Goal: Task Accomplishment & Management: Complete application form

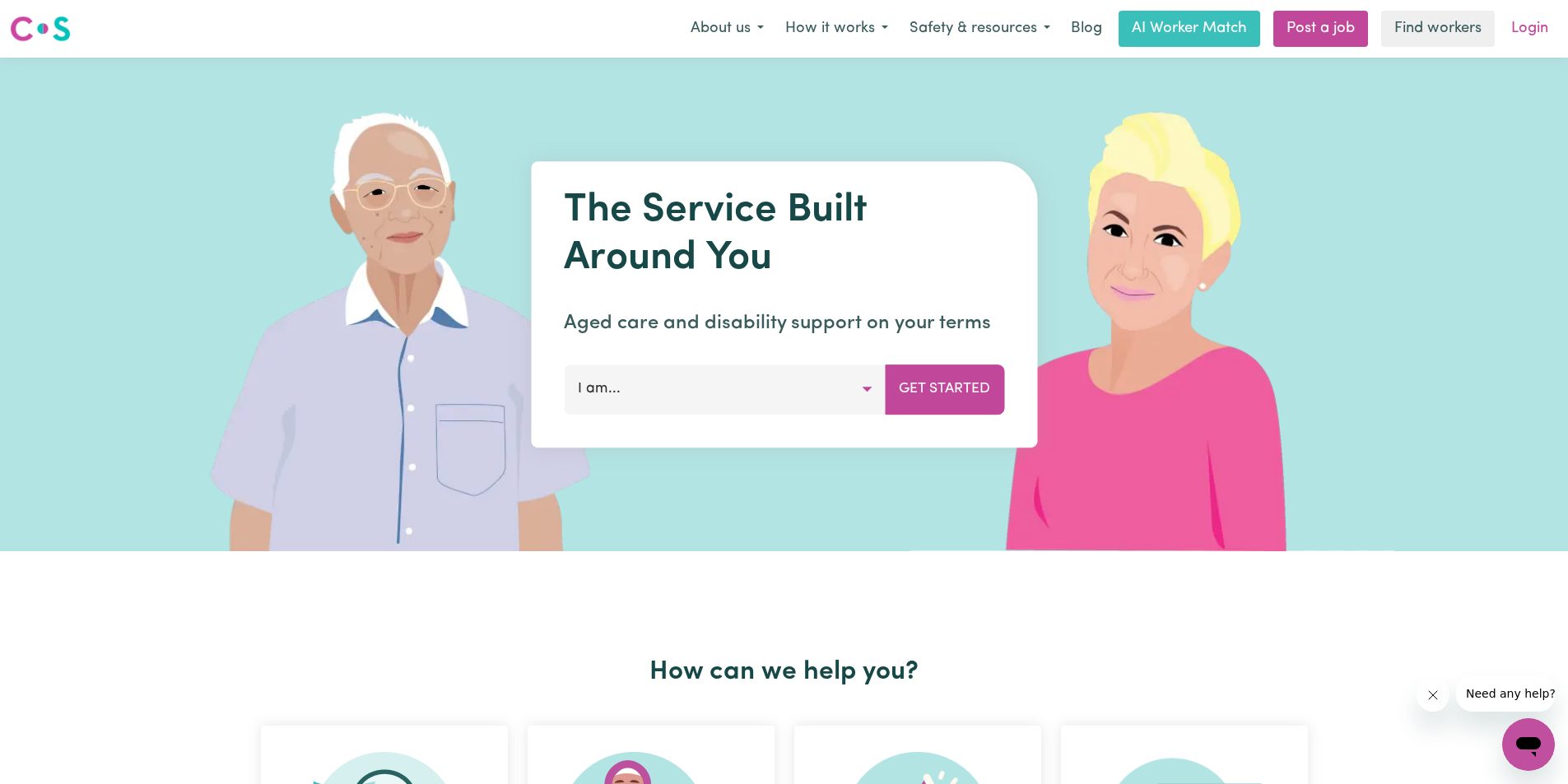
click at [1546, 23] on link "Login" at bounding box center [1529, 29] width 57 height 36
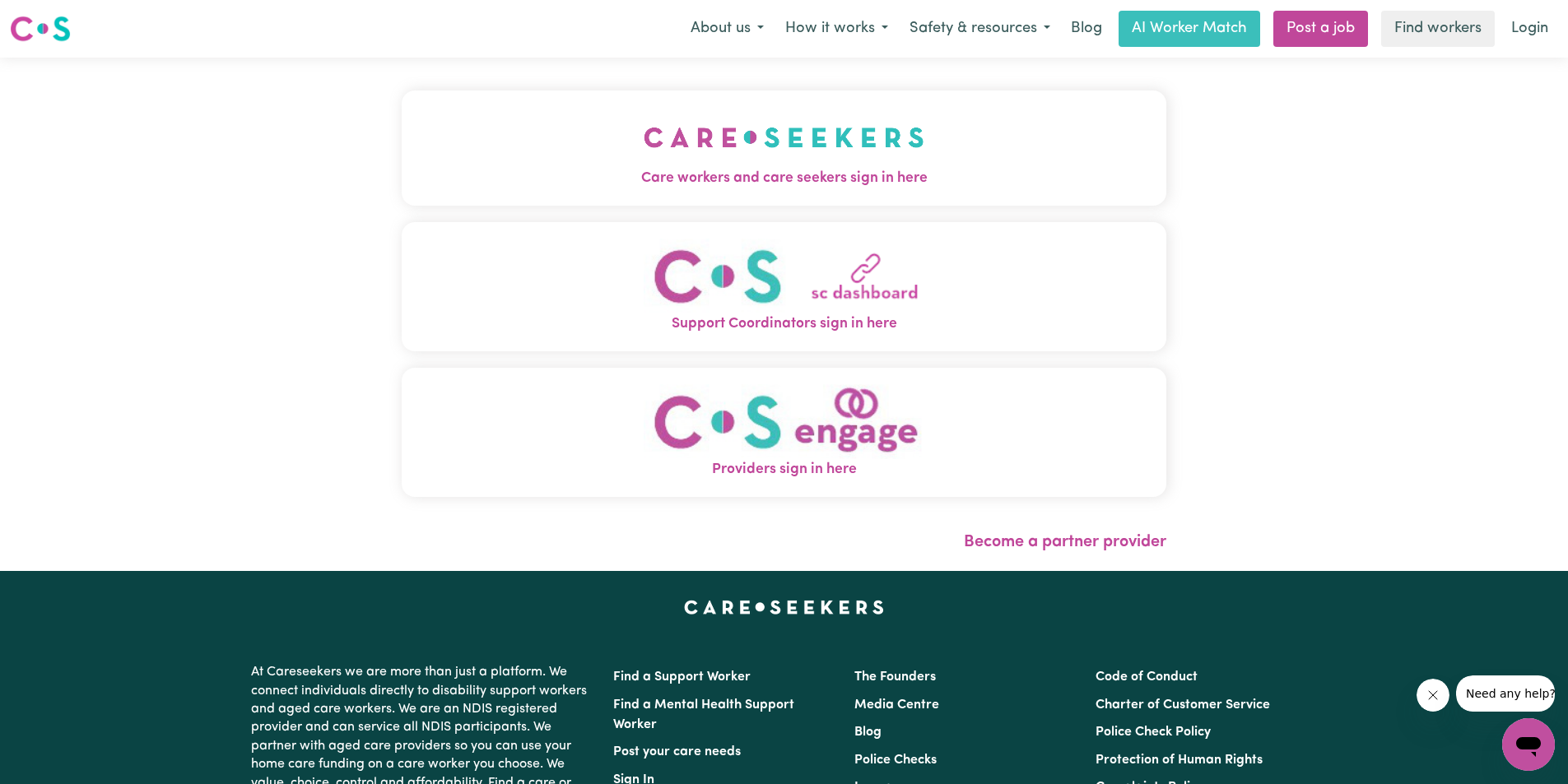
click at [828, 181] on span "Care workers and care seekers sign in here" at bounding box center [784, 179] width 765 height 22
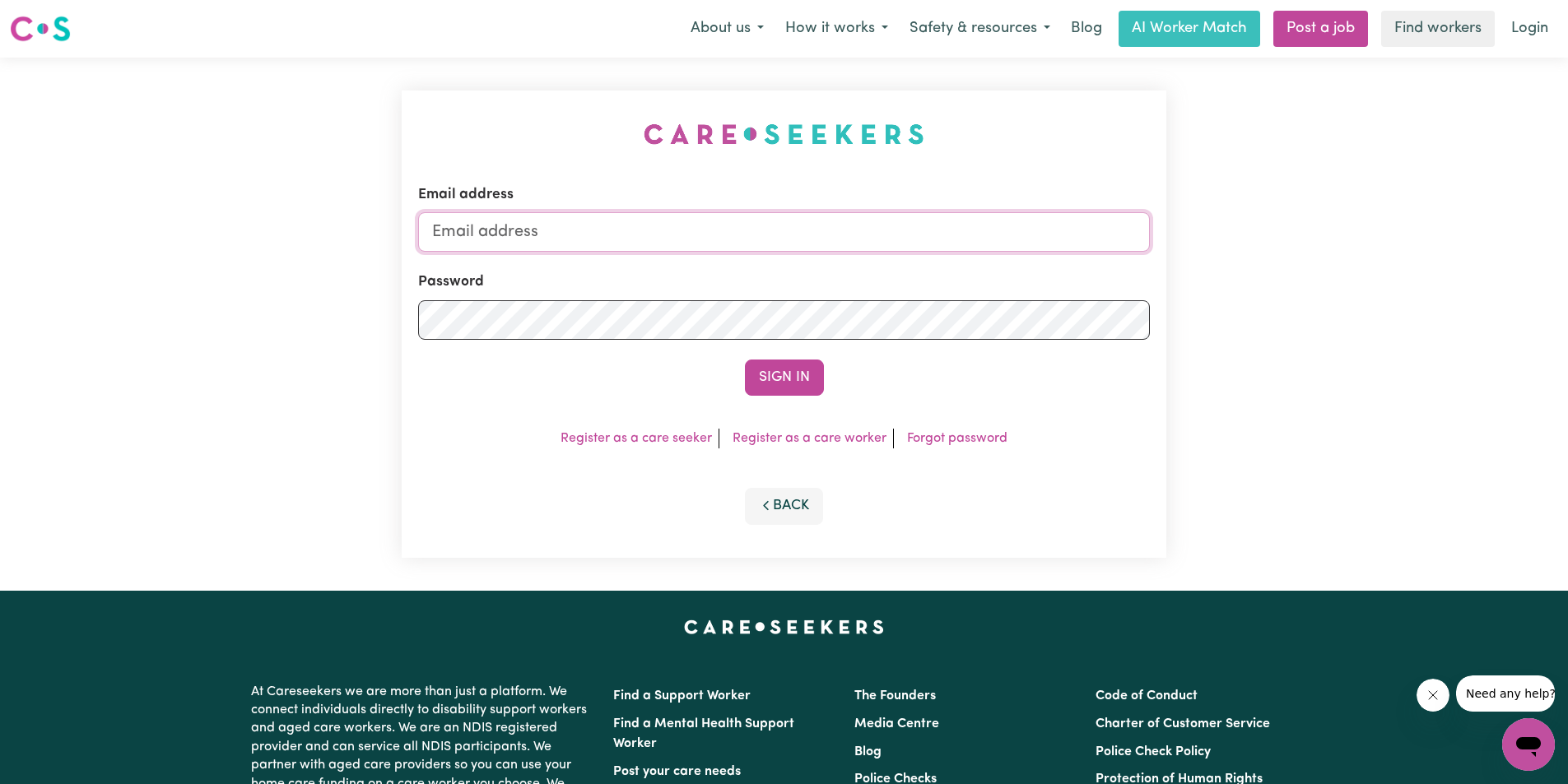
click at [805, 251] on input "Email address" at bounding box center [784, 232] width 731 height 39
type input "[EMAIL_ADDRESS][DOMAIN_NAME]"
click at [802, 383] on button "Sign In" at bounding box center [784, 378] width 79 height 36
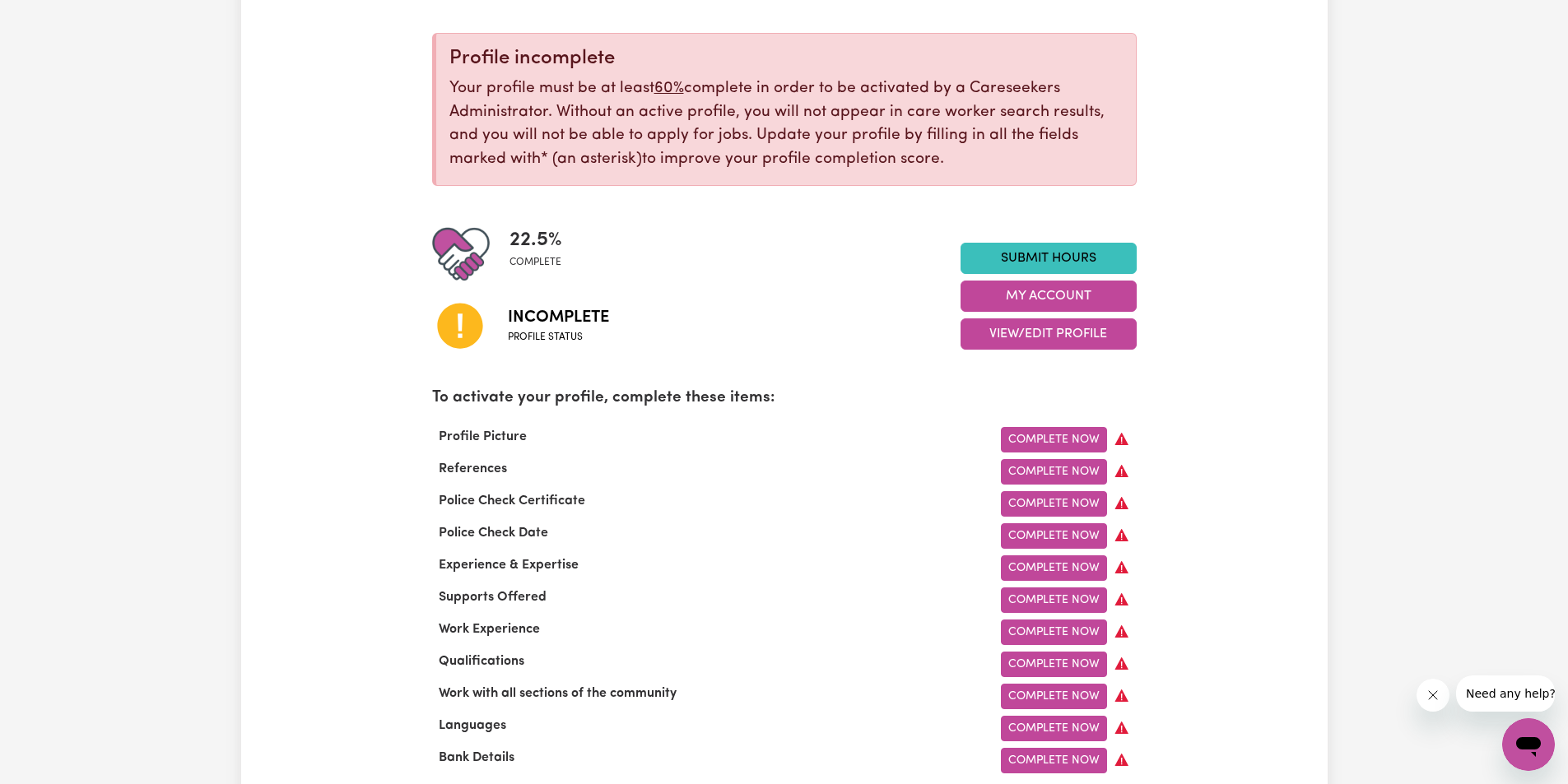
scroll to position [220, 0]
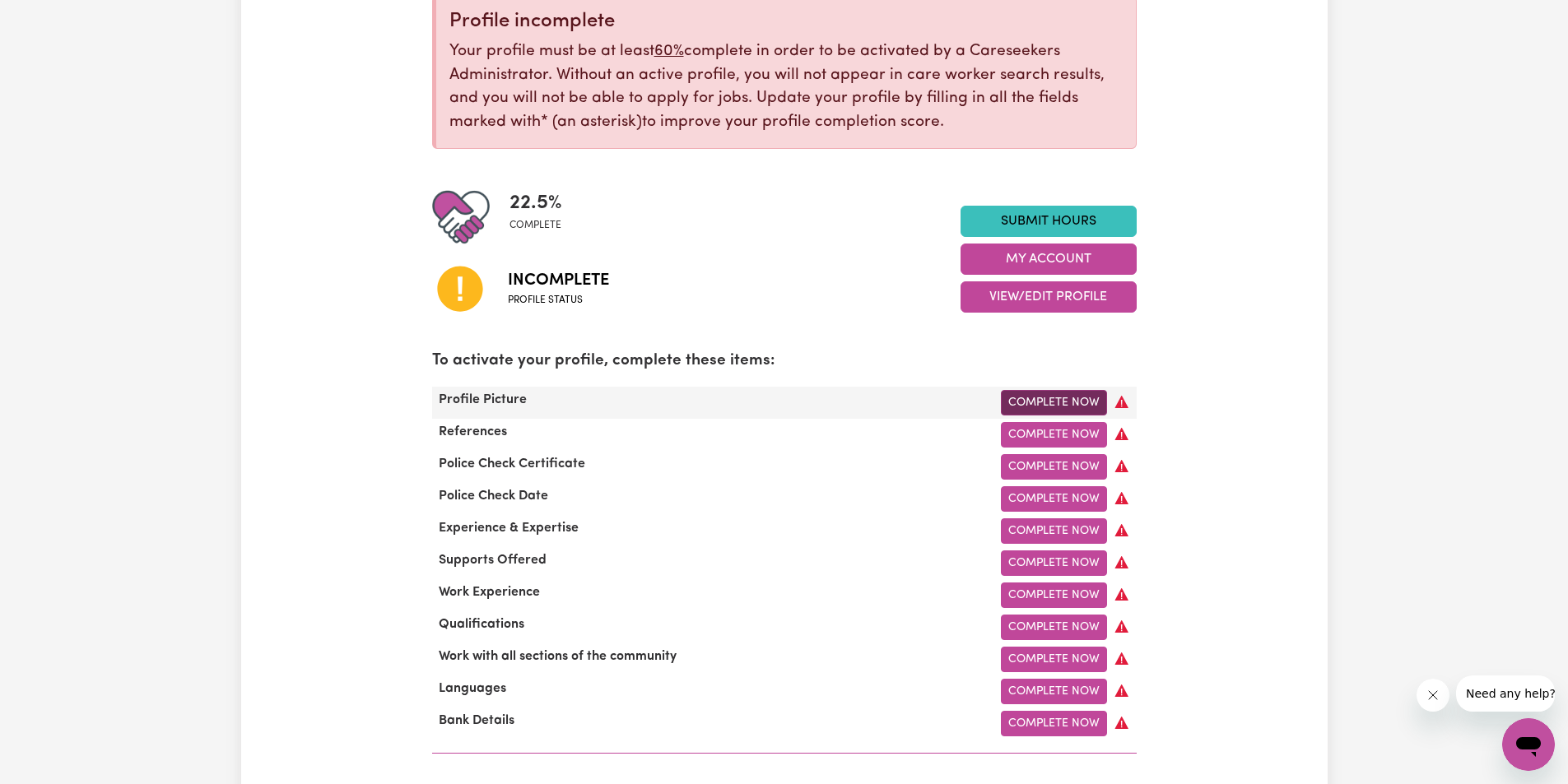
click at [1049, 397] on link "Complete Now" at bounding box center [1054, 403] width 106 height 25
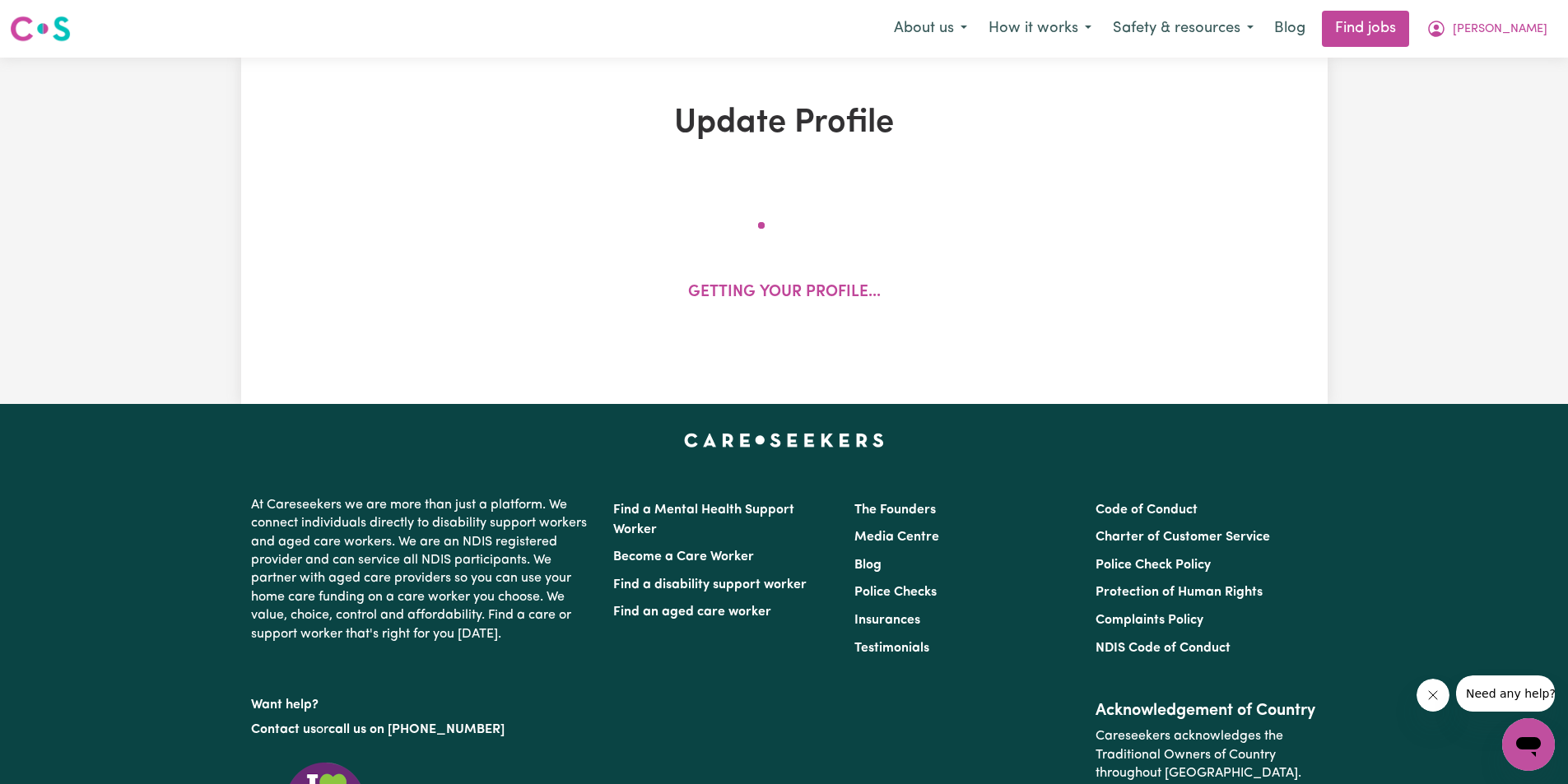
select select "[DEMOGRAPHIC_DATA]"
select select "Australian PR"
select select "Studying a healthcare related degree or qualification"
select select "40"
select select "60"
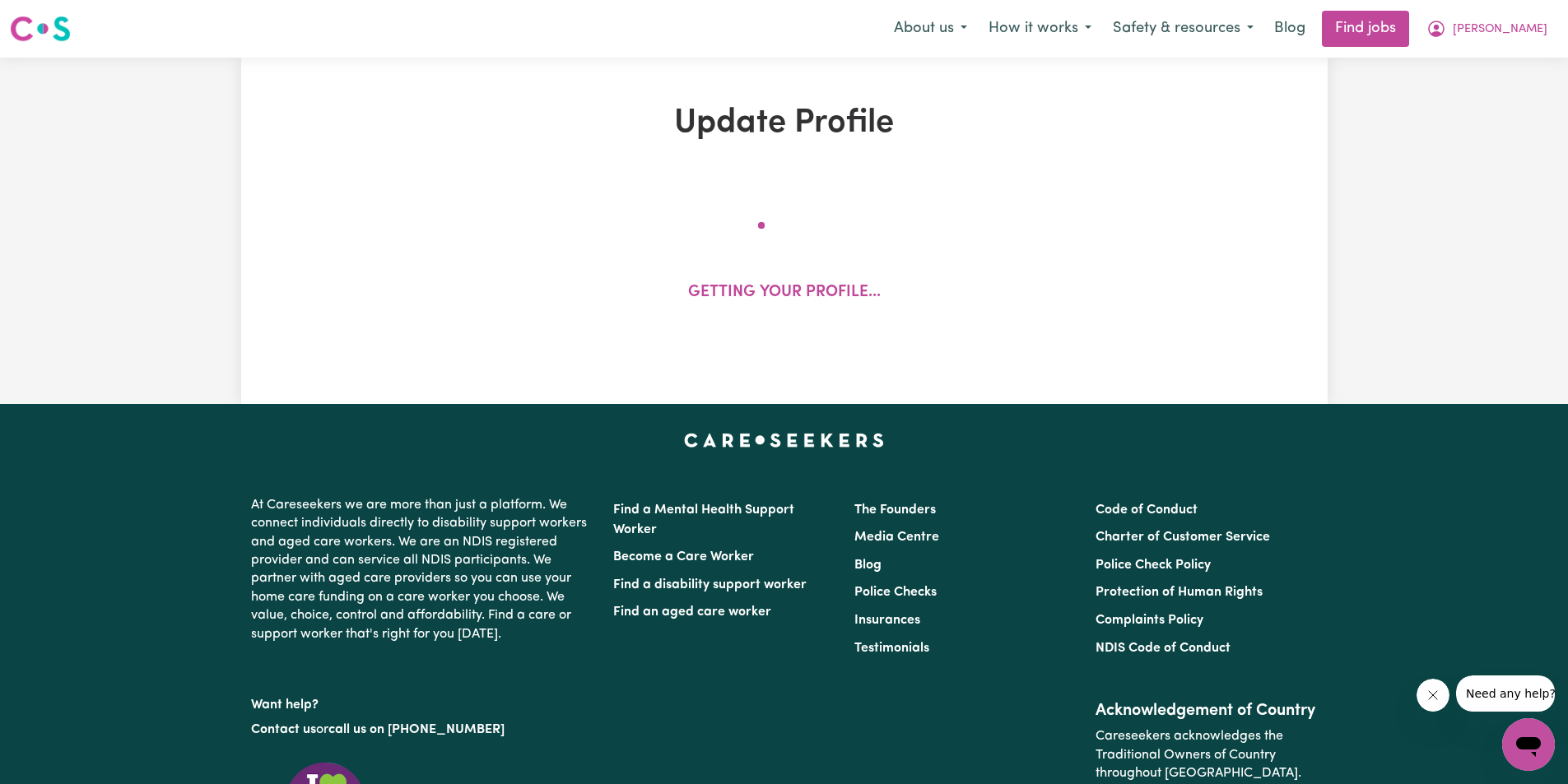
select select "60"
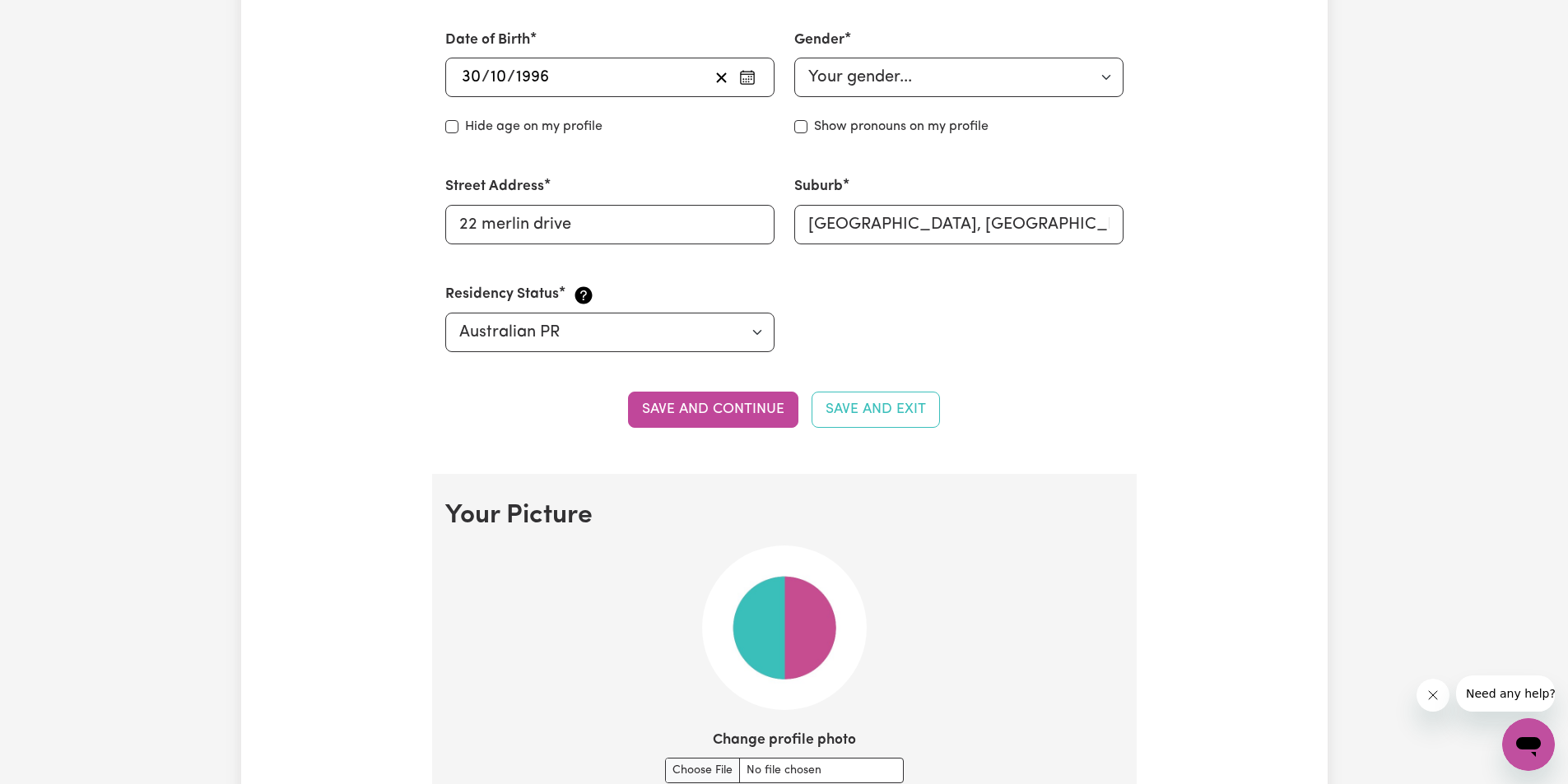
scroll to position [768, 0]
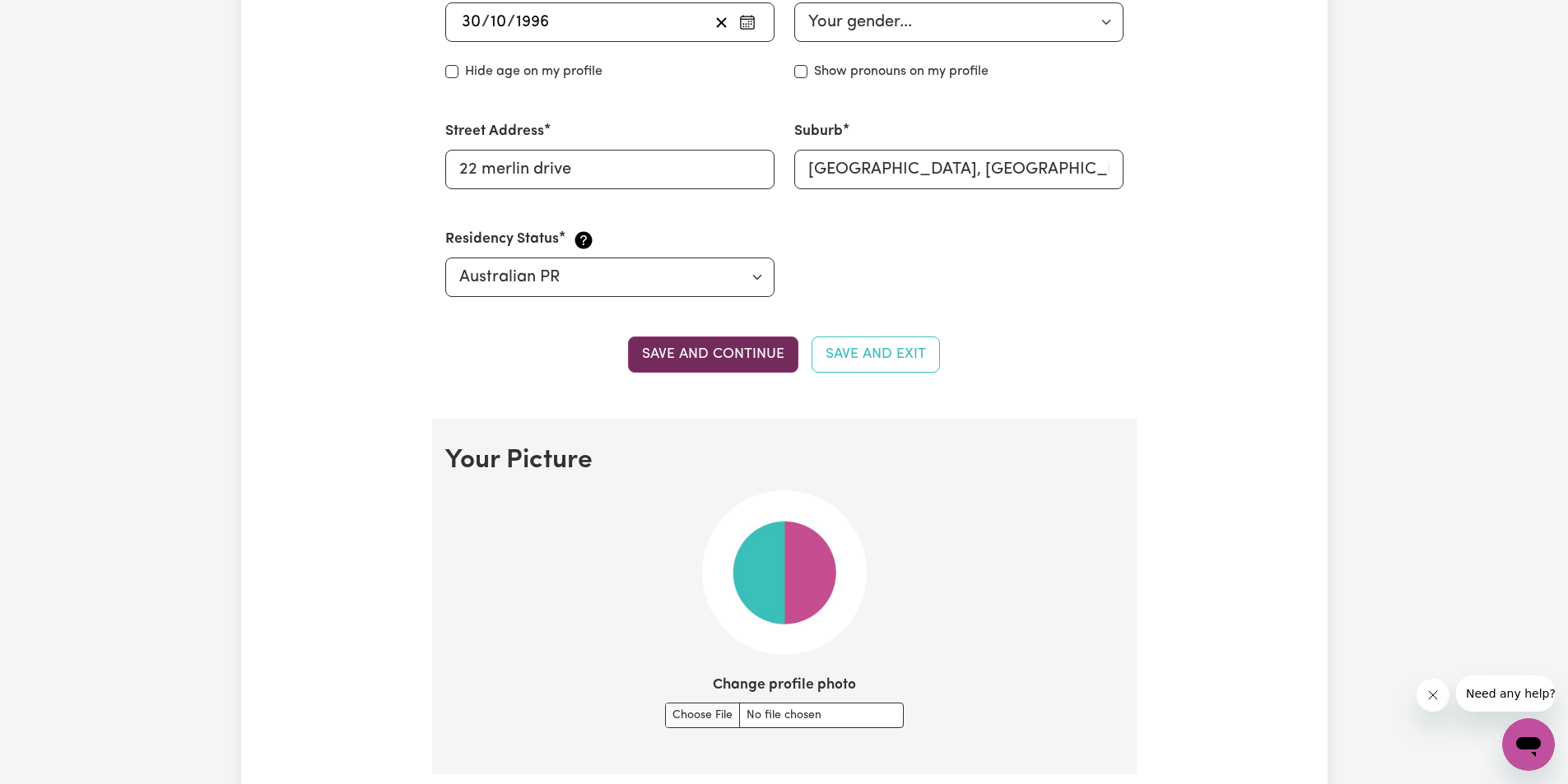
click at [715, 350] on button "Save and continue" at bounding box center [714, 354] width 171 height 36
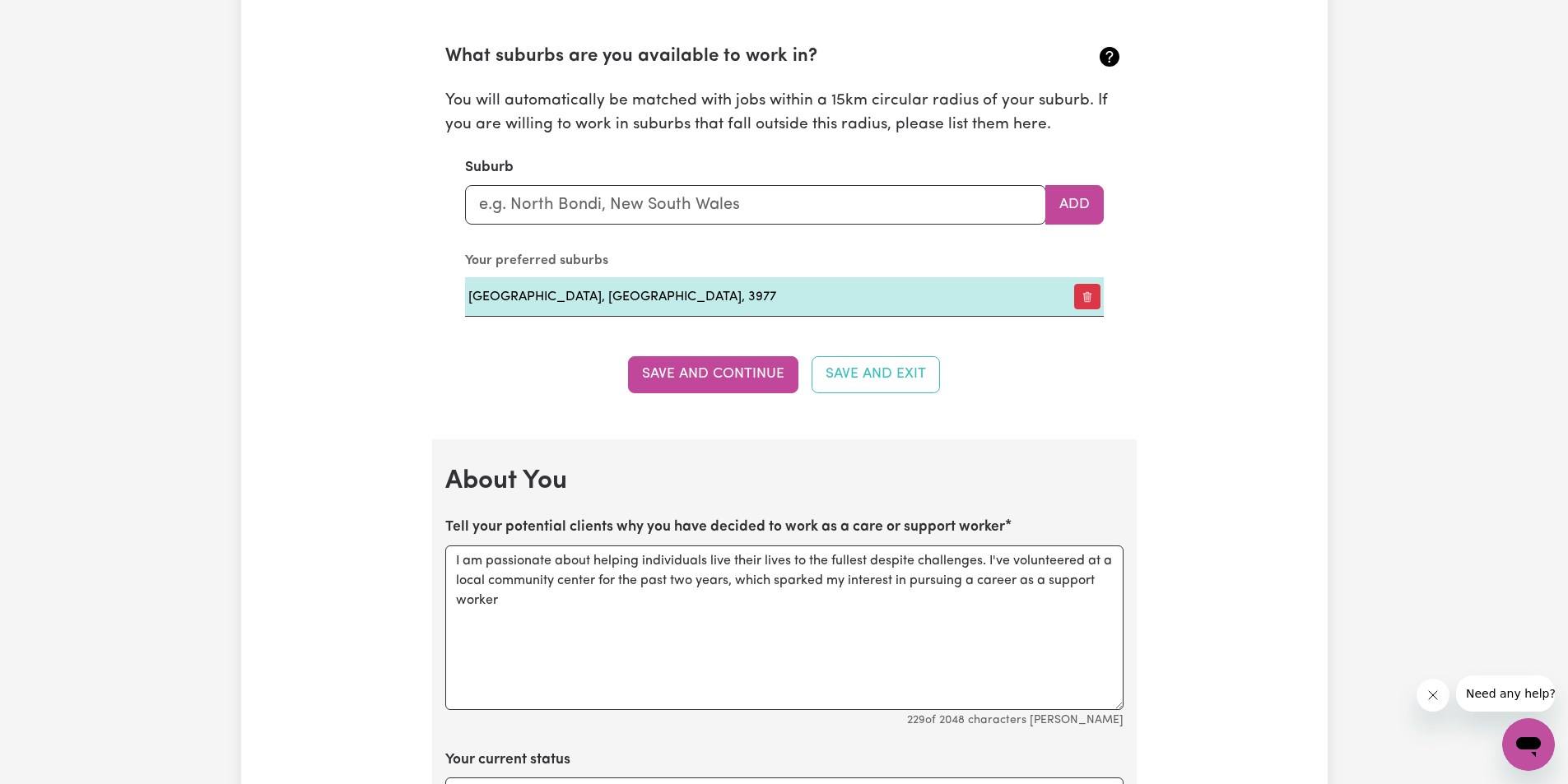
scroll to position [1890, 0]
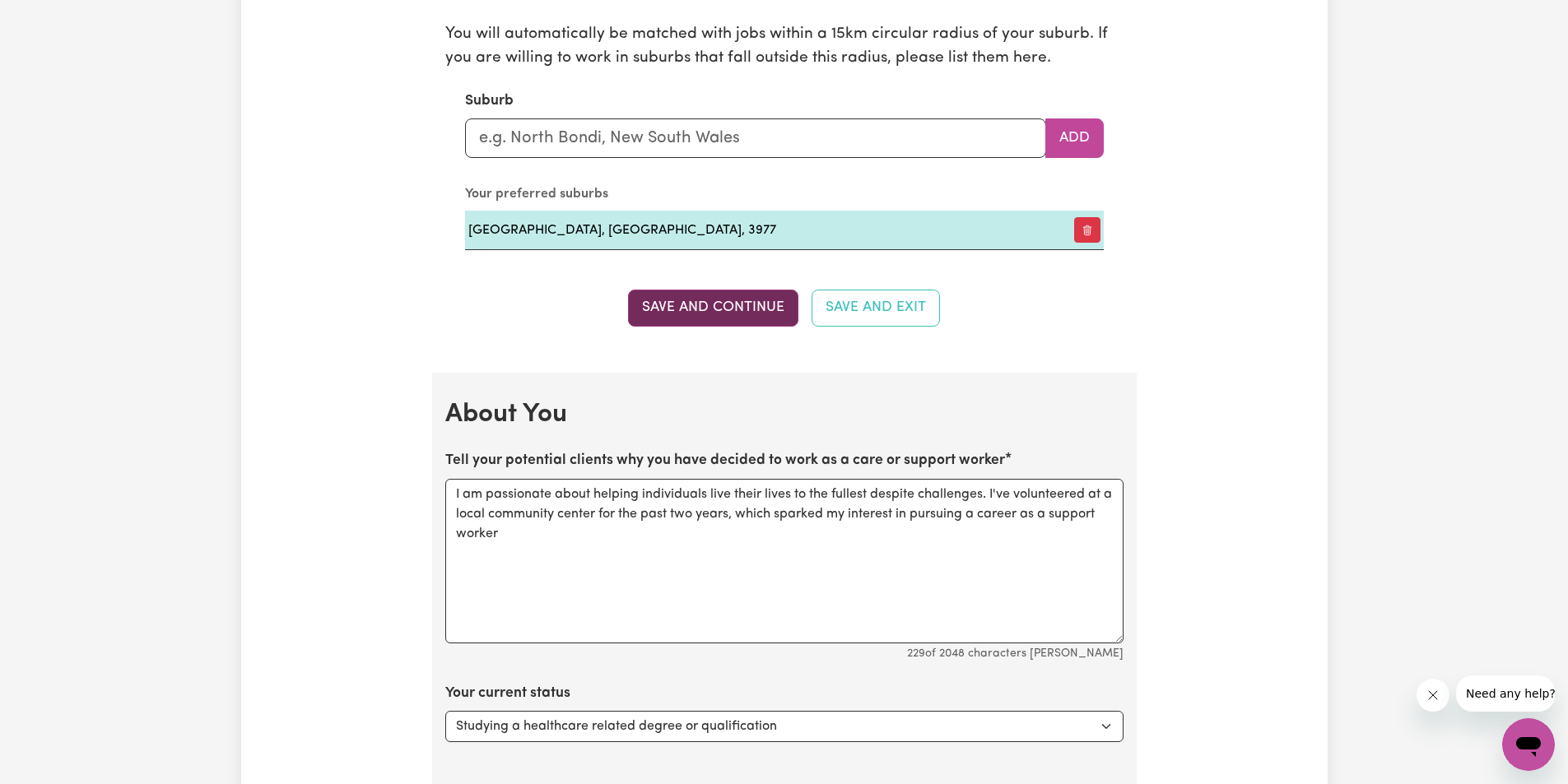
click at [732, 303] on button "Save and Continue" at bounding box center [714, 308] width 171 height 36
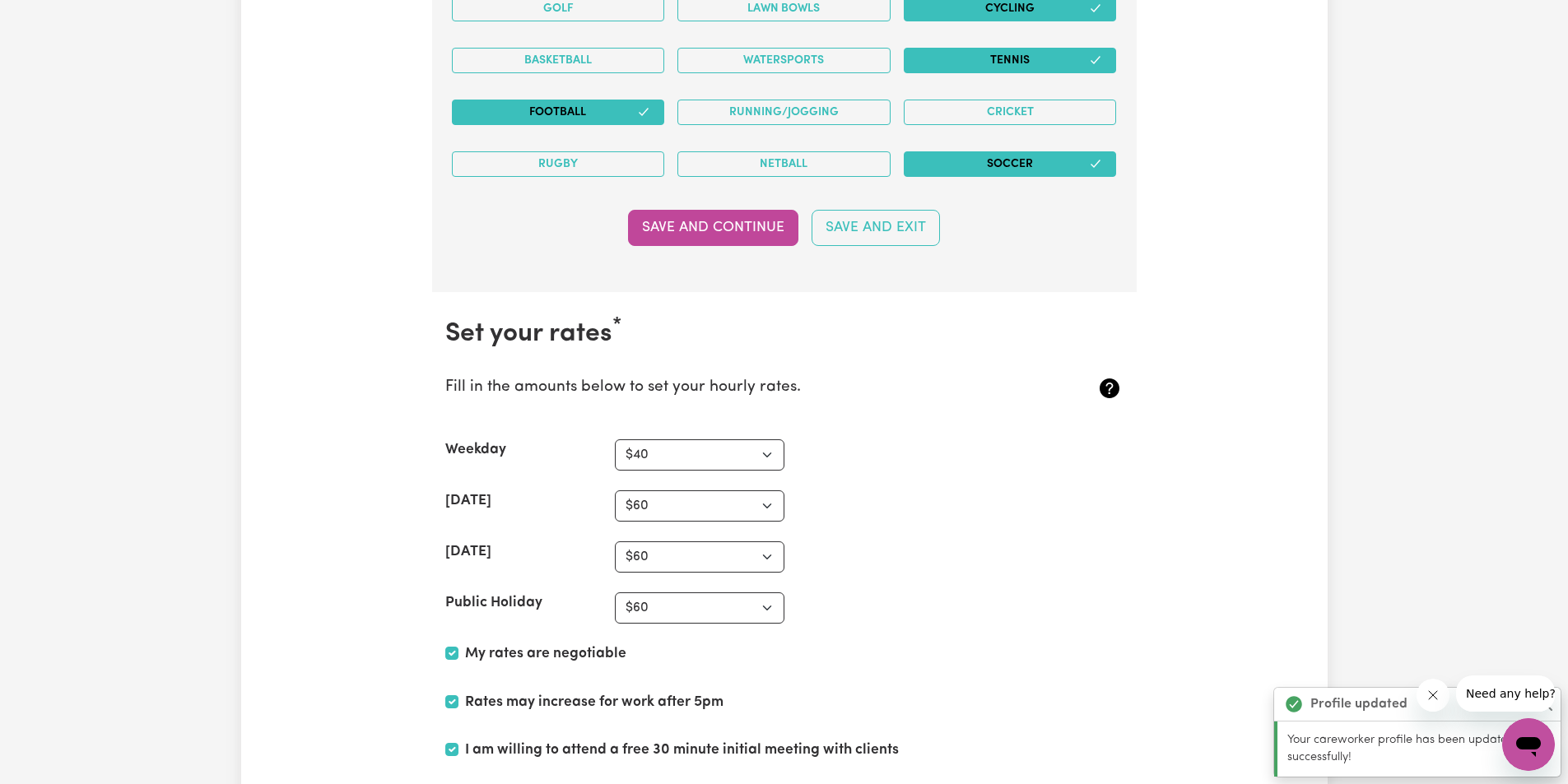
scroll to position [3578, 0]
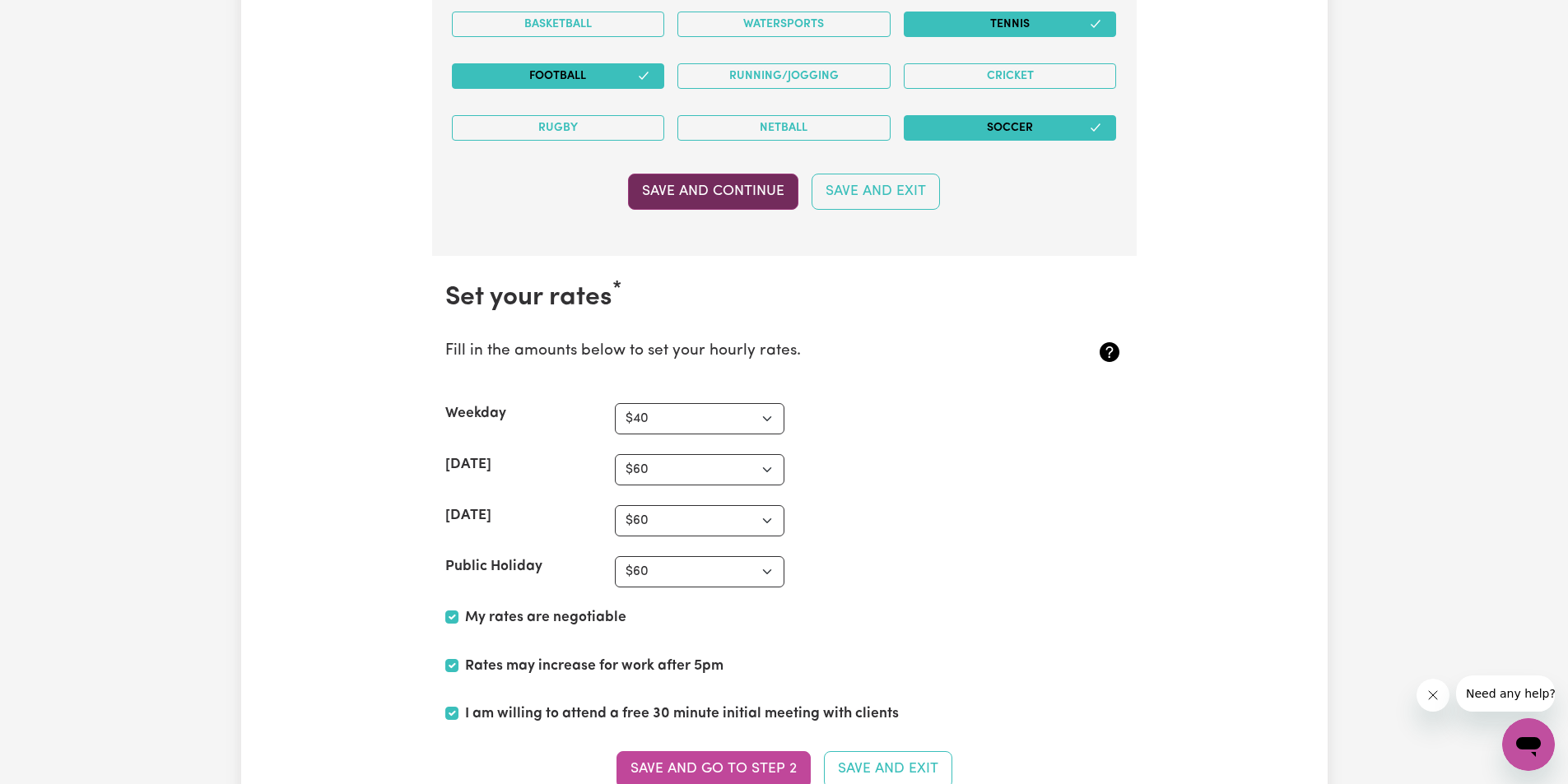
click at [688, 190] on button "Save and Continue" at bounding box center [714, 192] width 171 height 36
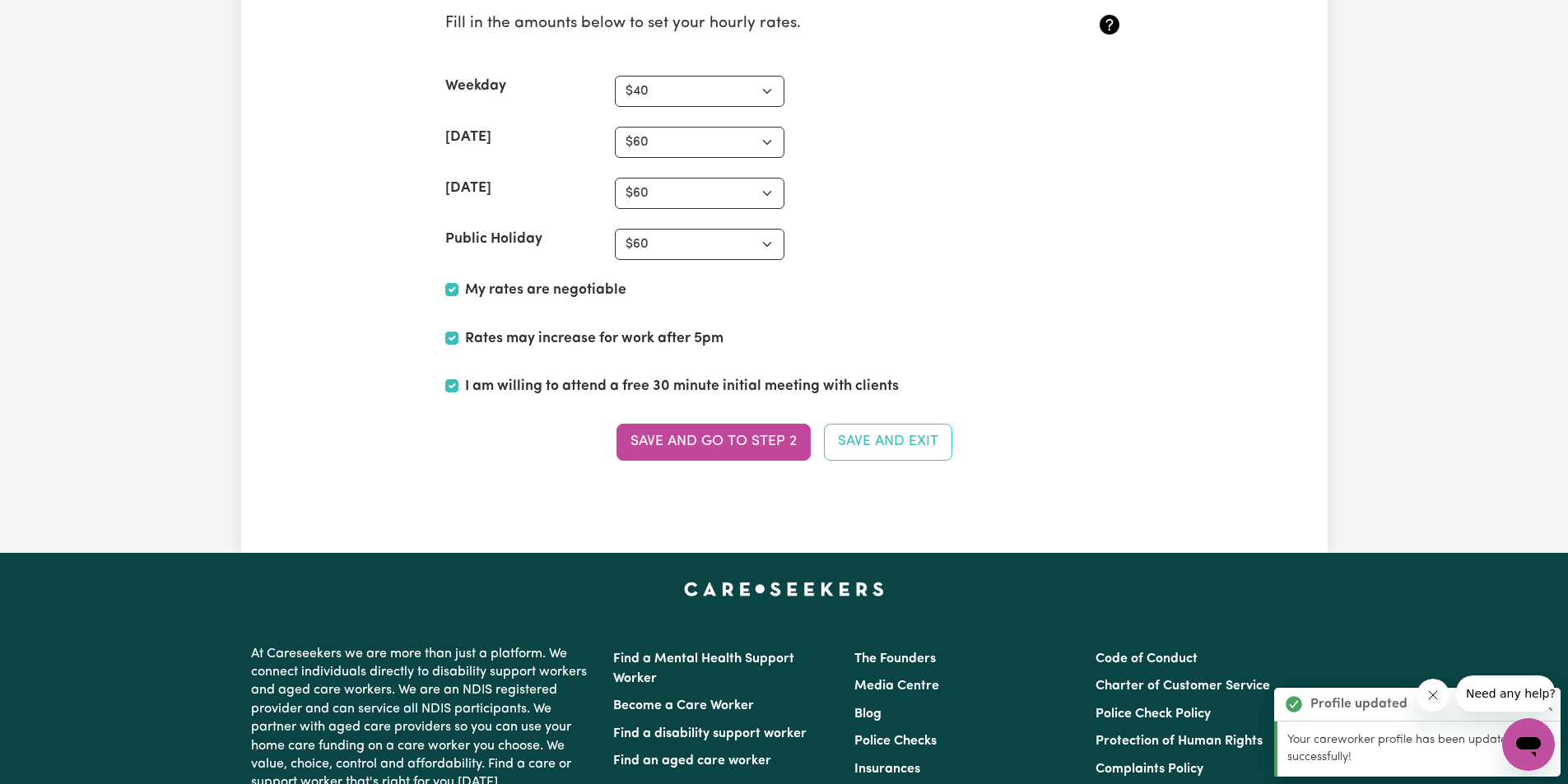
scroll to position [3942, 0]
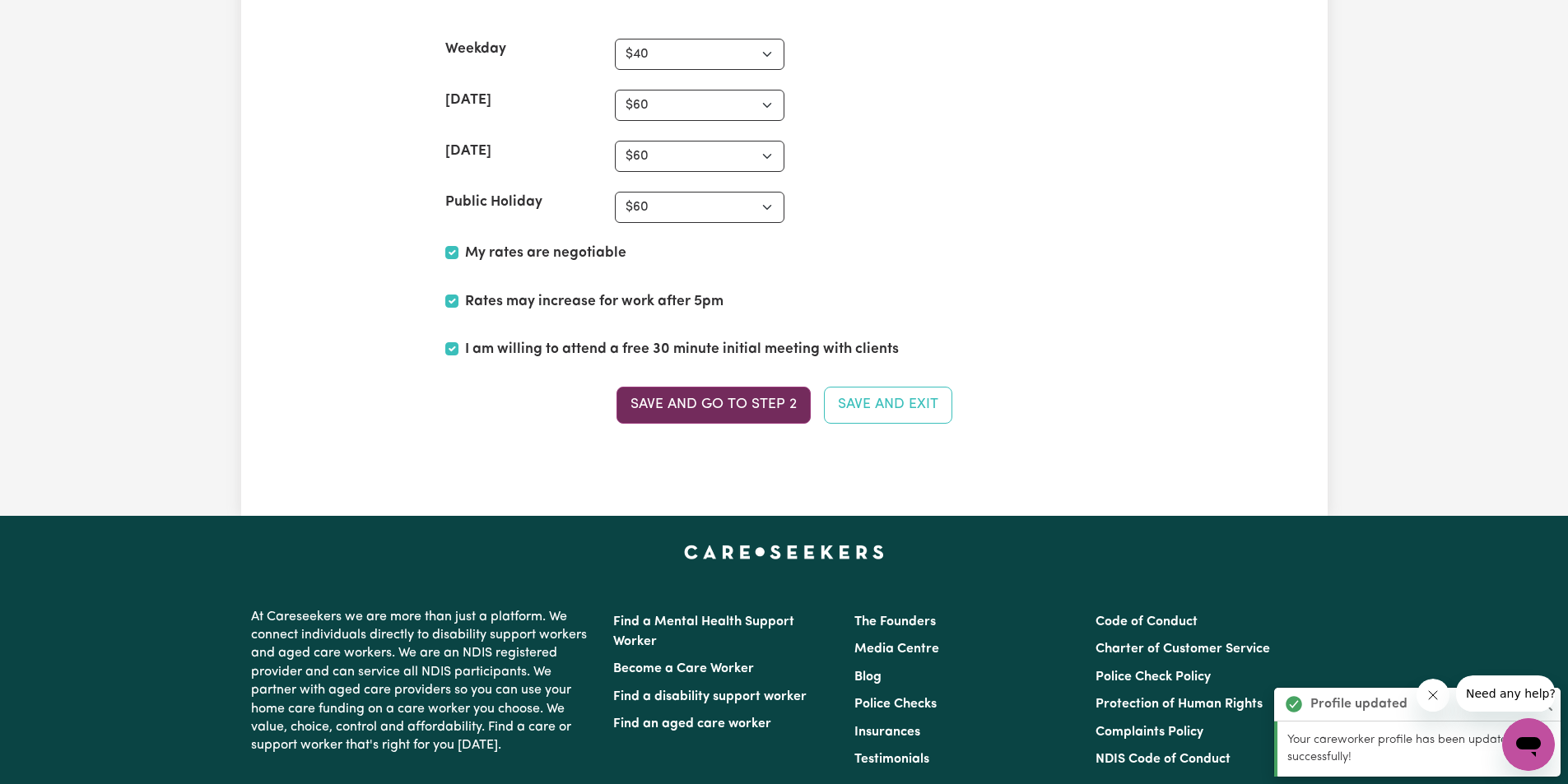
click at [705, 393] on button "Save and go to Step 2" at bounding box center [714, 405] width 194 height 36
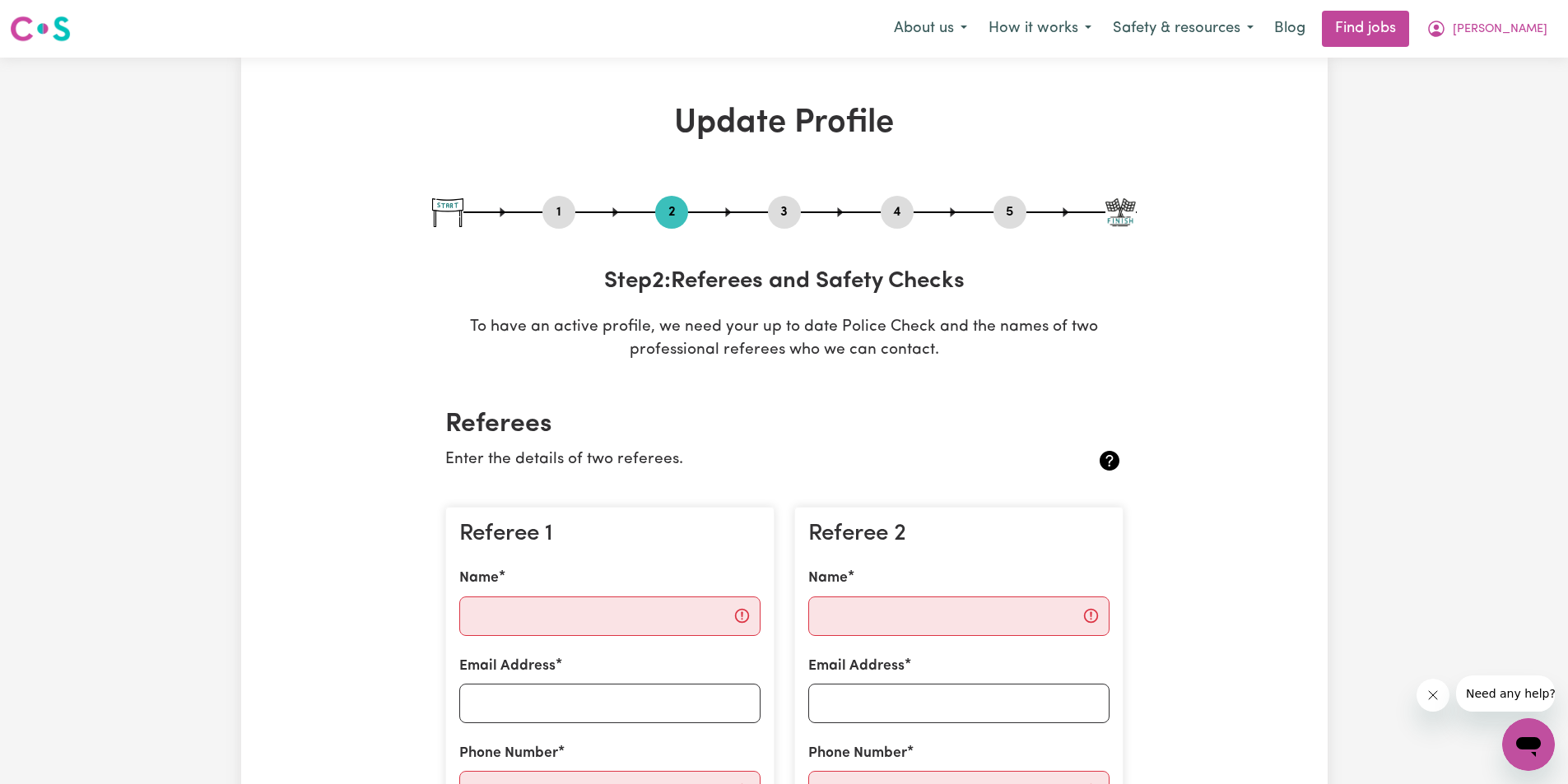
scroll to position [109, 0]
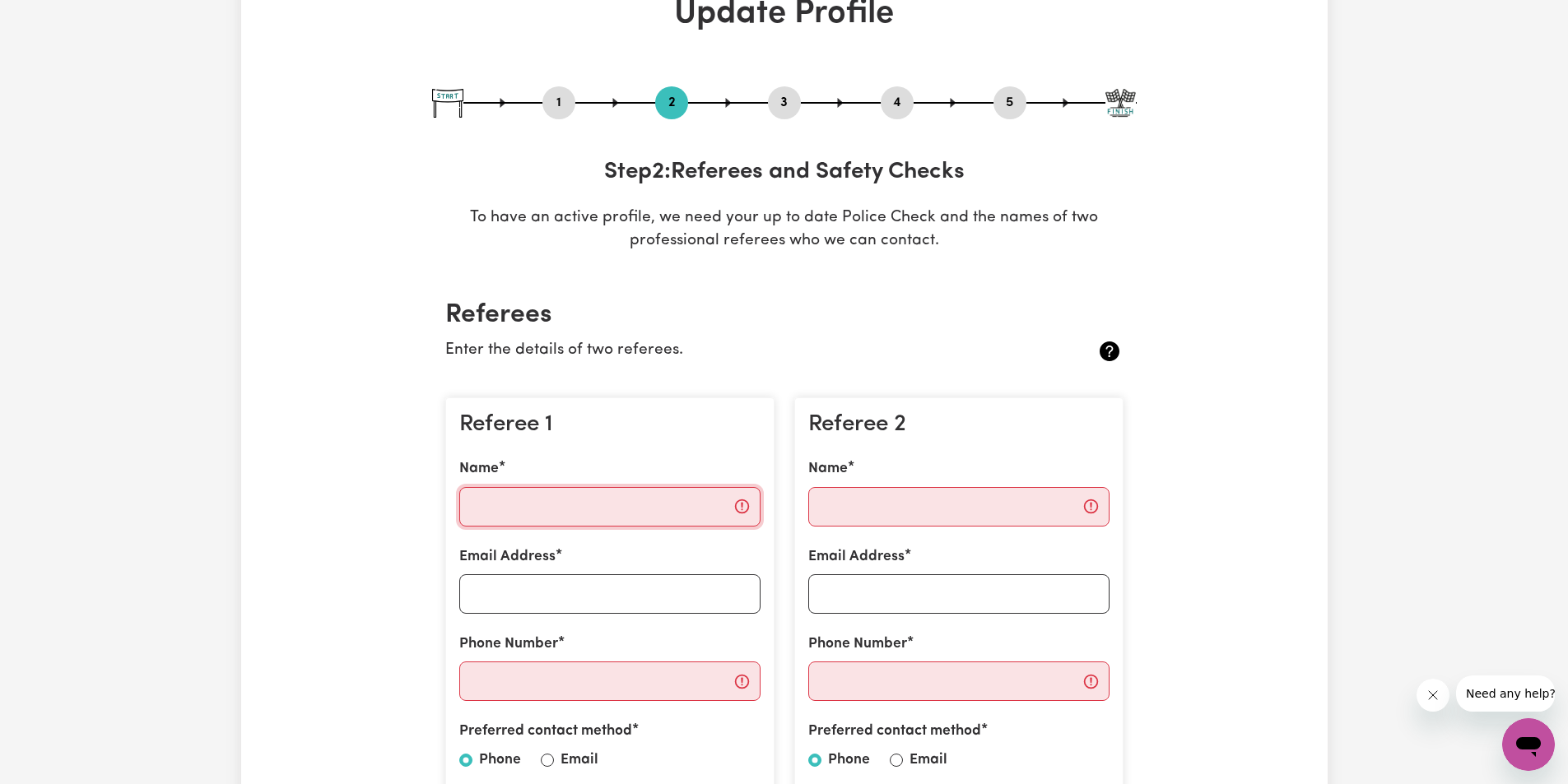
click at [688, 518] on input "Name" at bounding box center [610, 507] width 302 height 39
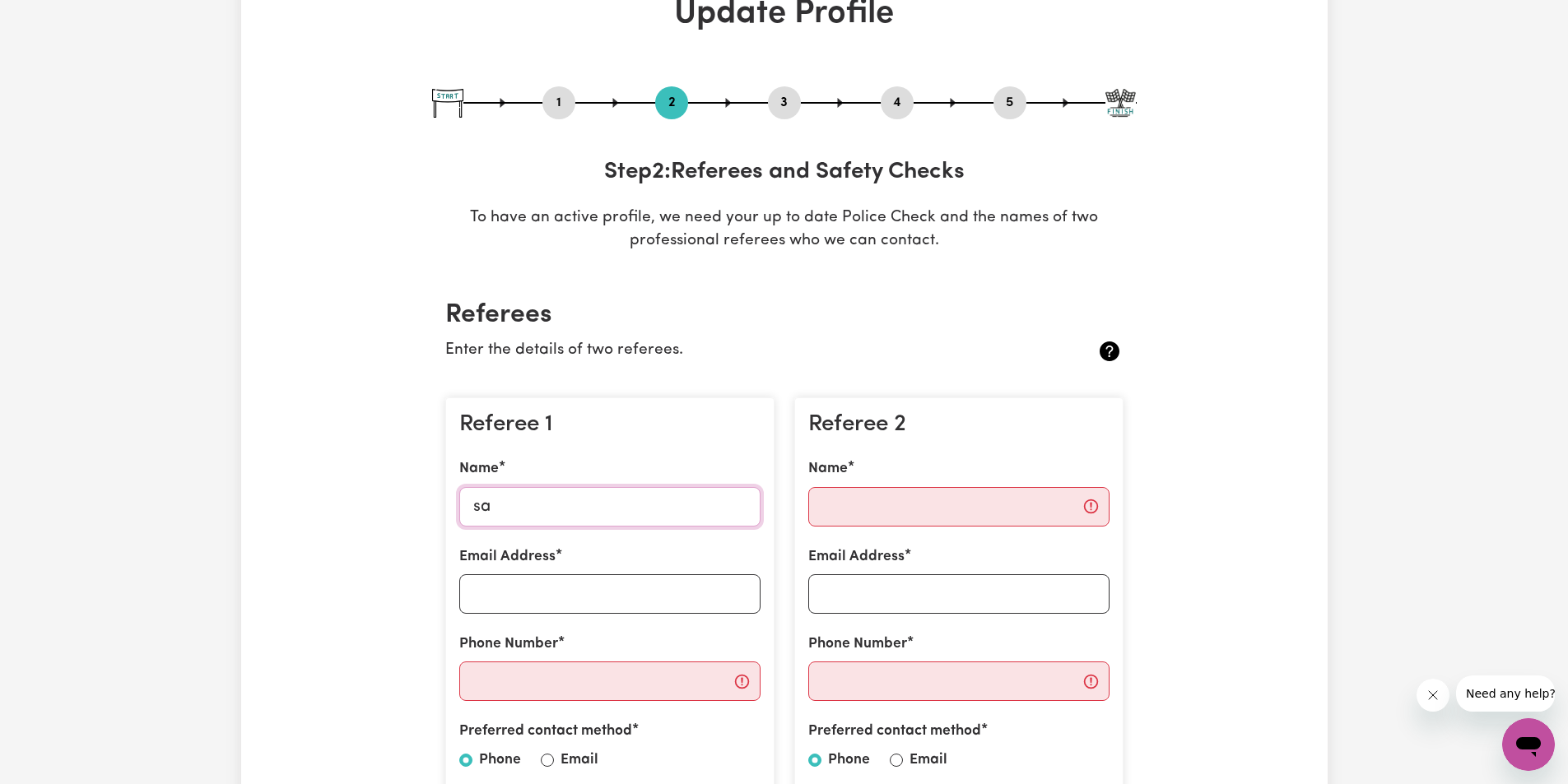
type input "s"
type input "[PERSON_NAME]"
type input "[EMAIL_ADDRESS][DOMAIN_NAME]"
click at [512, 684] on input "Phone Number" at bounding box center [610, 681] width 302 height 39
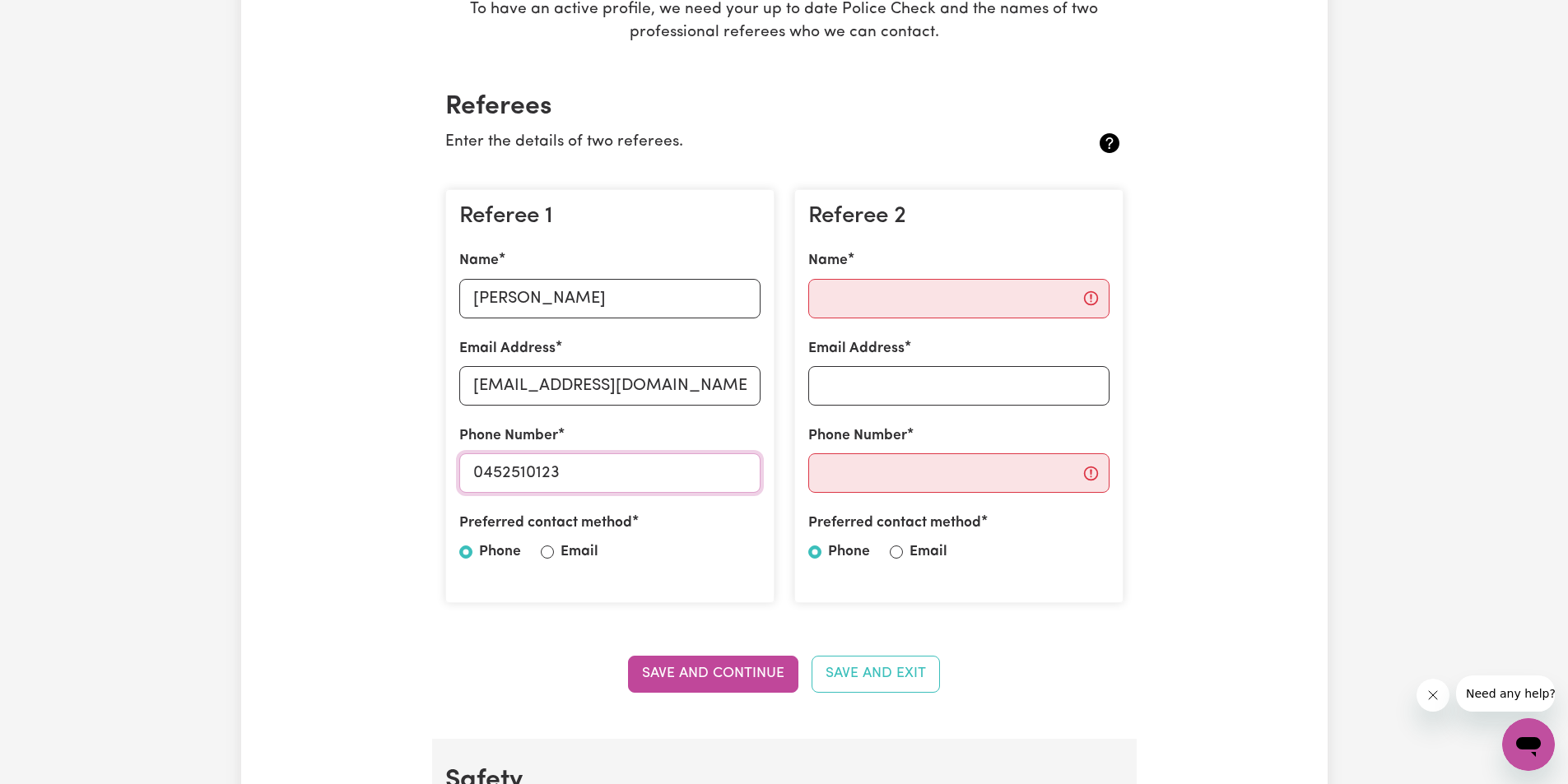
scroll to position [329, 0]
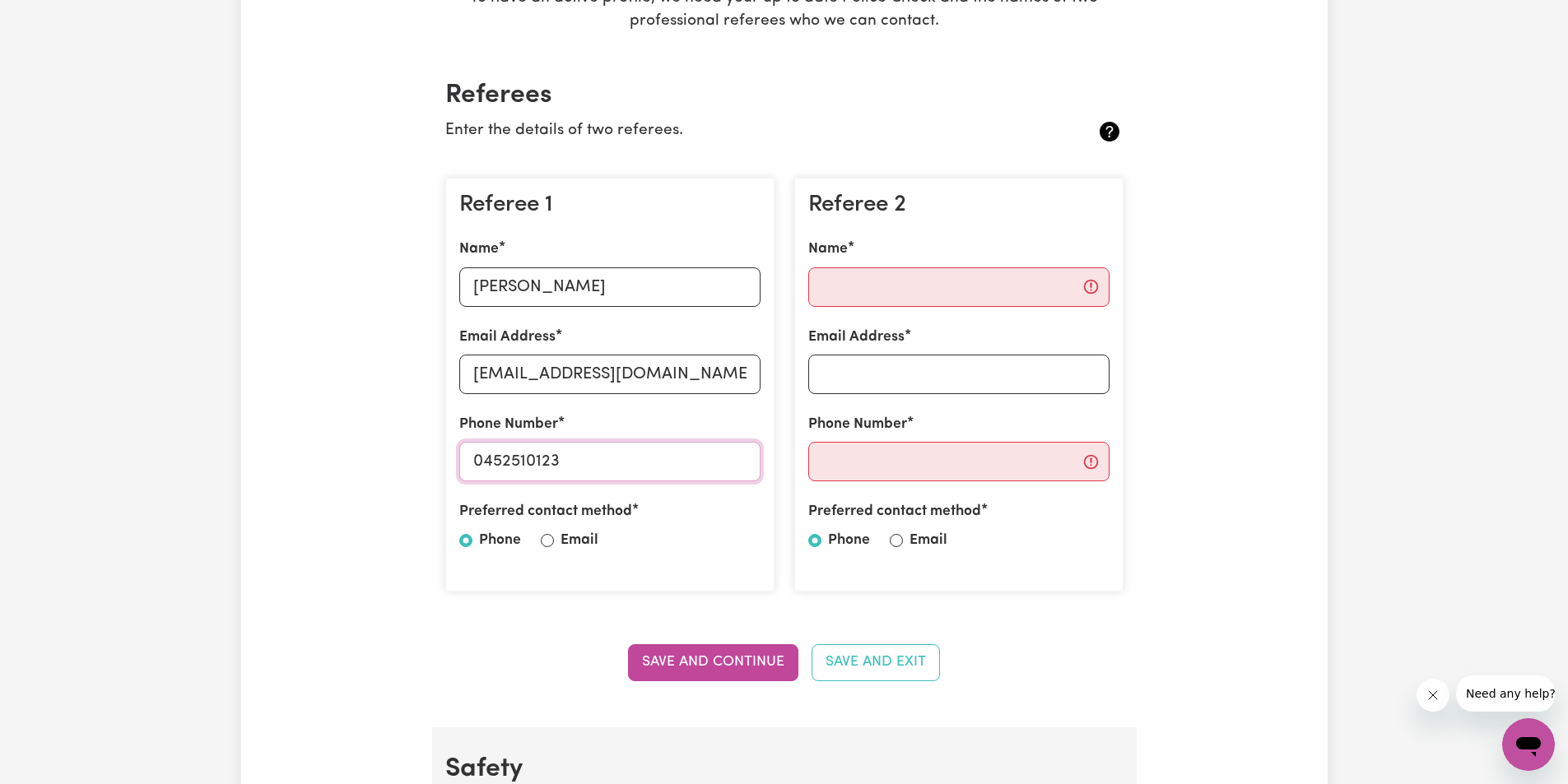
type input "0452510123"
click at [875, 278] on input "Name" at bounding box center [959, 287] width 302 height 39
type input "[PERSON_NAME]"
click at [858, 379] on input "Email Address" at bounding box center [959, 374] width 302 height 39
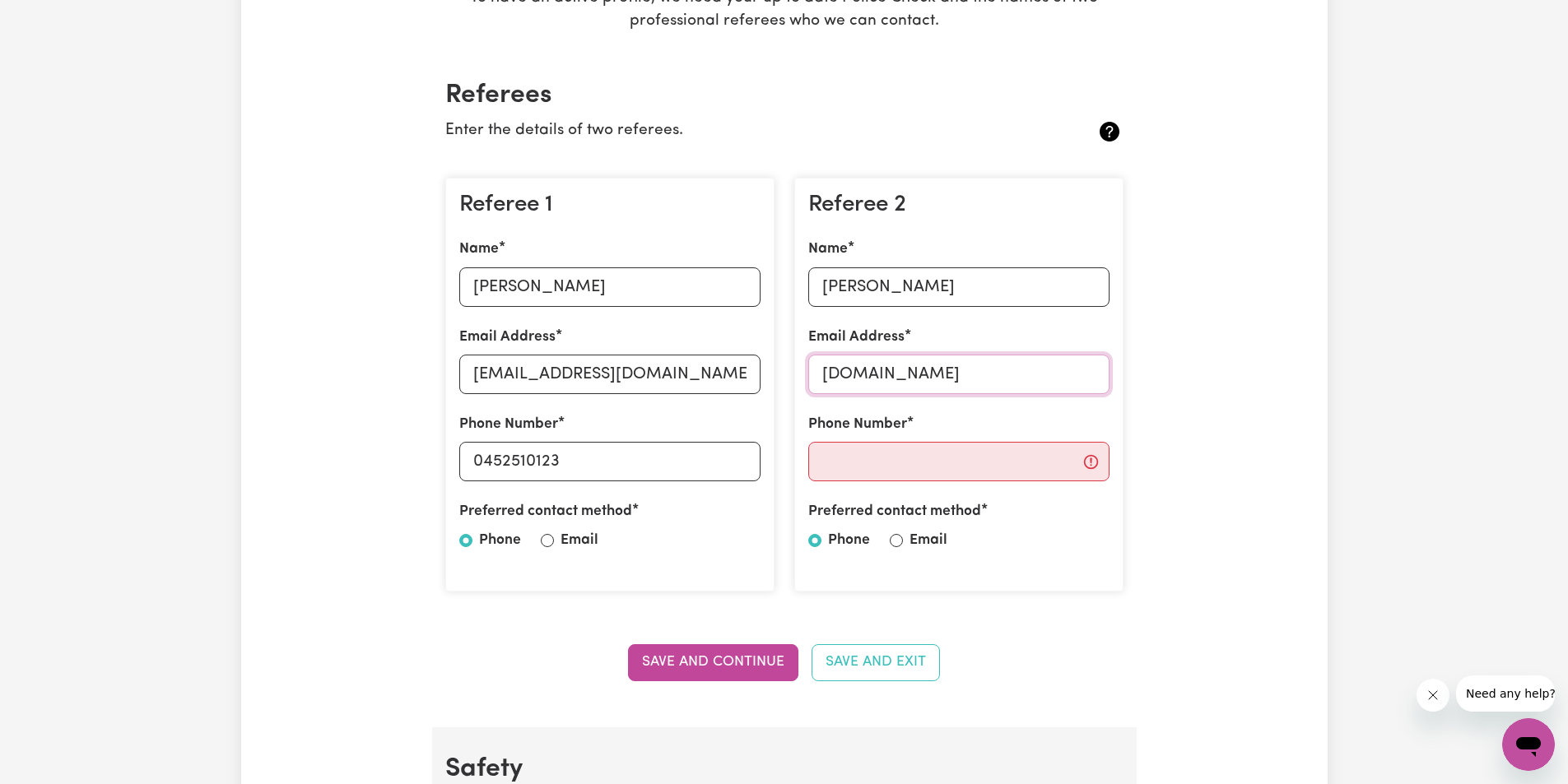
drag, startPoint x: 950, startPoint y: 369, endPoint x: 943, endPoint y: 381, distance: 13.9
click at [947, 370] on input "[DOMAIN_NAME]" at bounding box center [959, 374] width 302 height 39
type input "[EMAIL_ADDRESS][DOMAIN_NAME]"
click at [950, 491] on div "Referee 2 Name [PERSON_NAME] Email Address [EMAIL_ADDRESS][DOMAIN_NAME] Phone N…" at bounding box center [959, 385] width 329 height 414
click at [951, 466] on input "Phone Number" at bounding box center [959, 462] width 302 height 39
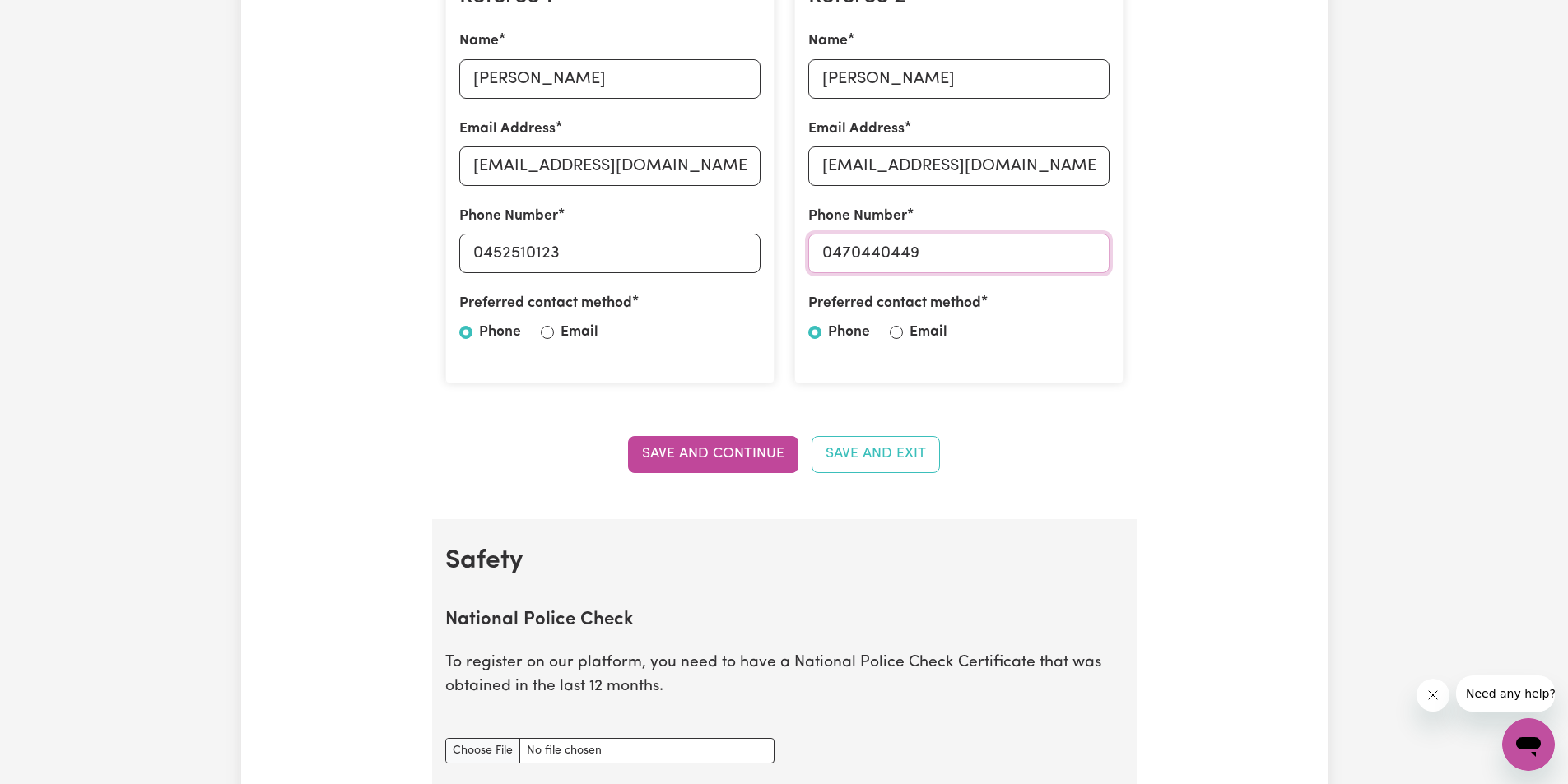
scroll to position [549, 0]
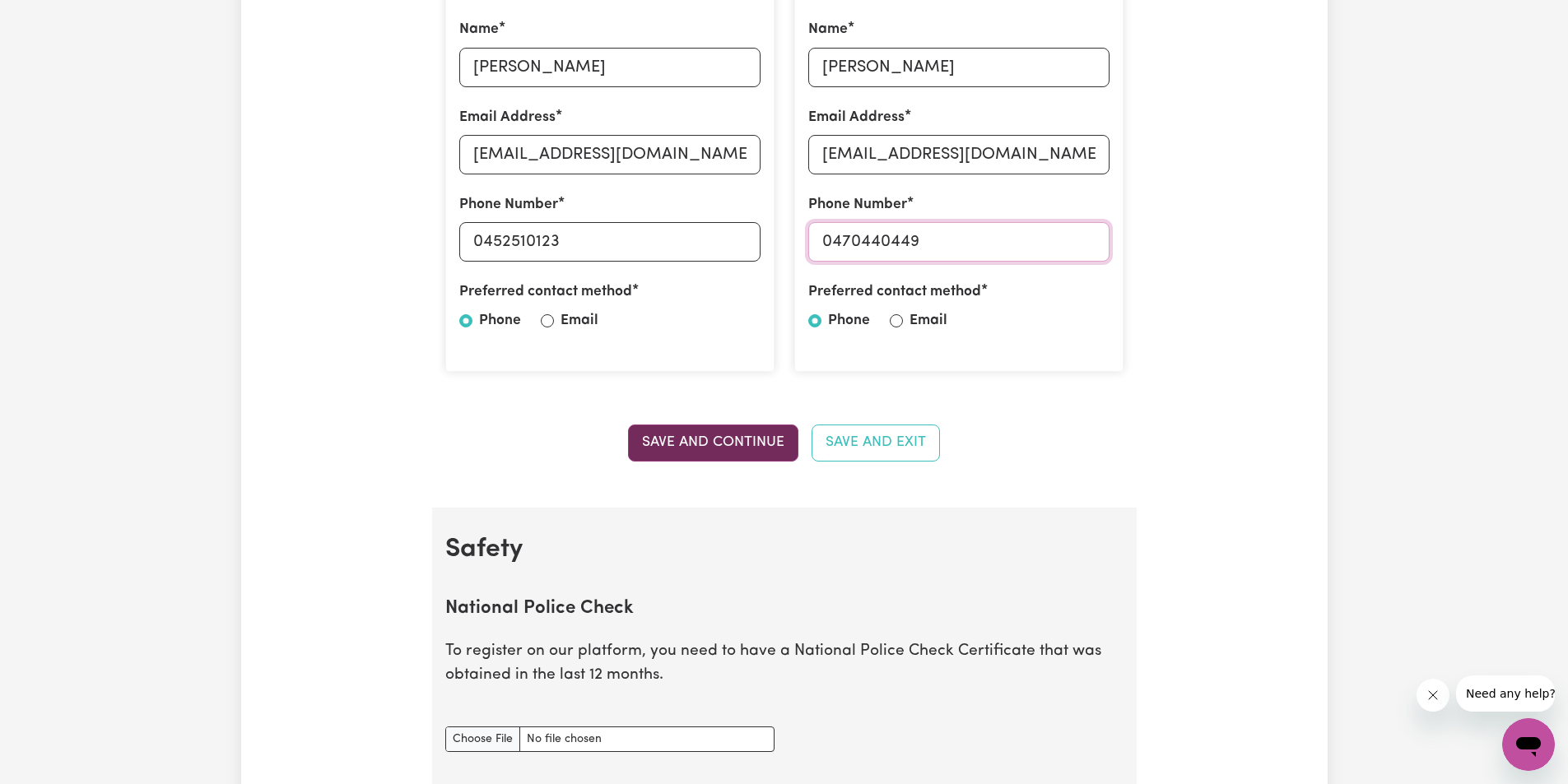
type input "0470440449"
click at [723, 446] on button "Save and Continue" at bounding box center [714, 442] width 171 height 36
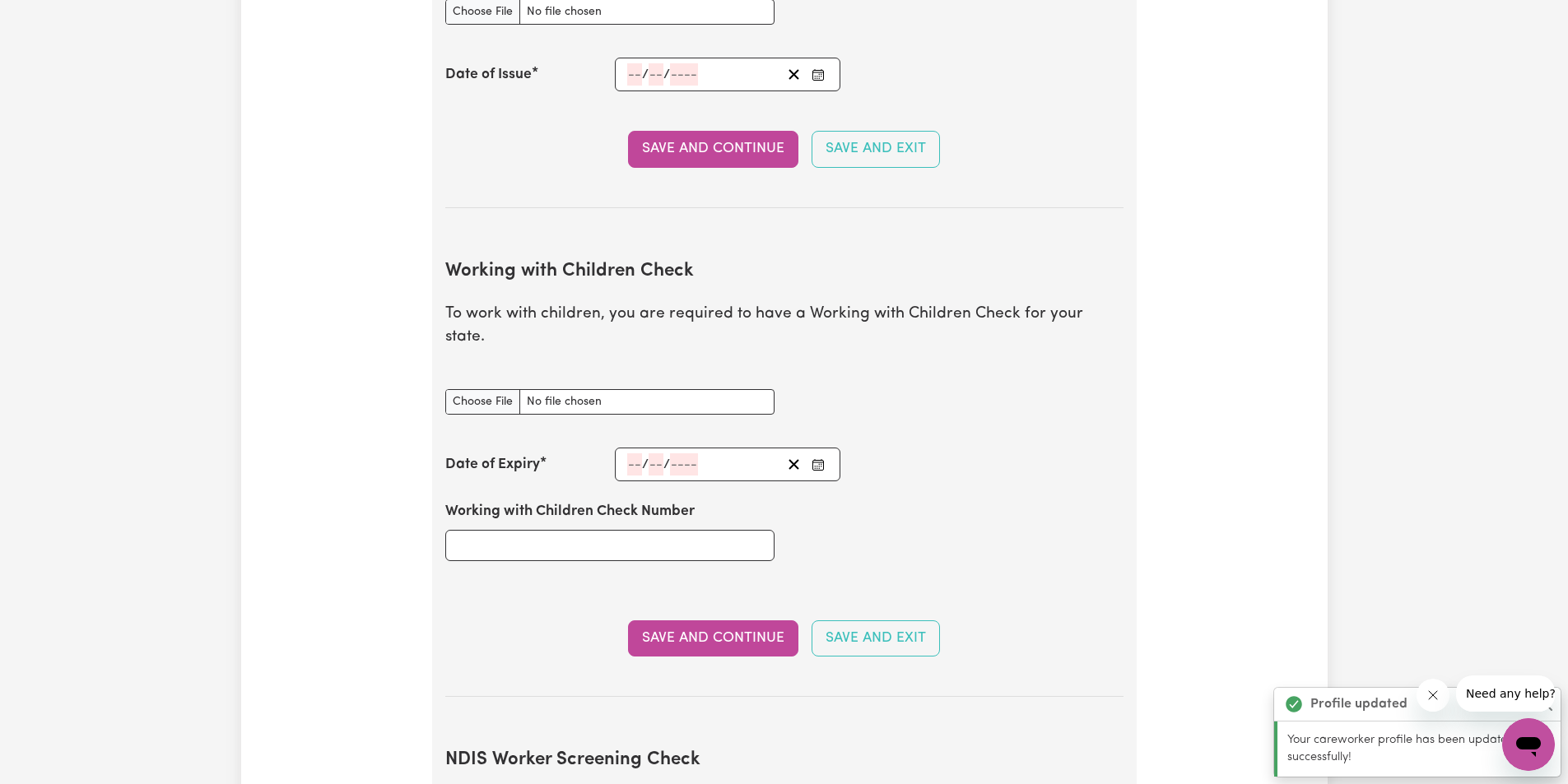
scroll to position [947, 0]
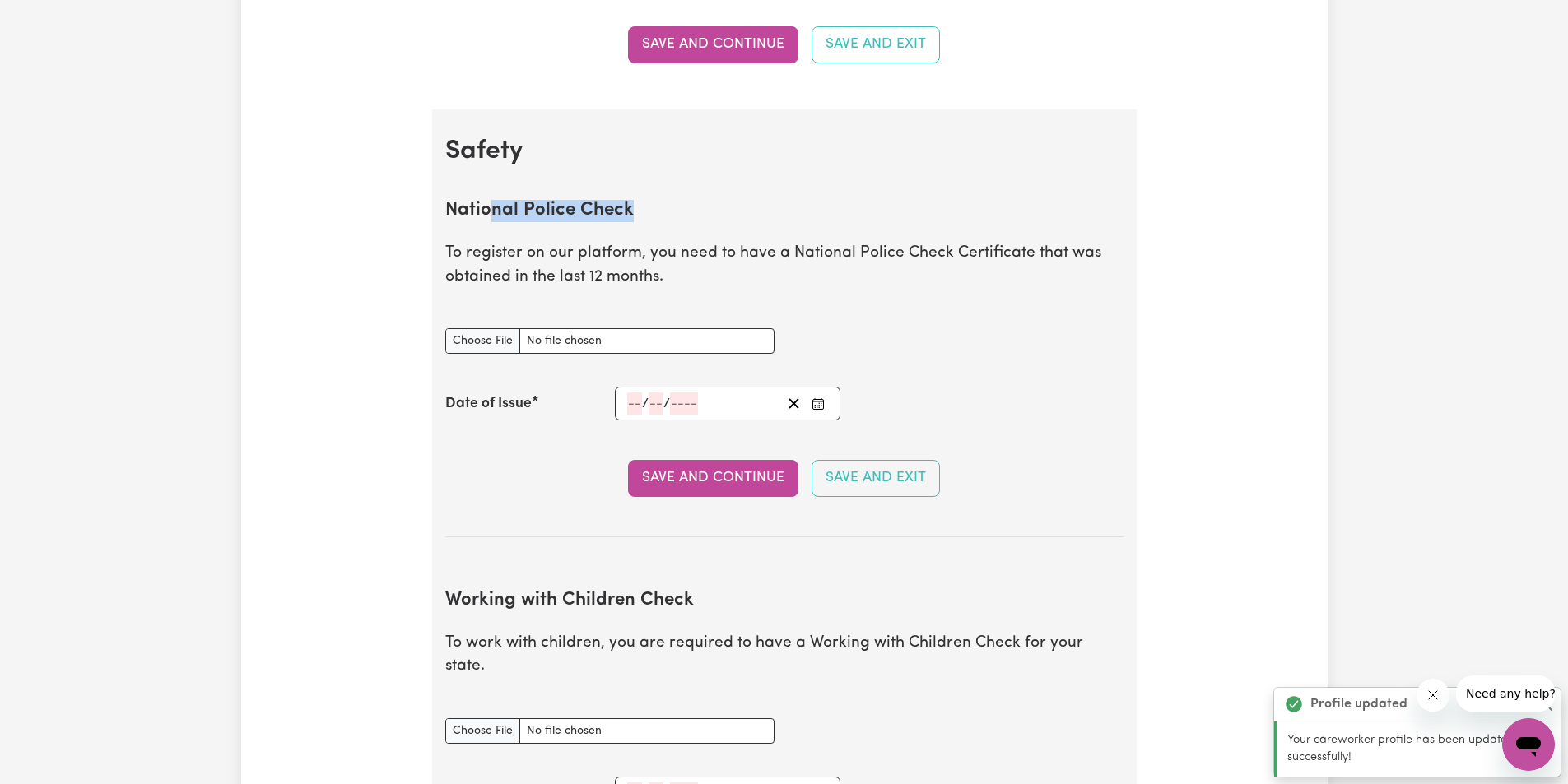
drag, startPoint x: 500, startPoint y: 207, endPoint x: 687, endPoint y: 207, distance: 187.0
click at [687, 207] on h2 "National Police Check" at bounding box center [784, 211] width 679 height 22
click at [330, 117] on div "Update Profile 1 2 3 4 5 Step 2 : Referees and Safety Checks To have an active …" at bounding box center [784, 728] width 1087 height 3144
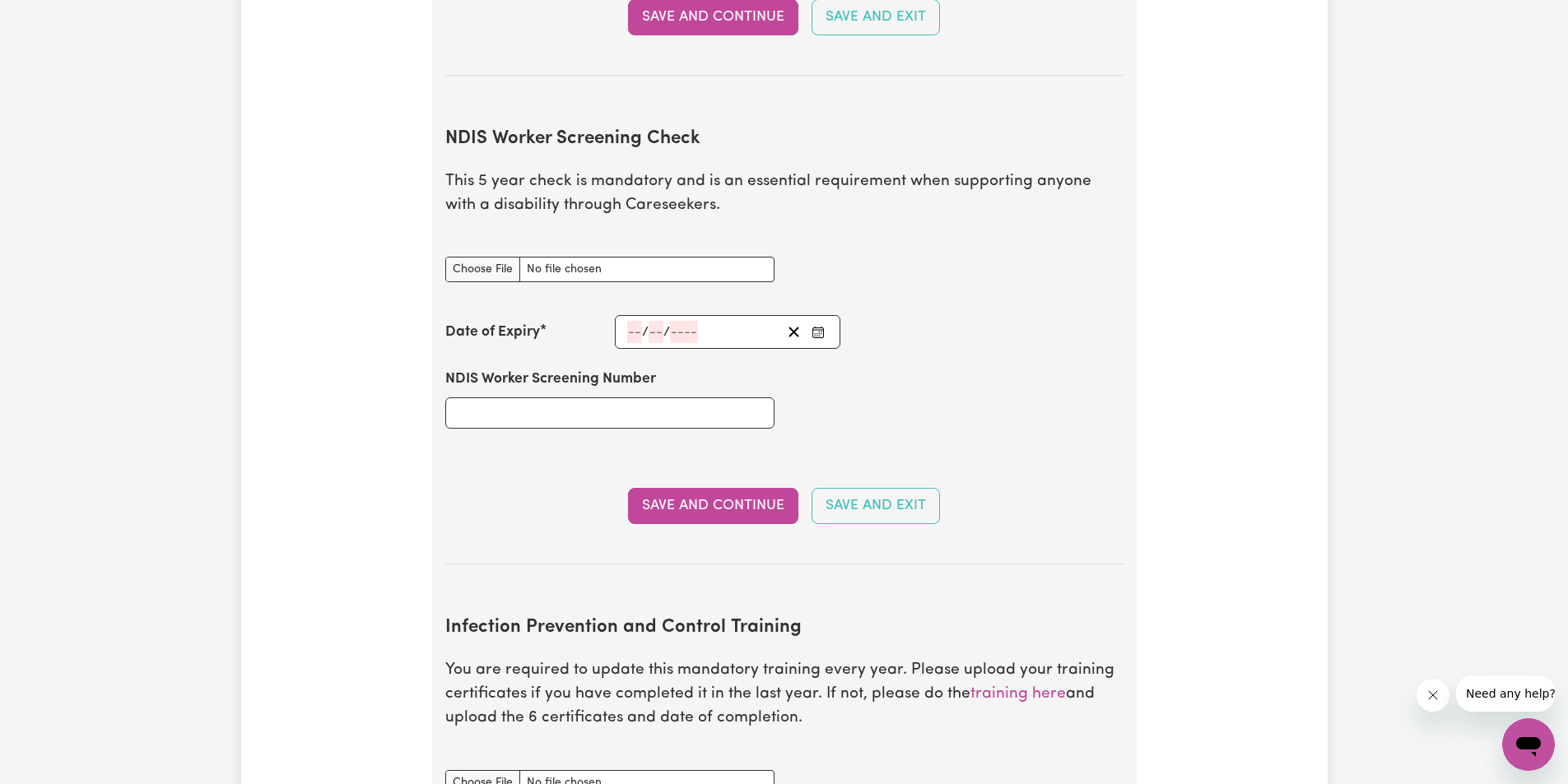
scroll to position [1934, 0]
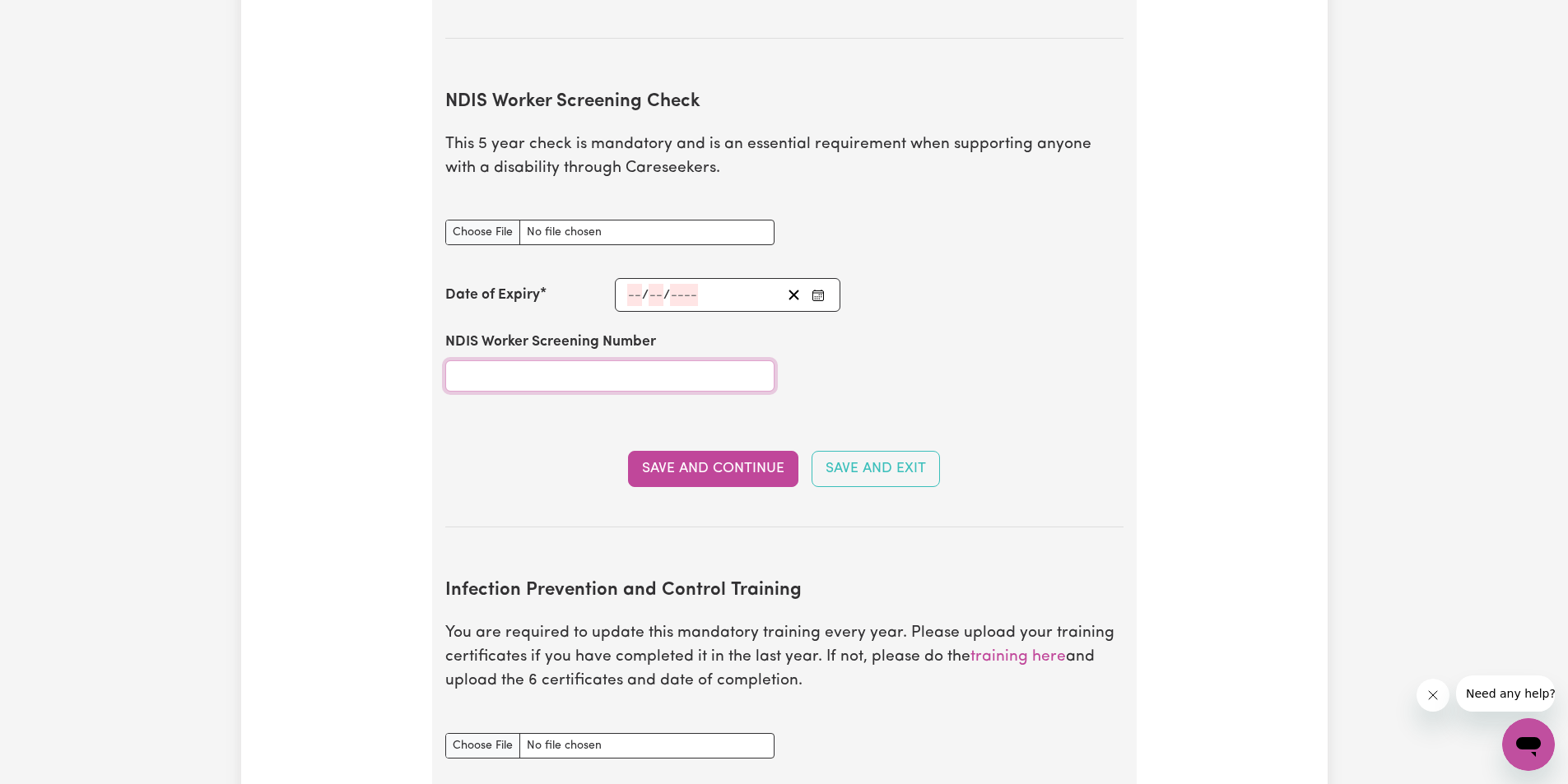
click at [565, 361] on input "NDIS Worker Screening Number" at bounding box center [609, 376] width 329 height 31
type input "85926159"
click at [632, 283] on input "number" at bounding box center [635, 294] width 15 height 22
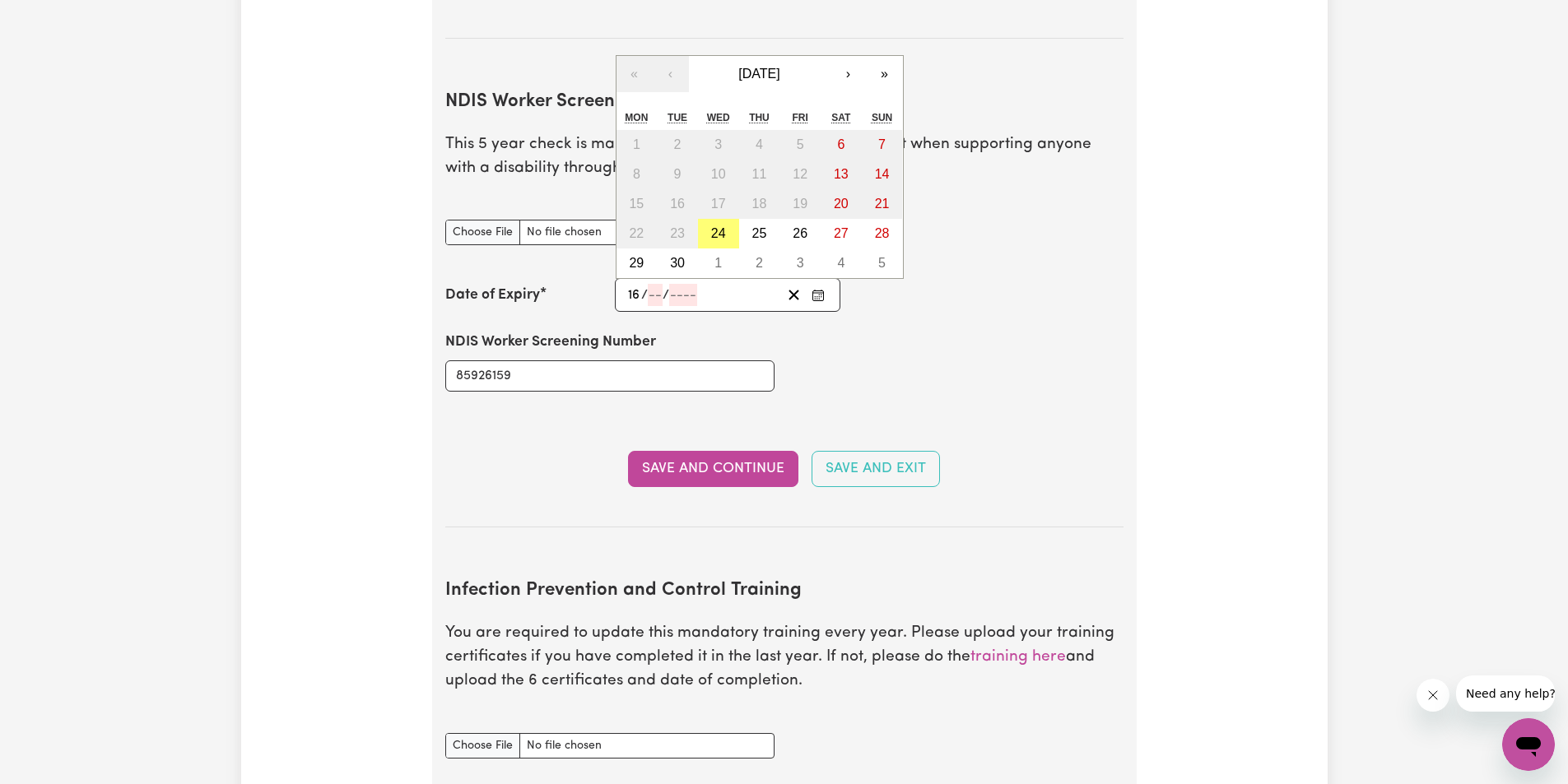
type input "16"
type input "09"
type input "203"
type input "[DATE]"
type input "9"
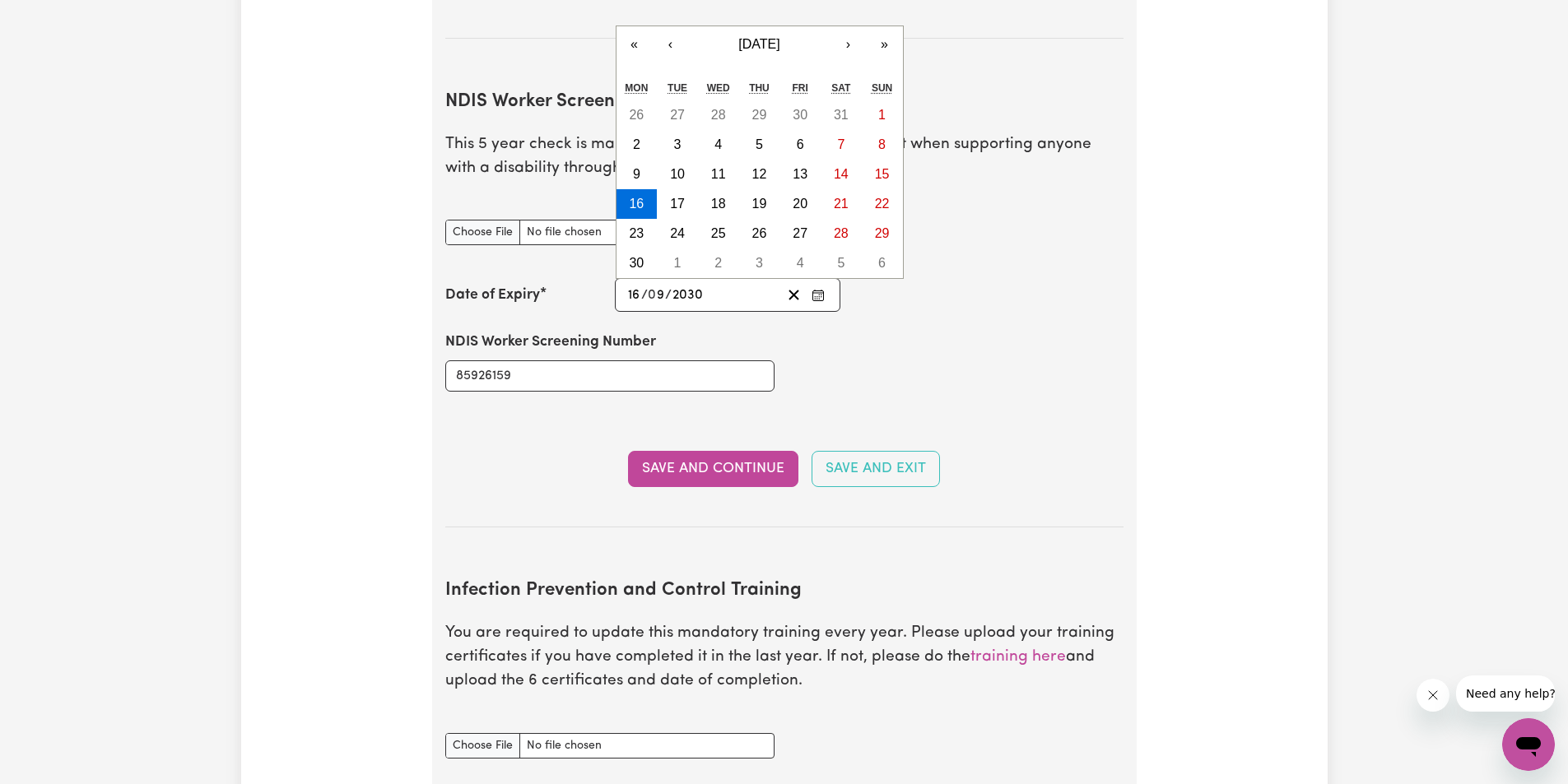
type input "2030"
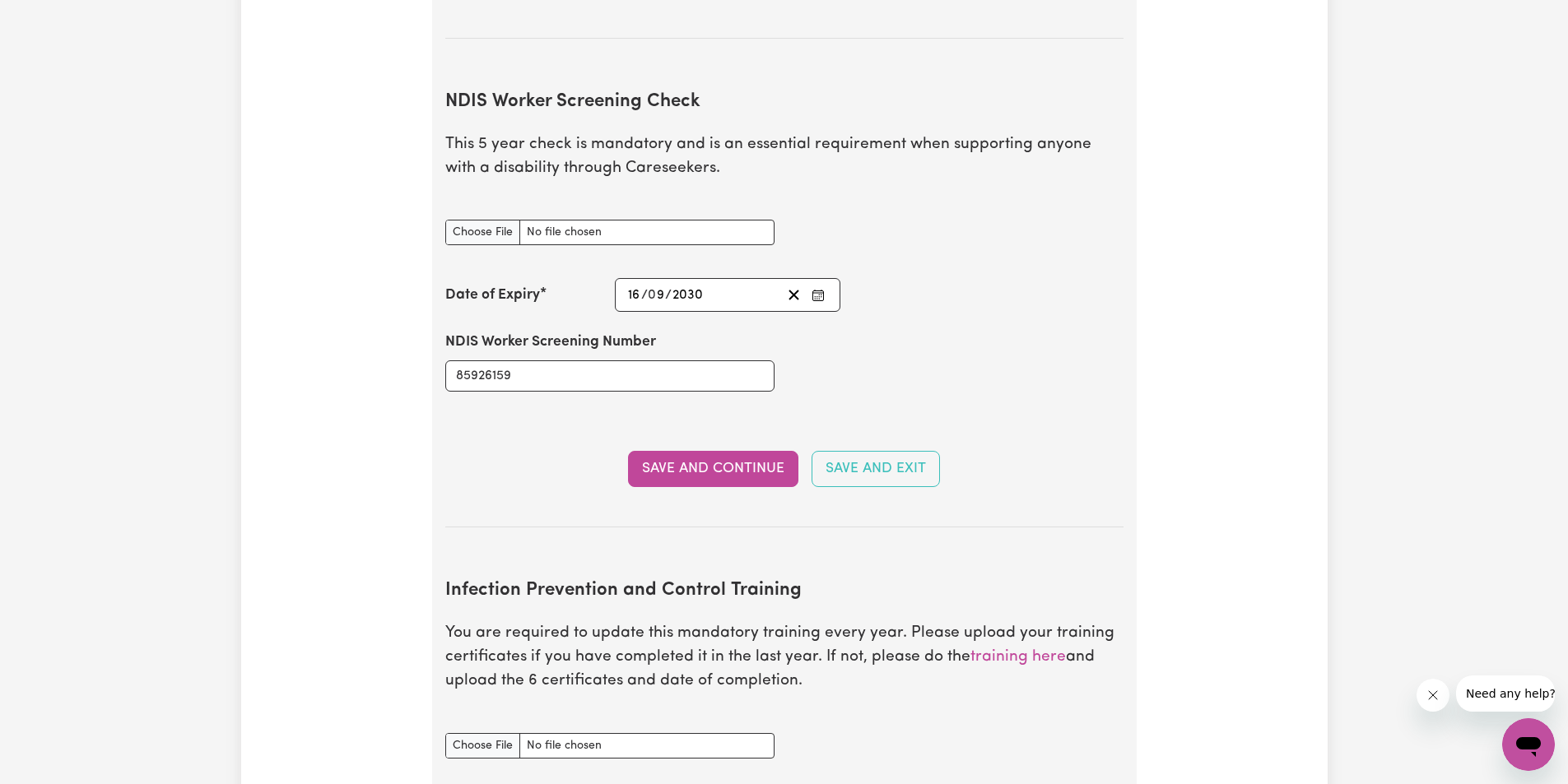
click at [941, 312] on div "NDIS Worker Screening Number 85926159" at bounding box center [784, 362] width 698 height 99
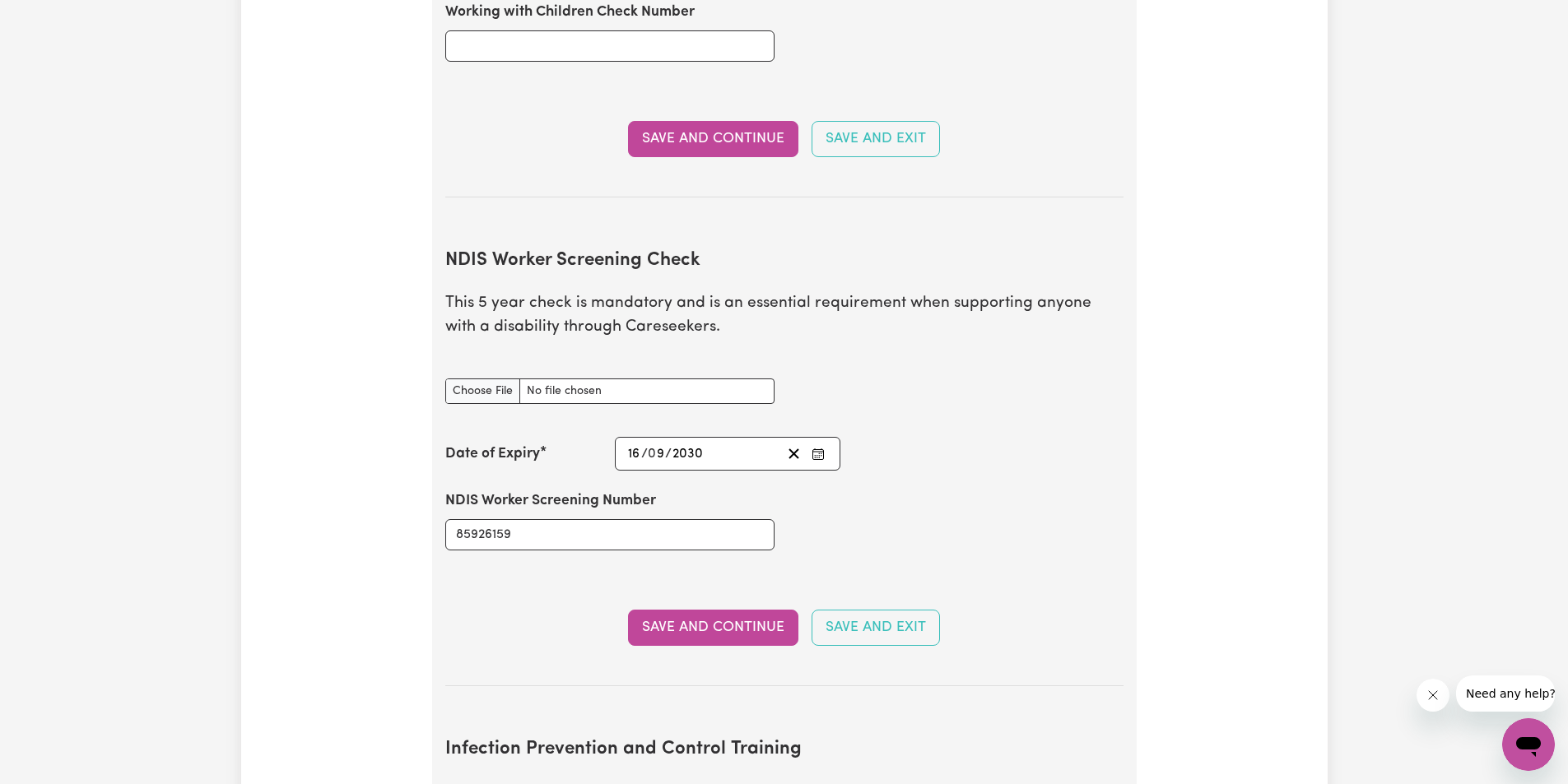
scroll to position [1825, 0]
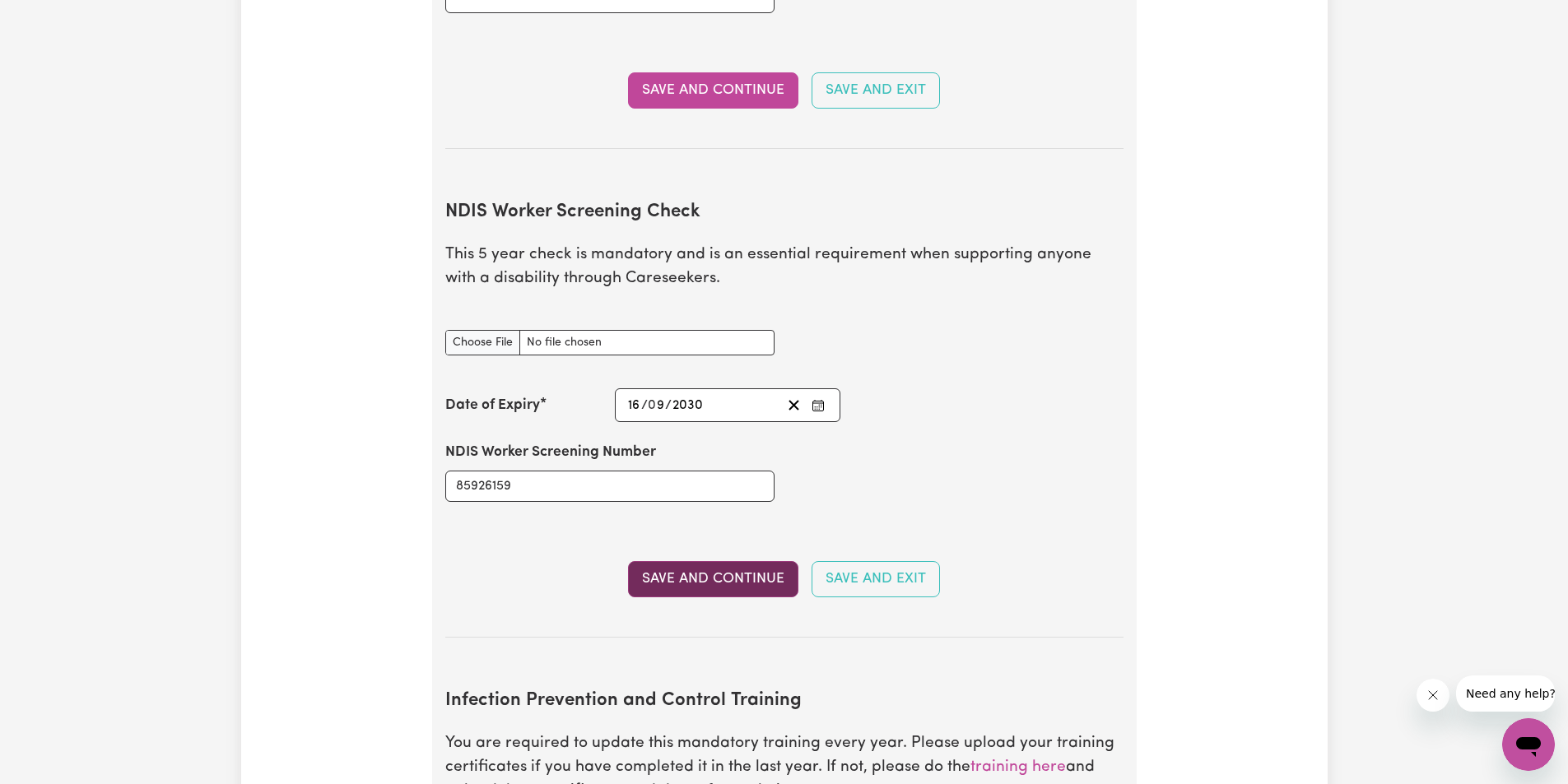
click at [661, 563] on button "Save and Continue" at bounding box center [714, 579] width 171 height 36
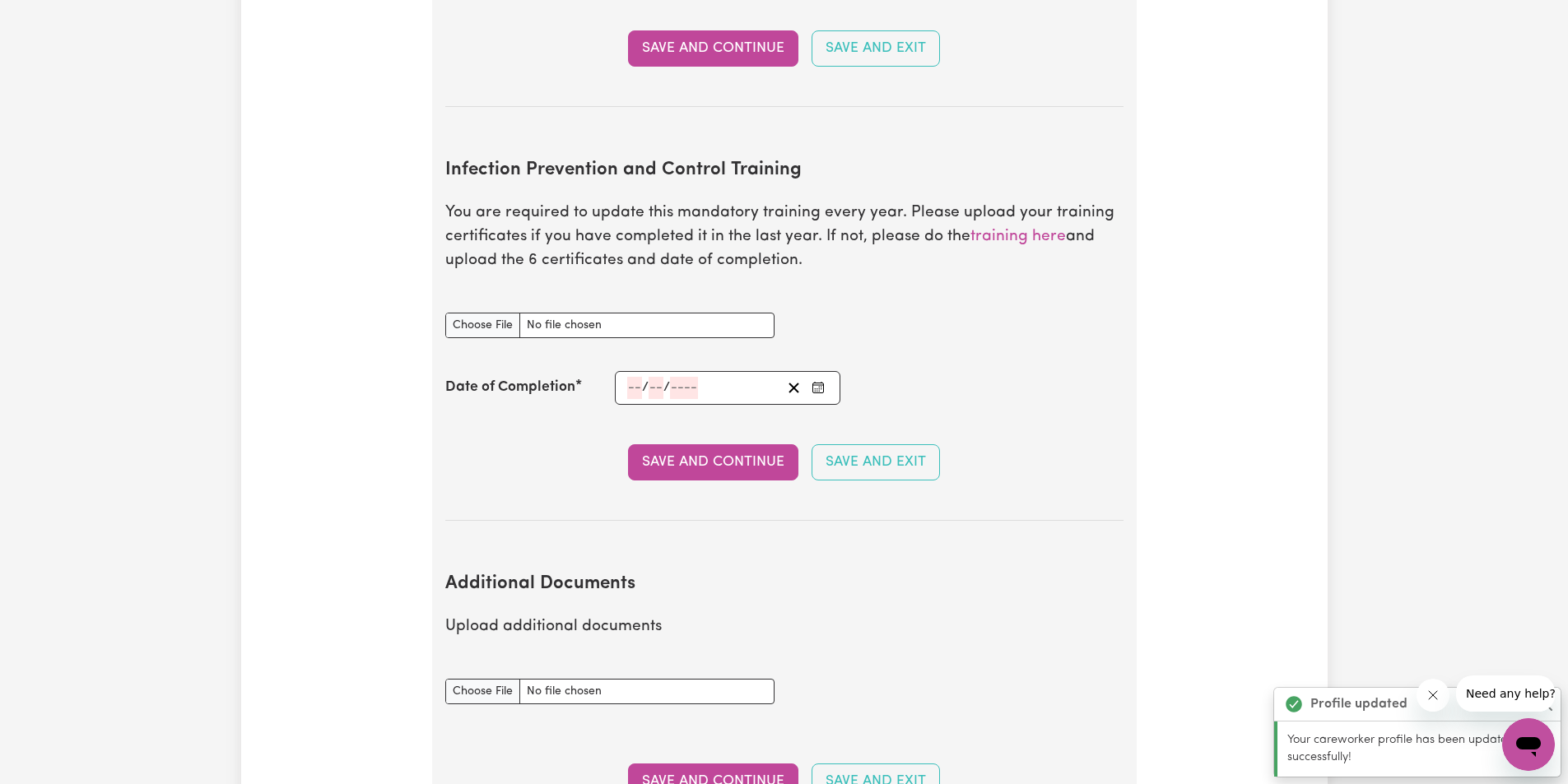
scroll to position [2244, 0]
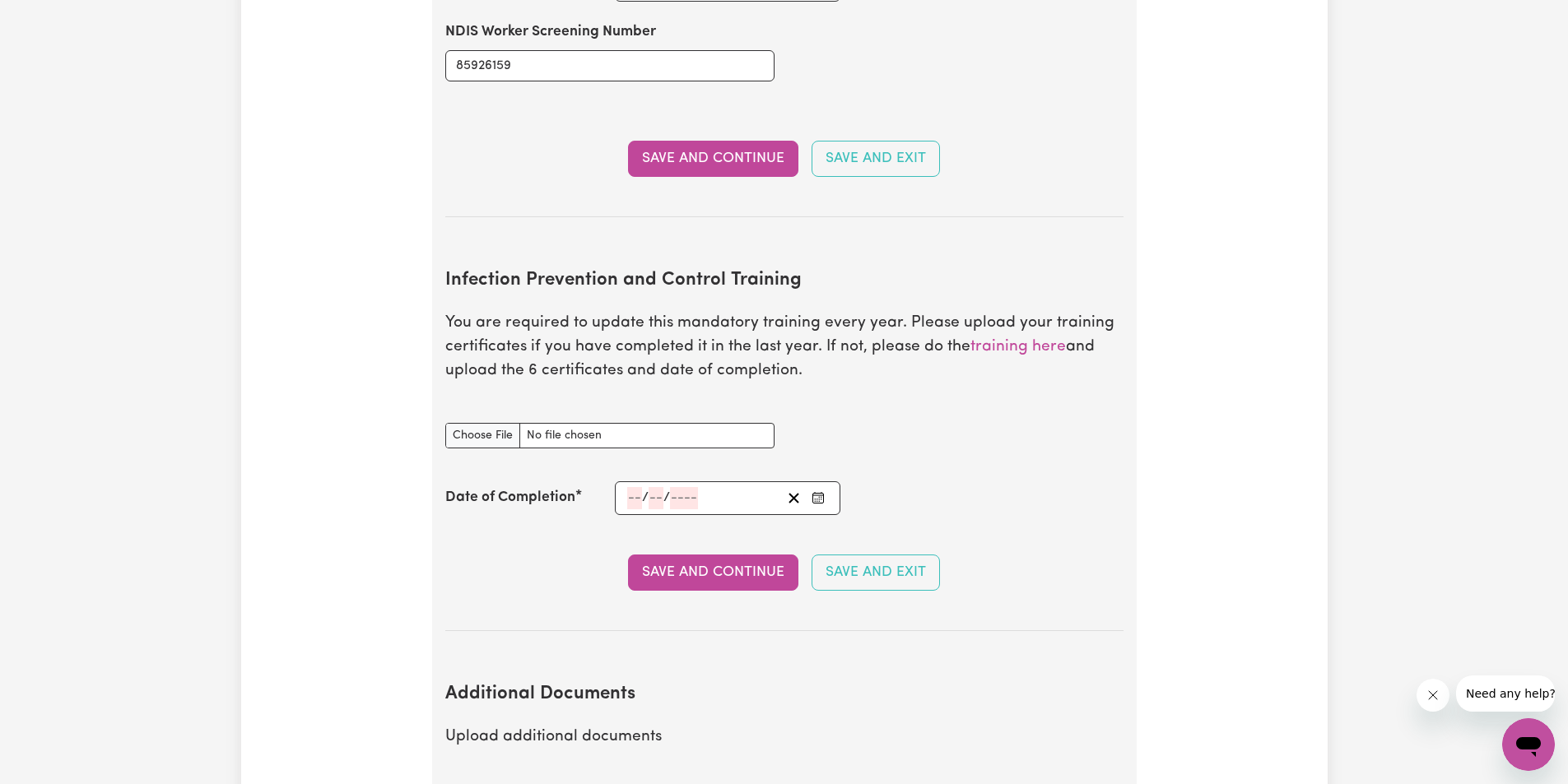
click at [515, 371] on section "Infection Prevention and Control Training You are required to update this manda…" at bounding box center [784, 438] width 679 height 388
click at [855, 351] on p "You are required to update this mandatory training every year. Please upload yo…" at bounding box center [784, 347] width 679 height 71
drag, startPoint x: 825, startPoint y: 321, endPoint x: 837, endPoint y: 340, distance: 22.5
click at [837, 340] on p "You are required to update this mandatory training every year. Please upload yo…" at bounding box center [784, 347] width 679 height 71
click at [879, 351] on p "You are required to update this mandatory training every year. Please upload yo…" at bounding box center [784, 347] width 679 height 71
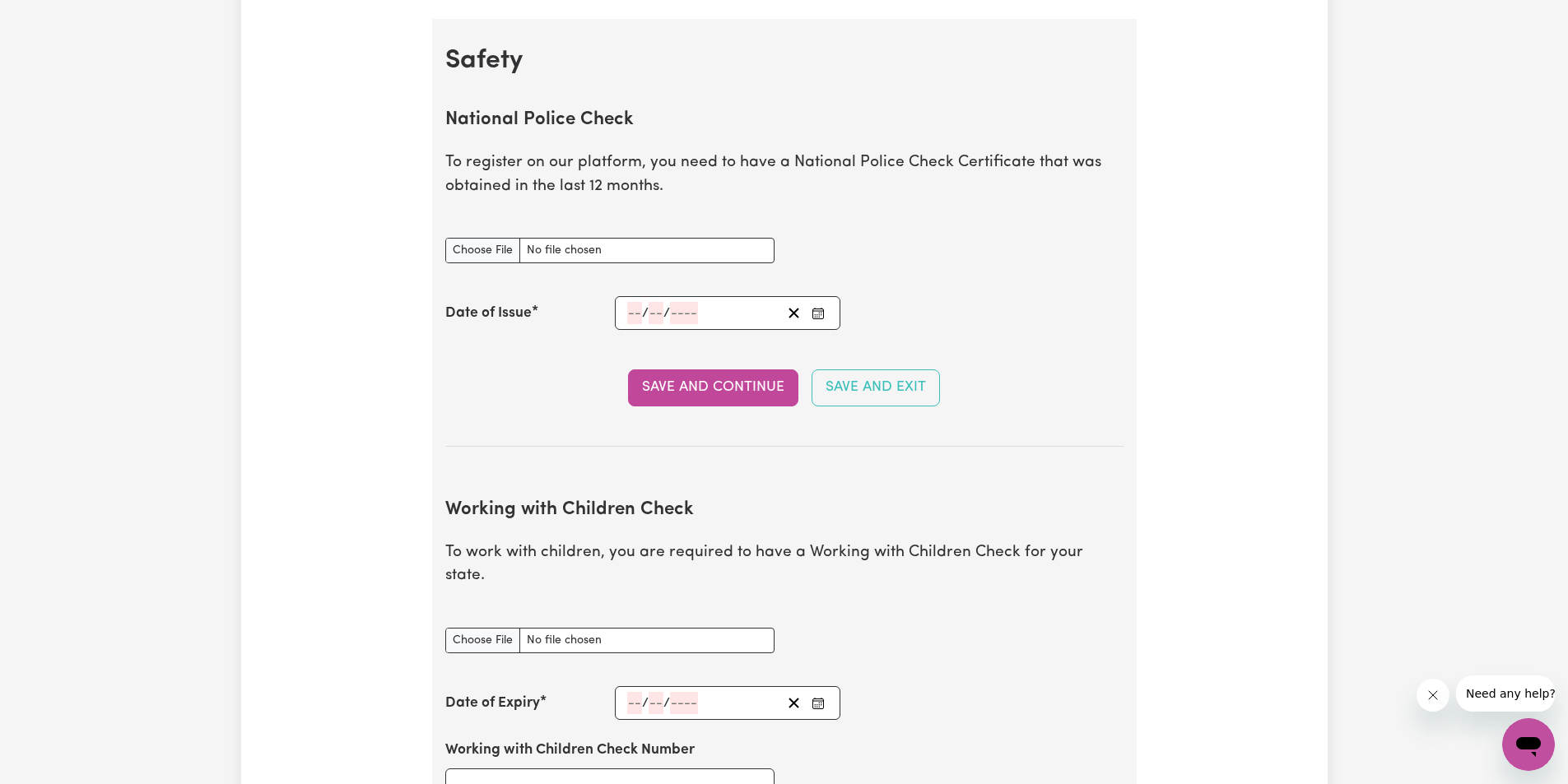
scroll to position [1039, 0]
click at [479, 247] on input "National Police Check document" at bounding box center [609, 249] width 329 height 25
type input "C:\fakepath\14468636PC_SIMRAN KAUR.pdf"
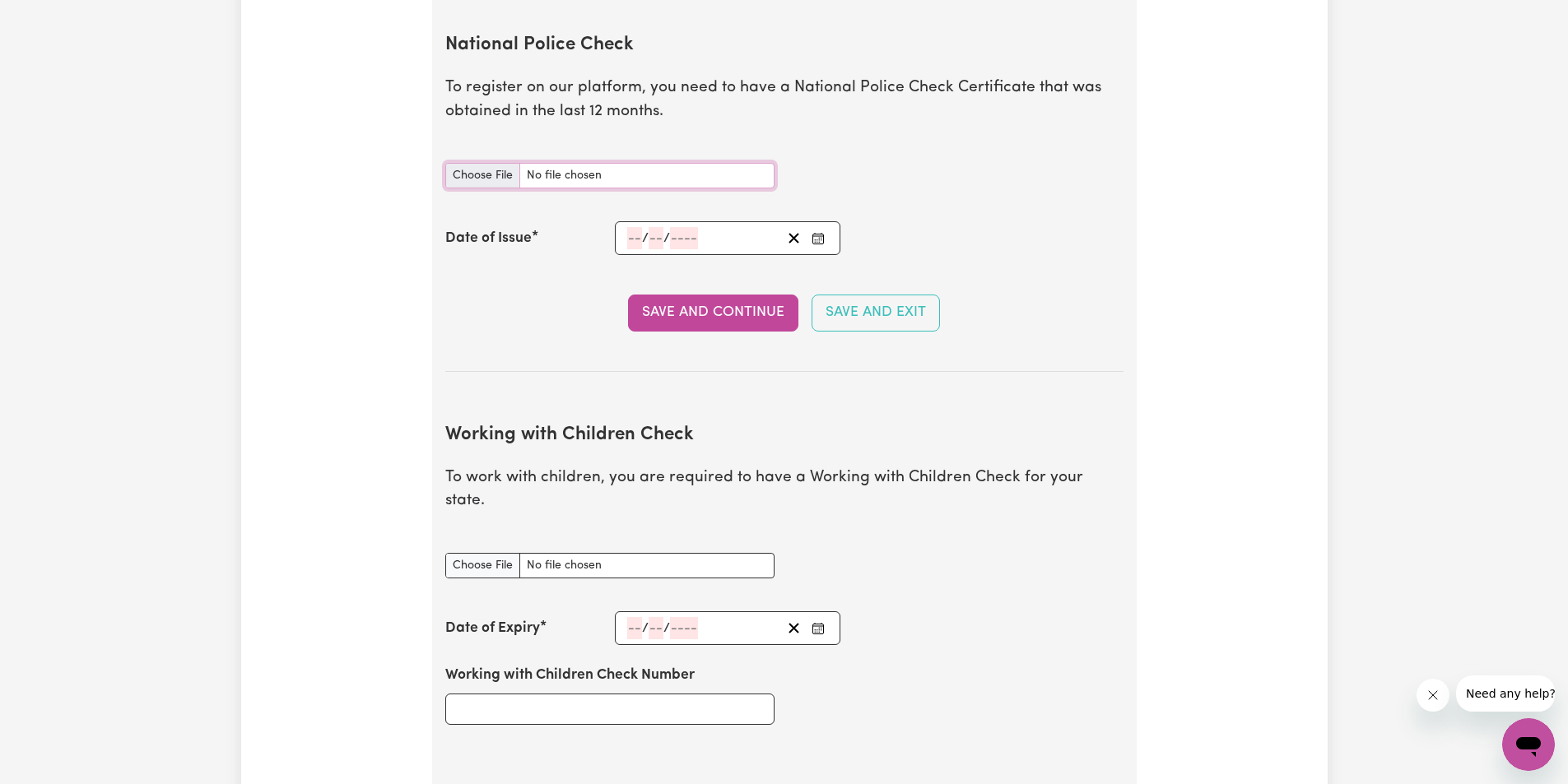
scroll to position [1258, 0]
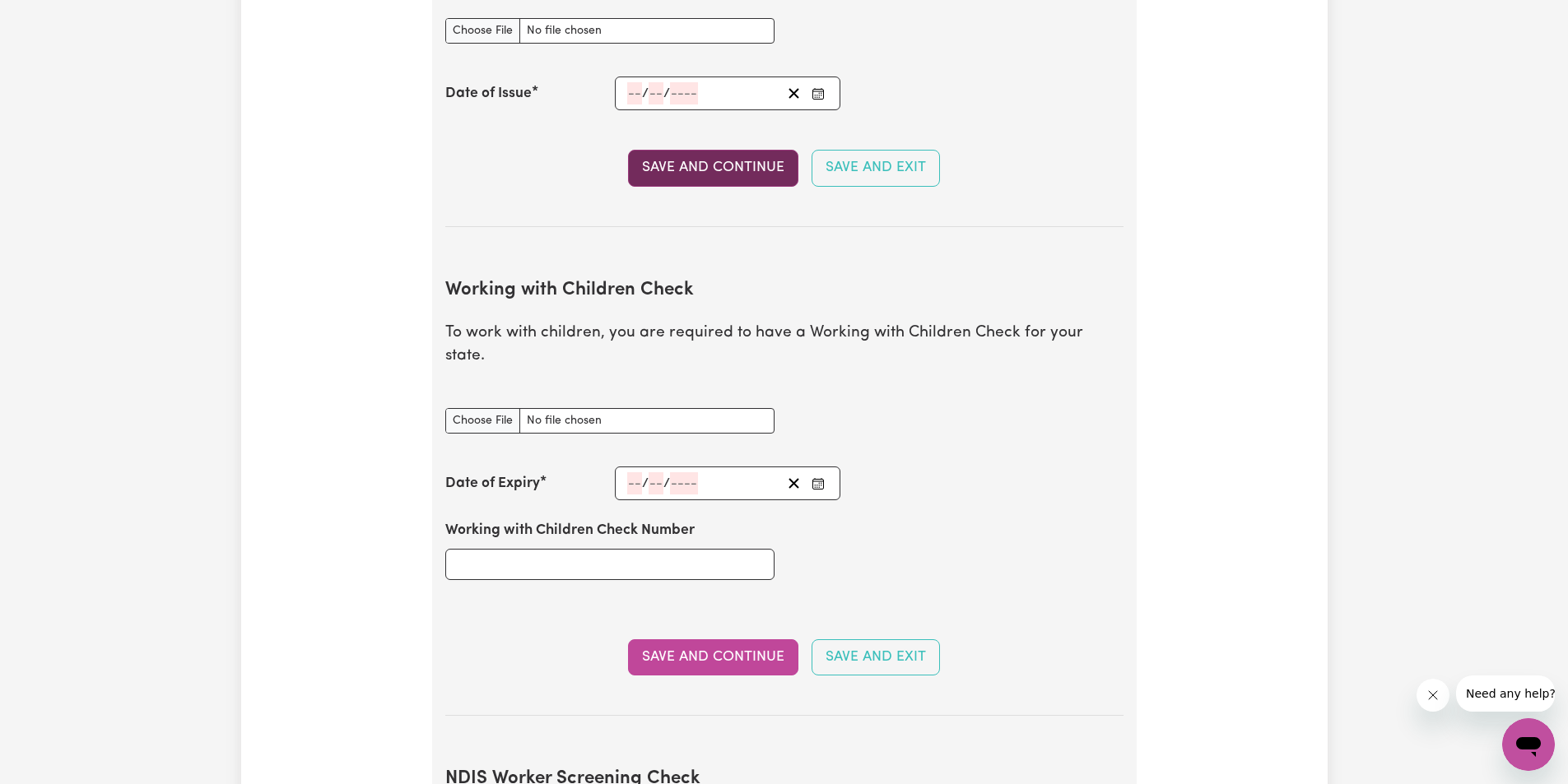
click at [751, 155] on button "Save and Continue" at bounding box center [714, 168] width 171 height 36
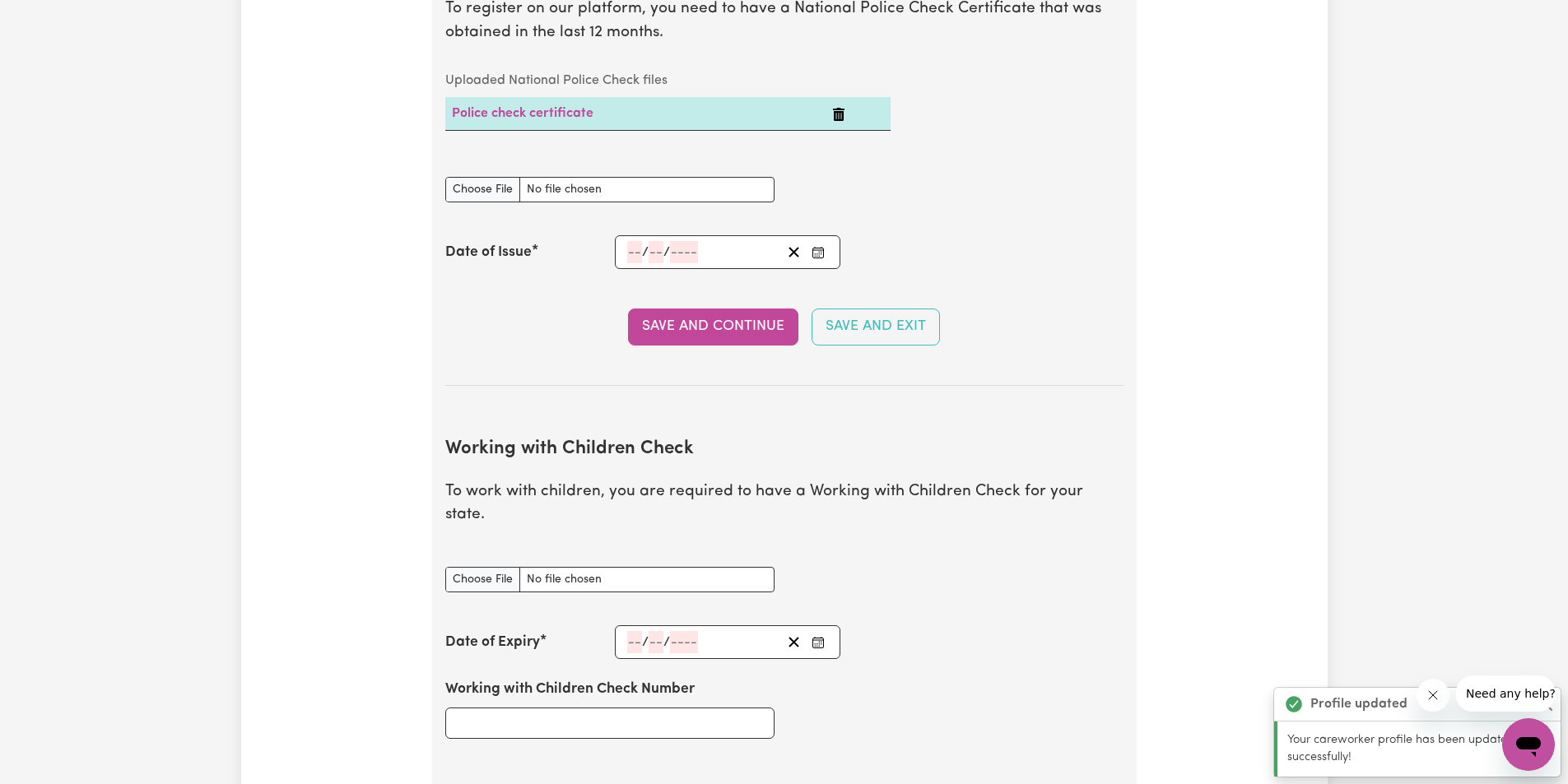
scroll to position [1181, 0]
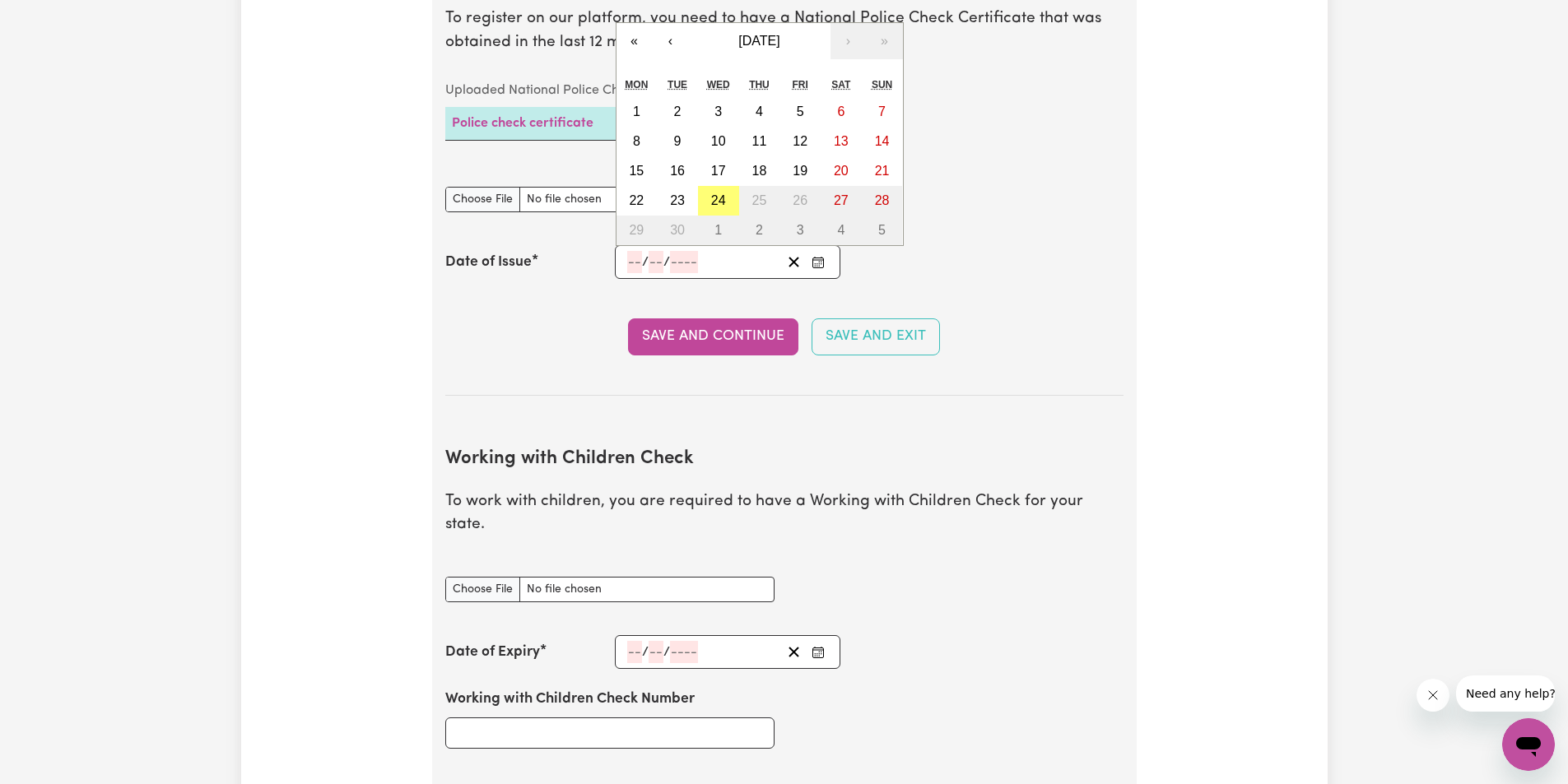
click at [635, 264] on input "number" at bounding box center [635, 262] width 15 height 22
type input "27"
type input "05"
type input "0002-05-27"
type input "5"
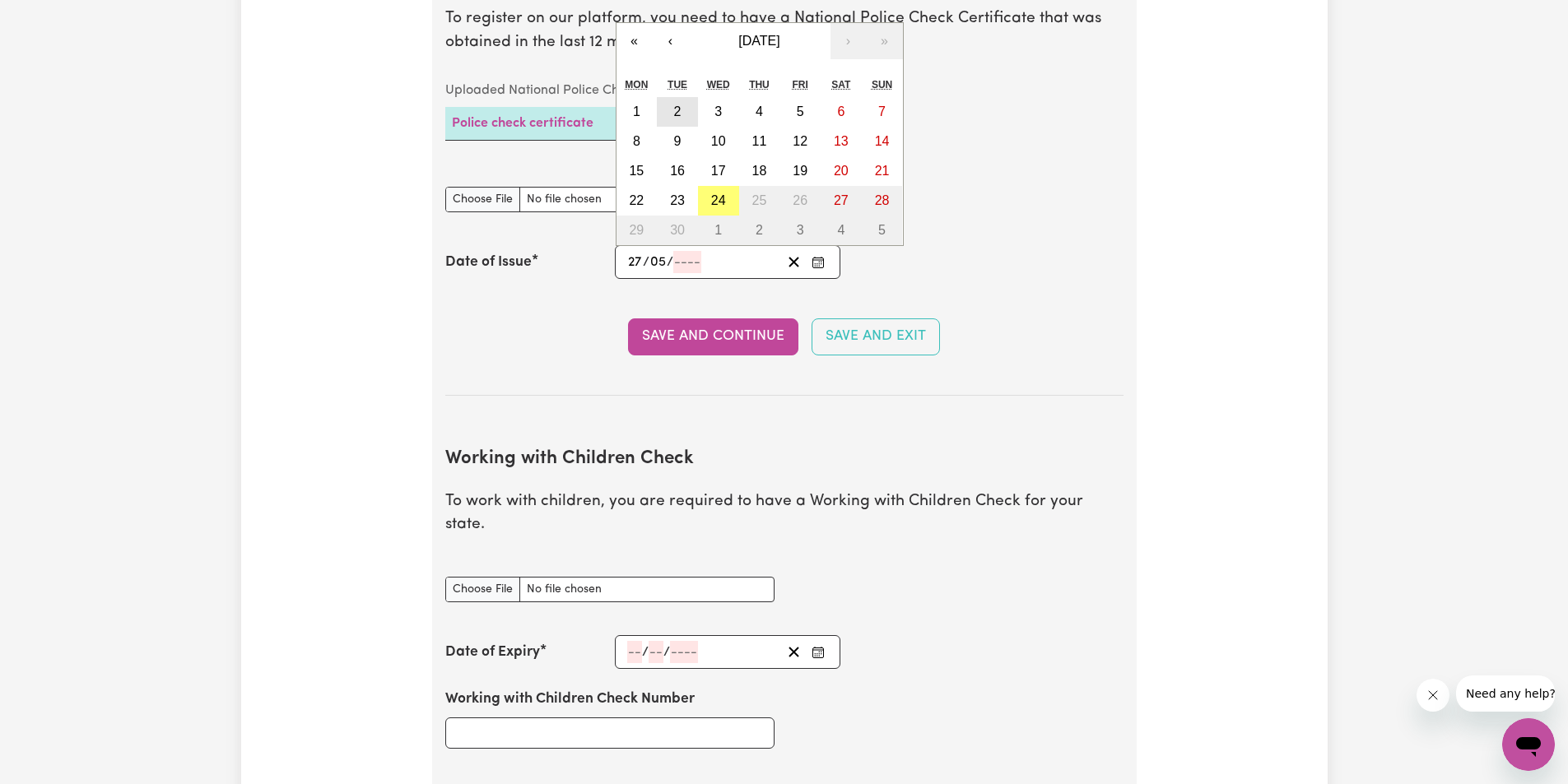
type input "2"
type input "0020-05-27"
type input "20"
type input "0202-05-27"
type input "202"
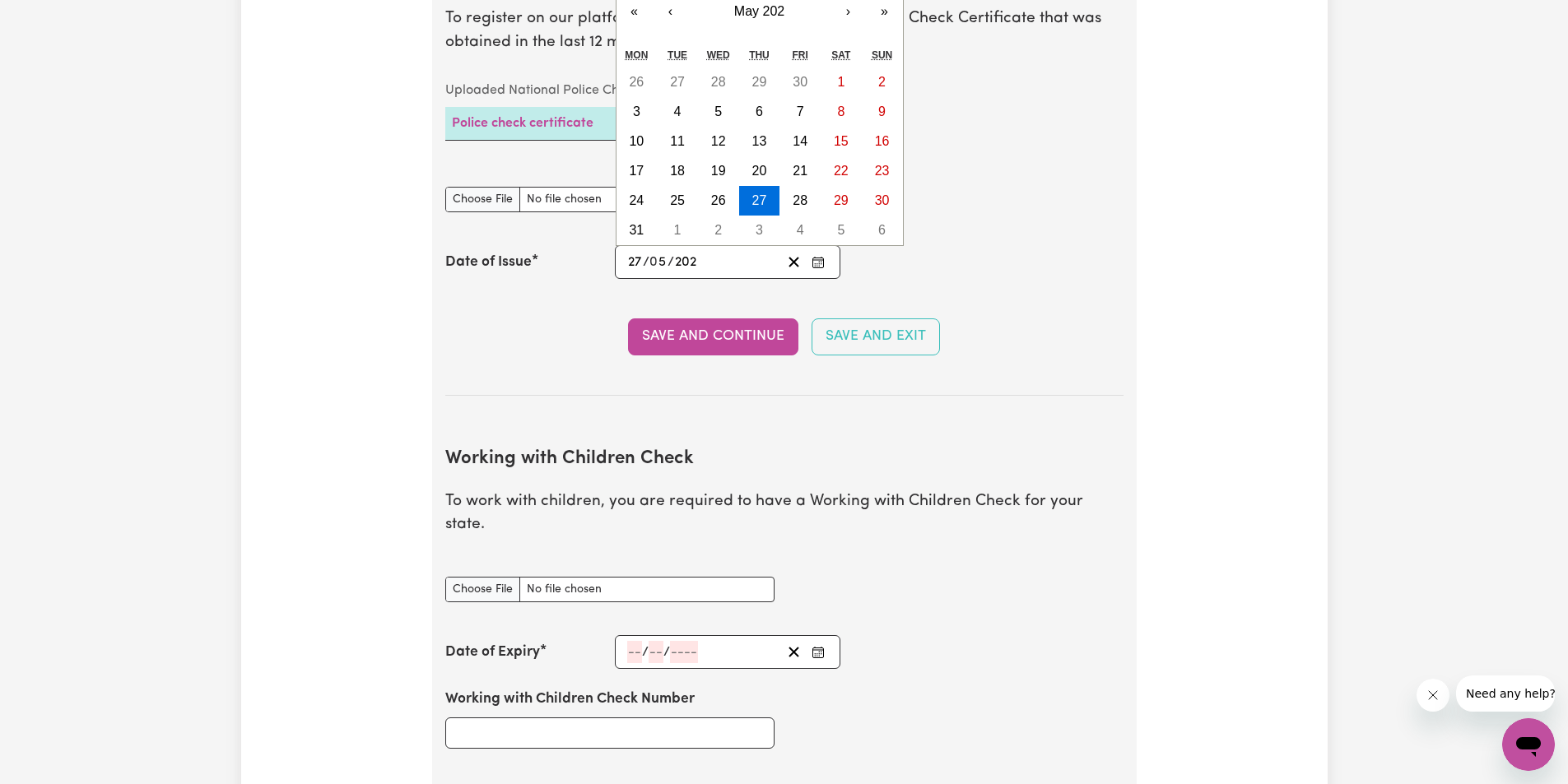
type input "[DATE]"
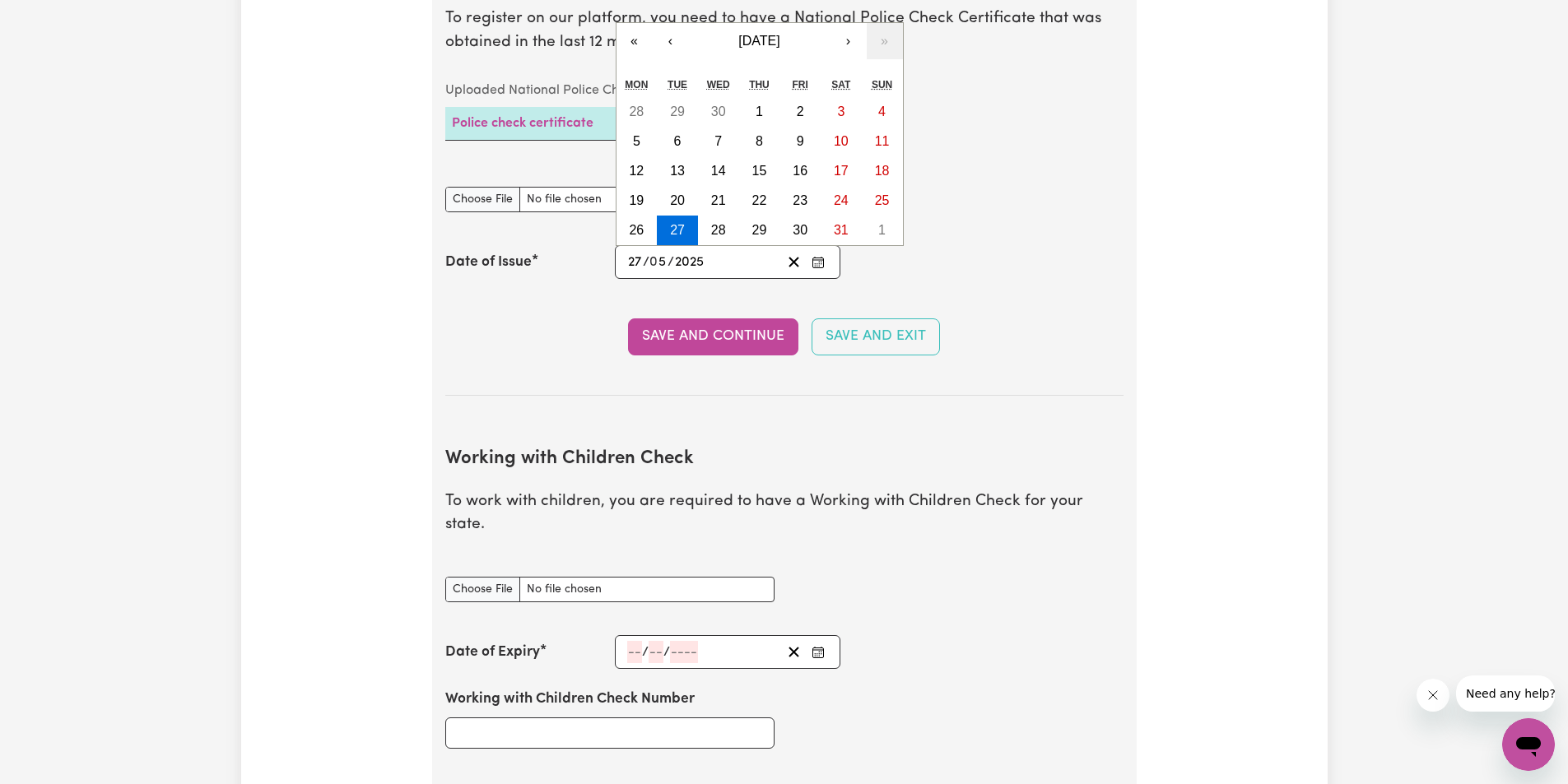
type input "2025"
click at [744, 292] on section "National Police Check To register on our platform, you need to have a National …" at bounding box center [784, 167] width 679 height 457
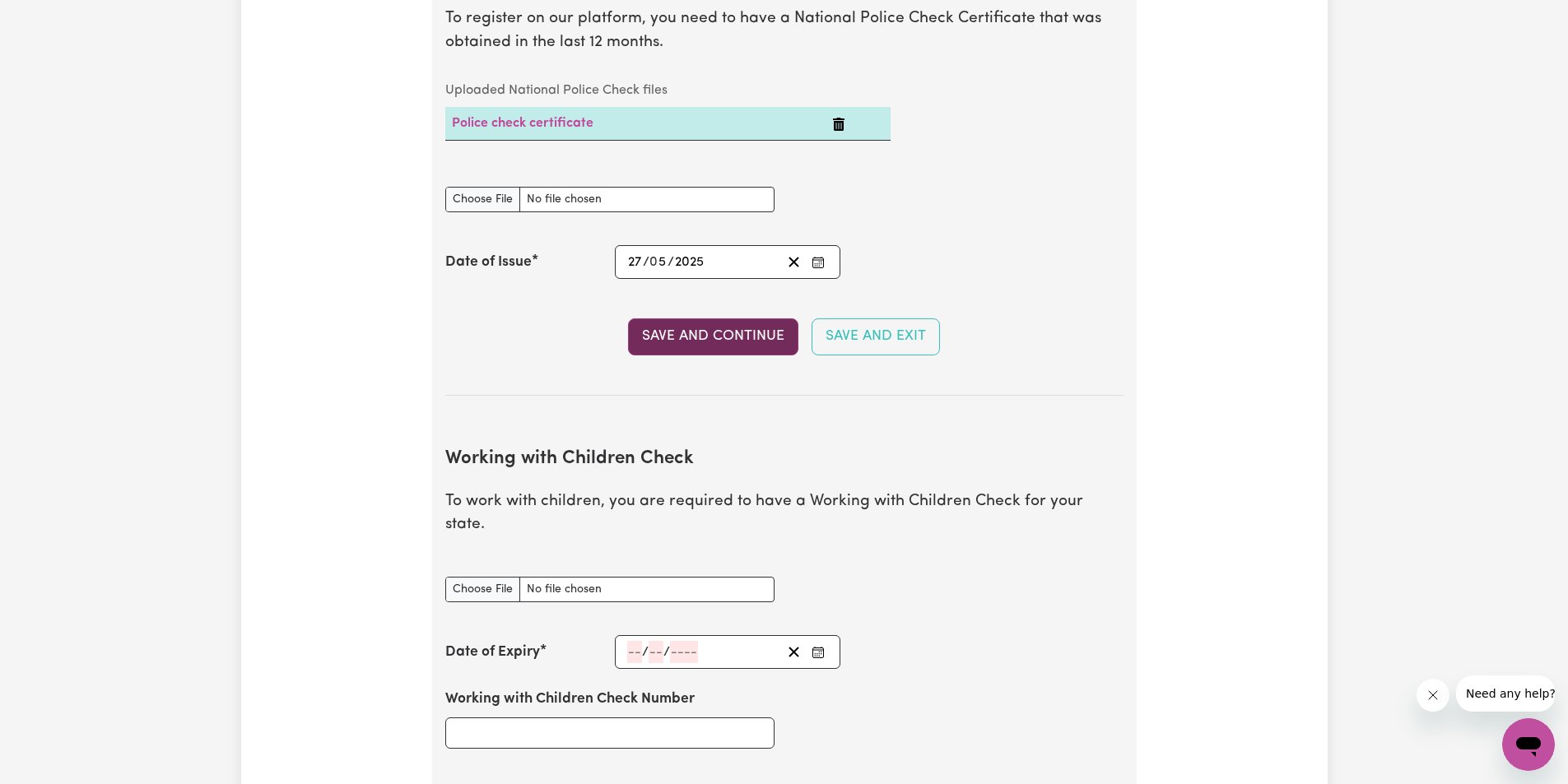
click at [709, 343] on button "Save and Continue" at bounding box center [714, 336] width 171 height 36
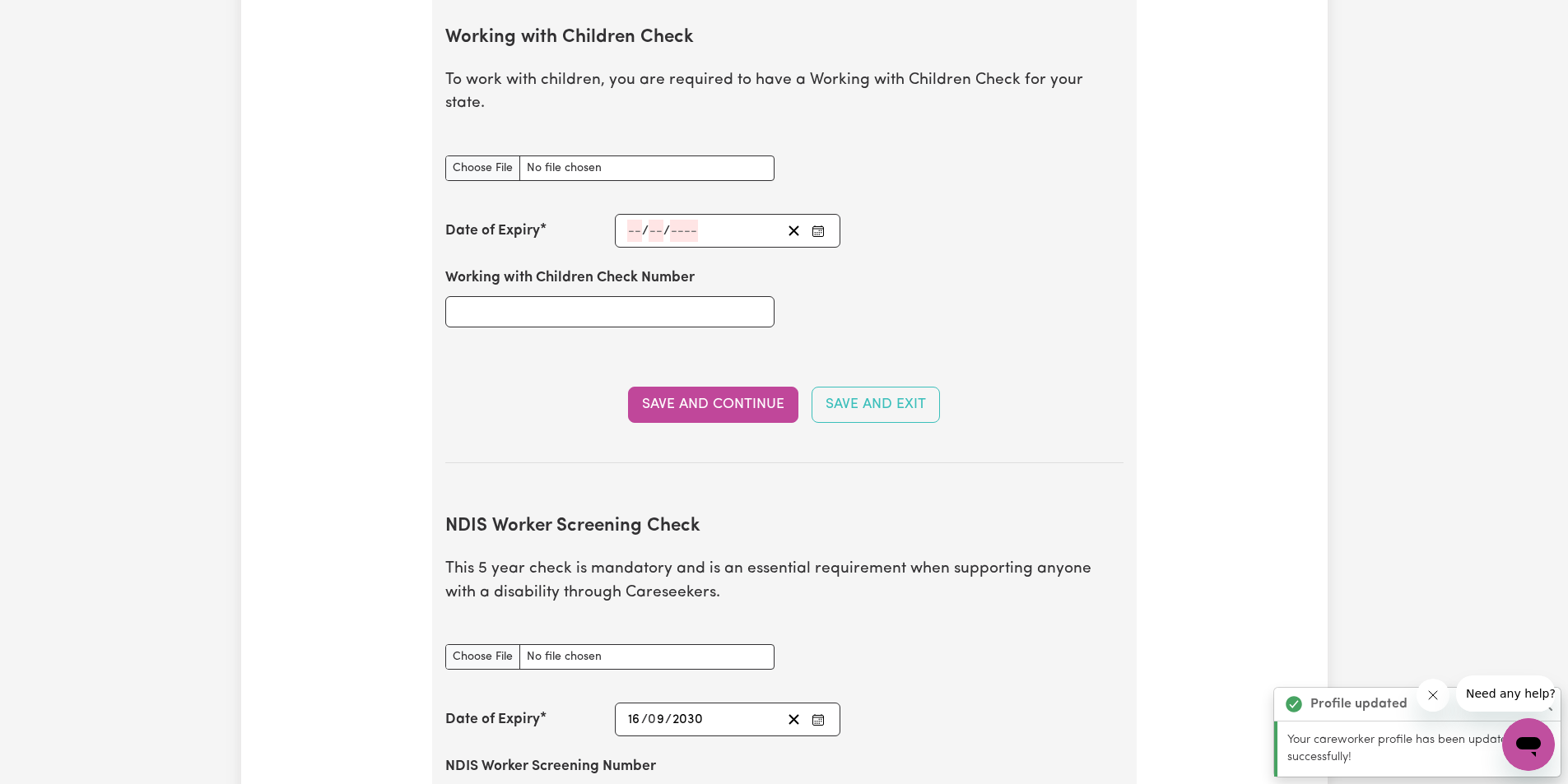
scroll to position [1604, 0]
click at [486, 154] on input "Working with Children Check document" at bounding box center [609, 167] width 329 height 25
type input "C:\fakepath\children check-[PERSON_NAME].jpg"
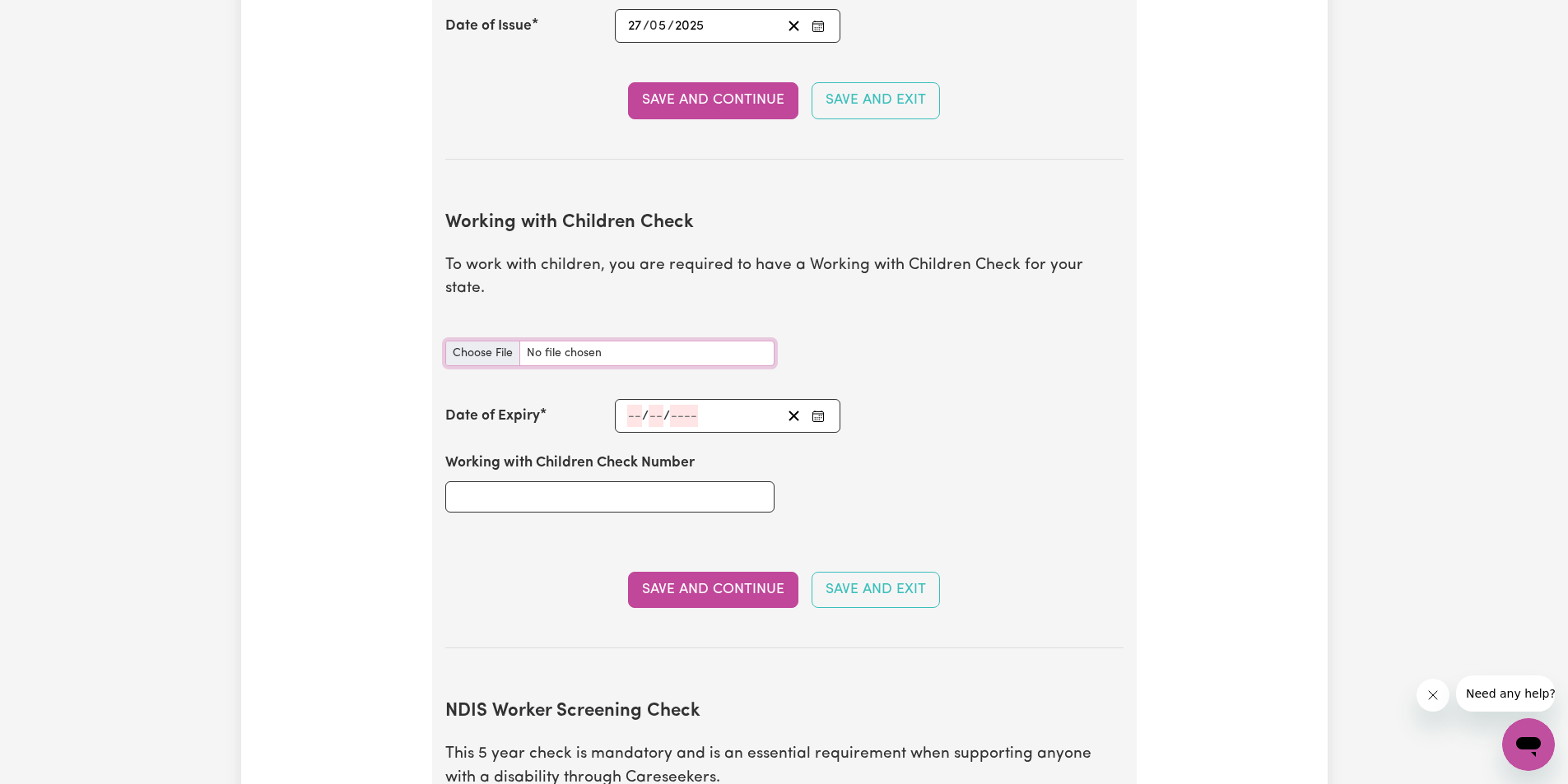
scroll to position [1494, 0]
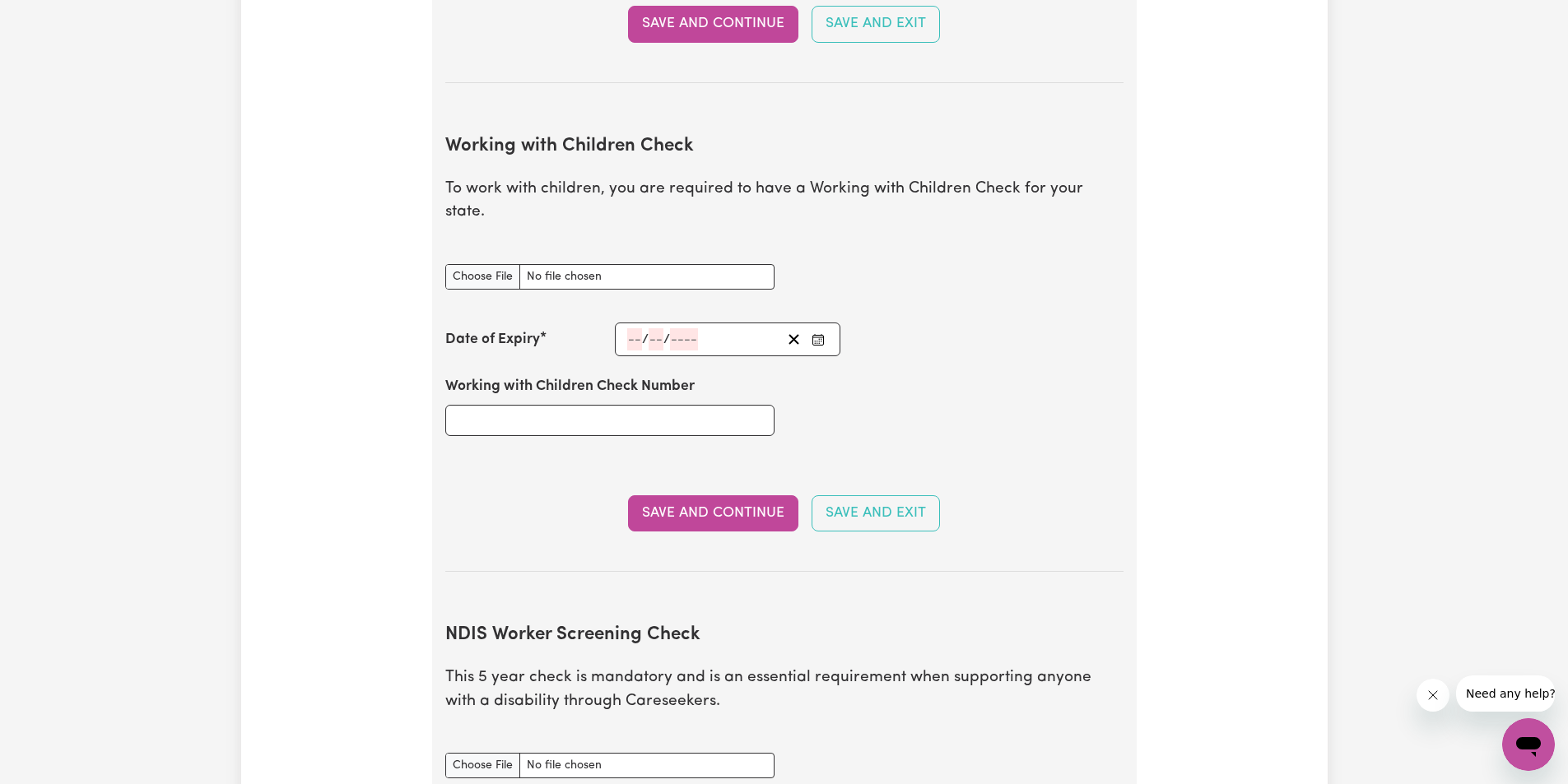
click at [627, 328] on input "number" at bounding box center [635, 339] width 15 height 22
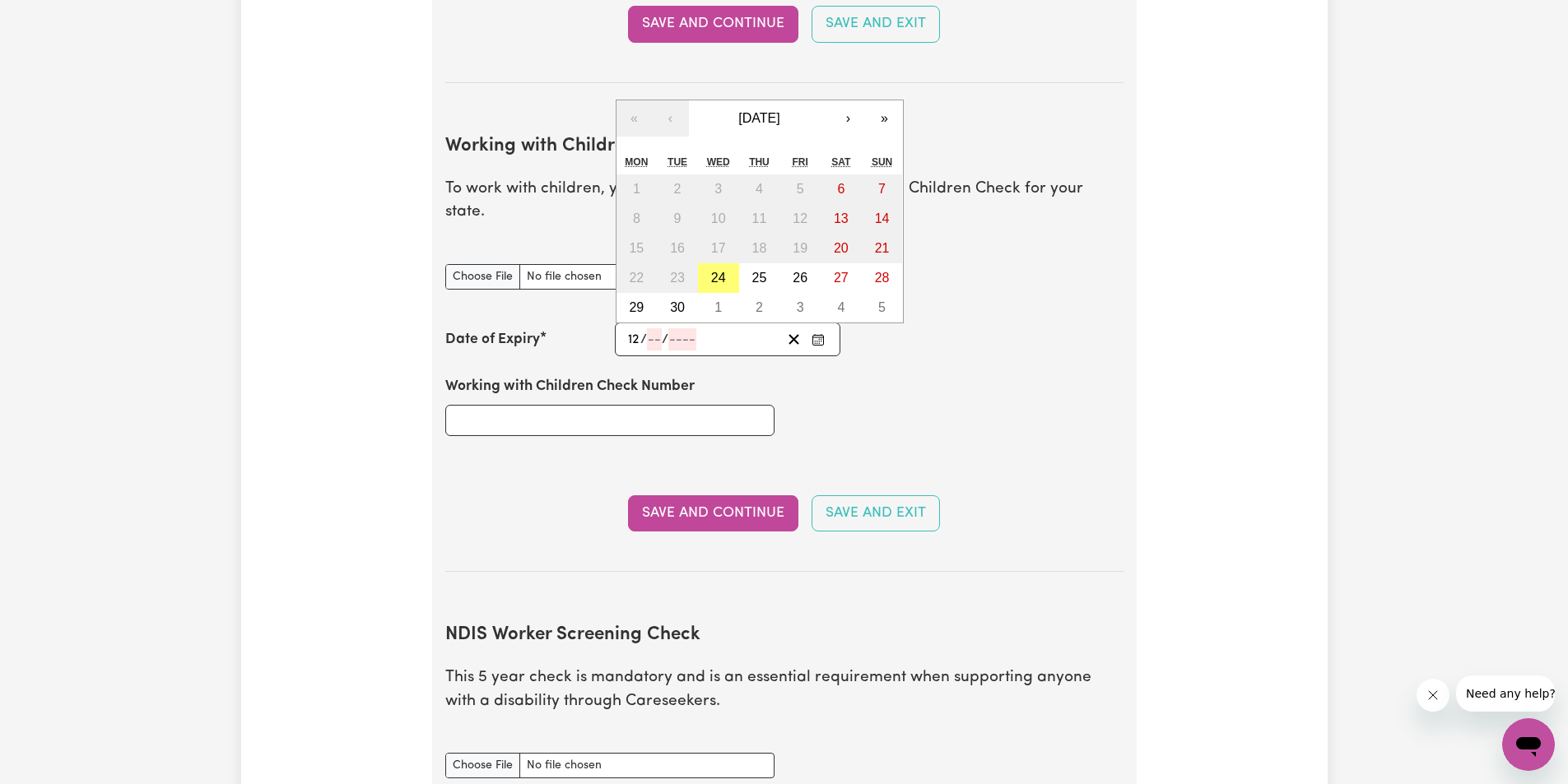
type input "12"
type input "203"
type input "[DATE]"
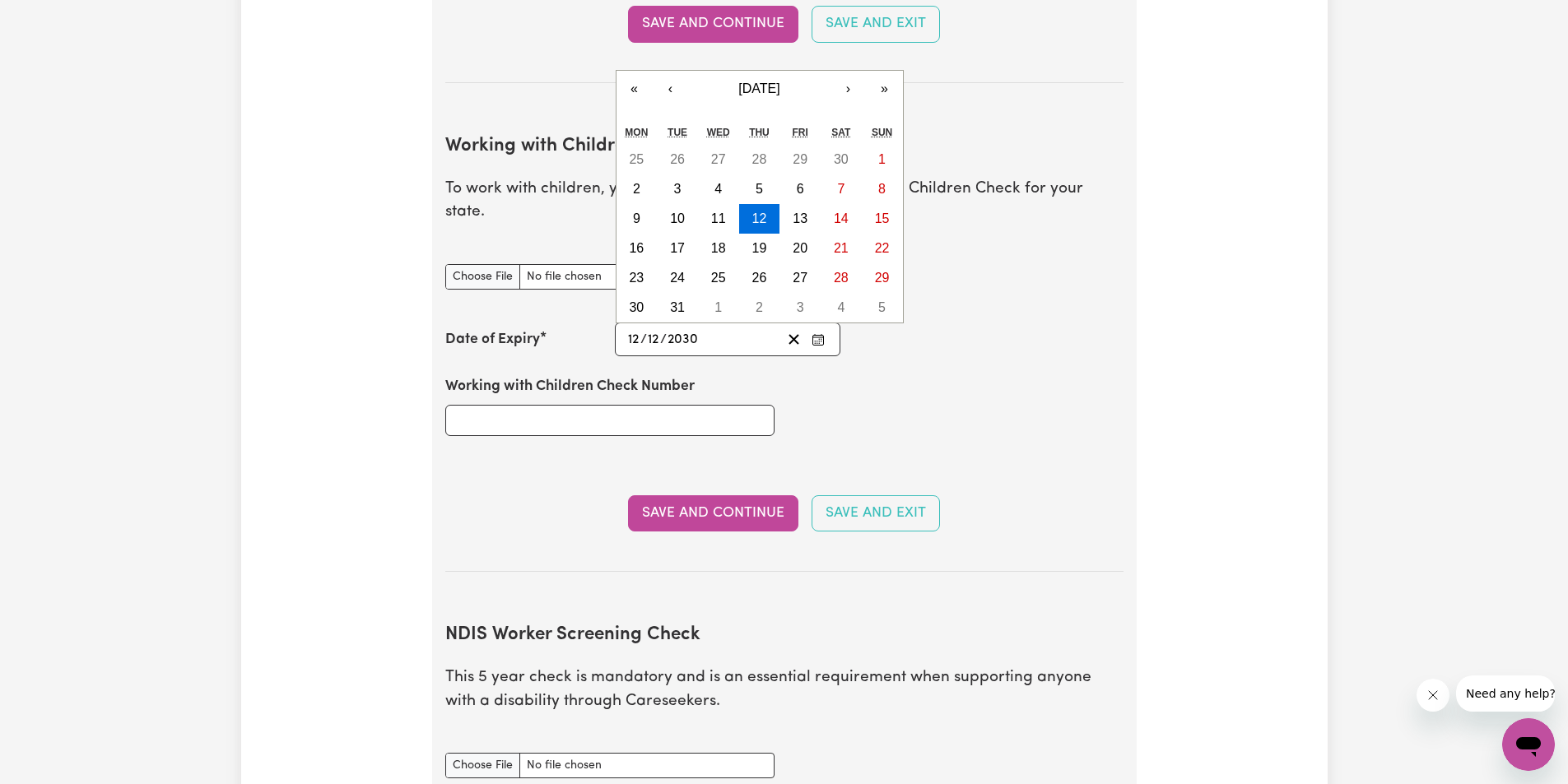
type input "2030"
click at [826, 356] on div "Working with Children Check Number" at bounding box center [784, 405] width 698 height 99
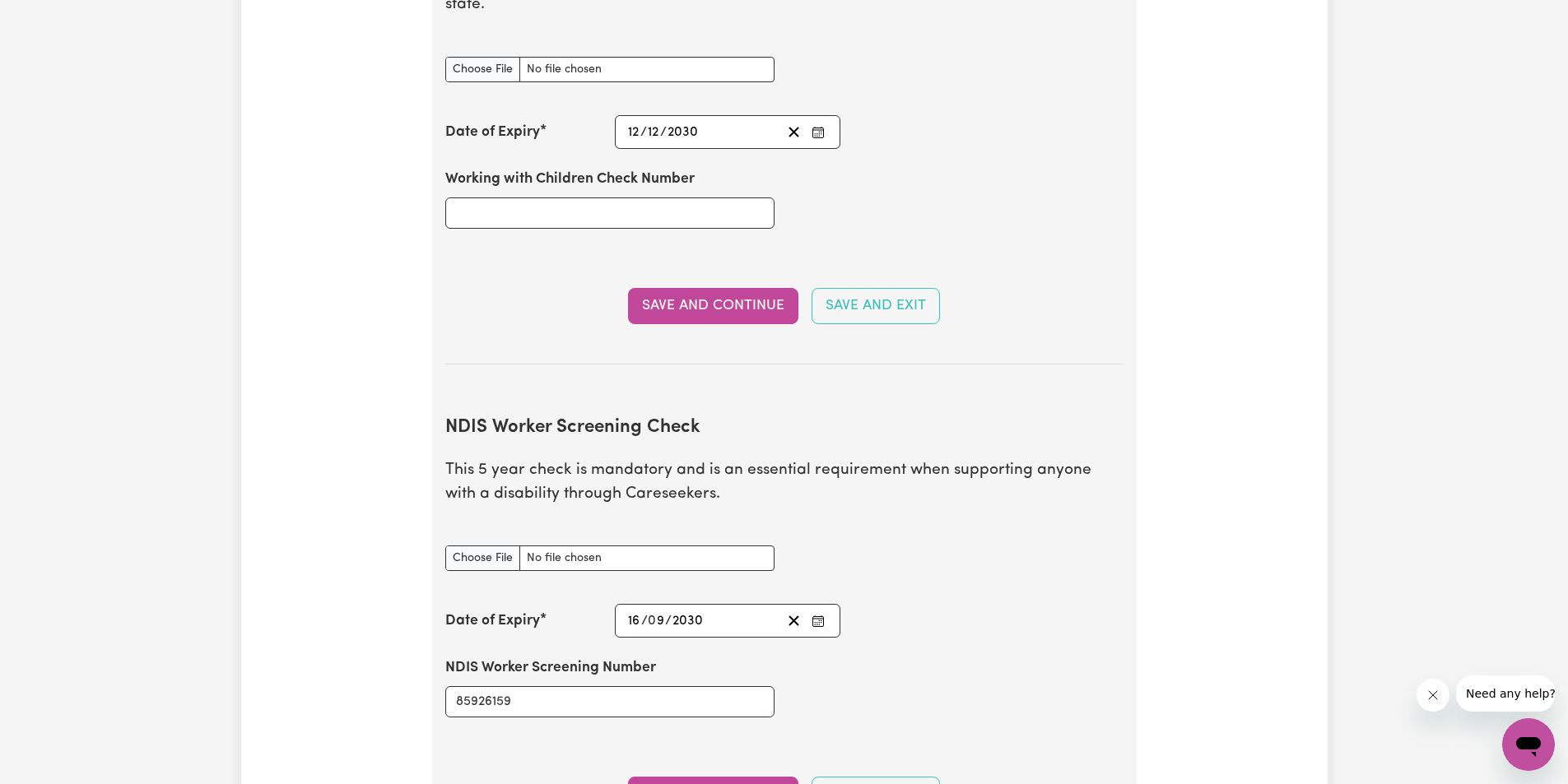
scroll to position [1713, 0]
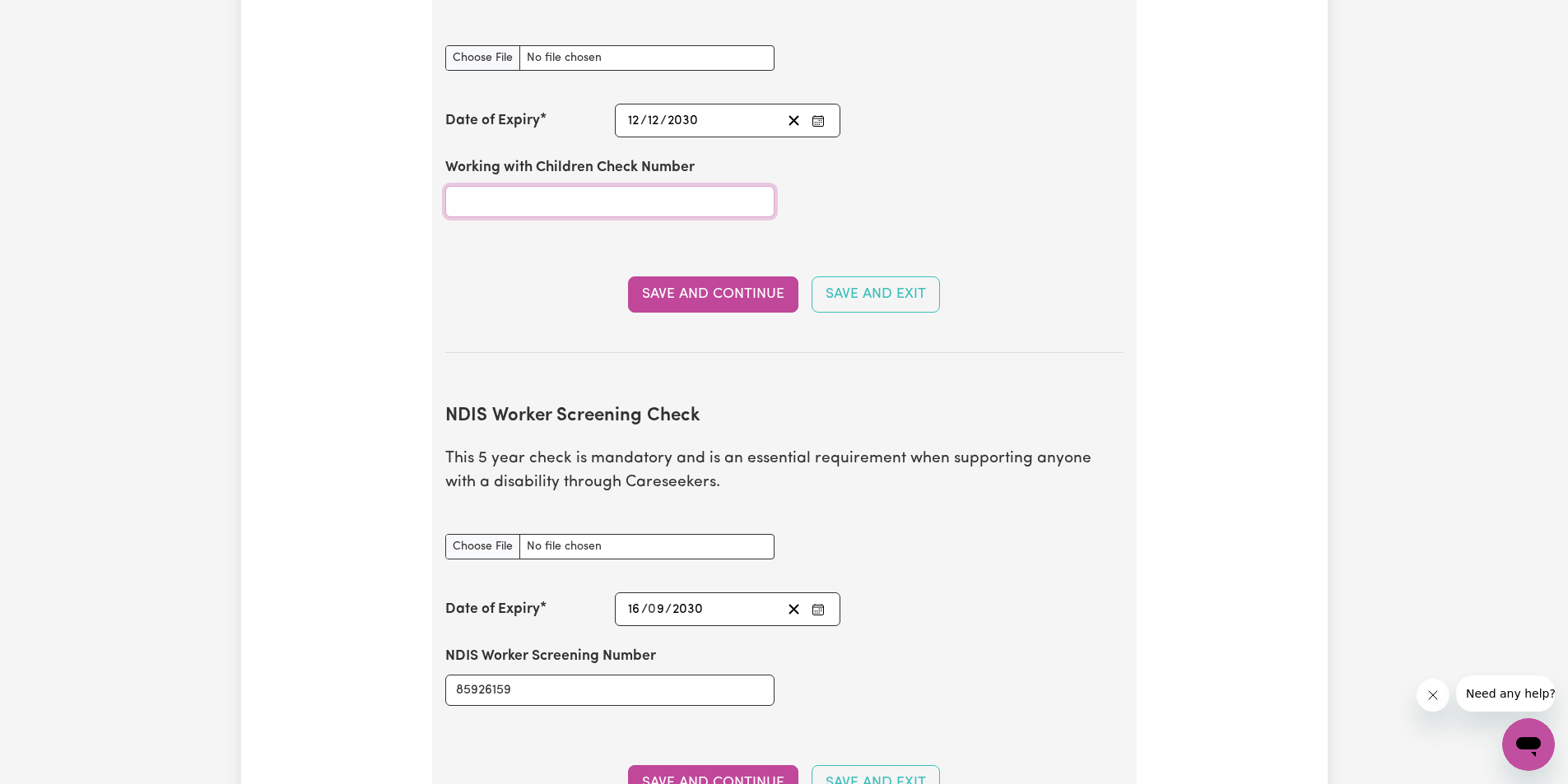
click at [470, 186] on input "Working with Children Check Number" at bounding box center [609, 201] width 329 height 31
click at [512, 186] on input "3357390a-01" at bounding box center [609, 201] width 329 height 31
type input "3357390A-01"
click at [510, 209] on div "Working with Children Check Number 3357390A-01" at bounding box center [609, 187] width 349 height 99
click at [716, 285] on button "Save and Continue" at bounding box center [714, 294] width 171 height 36
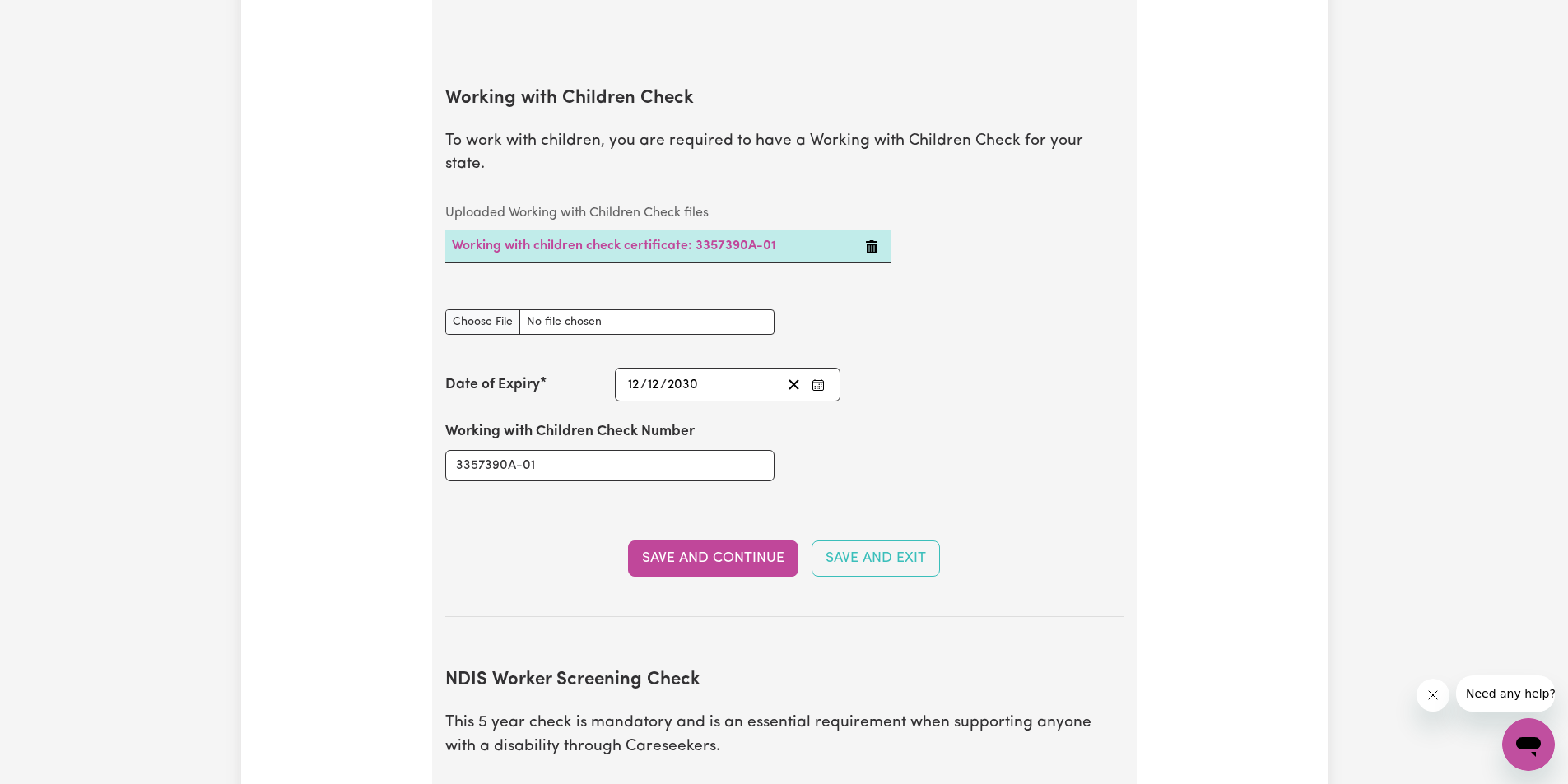
scroll to position [1410, 0]
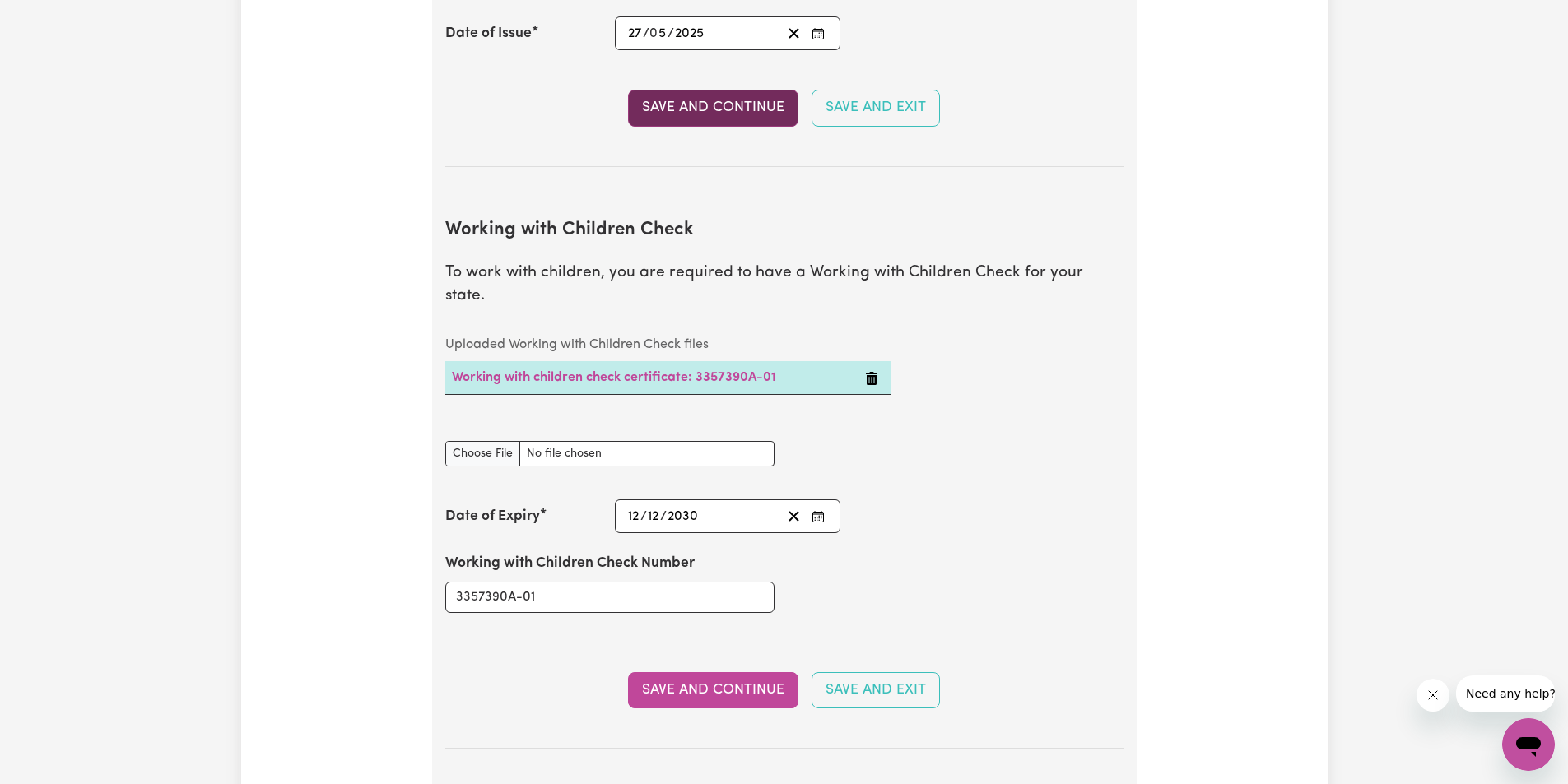
click at [678, 113] on button "Save and Continue" at bounding box center [714, 108] width 171 height 36
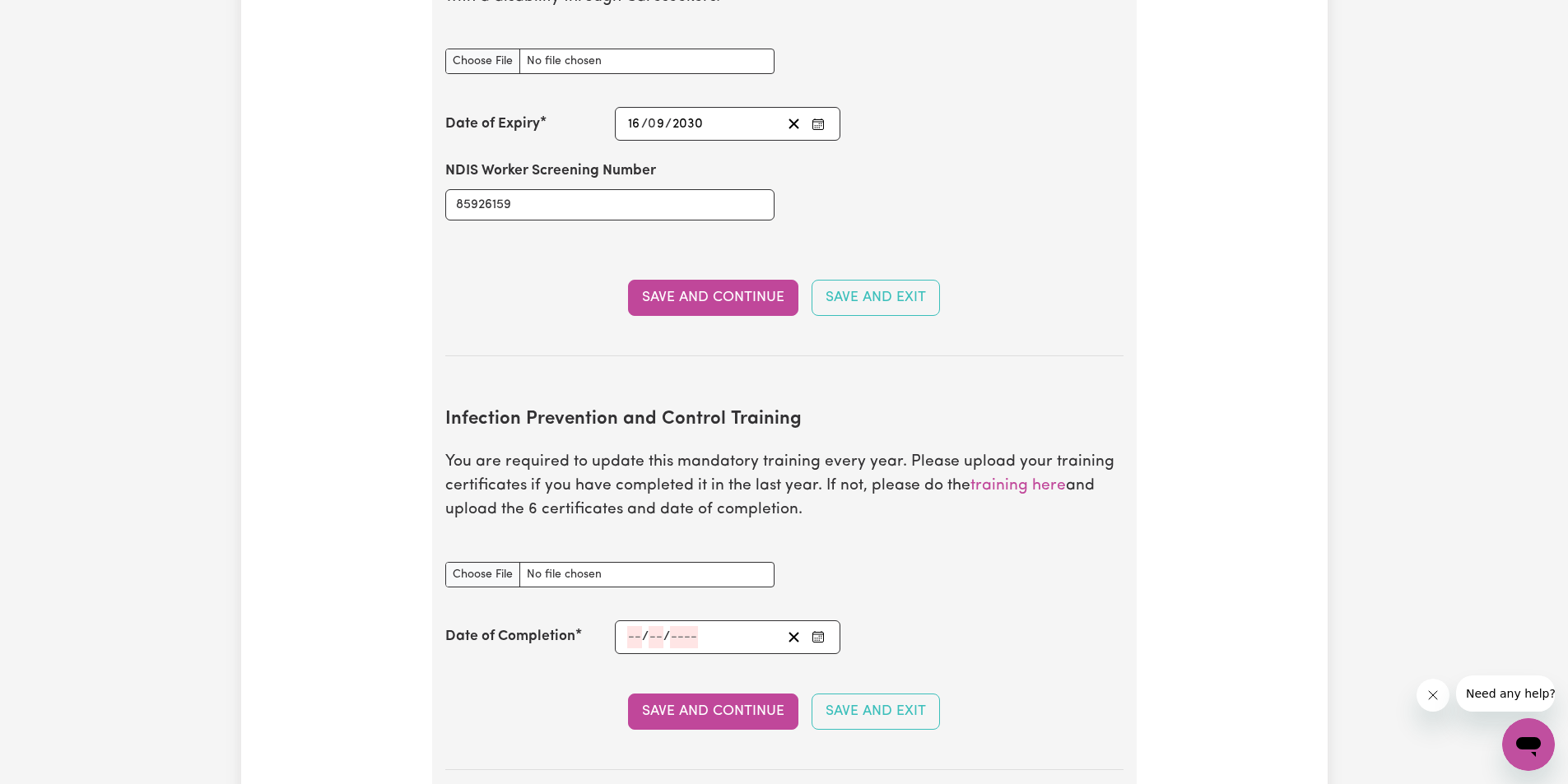
scroll to position [2371, 0]
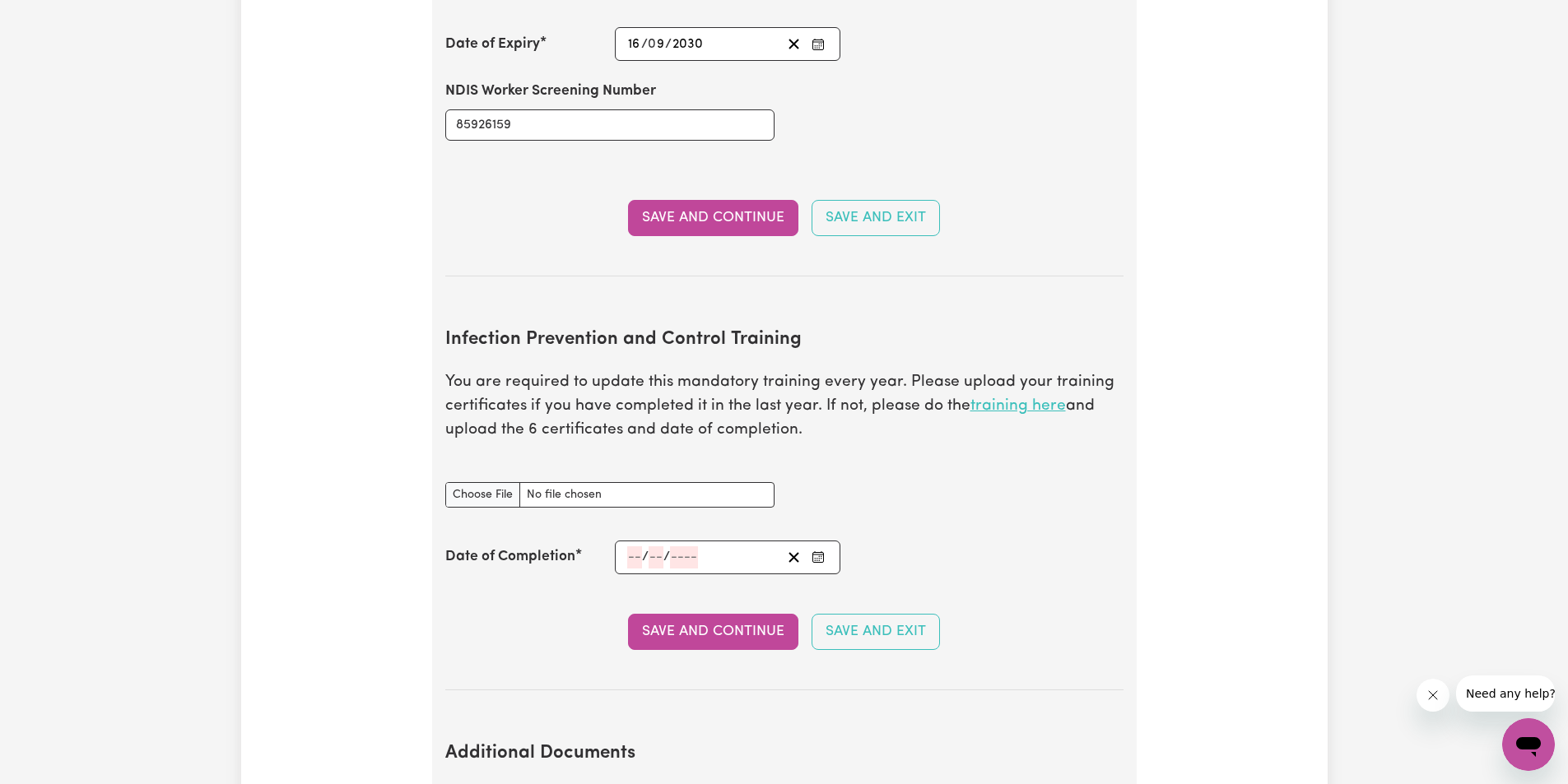
click at [989, 398] on link "training here" at bounding box center [1018, 405] width 95 height 15
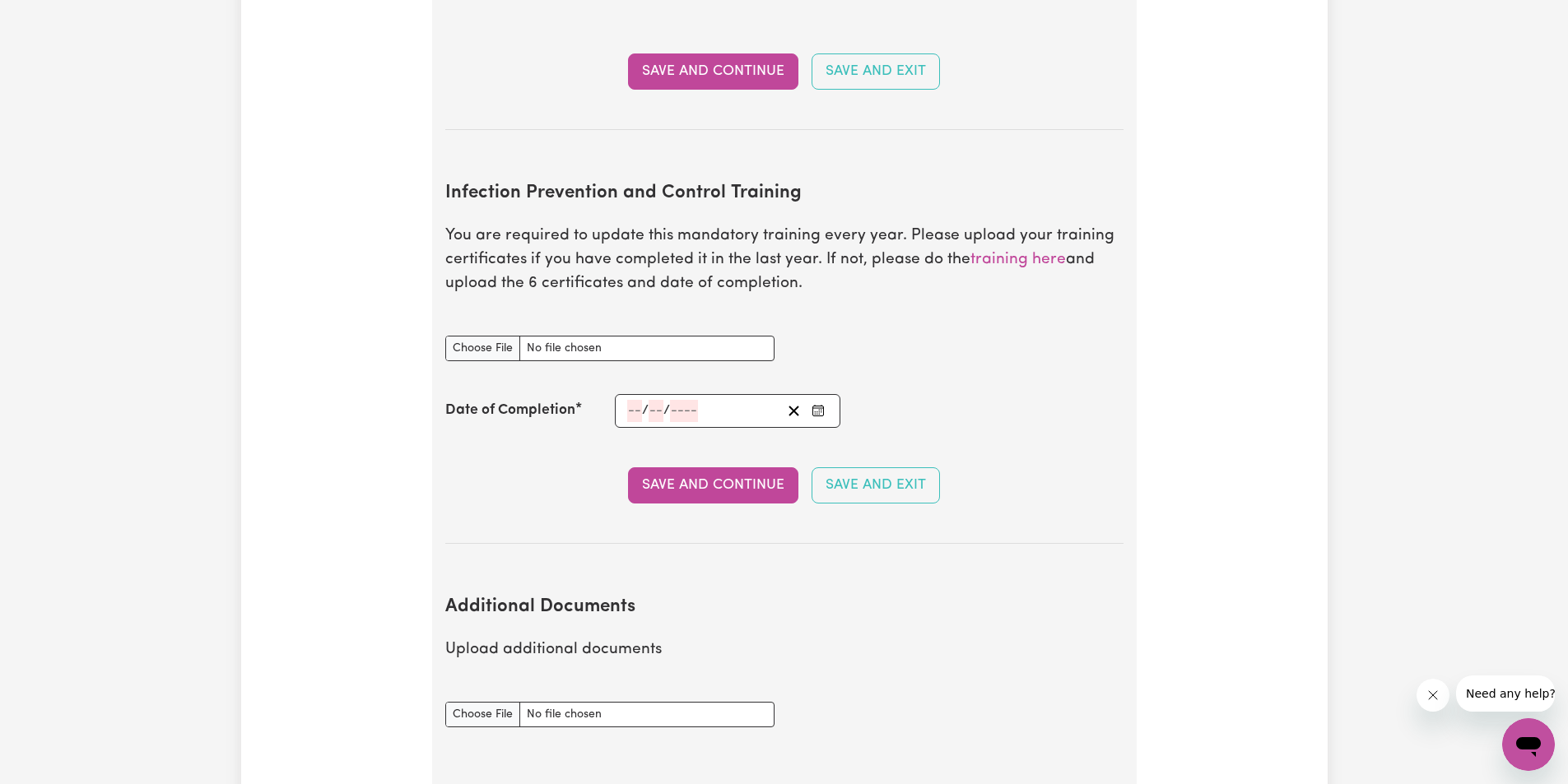
scroll to position [2481, 0]
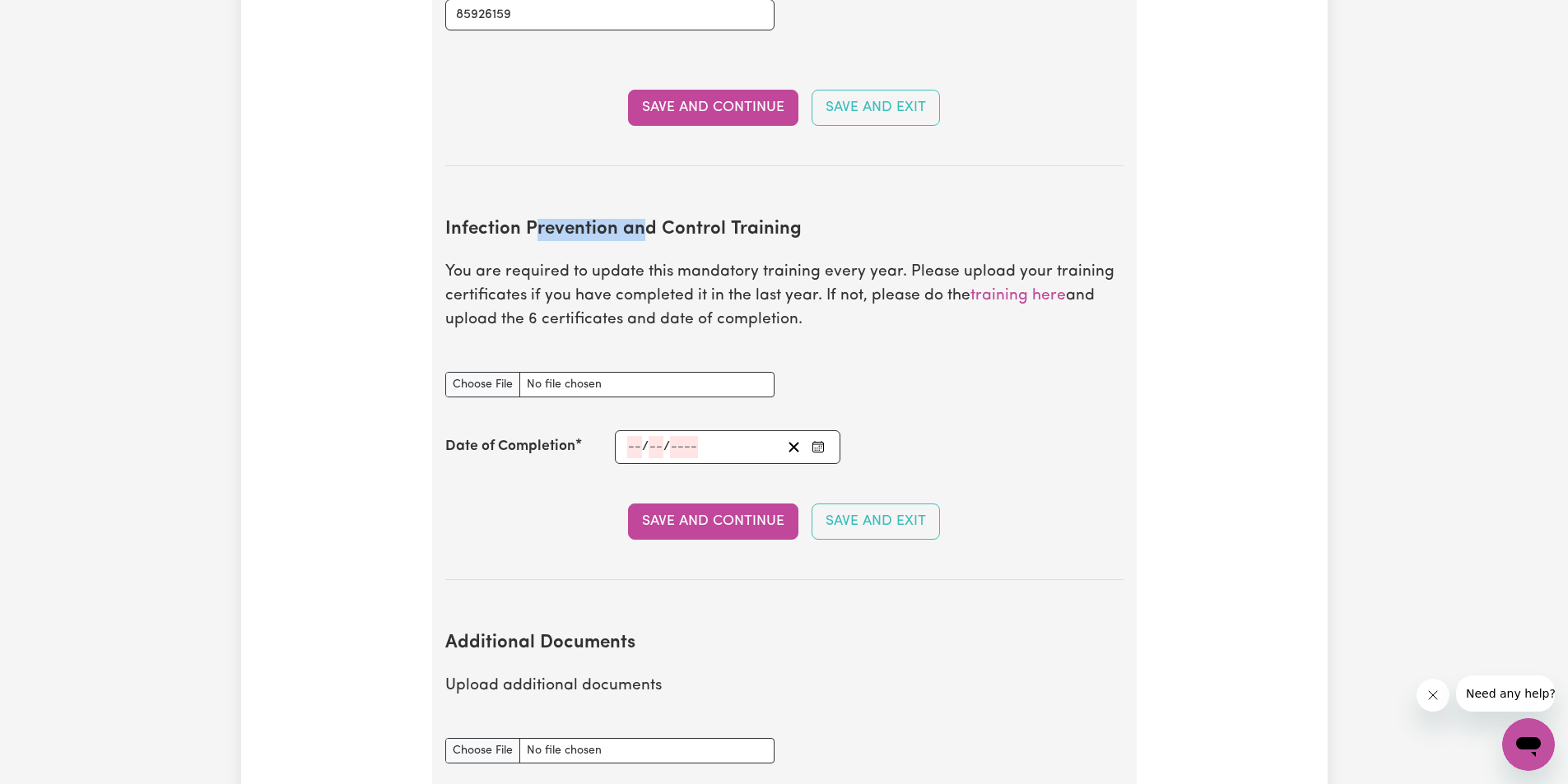
drag, startPoint x: 547, startPoint y: 209, endPoint x: 730, endPoint y: 212, distance: 183.0
click at [699, 219] on h2 "Infection Prevention and Control Training" at bounding box center [784, 230] width 679 height 22
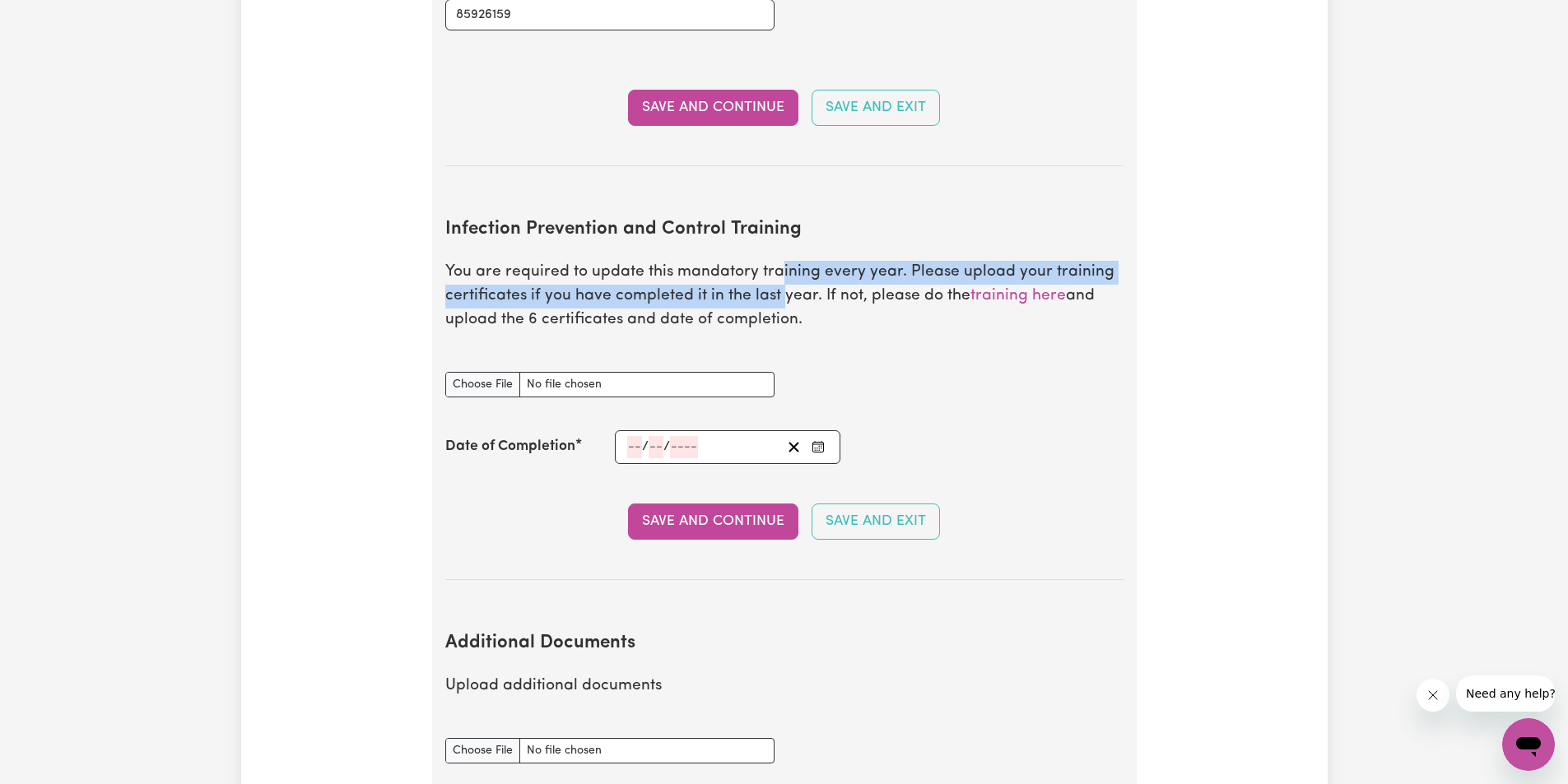
drag, startPoint x: 778, startPoint y: 273, endPoint x: 844, endPoint y: 313, distance: 77.2
click at [778, 283] on p "You are required to update this mandatory training every year. Please upload yo…" at bounding box center [784, 296] width 679 height 71
drag, startPoint x: 548, startPoint y: 303, endPoint x: 781, endPoint y: 332, distance: 234.8
click at [778, 332] on section "Infection Prevention and Control Training You are required to update this manda…" at bounding box center [784, 387] width 679 height 388
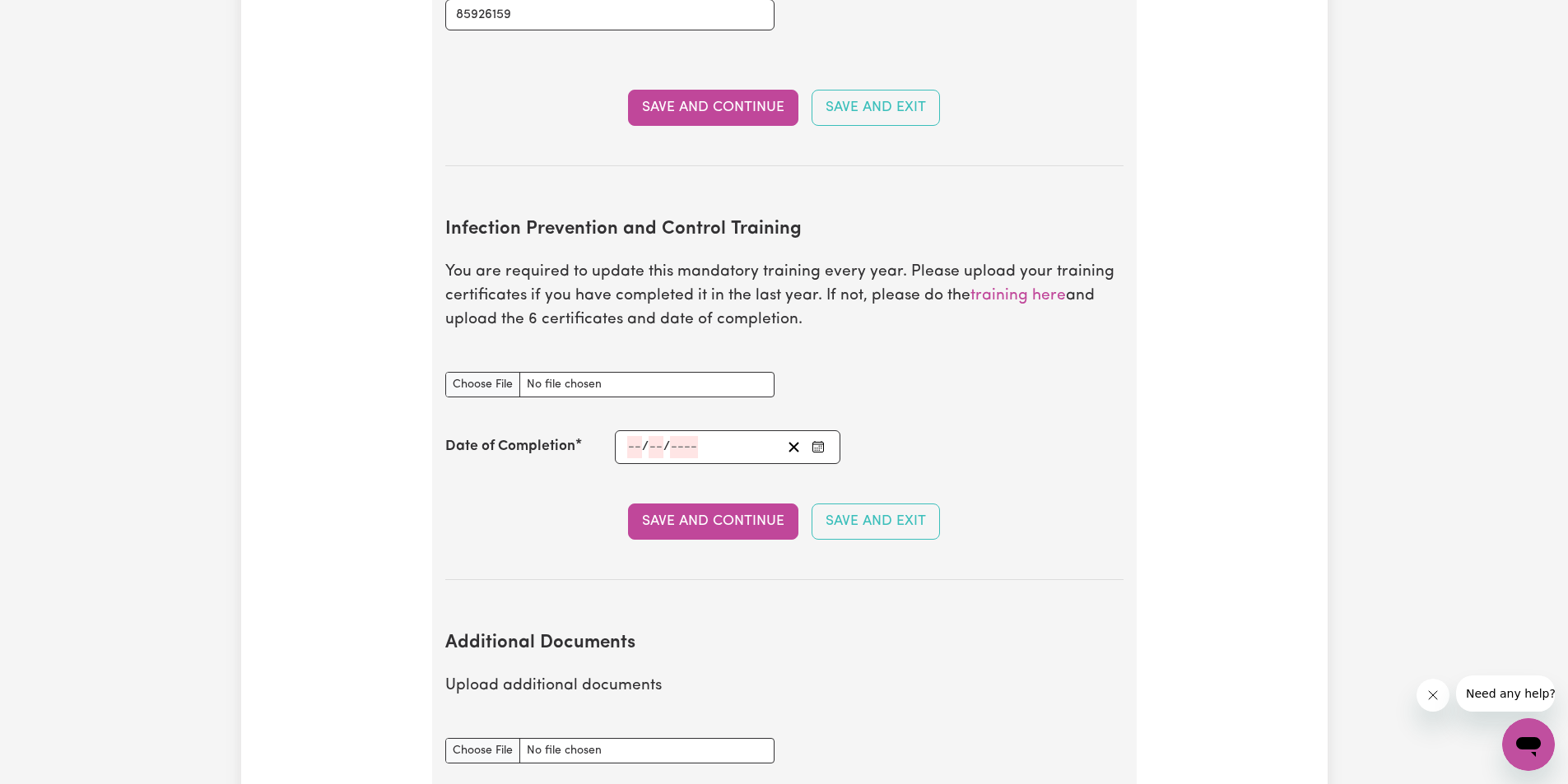
click at [840, 353] on div "Infection Prevention and Control Training document" at bounding box center [784, 385] width 698 height 65
click at [477, 372] on input "Infection Prevention and Control Training document" at bounding box center [609, 385] width 329 height 25
type input "C:\fakepath\Chain of infection.pdf"
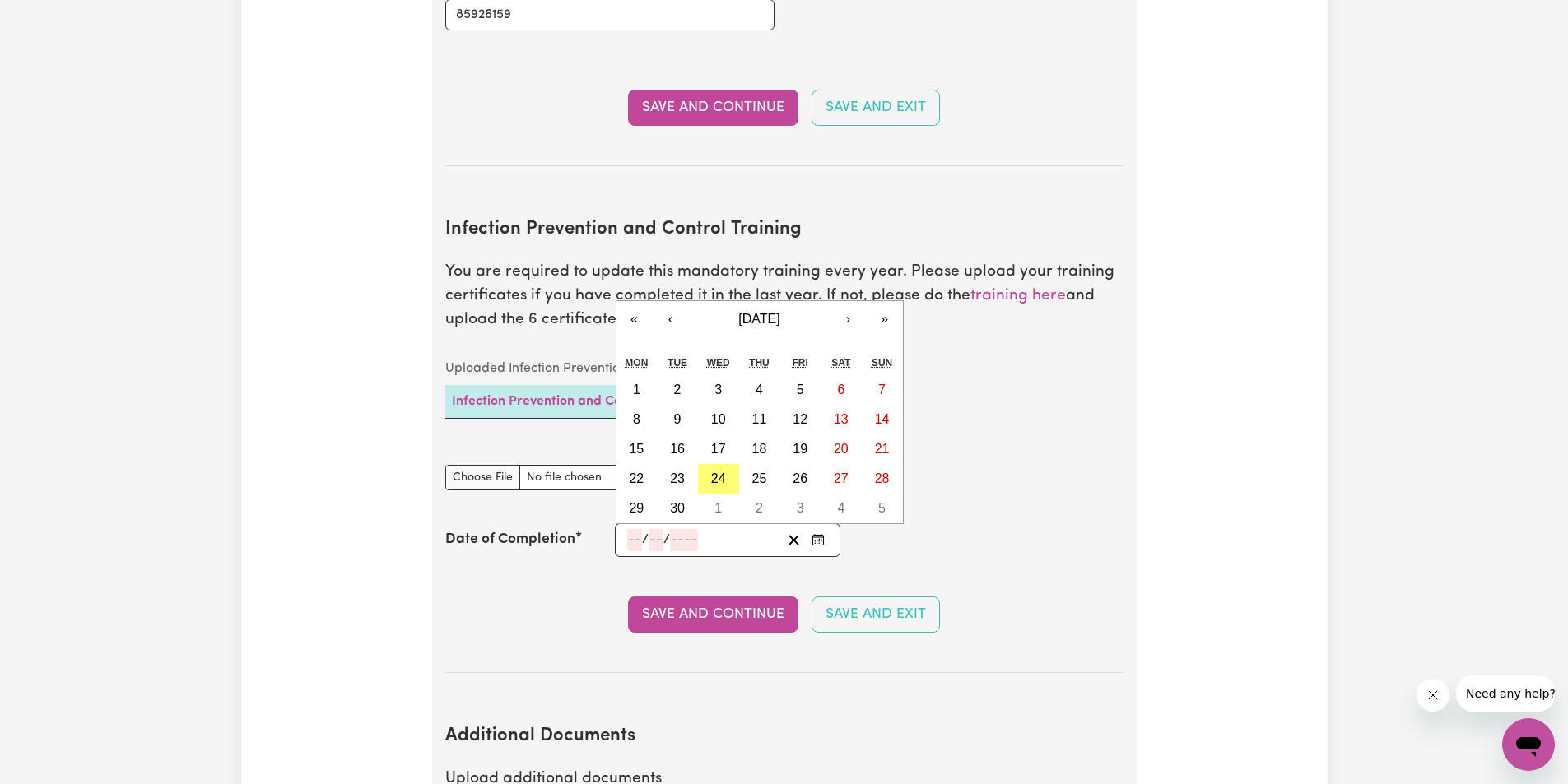
click at [635, 529] on input "number" at bounding box center [635, 540] width 15 height 22
click at [711, 472] on abbr "24" at bounding box center [718, 479] width 15 height 14
type input "[DATE]"
type input "24"
type input "9"
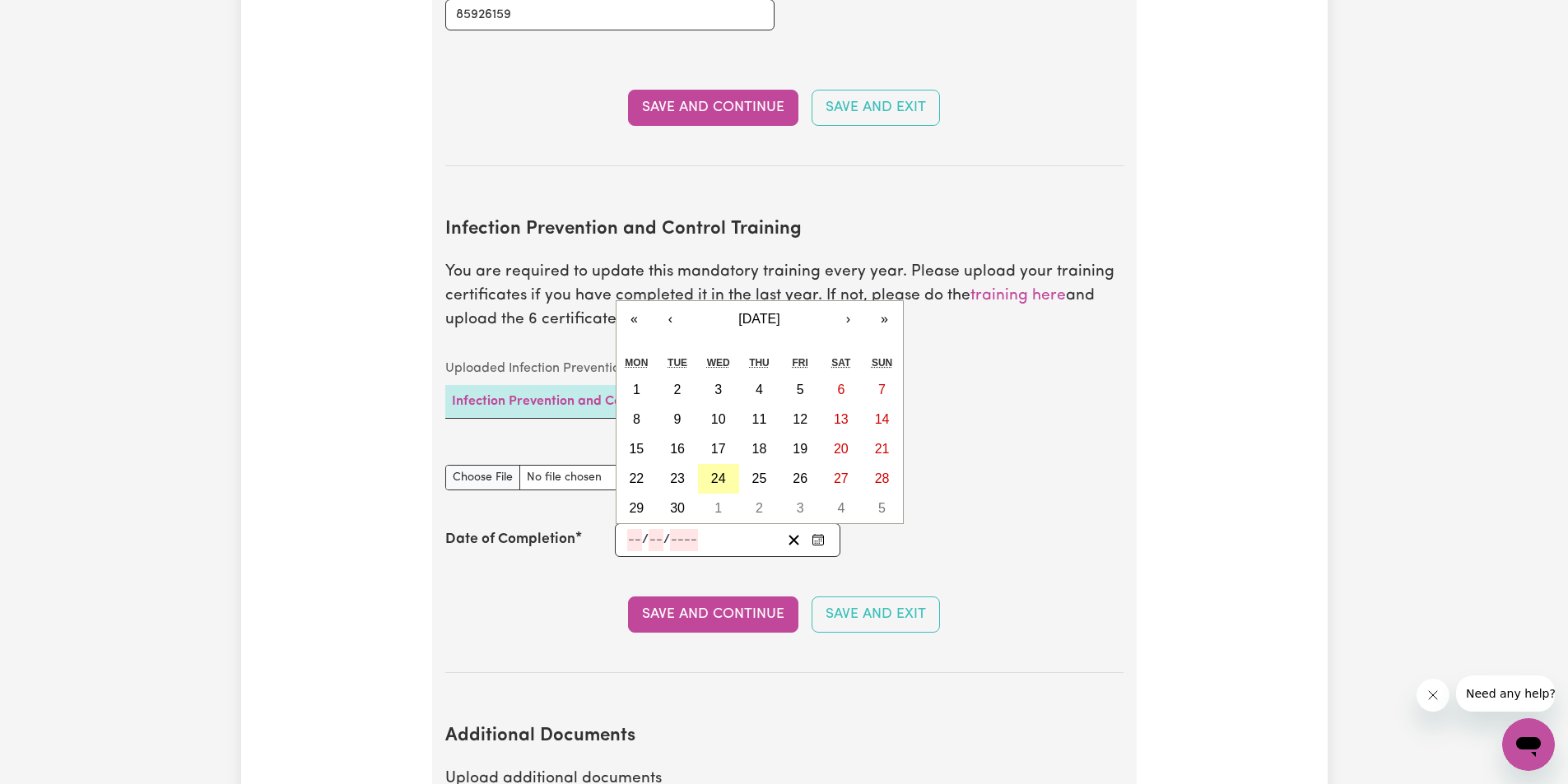
type input "2025"
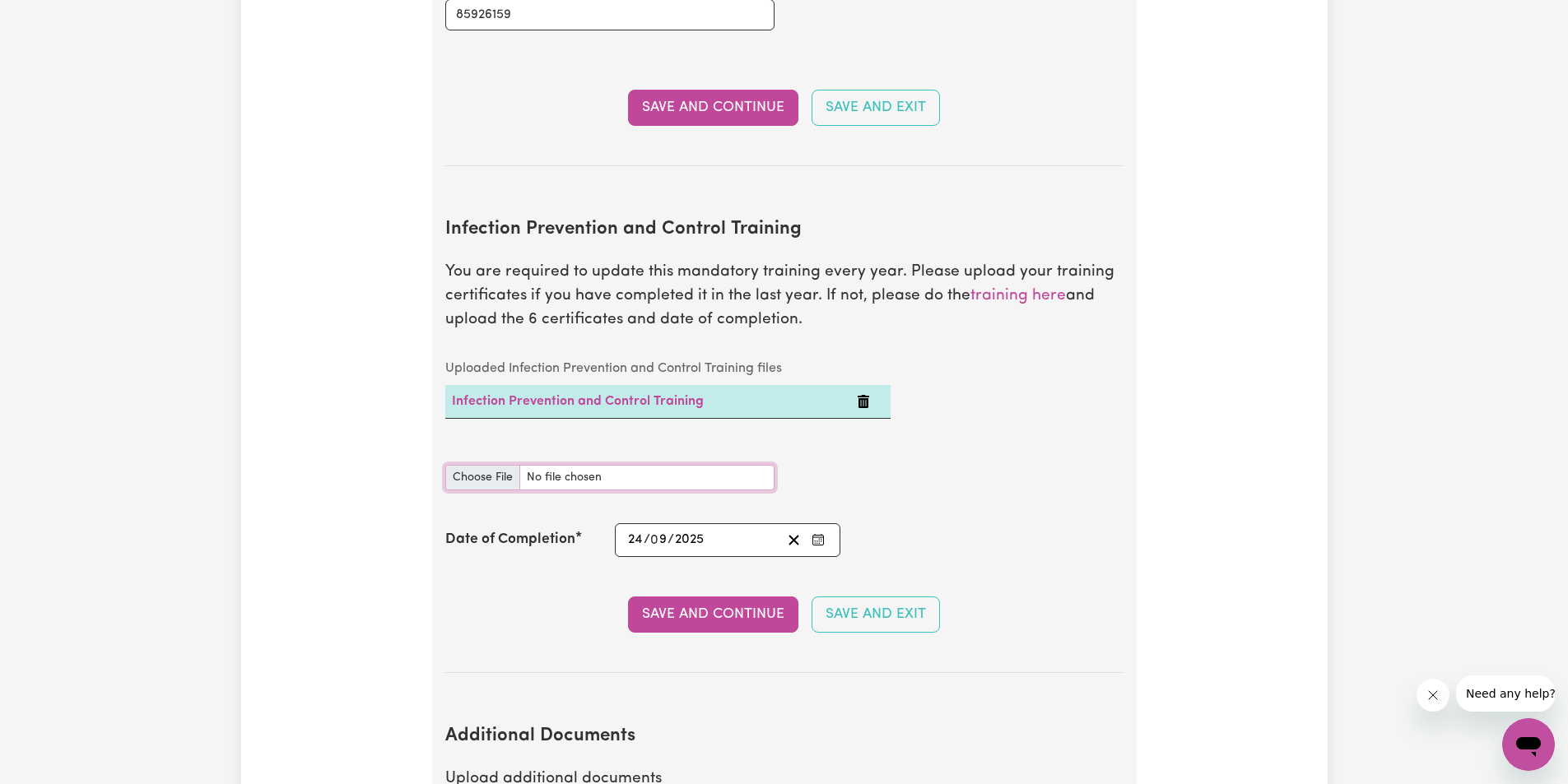
click at [487, 465] on input "Infection Prevention and Control Training document" at bounding box center [609, 477] width 329 height 25
type input "C:\fakepath\Hand Hygiene.pdf"
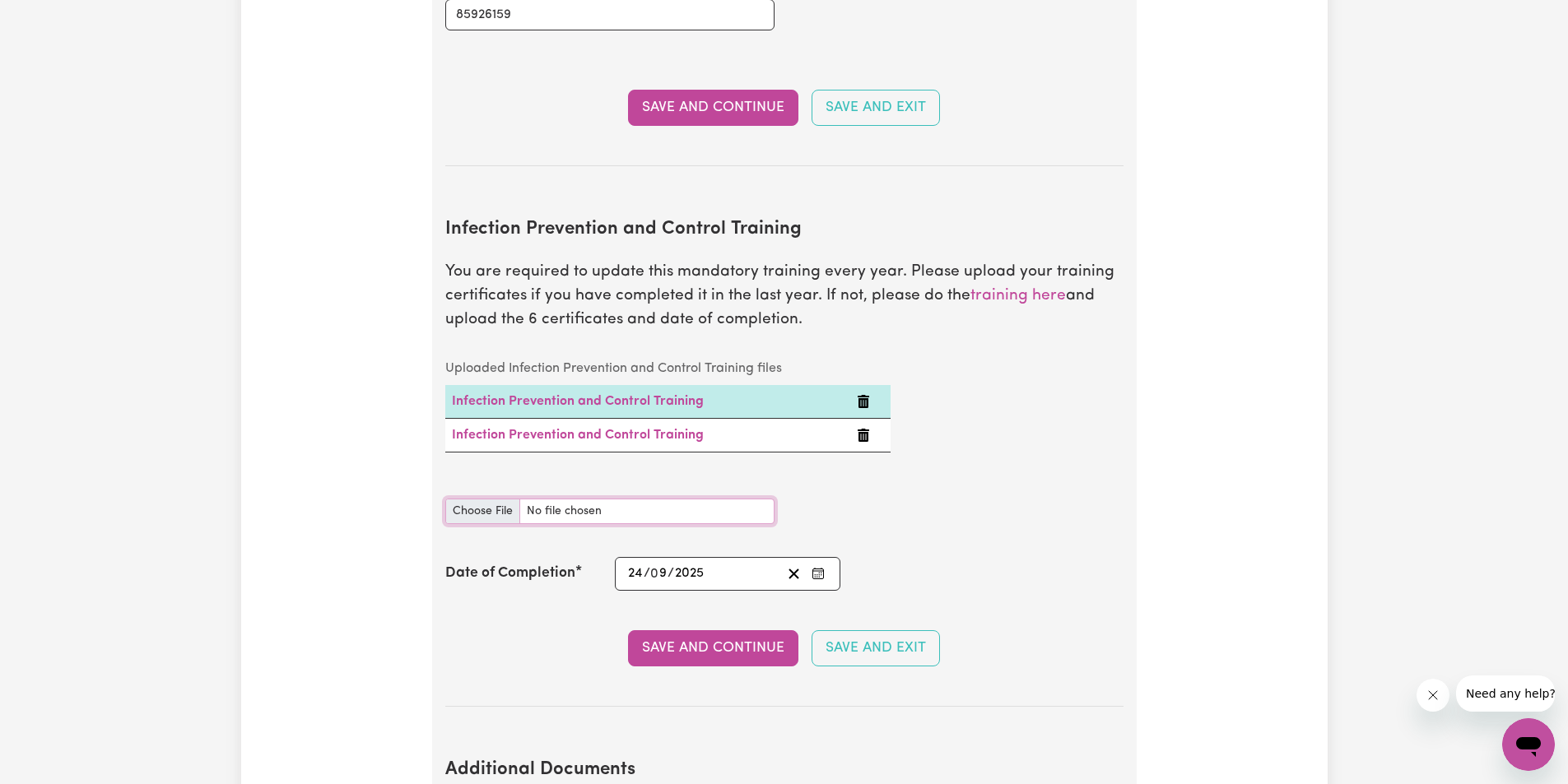
click at [473, 499] on input "Infection Prevention and Control Training document" at bounding box center [609, 511] width 329 height 25
type input "C:\fakepath\PPE.pdf"
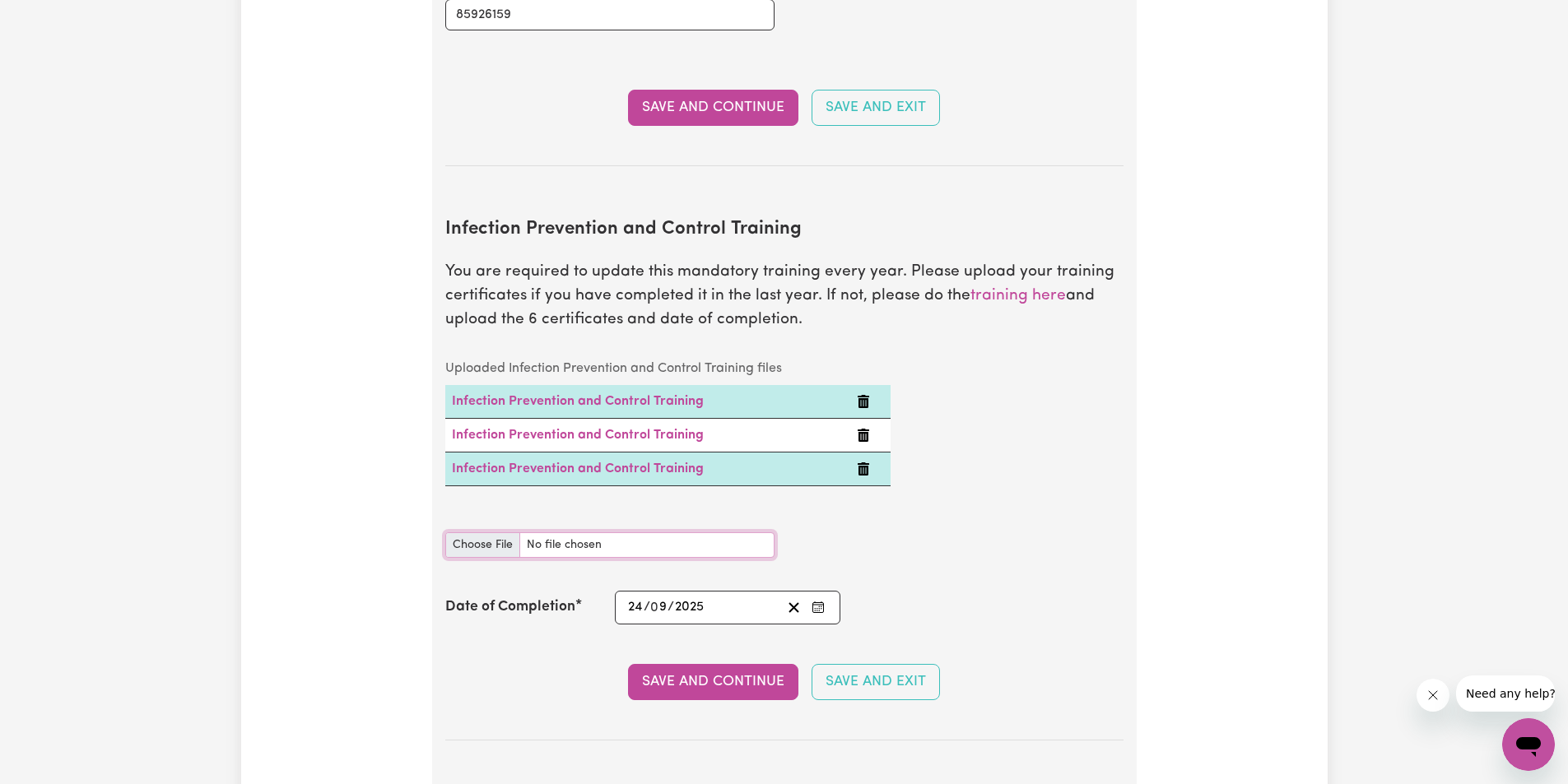
click at [491, 532] on input "Infection Prevention and Control Training document" at bounding box center [609, 544] width 329 height 25
type input "C:\fakepath\Cleaning.pdf"
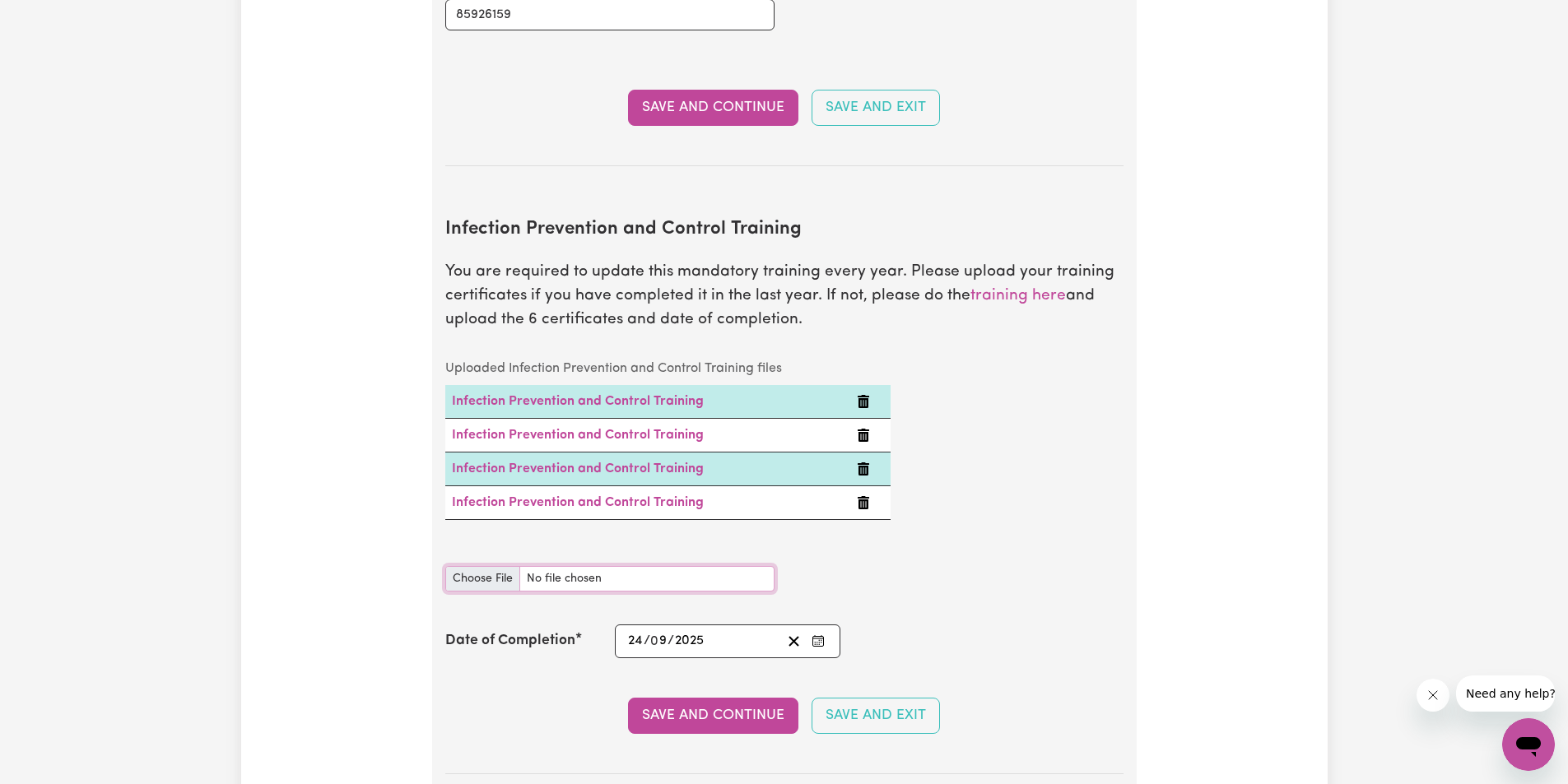
click at [476, 566] on input "Infection Prevention and Control Training document" at bounding box center [609, 579] width 329 height 25
type input "C:\fakepath\Waste.pdf"
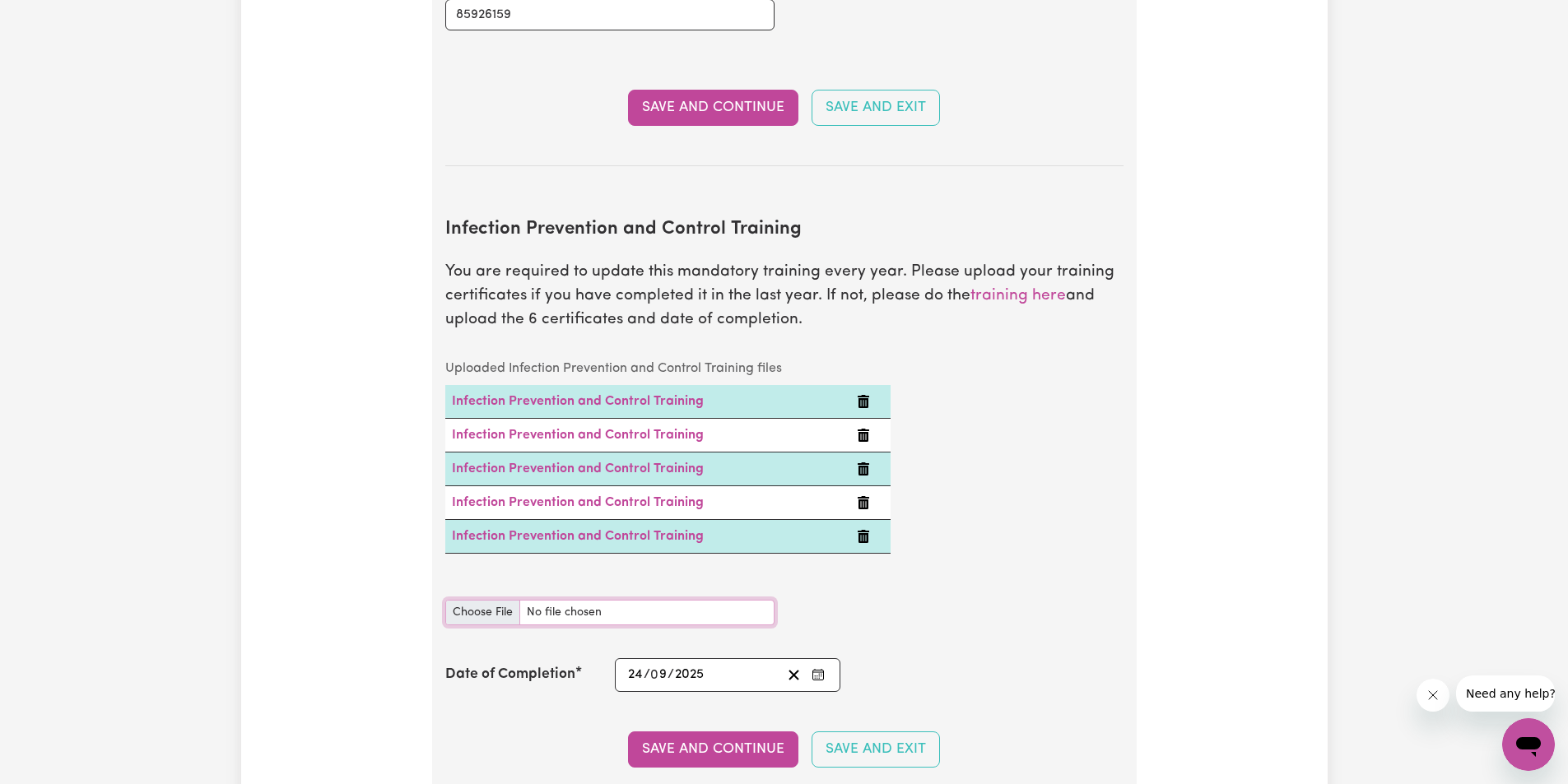
click at [493, 600] on input "Infection Prevention and Control Training document" at bounding box center [609, 613] width 329 height 25
type input "C:\fakepath\outbreaks.pdf"
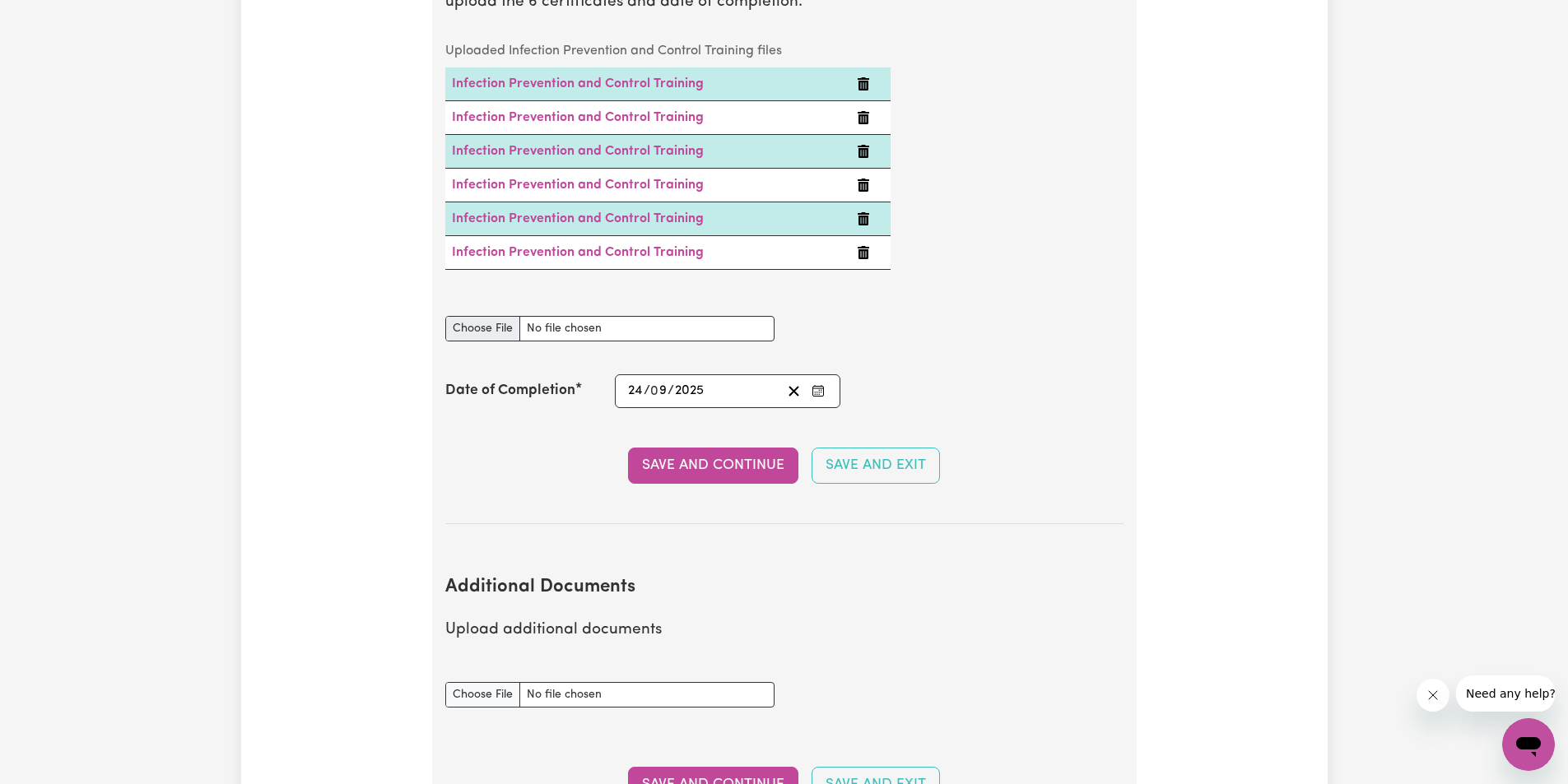
scroll to position [2810, 0]
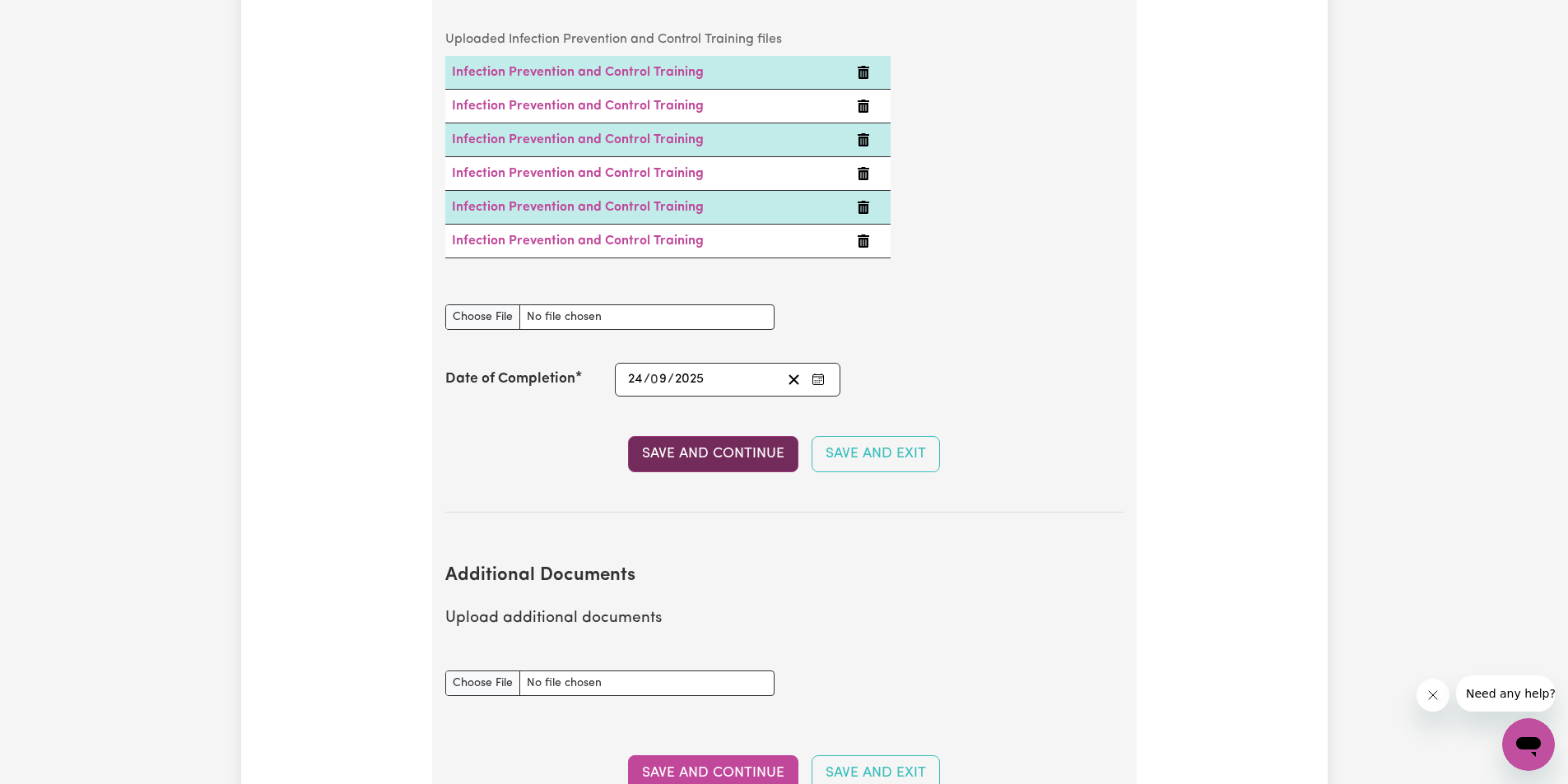
click at [653, 436] on button "Save and Continue" at bounding box center [714, 454] width 171 height 36
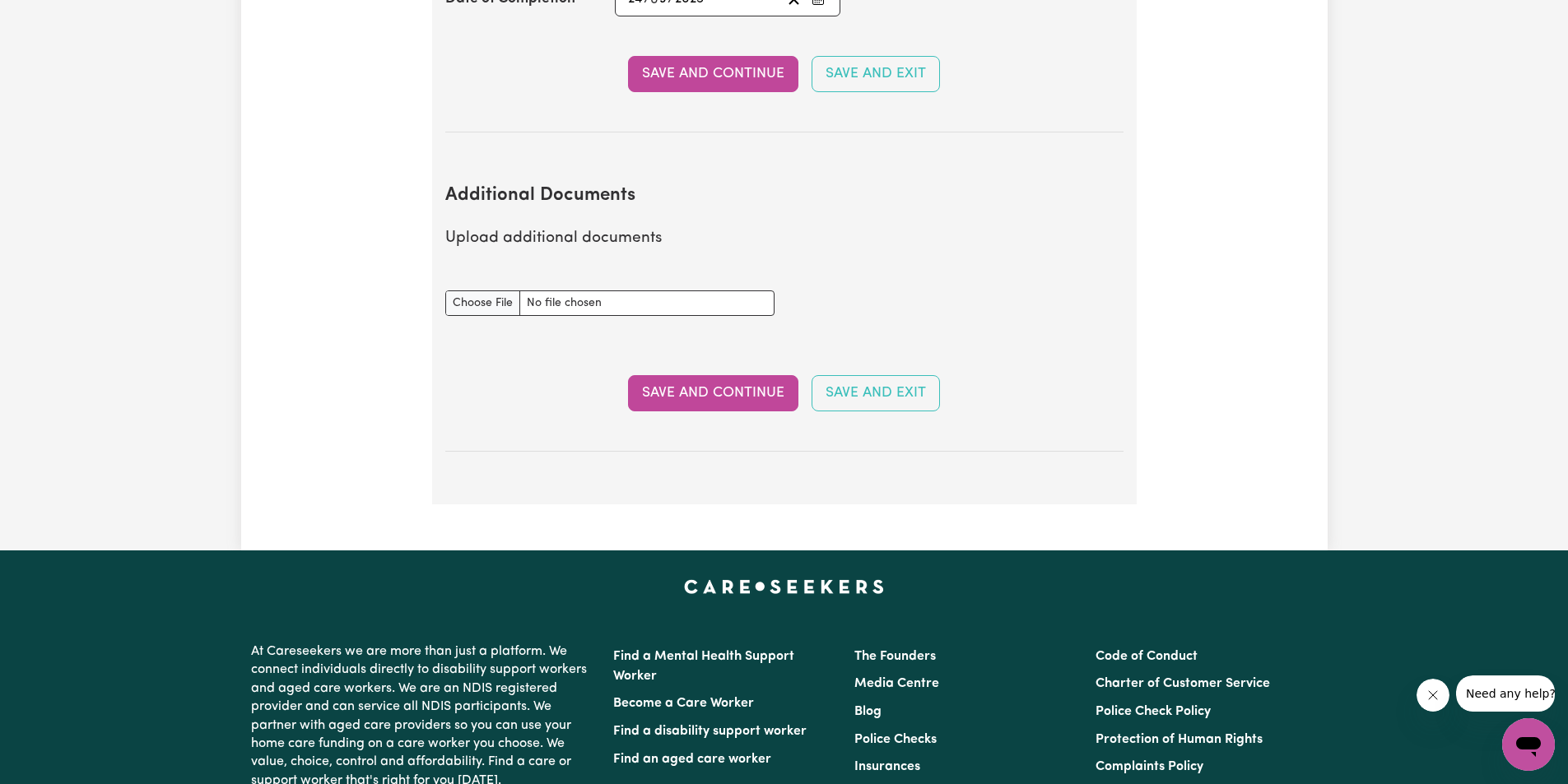
scroll to position [2997, 0]
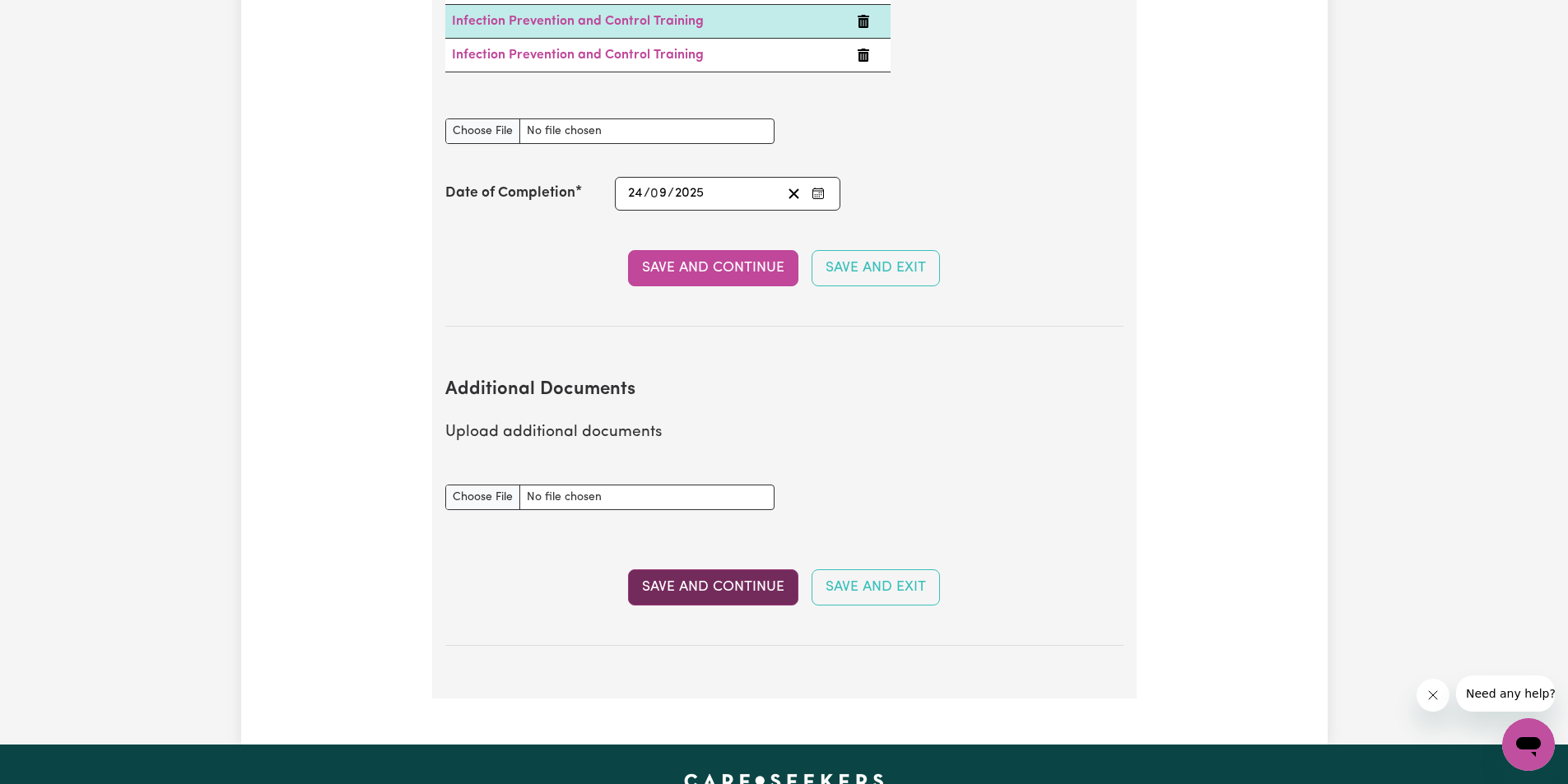
click at [720, 570] on button "Save and Continue" at bounding box center [714, 588] width 171 height 36
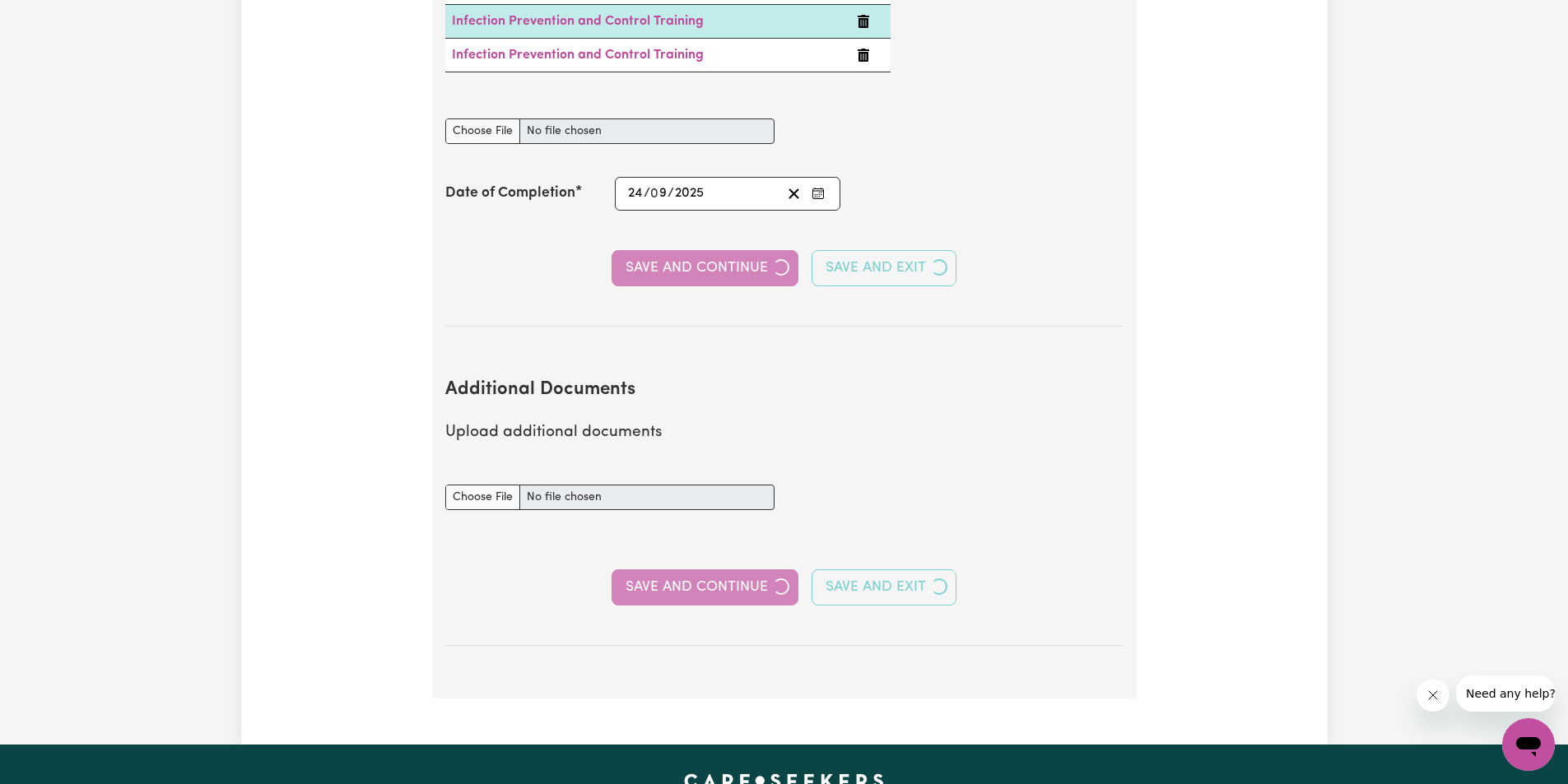
select select "Certificate III (Individual Support)"
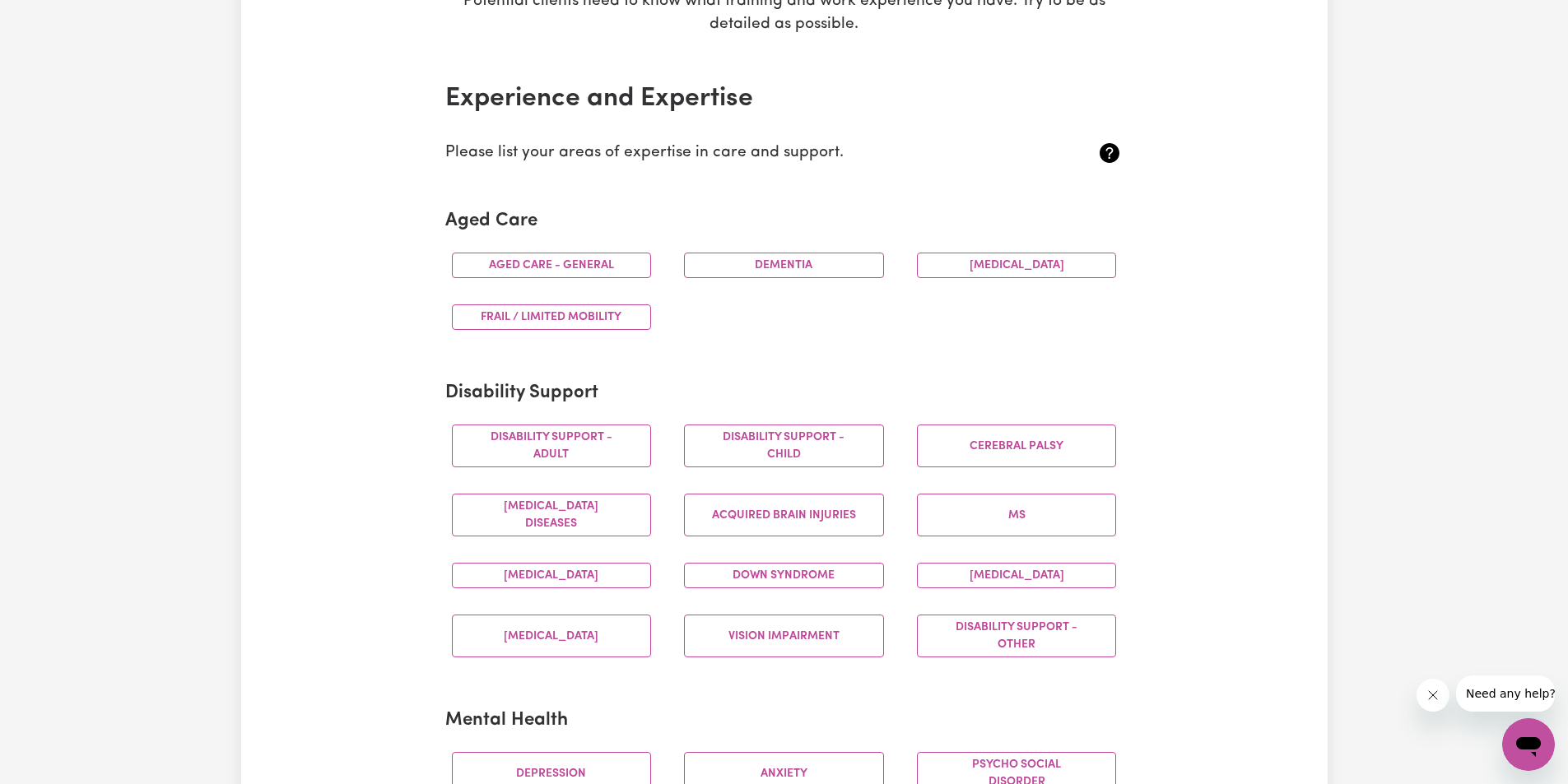
scroll to position [329, 0]
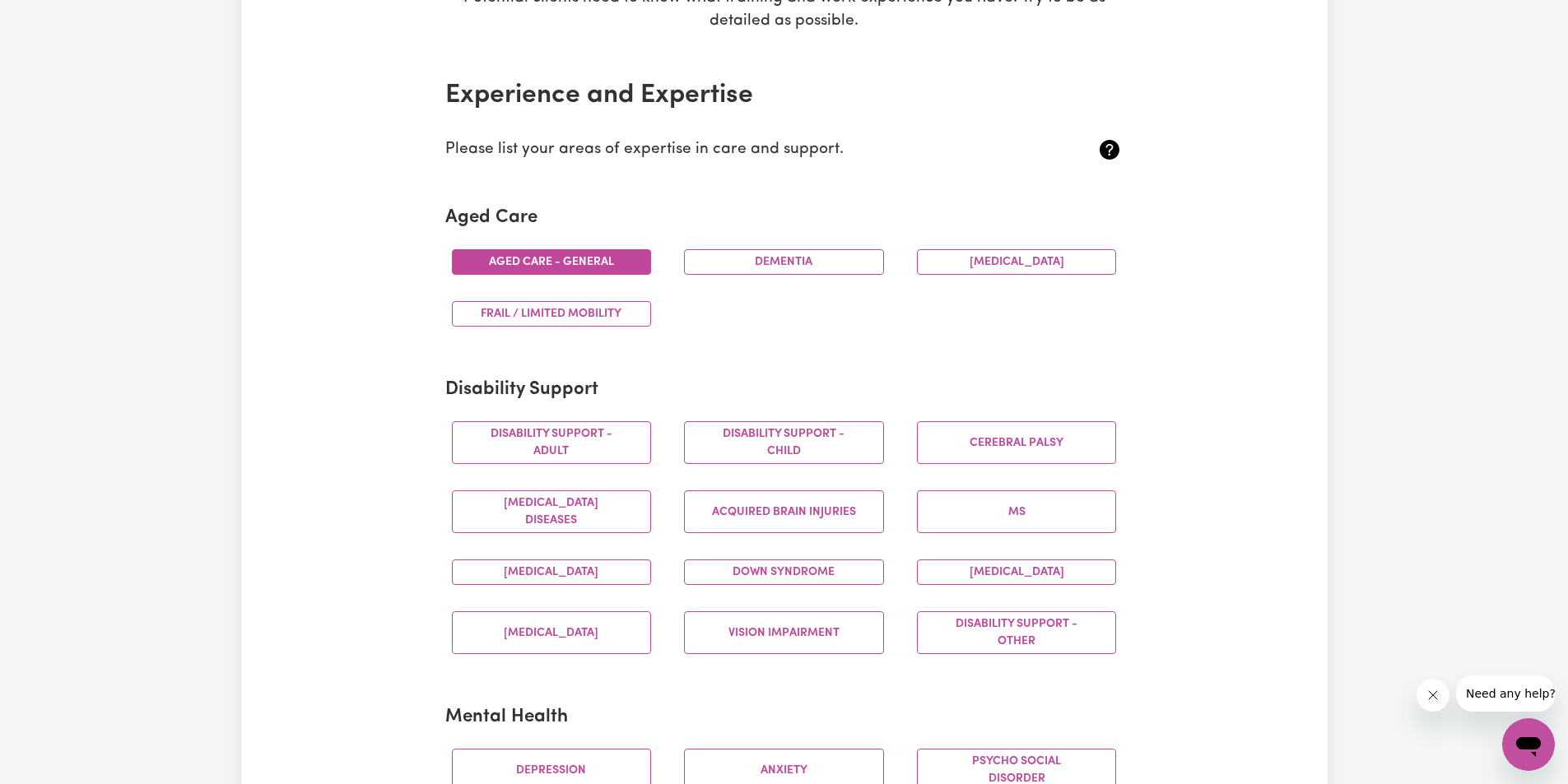
click at [599, 257] on button "Aged care - General" at bounding box center [552, 262] width 200 height 25
click at [571, 428] on button "Disability support - Adult" at bounding box center [552, 443] width 200 height 43
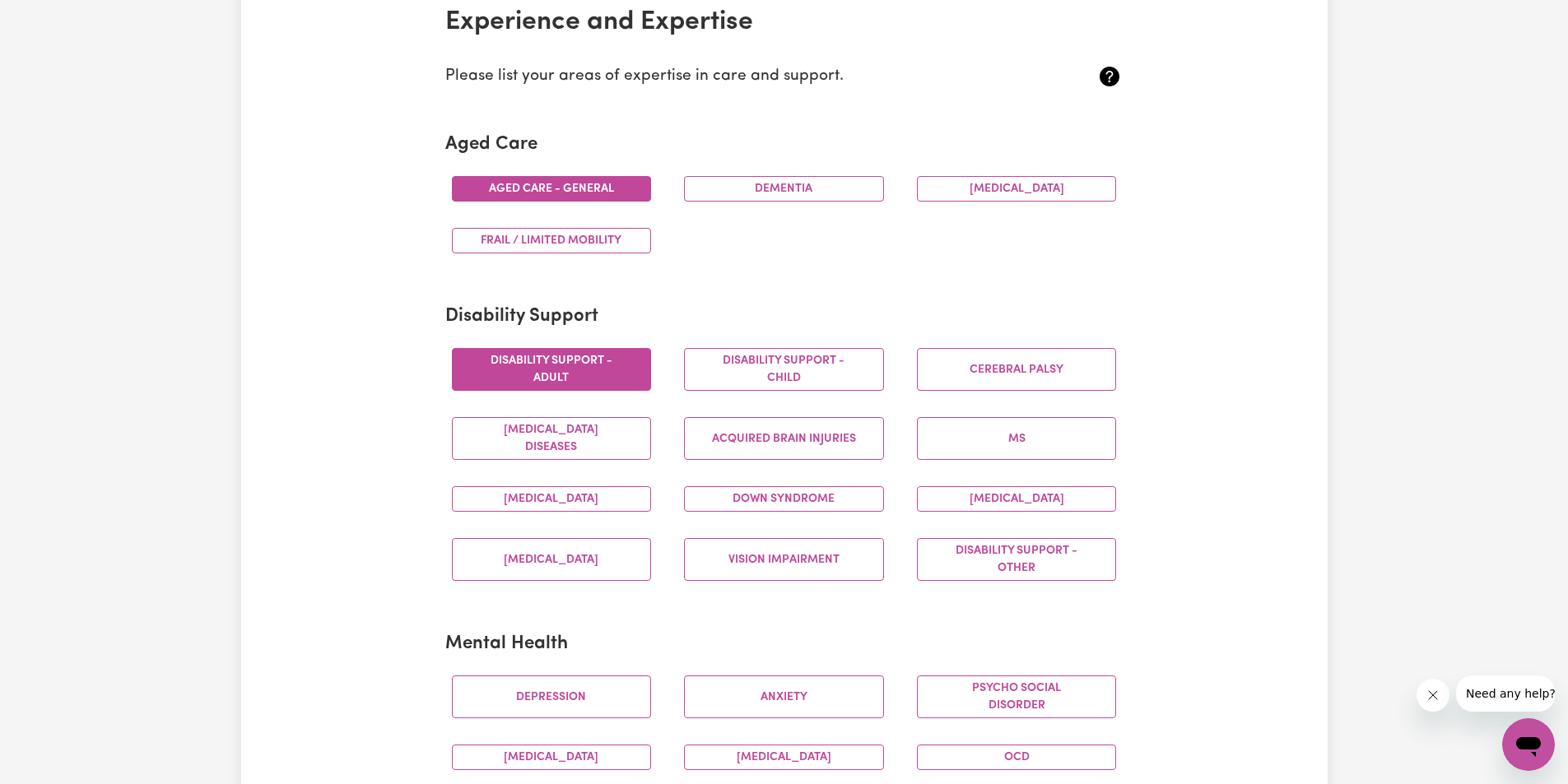
scroll to position [439, 0]
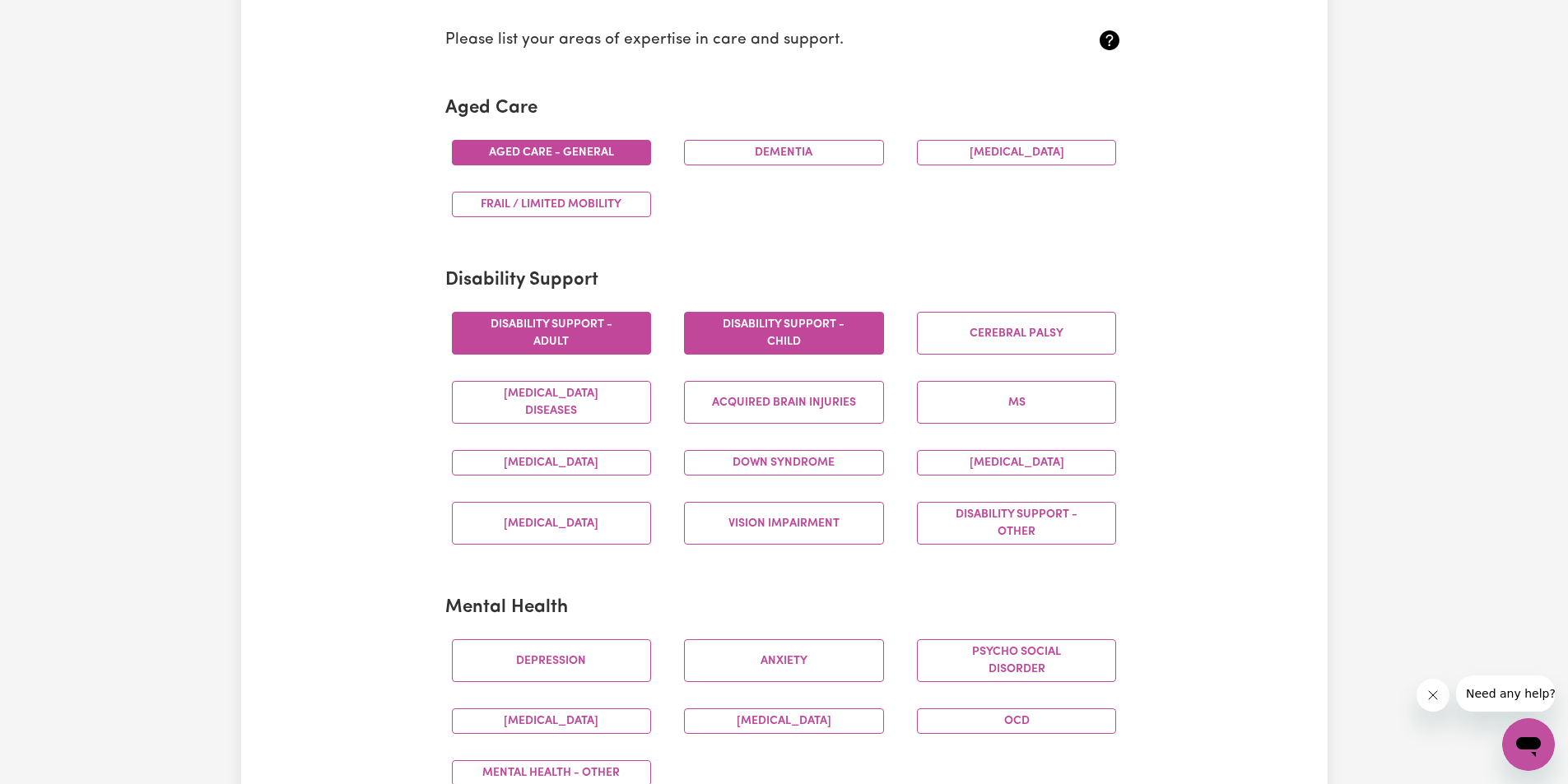
click at [802, 342] on button "Disability support - Child" at bounding box center [784, 334] width 200 height 43
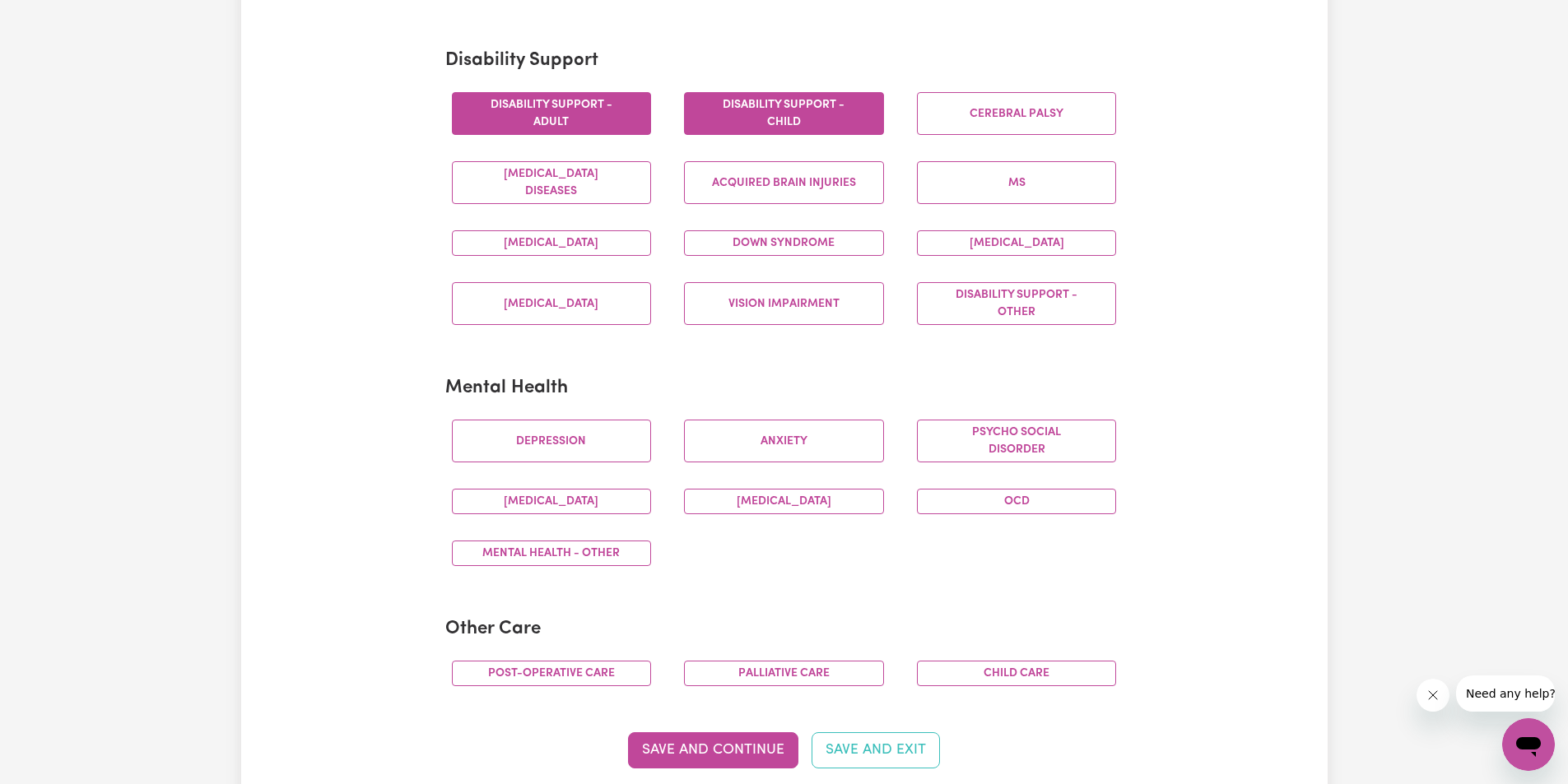
scroll to position [549, 0]
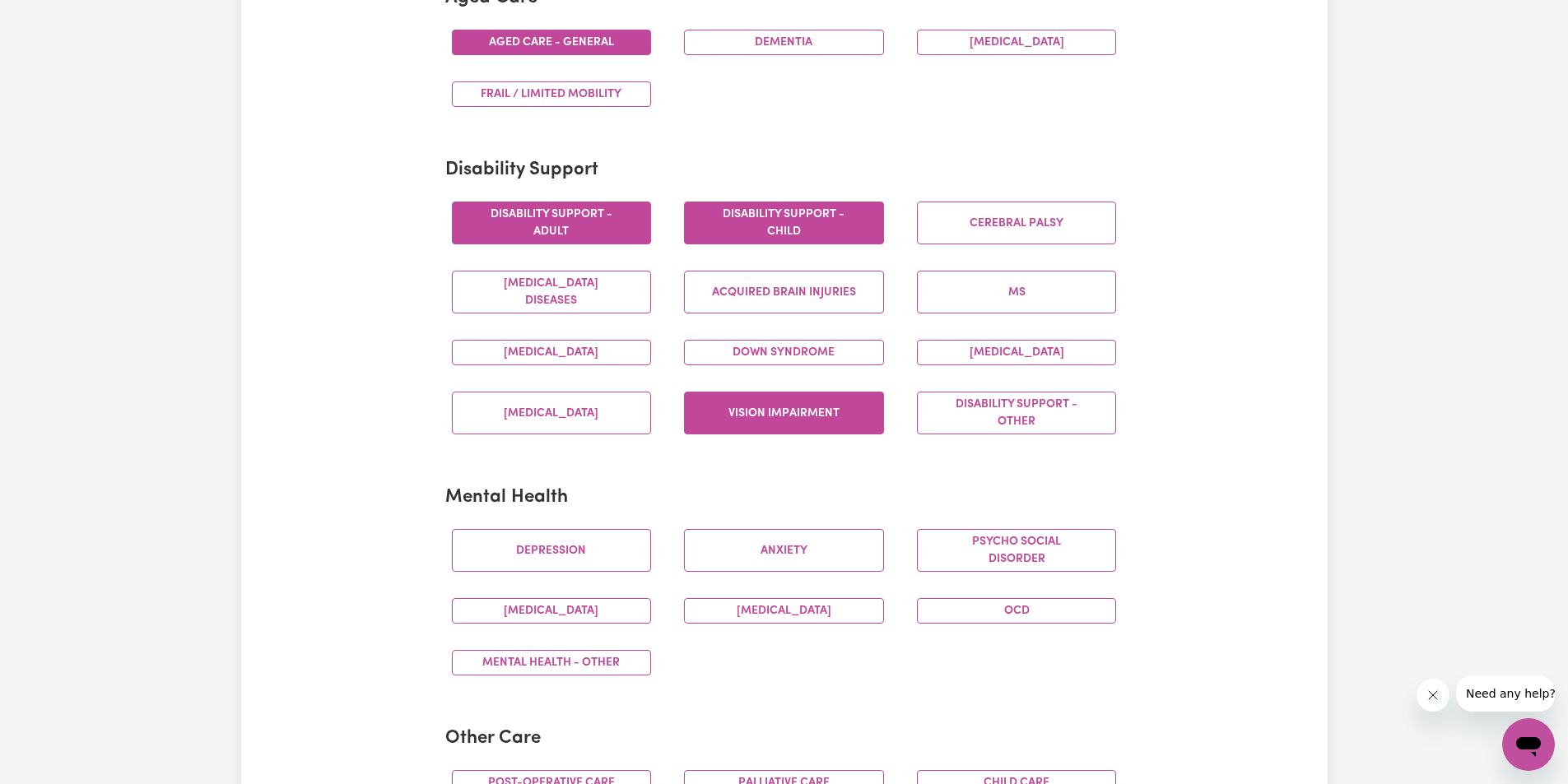
click at [863, 427] on button "Vision impairment" at bounding box center [784, 414] width 200 height 43
drag, startPoint x: 573, startPoint y: 564, endPoint x: 711, endPoint y: 564, distance: 138.0
click at [600, 564] on button "Depression" at bounding box center [552, 551] width 200 height 43
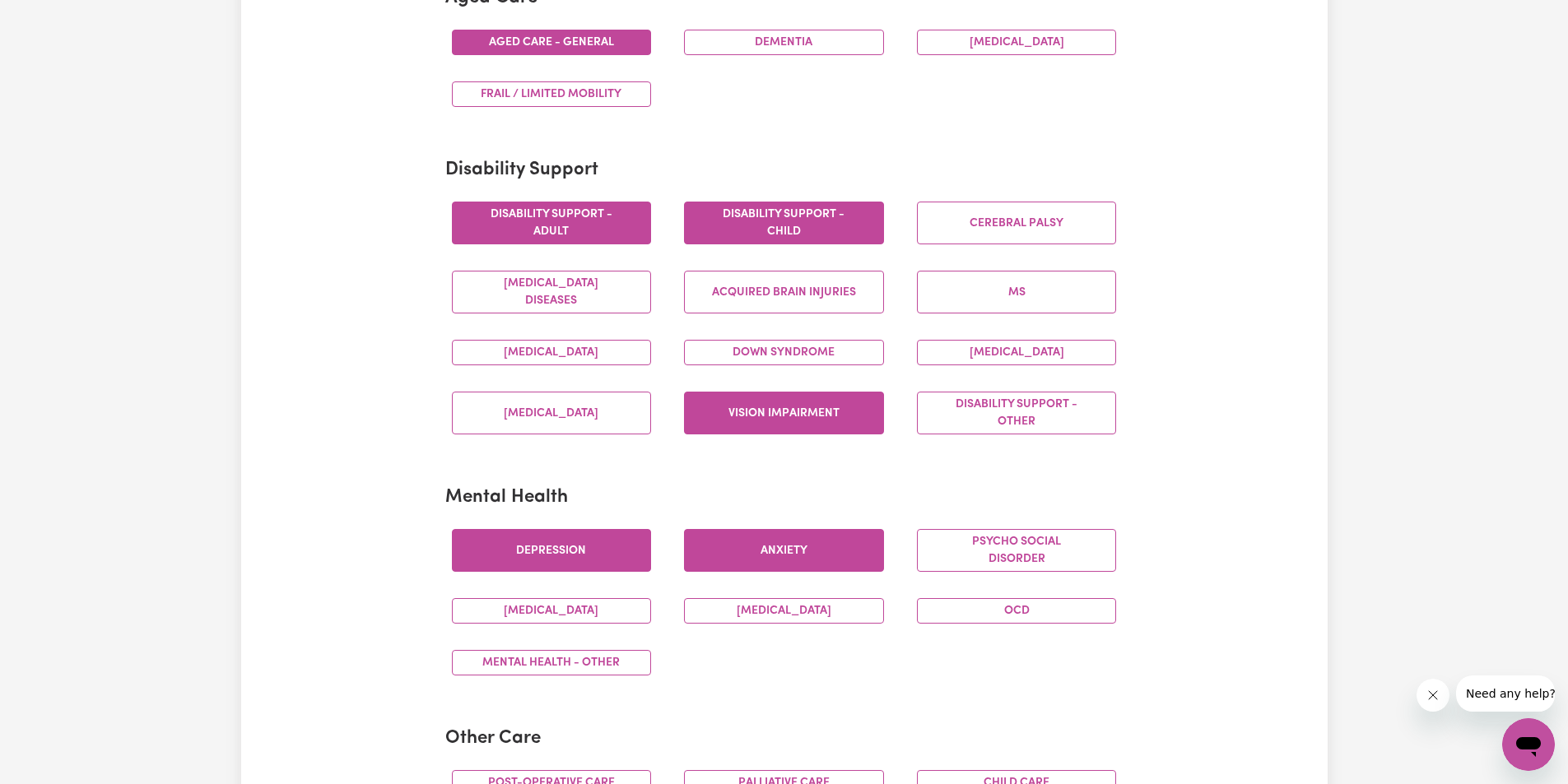
click at [784, 548] on button "Anxiety" at bounding box center [784, 551] width 200 height 43
click at [929, 616] on button "OCD" at bounding box center [1017, 611] width 200 height 25
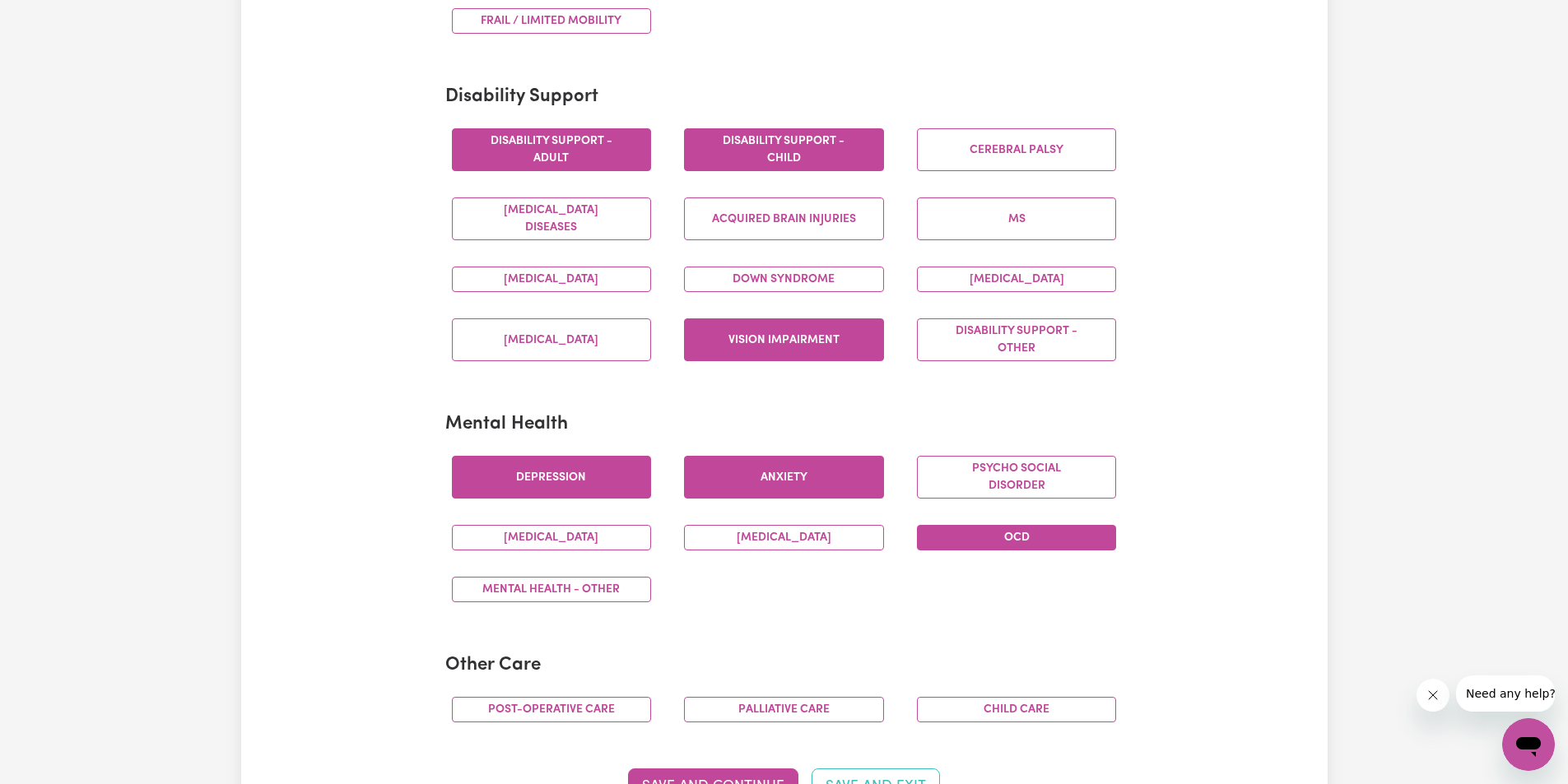
scroll to position [658, 0]
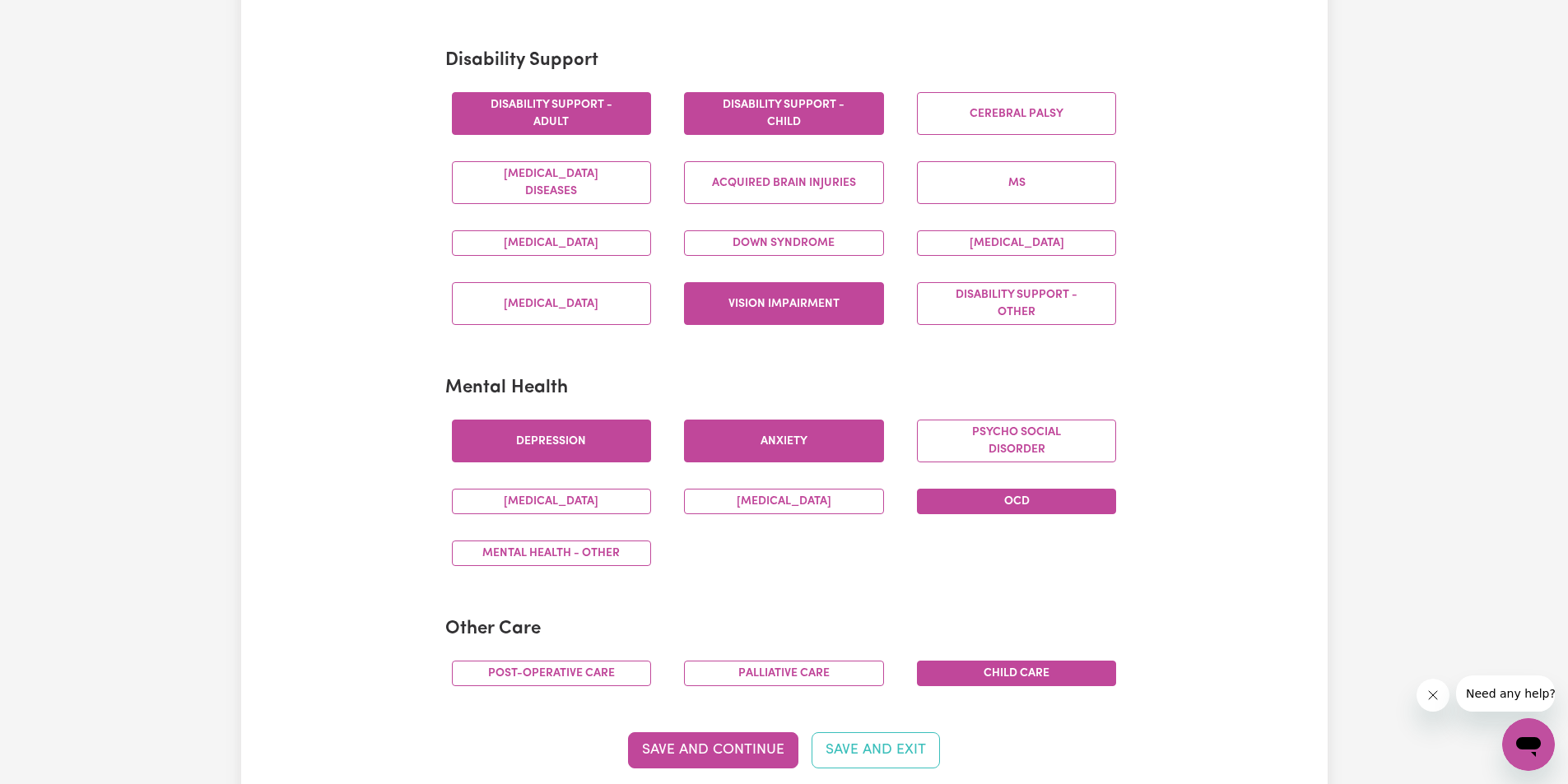
click at [985, 681] on button "Child care" at bounding box center [1017, 674] width 200 height 25
drag, startPoint x: 728, startPoint y: 675, endPoint x: 614, endPoint y: 662, distance: 114.7
click at [714, 675] on button "Palliative care" at bounding box center [784, 674] width 200 height 25
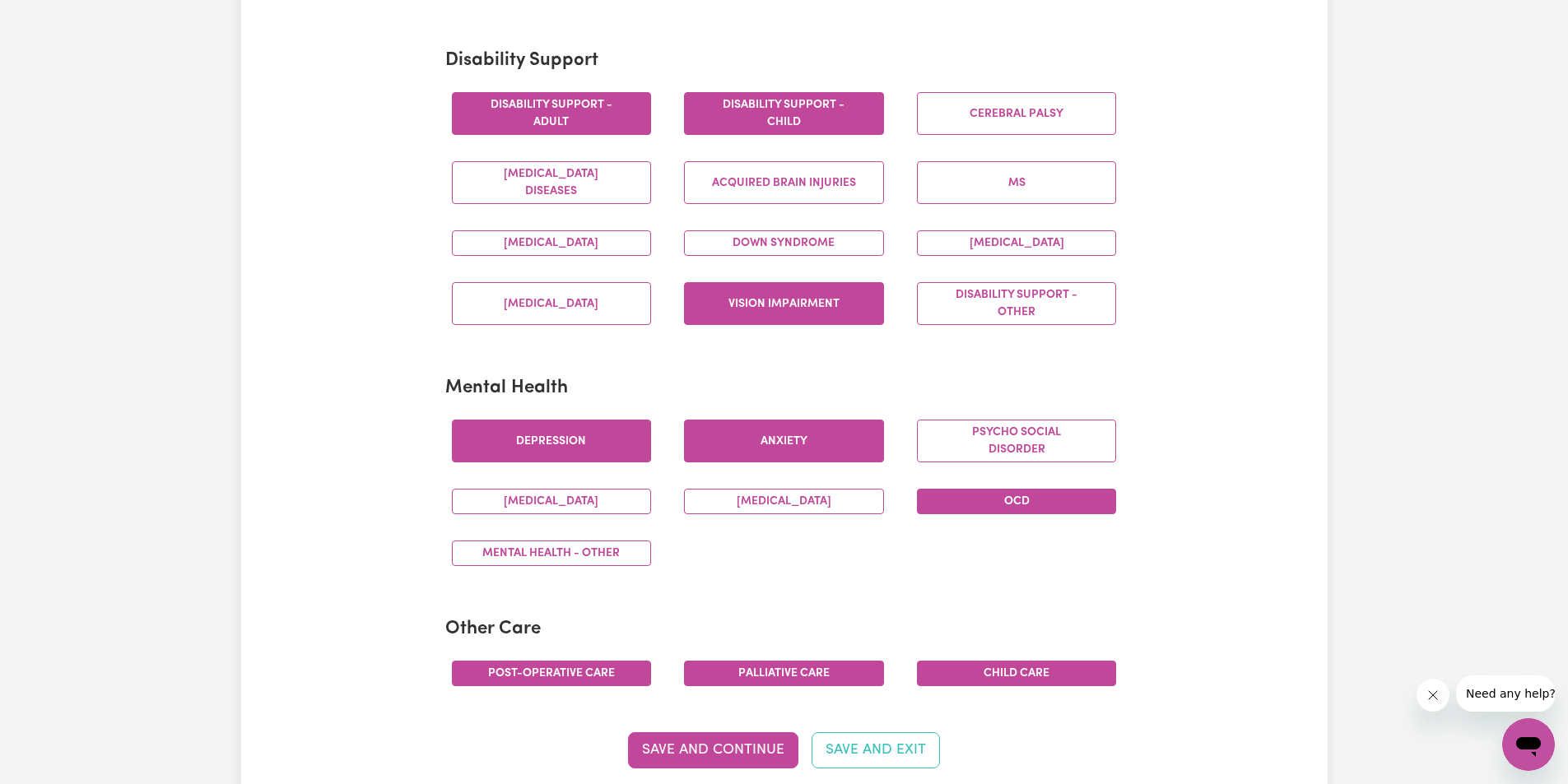
click at [614, 662] on button "Post-operative care" at bounding box center [552, 674] width 200 height 25
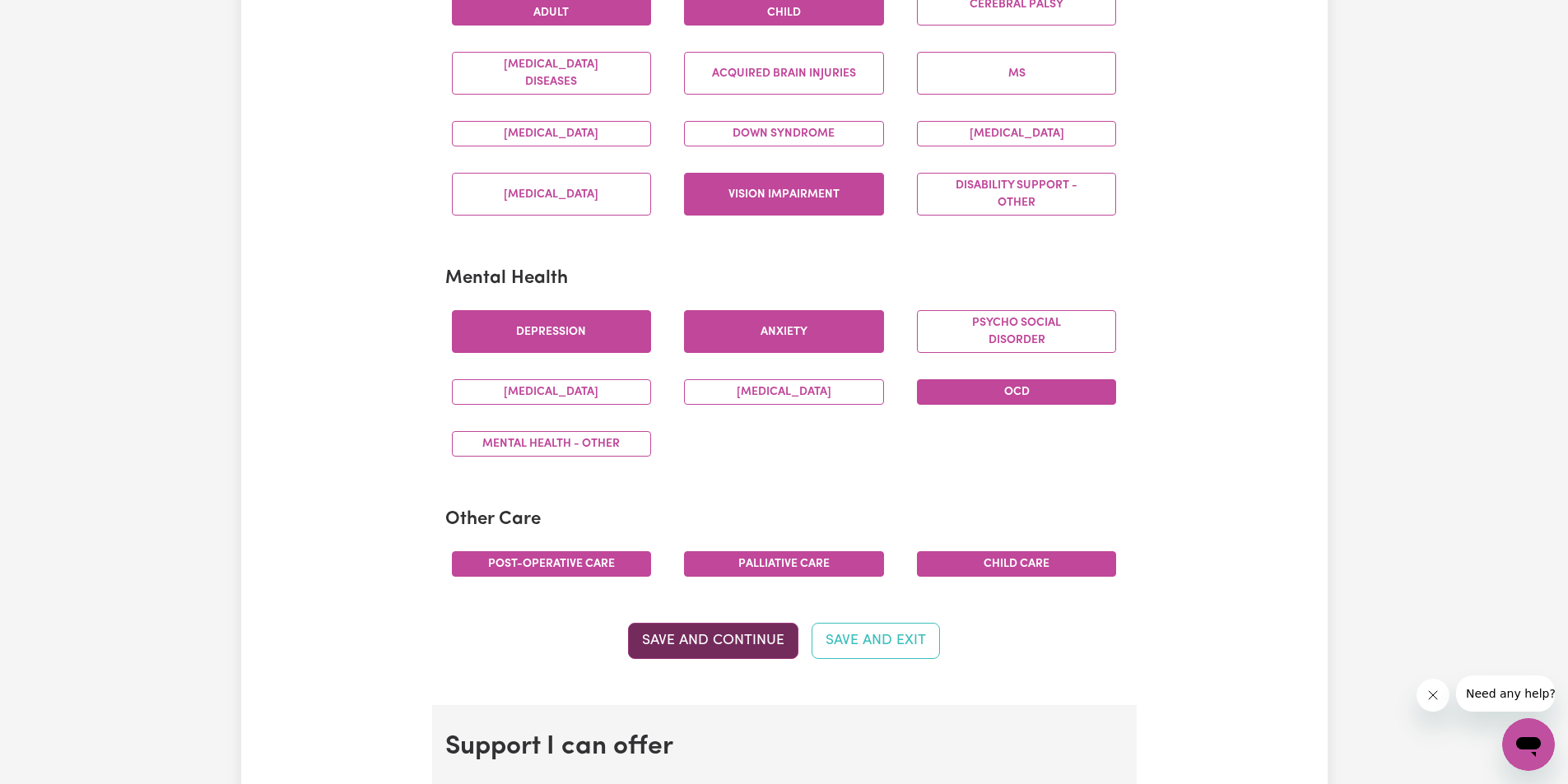
click at [751, 658] on button "Save and Continue" at bounding box center [714, 640] width 171 height 36
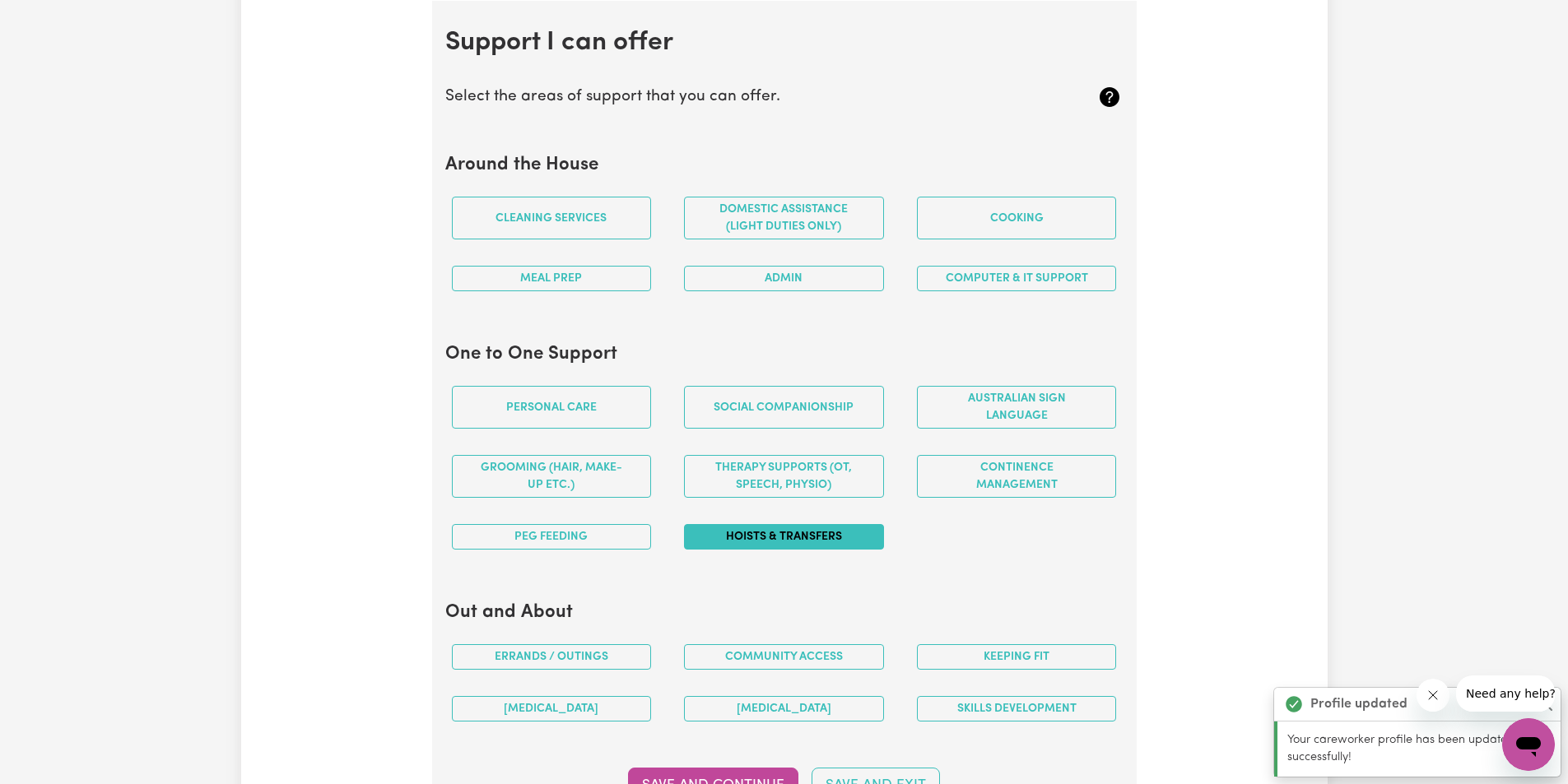
scroll to position [1473, 0]
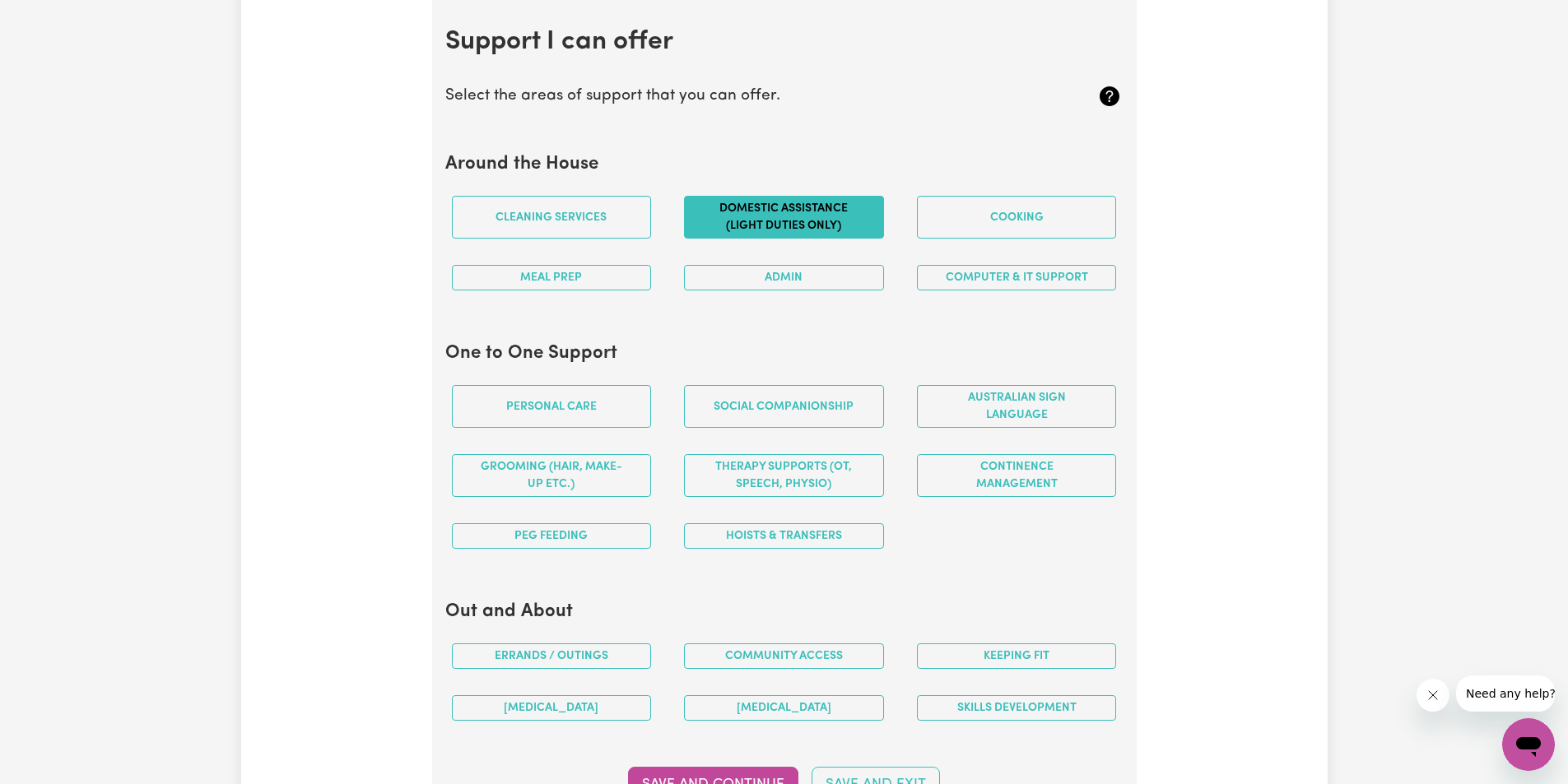
click at [738, 228] on button "Domestic assistance (light duties only)" at bounding box center [784, 217] width 200 height 43
click at [565, 230] on button "Cleaning services" at bounding box center [552, 217] width 200 height 43
click at [565, 232] on button "Cleaning services" at bounding box center [552, 217] width 200 height 43
click at [1003, 280] on button "Computer & IT Support" at bounding box center [1017, 277] width 200 height 25
click at [827, 272] on button "Admin" at bounding box center [784, 277] width 200 height 25
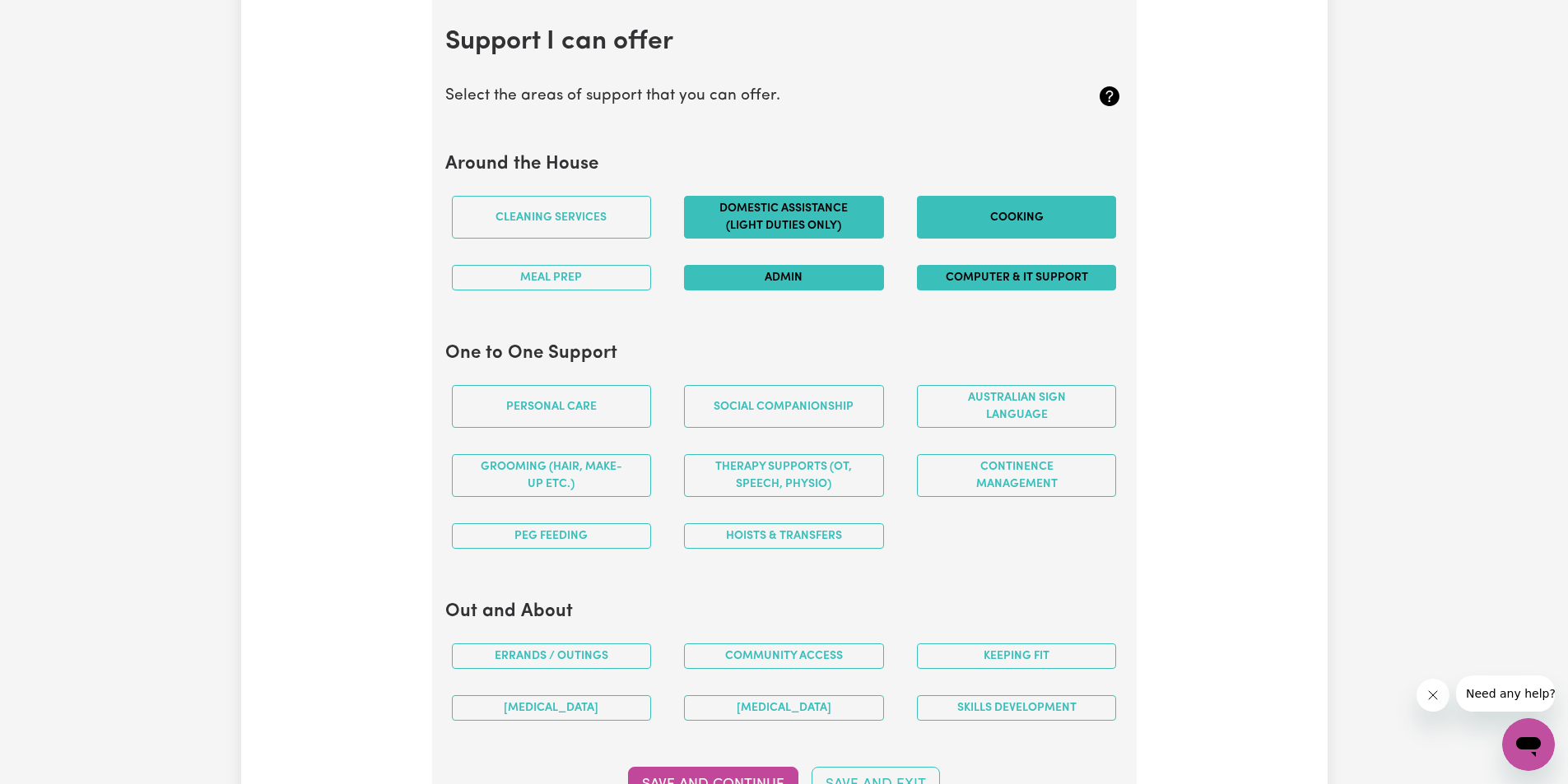
click at [994, 210] on button "Cooking" at bounding box center [1017, 217] width 200 height 43
click at [573, 279] on button "Meal prep" at bounding box center [552, 277] width 200 height 25
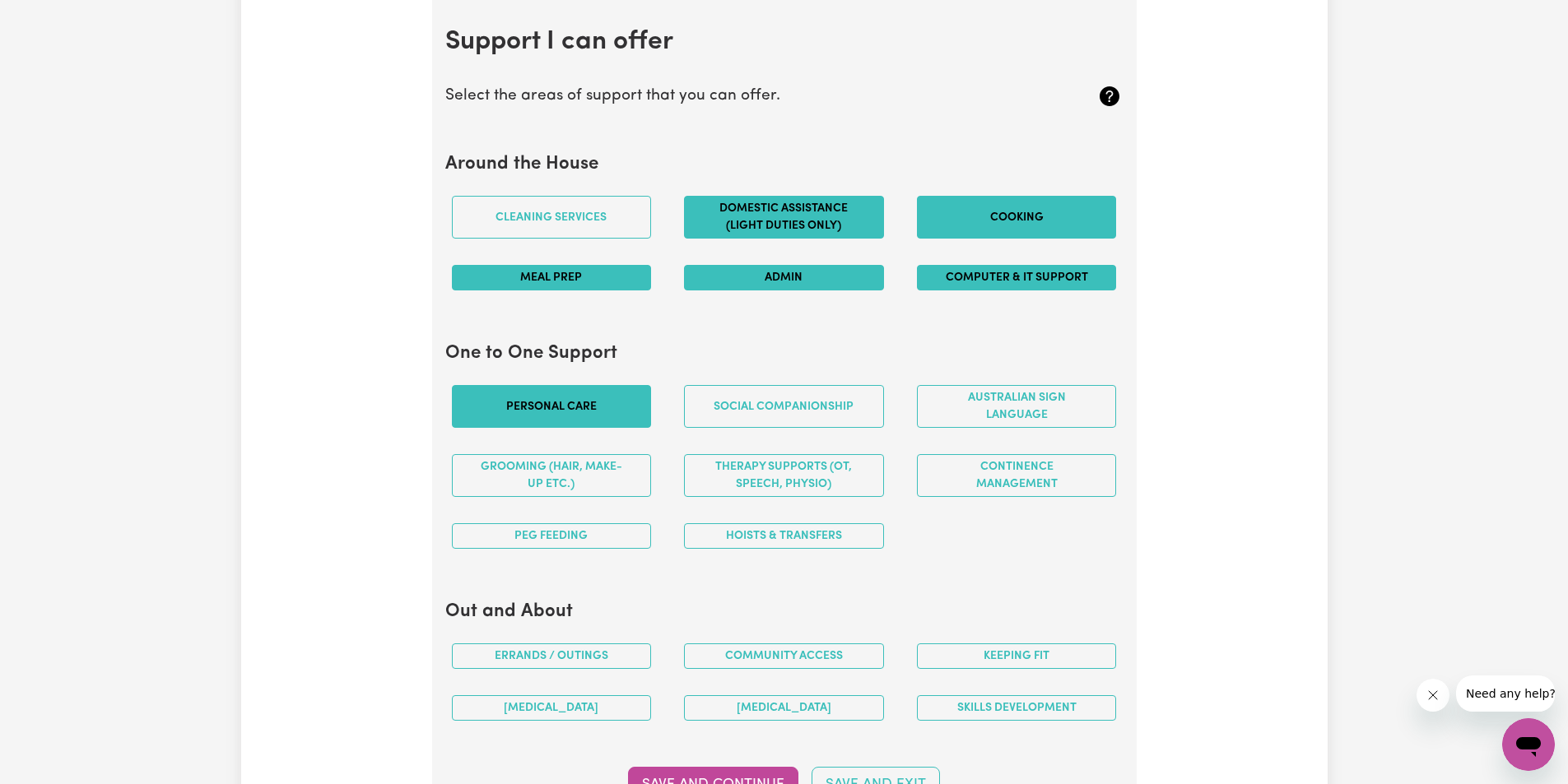
click at [557, 415] on button "Personal care" at bounding box center [552, 406] width 200 height 43
click at [626, 469] on button "Grooming (hair, make-up etc.)" at bounding box center [552, 475] width 200 height 43
click at [619, 408] on button "Personal care" at bounding box center [552, 406] width 200 height 43
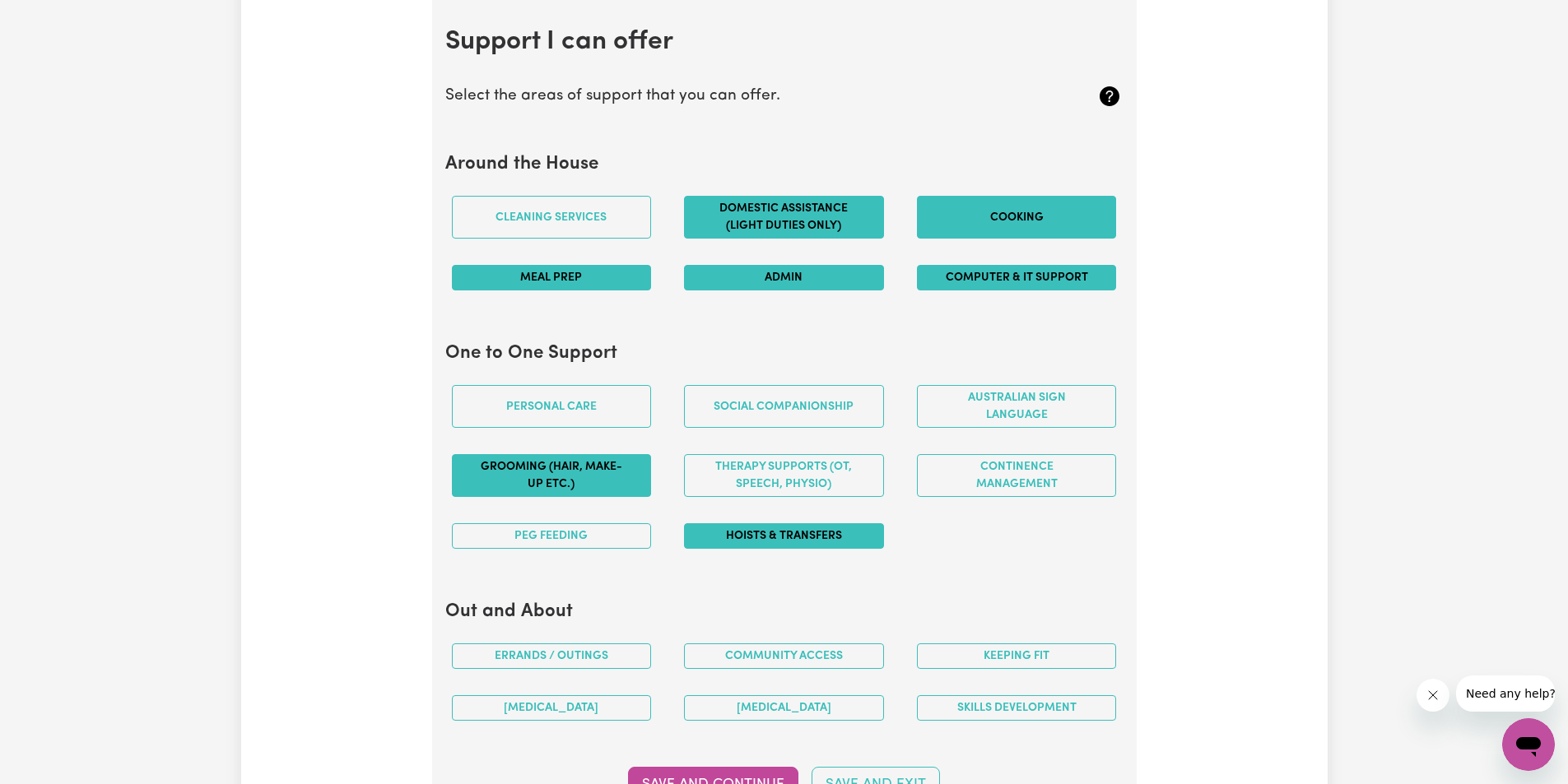
click at [726, 537] on button "Hoists & transfers" at bounding box center [784, 536] width 200 height 25
drag, startPoint x: 756, startPoint y: 474, endPoint x: 991, endPoint y: 469, distance: 235.1
click at [988, 469] on div "Personal care Social companionship Australian Sign Language Grooming (hair, mak…" at bounding box center [784, 467] width 698 height 190
click at [837, 475] on button "Therapy Supports (OT, speech, physio)" at bounding box center [784, 475] width 200 height 43
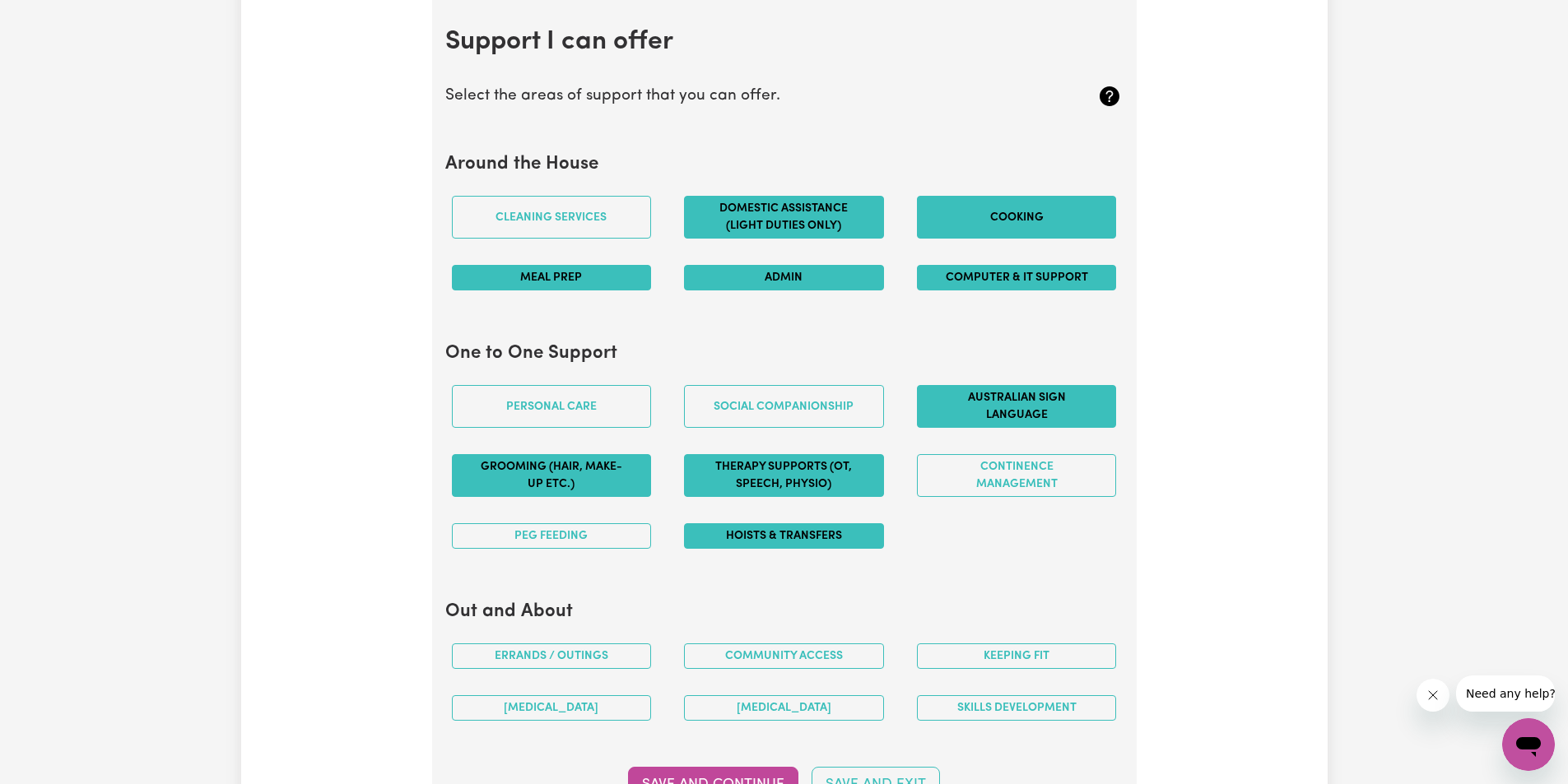
click at [967, 414] on button "Australian Sign Language" at bounding box center [1017, 406] width 200 height 43
click at [950, 477] on button "Continence management" at bounding box center [1017, 475] width 200 height 43
click at [944, 410] on button "Australian Sign Language" at bounding box center [1017, 406] width 200 height 43
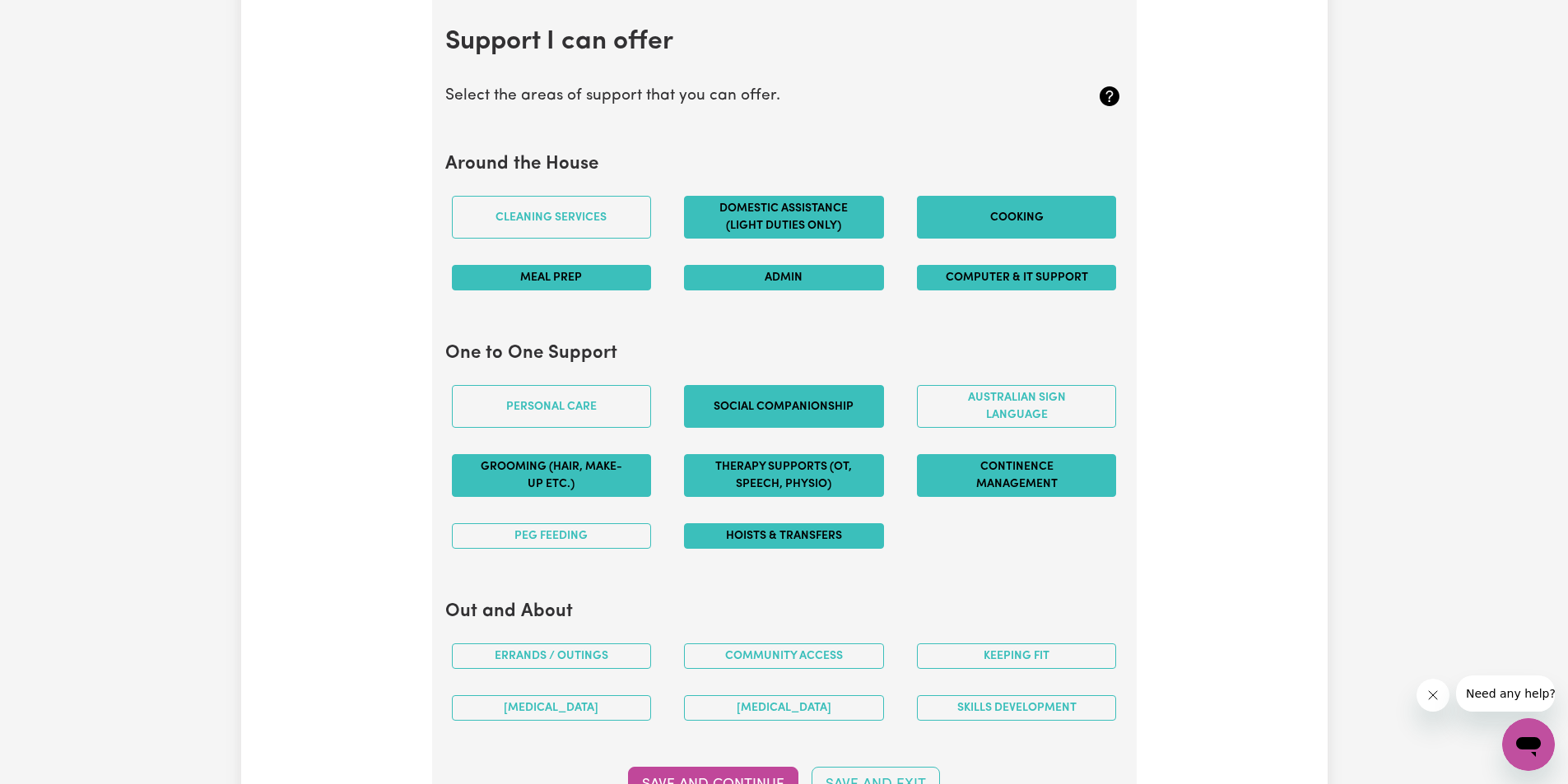
click at [794, 390] on button "Social companionship" at bounding box center [784, 406] width 200 height 43
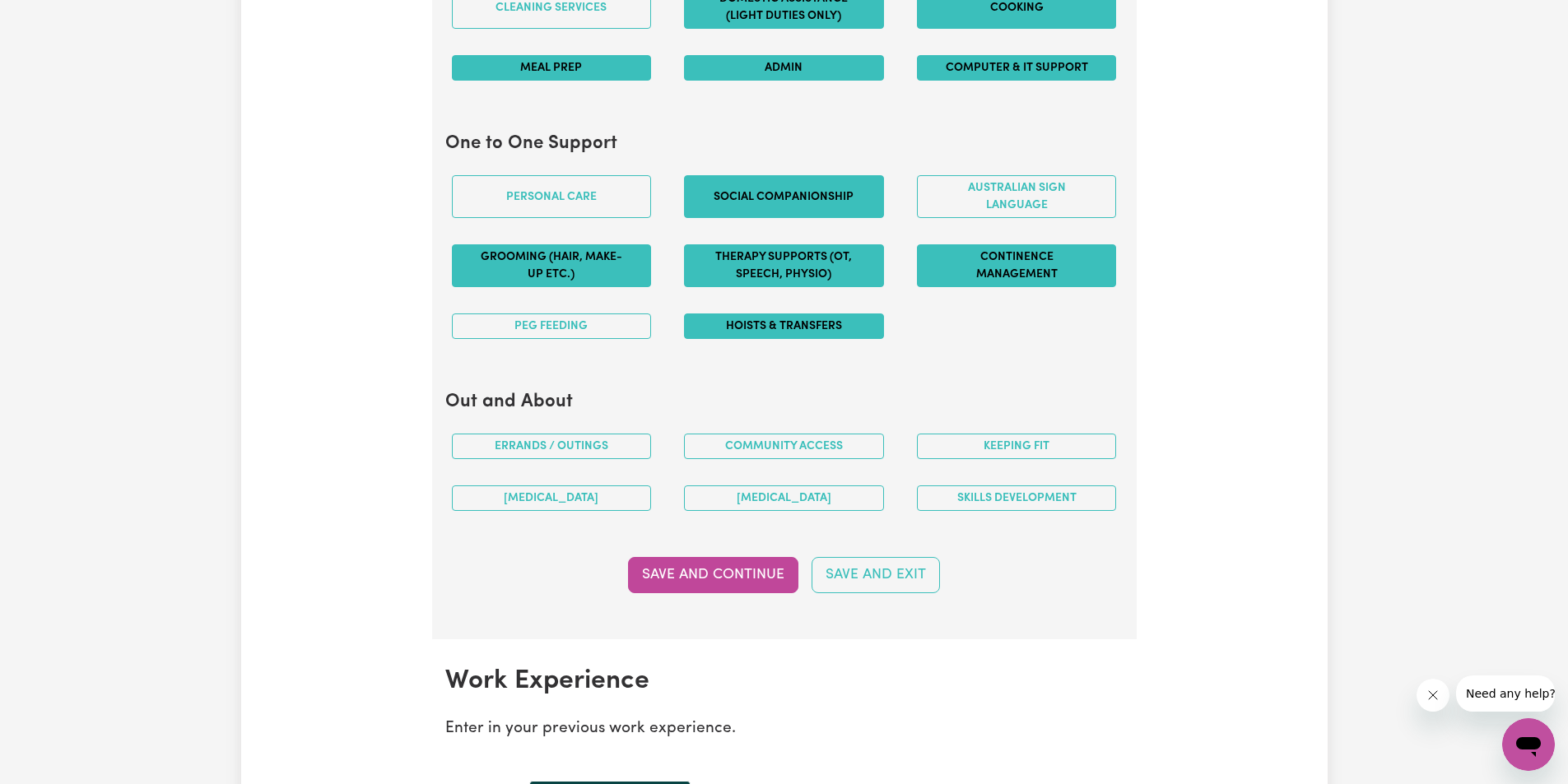
scroll to position [1693, 0]
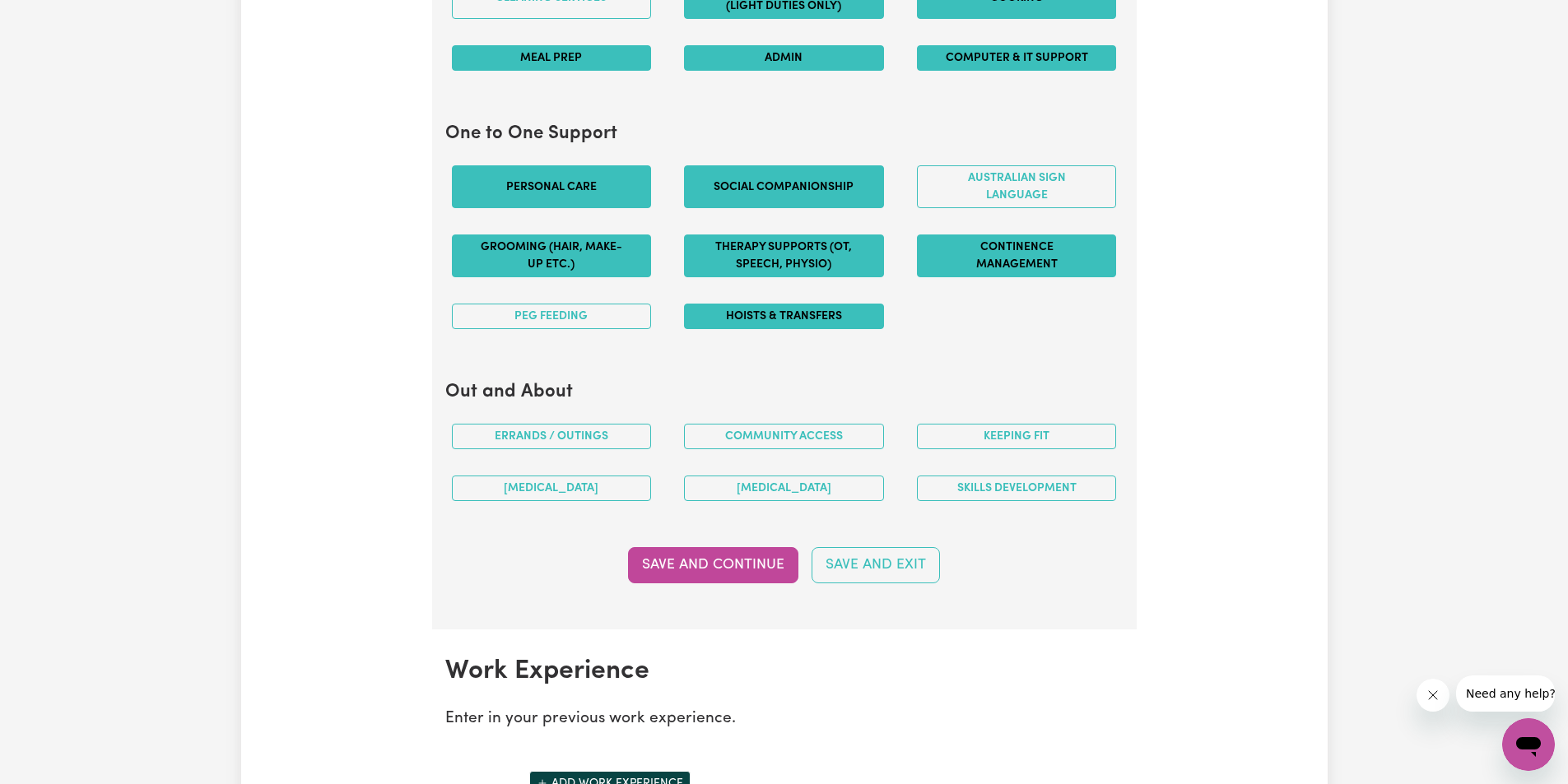
click at [600, 183] on button "Personal care" at bounding box center [552, 187] width 200 height 43
click at [530, 191] on button "Personal care" at bounding box center [552, 187] width 200 height 43
click at [525, 174] on button "Personal care" at bounding box center [552, 187] width 200 height 43
drag, startPoint x: 1037, startPoint y: 427, endPoint x: 1022, endPoint y: 480, distance: 55.1
click at [1035, 431] on button "Keeping fit" at bounding box center [1017, 436] width 200 height 25
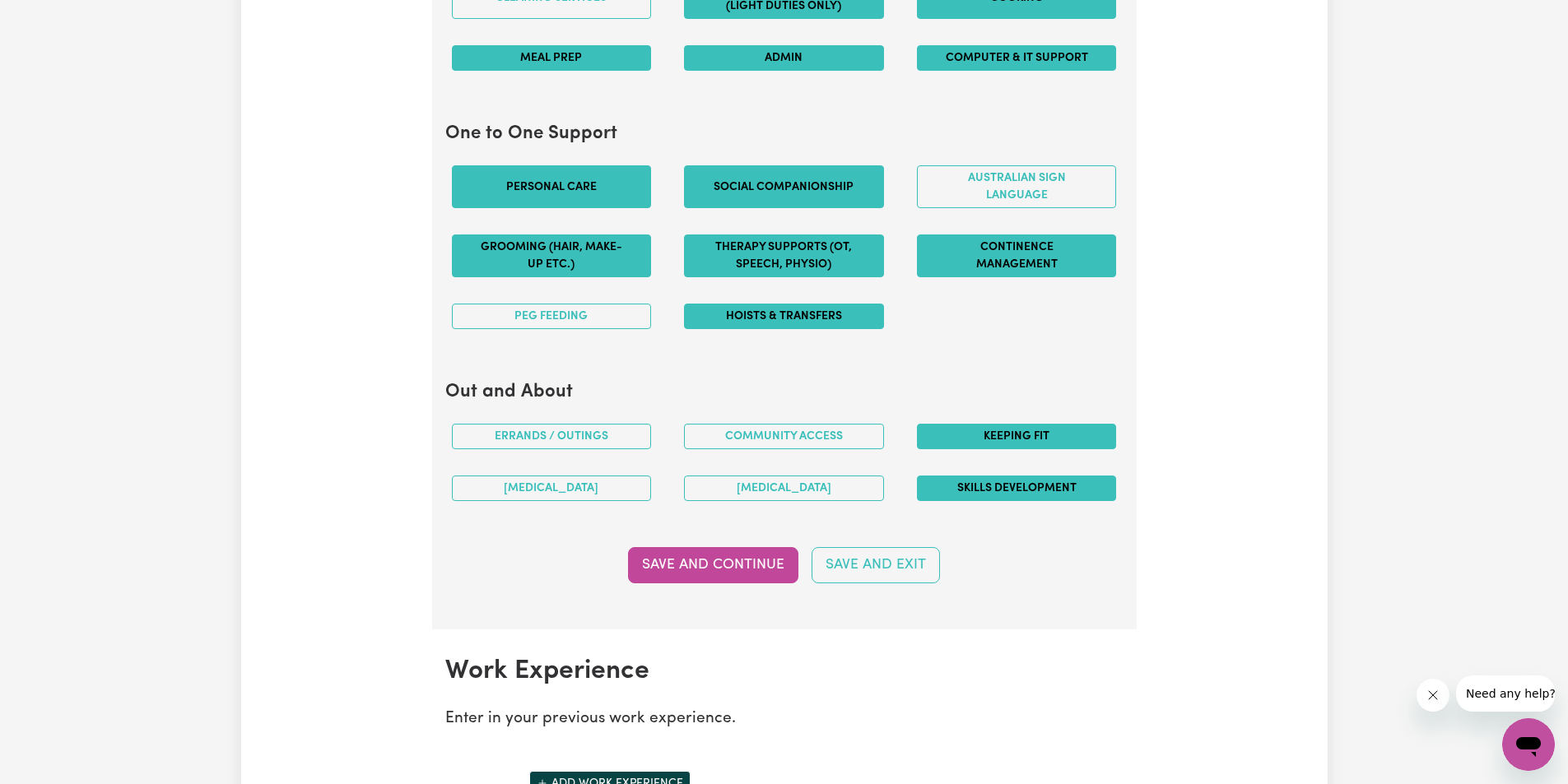
drag, startPoint x: 992, startPoint y: 492, endPoint x: 967, endPoint y: 492, distance: 25.0
click at [989, 492] on button "Skills Development" at bounding box center [1017, 488] width 200 height 25
drag, startPoint x: 726, startPoint y: 482, endPoint x: 637, endPoint y: 518, distance: 96.0
click at [702, 500] on button "[MEDICAL_DATA]" at bounding box center [784, 488] width 200 height 25
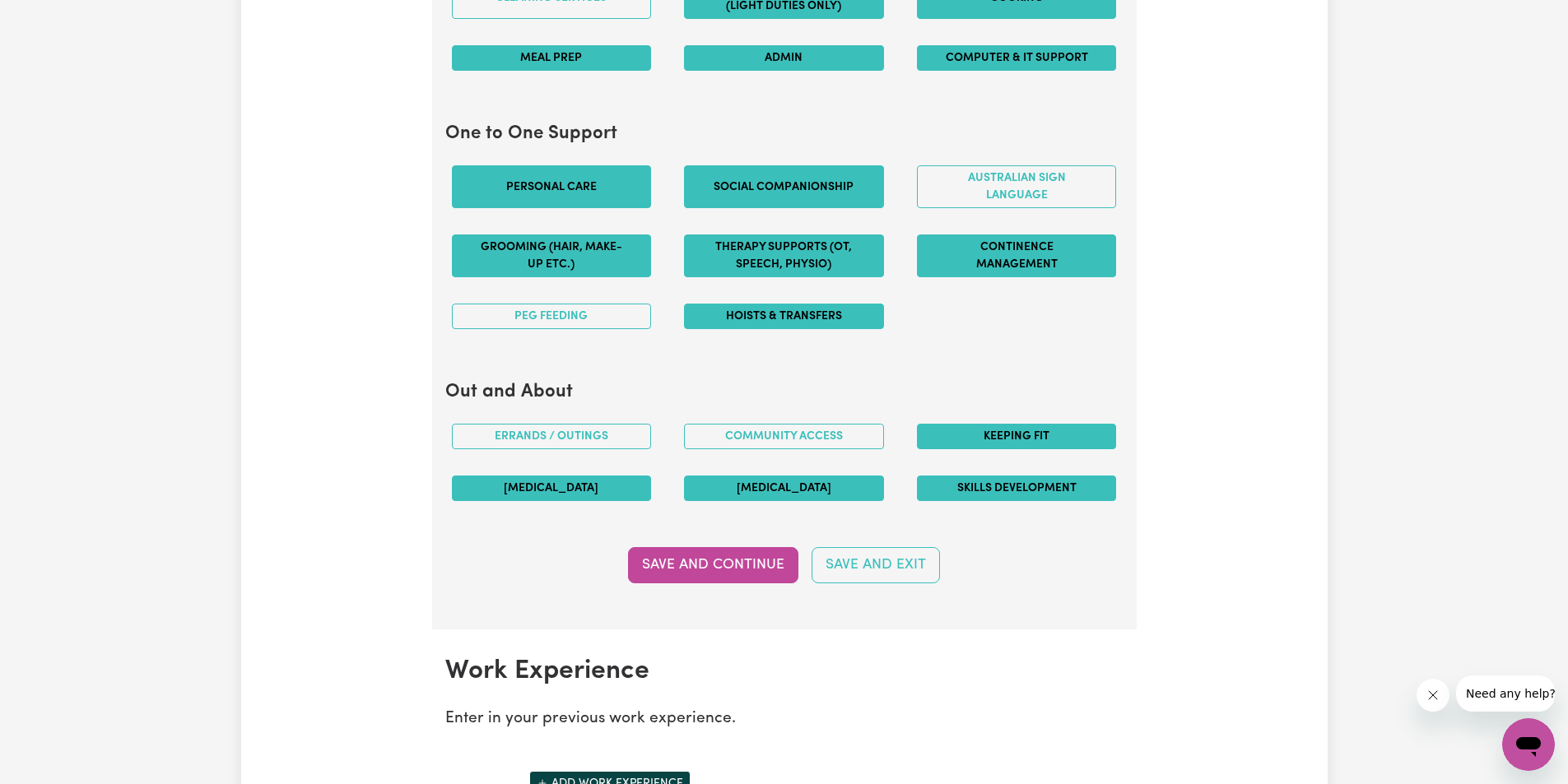
drag, startPoint x: 591, startPoint y: 494, endPoint x: 609, endPoint y: 494, distance: 18.0
click at [600, 494] on button "[MEDICAL_DATA]" at bounding box center [552, 488] width 200 height 25
click at [801, 436] on button "Community access" at bounding box center [784, 436] width 200 height 25
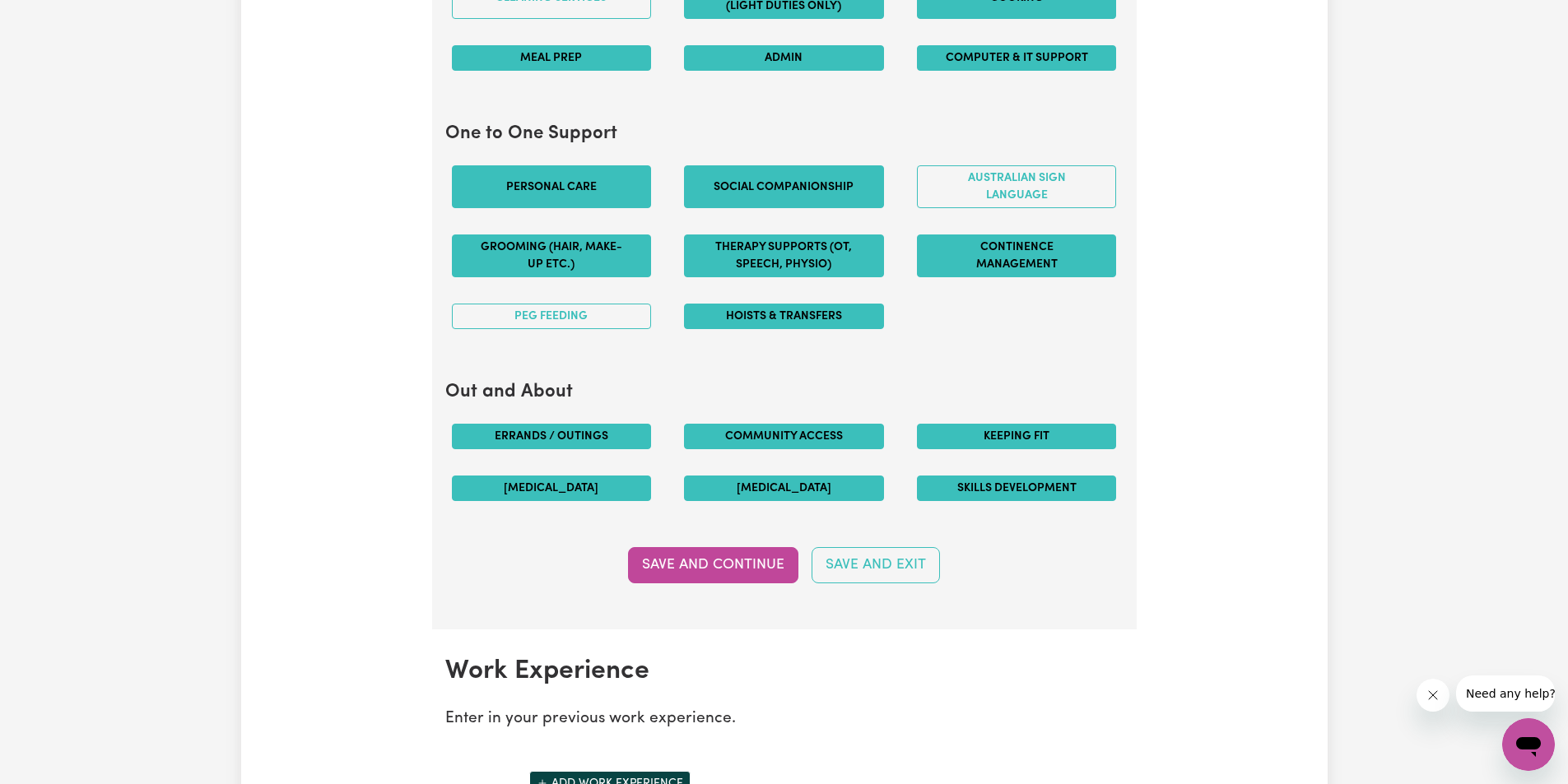
click at [596, 437] on button "Errands / Outings" at bounding box center [552, 436] width 200 height 25
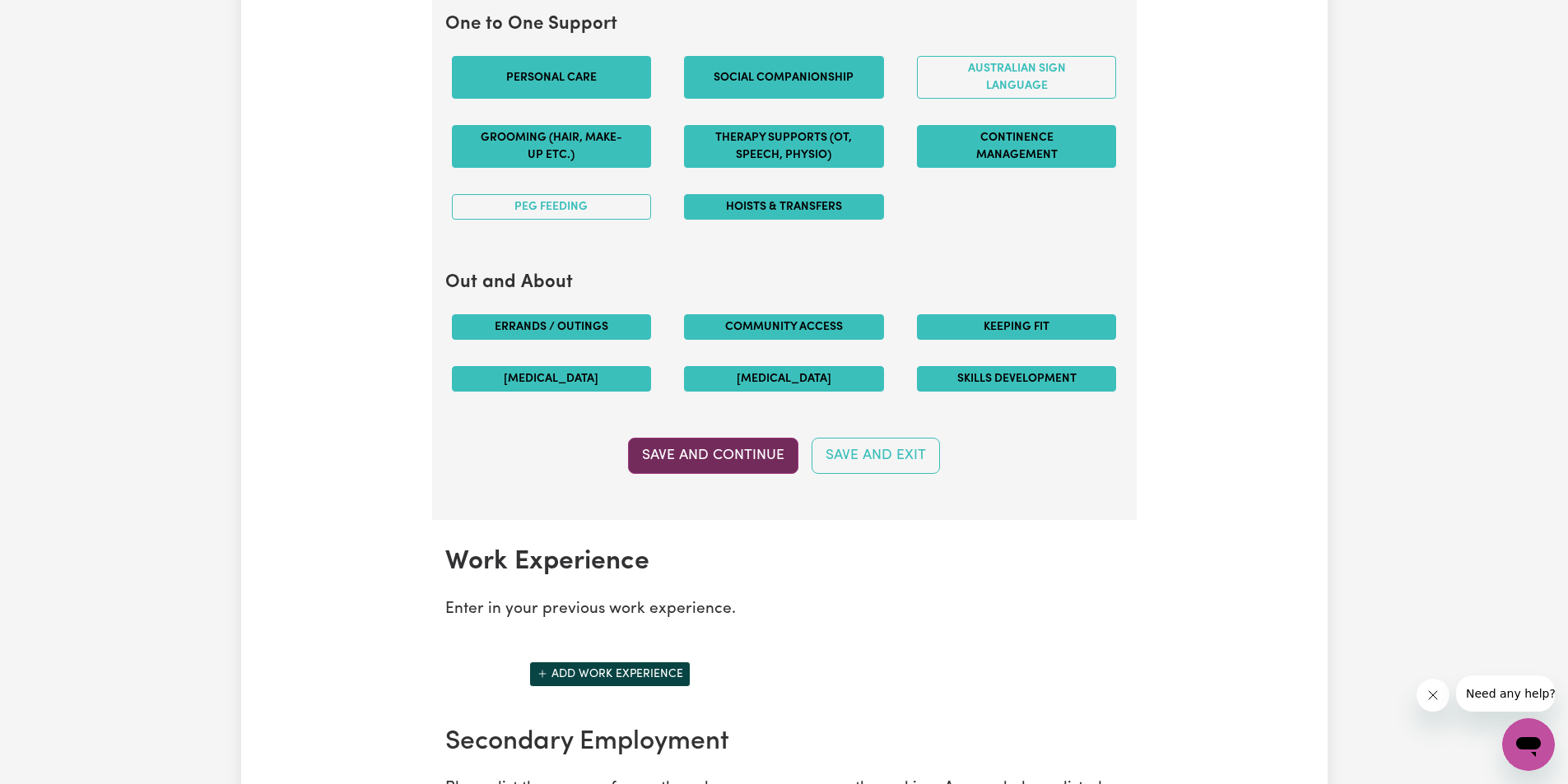
click at [751, 449] on button "Save and Continue" at bounding box center [714, 456] width 171 height 36
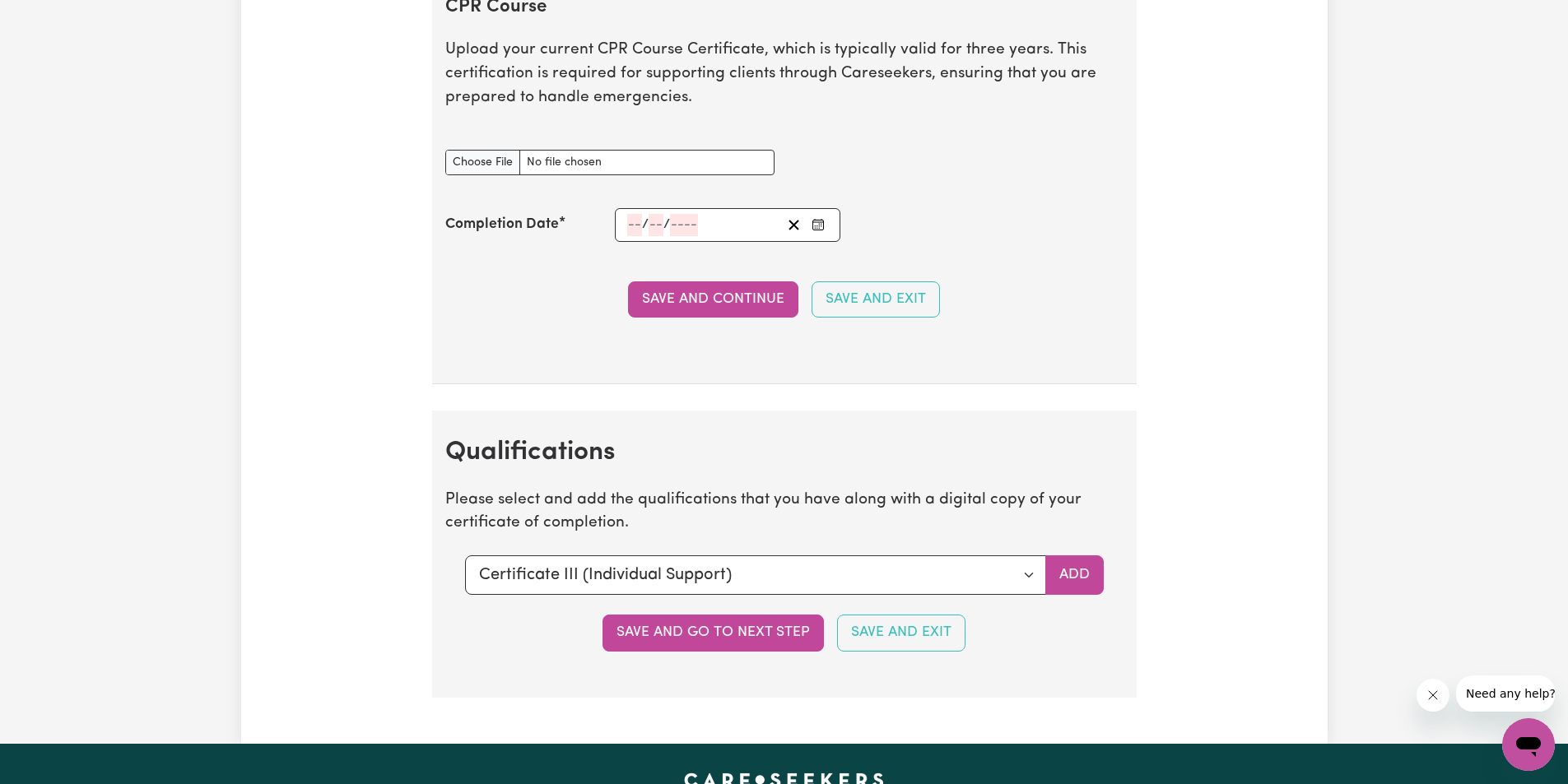
scroll to position [3309, 0]
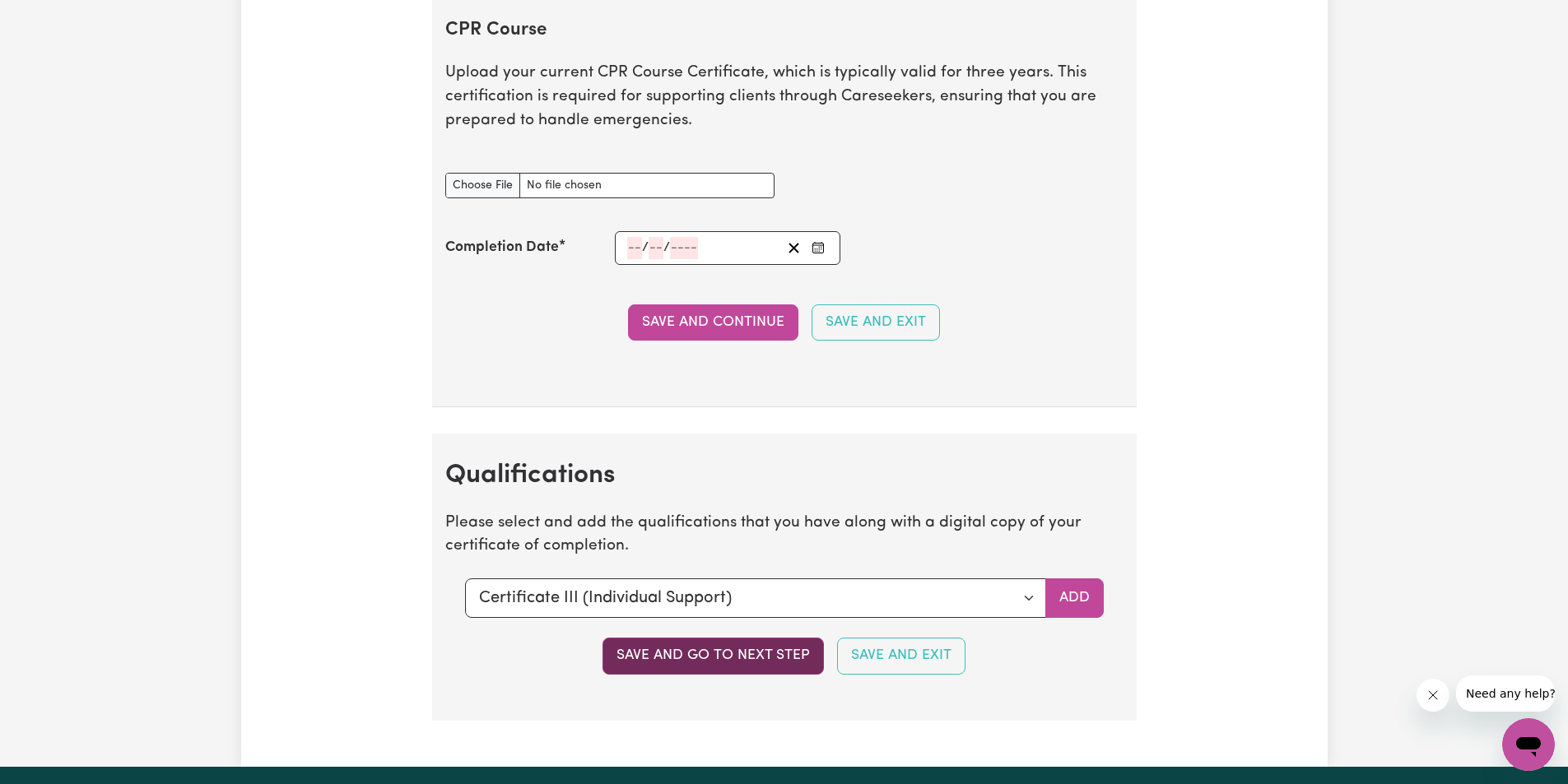
click at [780, 653] on button "Save and go to next step" at bounding box center [713, 656] width 222 height 36
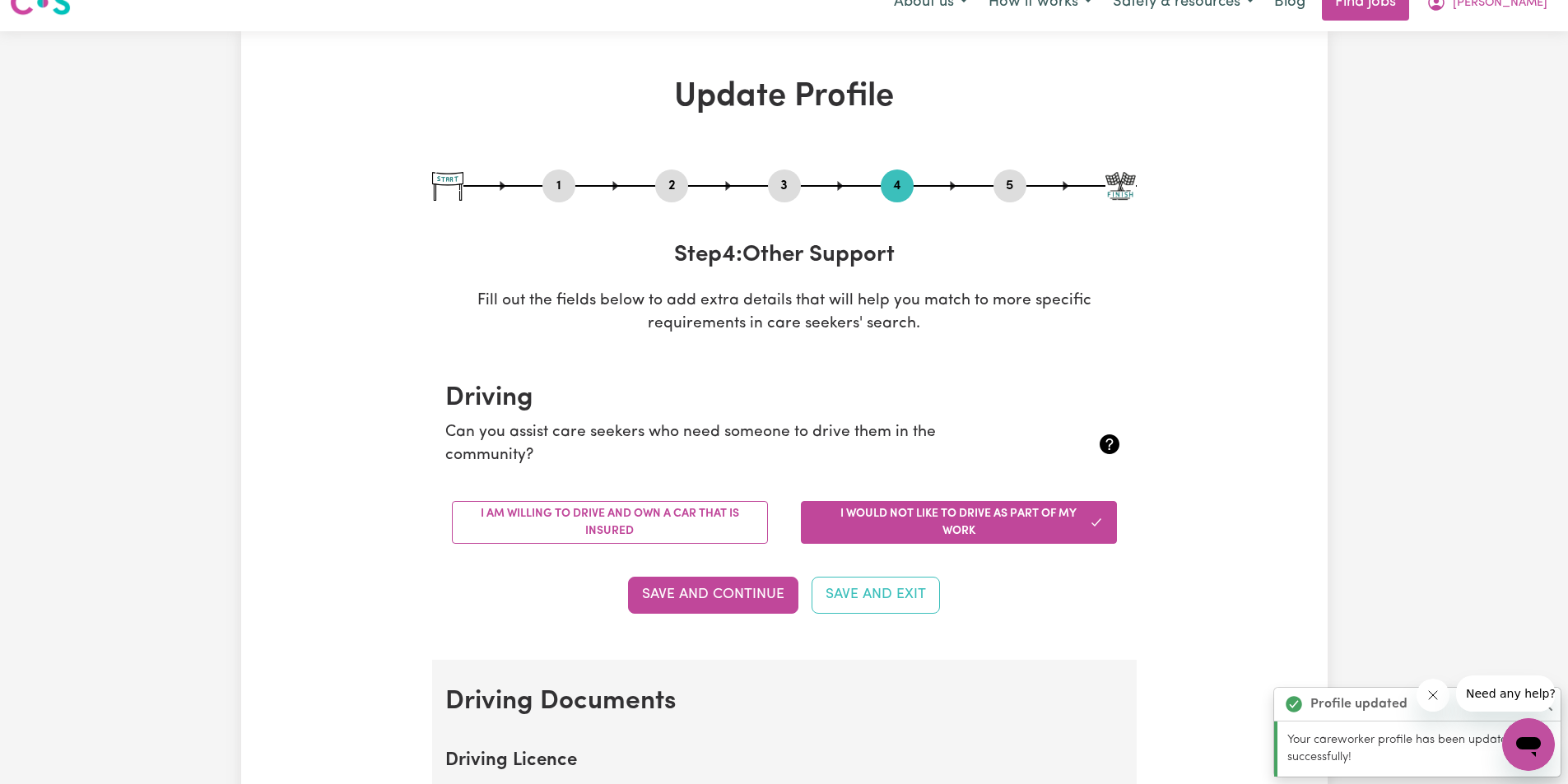
scroll to position [0, 0]
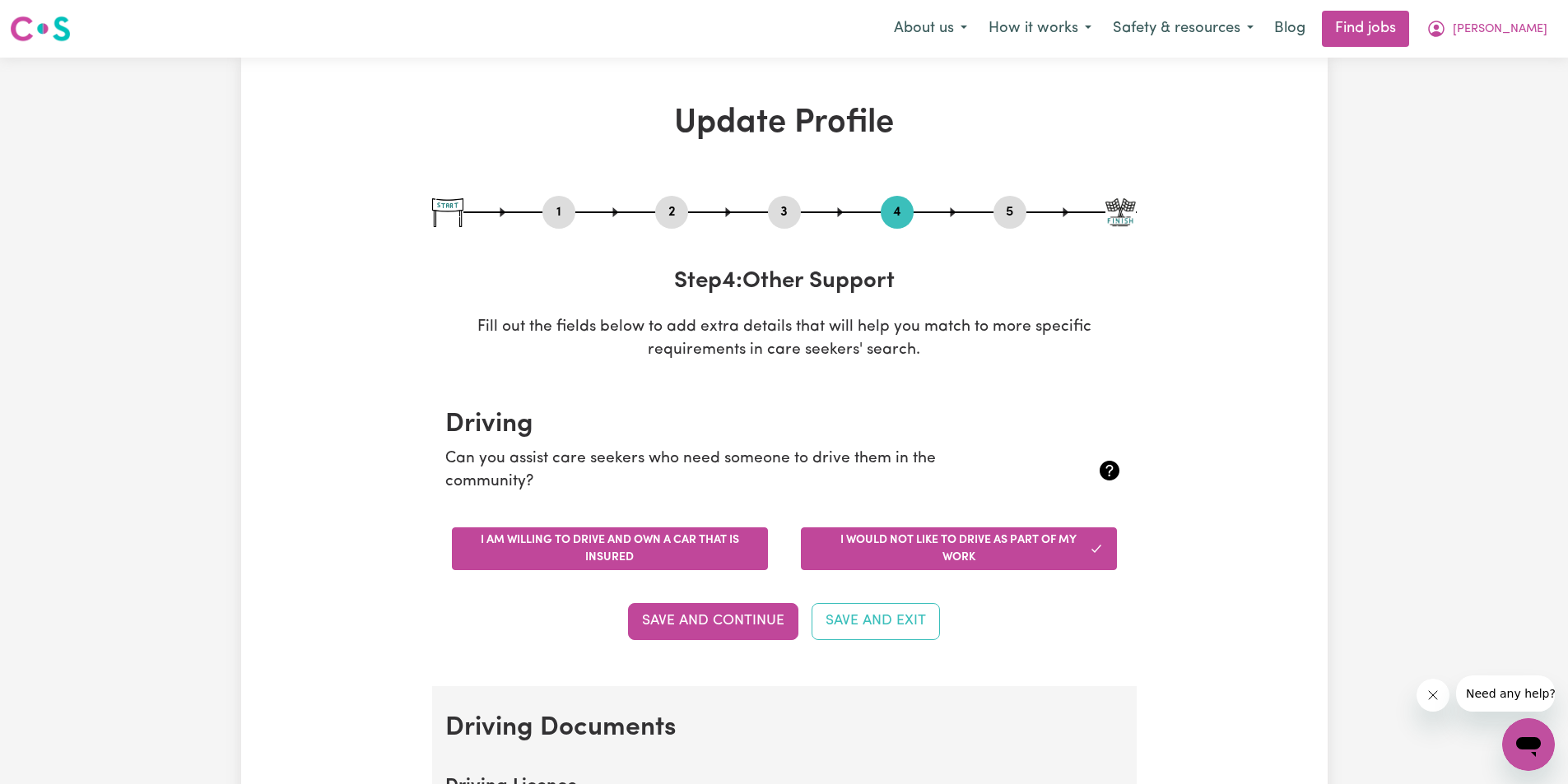
click at [710, 542] on button "I am willing to drive and own a car that is insured" at bounding box center [610, 549] width 316 height 43
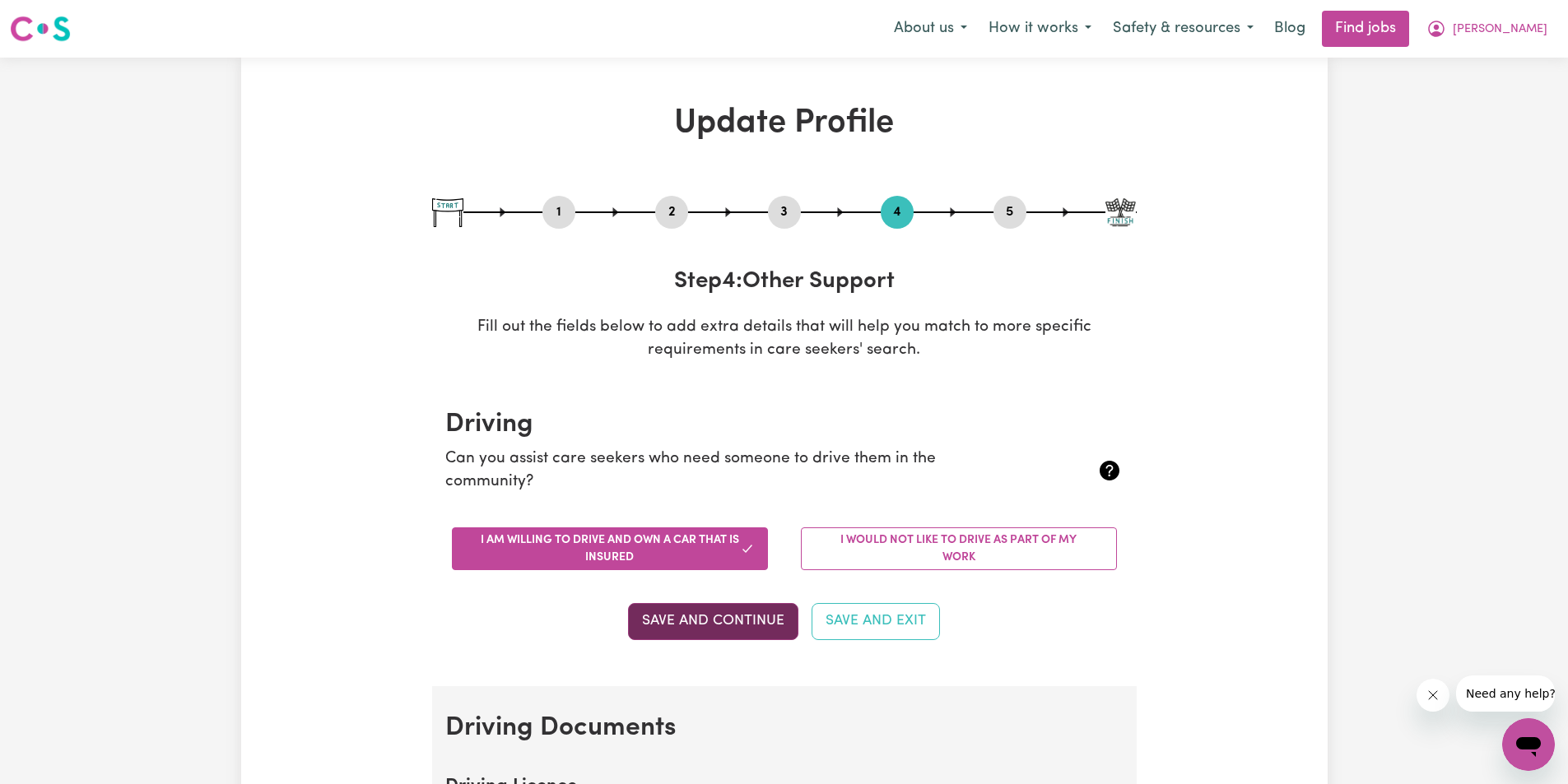
click at [752, 622] on button "Save and Continue" at bounding box center [714, 621] width 171 height 36
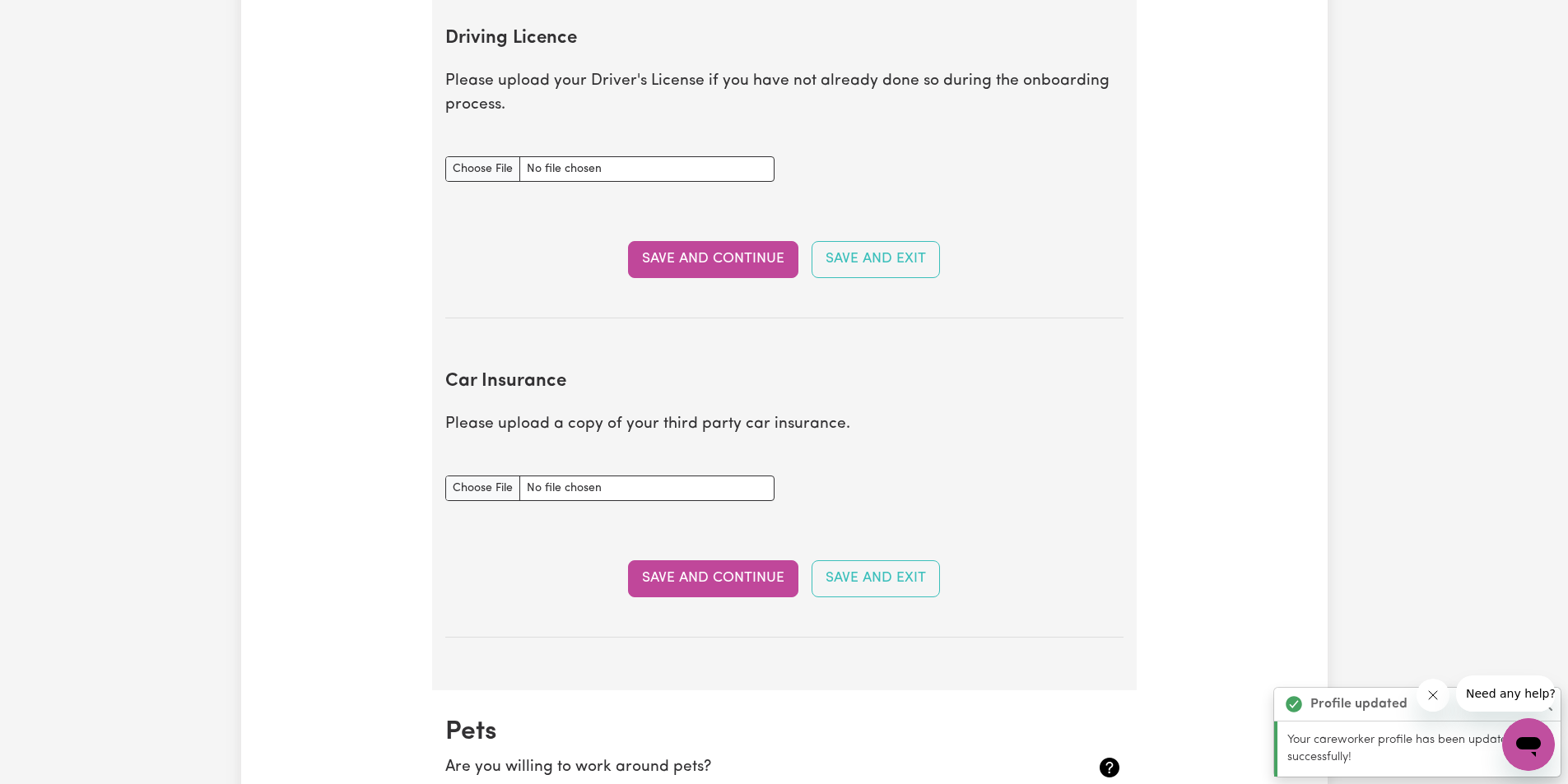
scroll to position [751, 0]
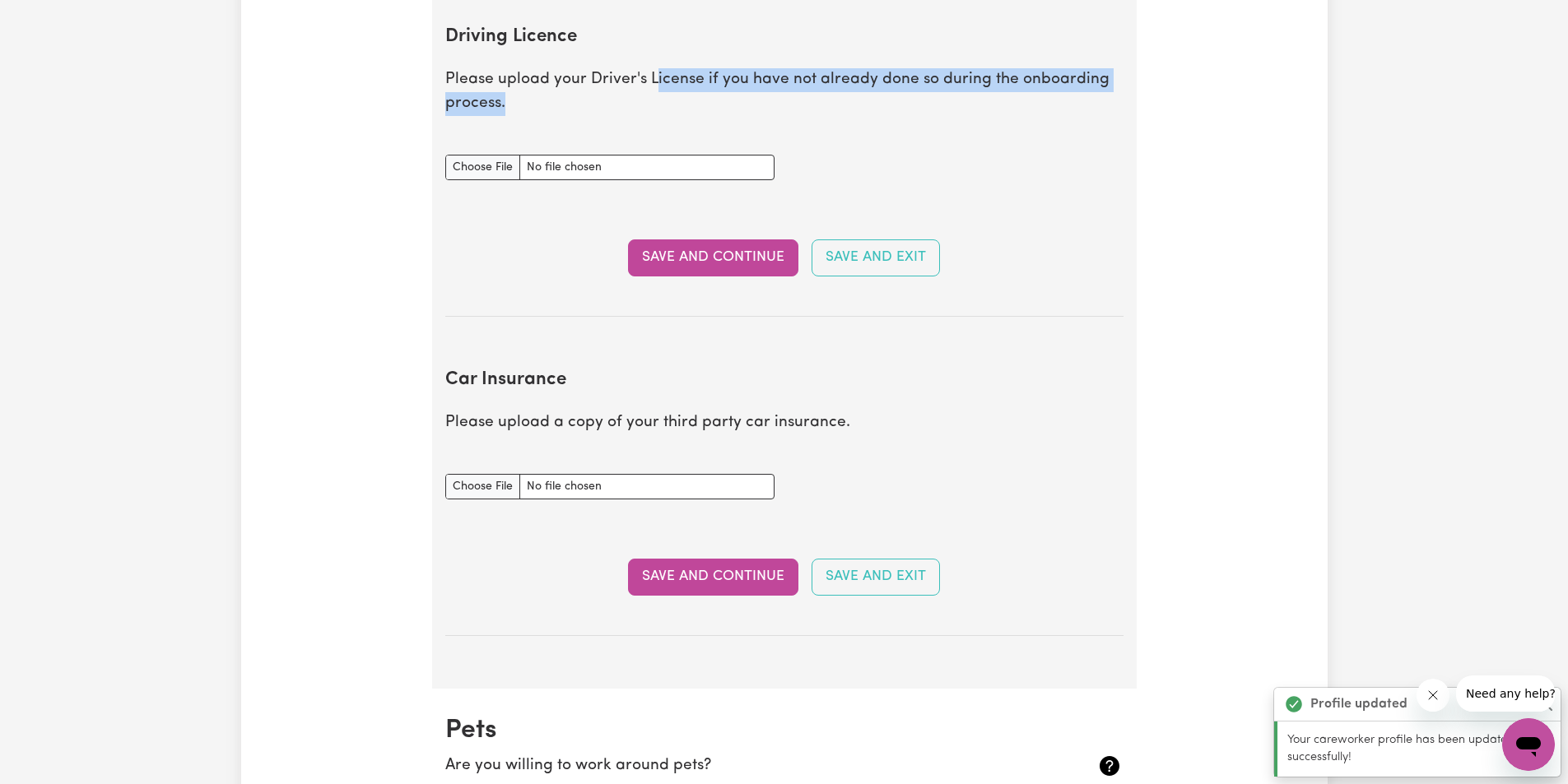
drag, startPoint x: 655, startPoint y: 83, endPoint x: 666, endPoint y: 114, distance: 32.9
click at [666, 114] on p "Please upload your Driver's License if you have not already done so during the …" at bounding box center [784, 91] width 679 height 48
click at [846, 134] on section "Driving Licence Please upload your Driver's License if you have not already don…" at bounding box center [784, 158] width 679 height 317
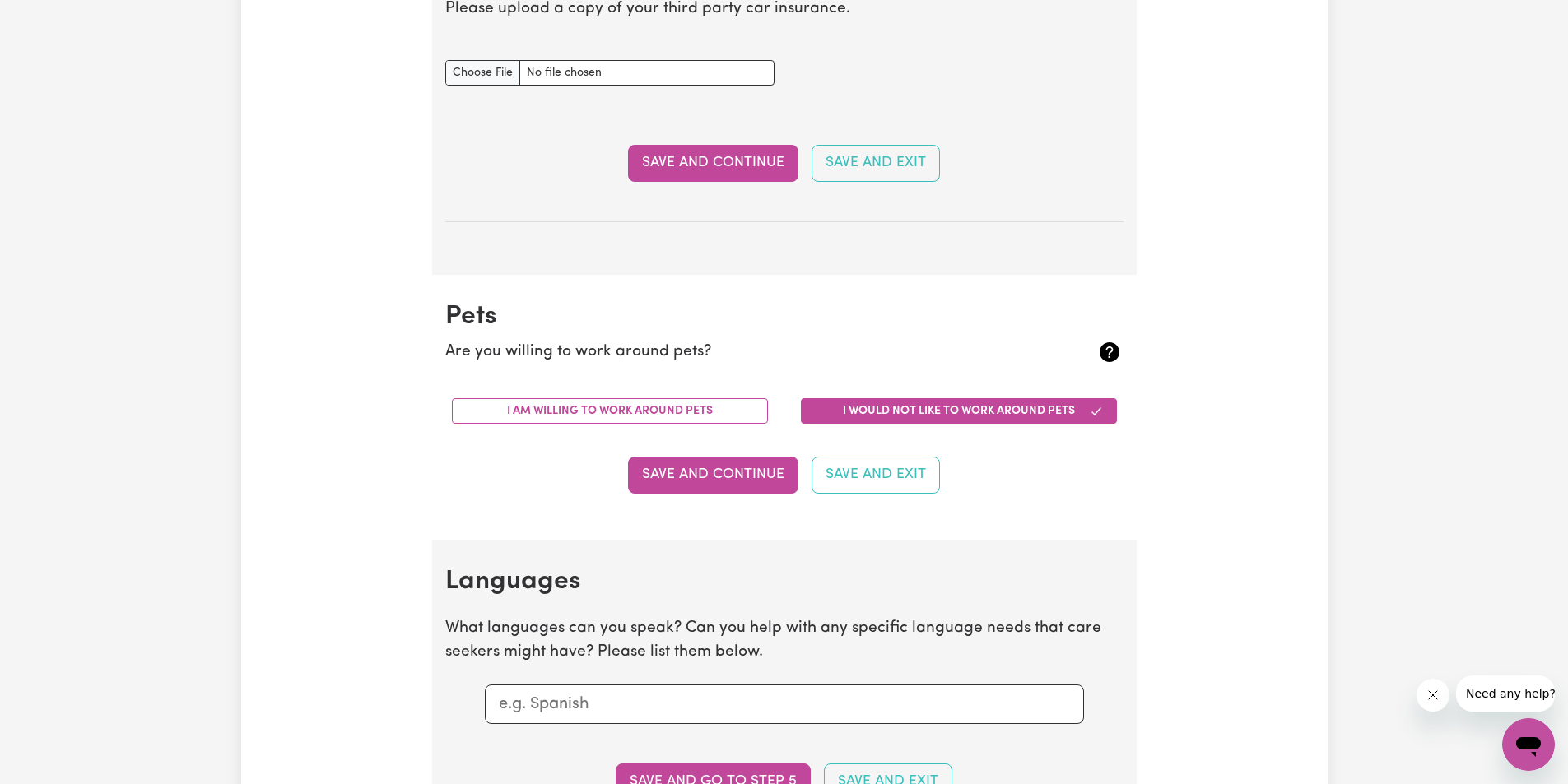
scroll to position [1189, 0]
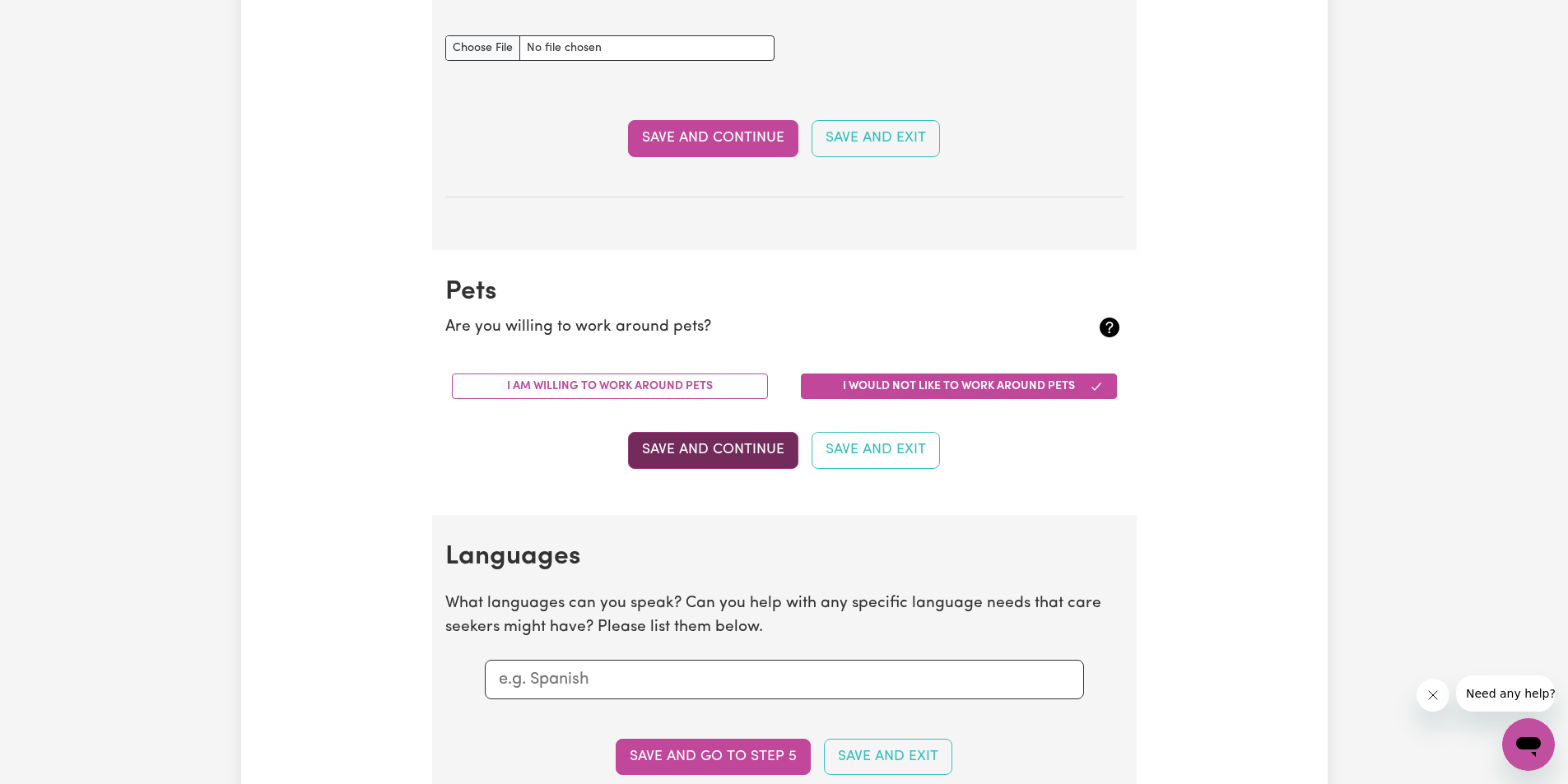
click at [746, 445] on button "Save and Continue" at bounding box center [714, 450] width 171 height 36
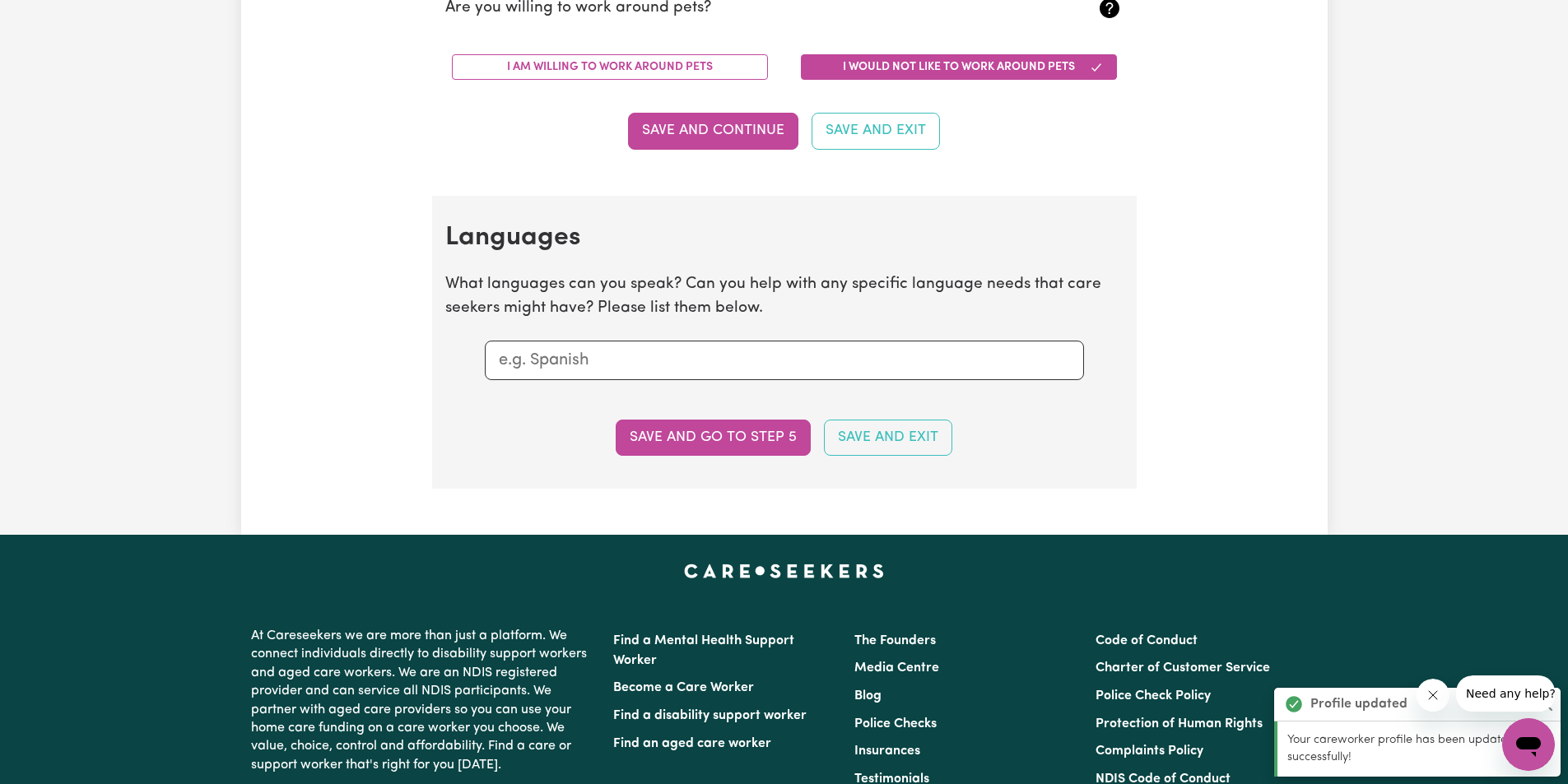
scroll to position [1485, 0]
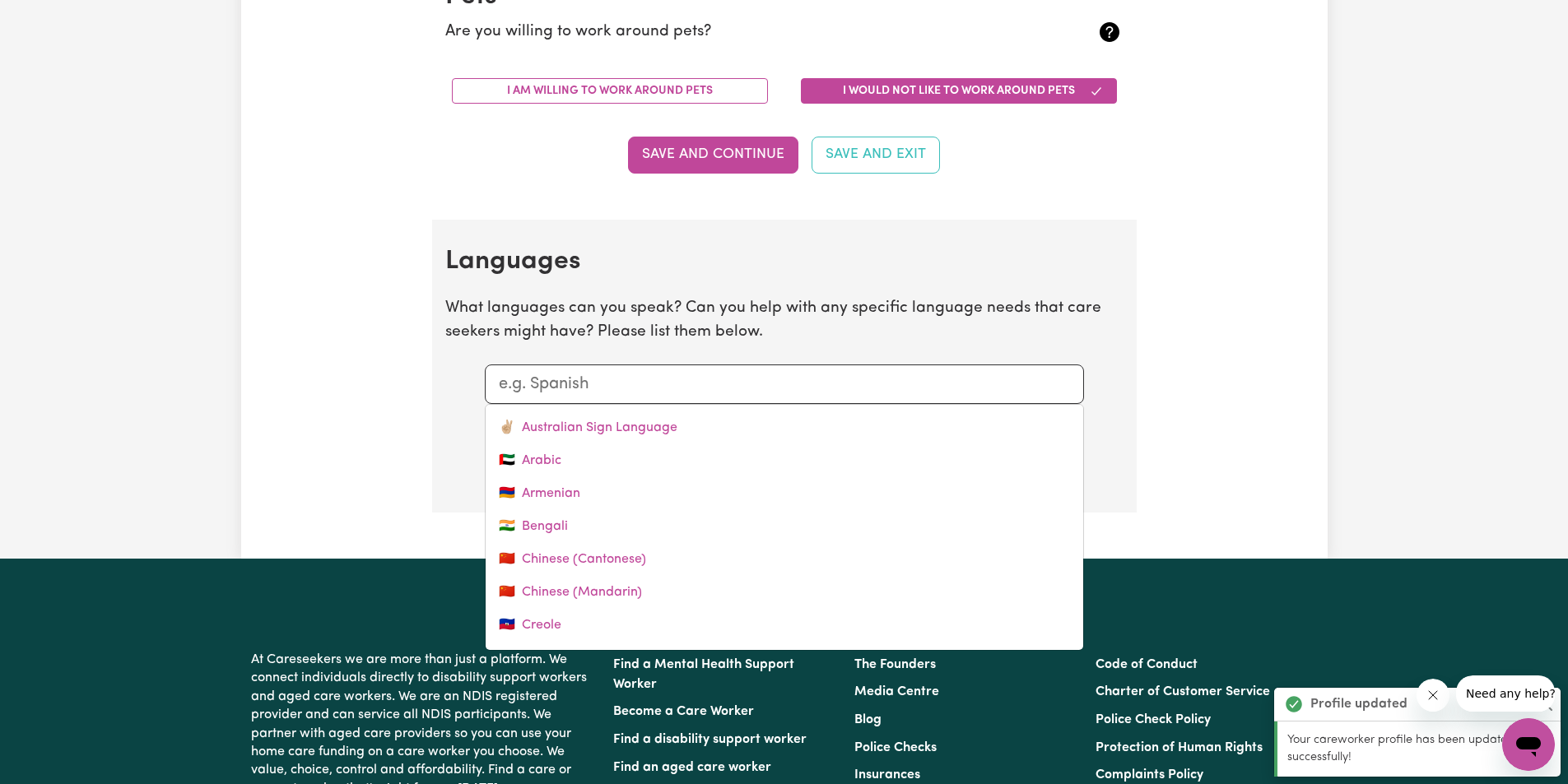
click at [639, 388] on input "text" at bounding box center [784, 385] width 572 height 25
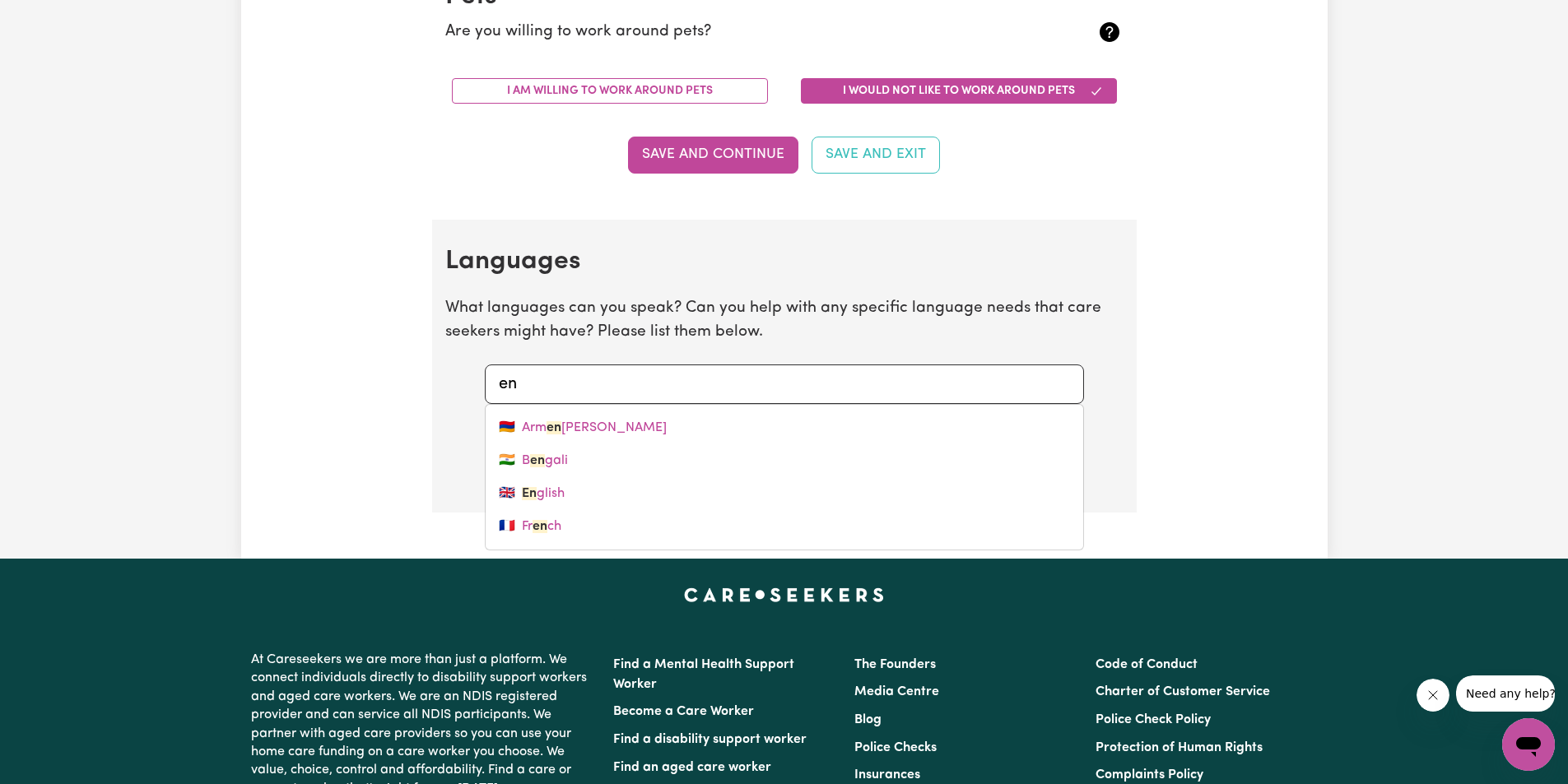
type input "e"
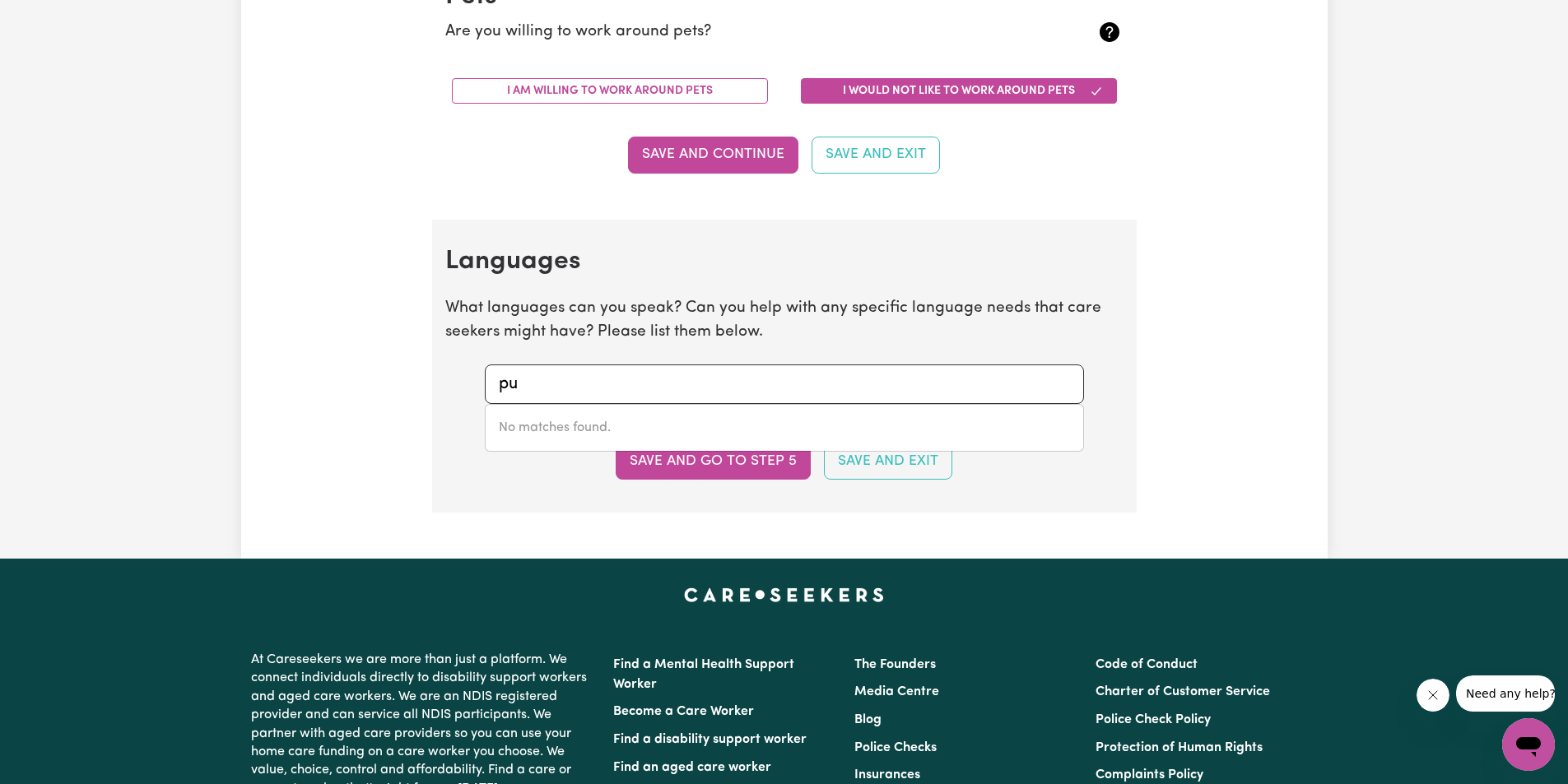
type input "p"
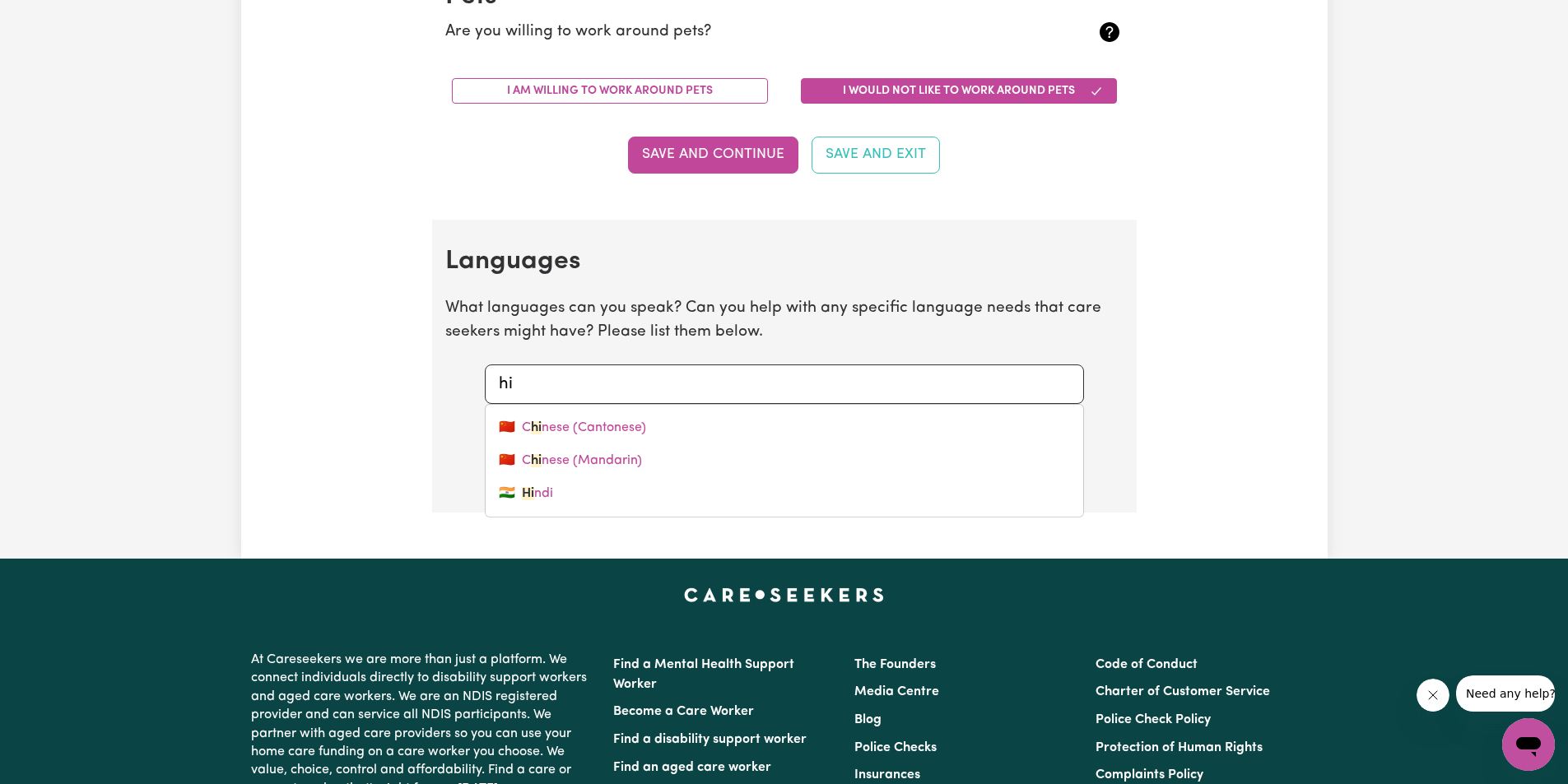
type input "hin"
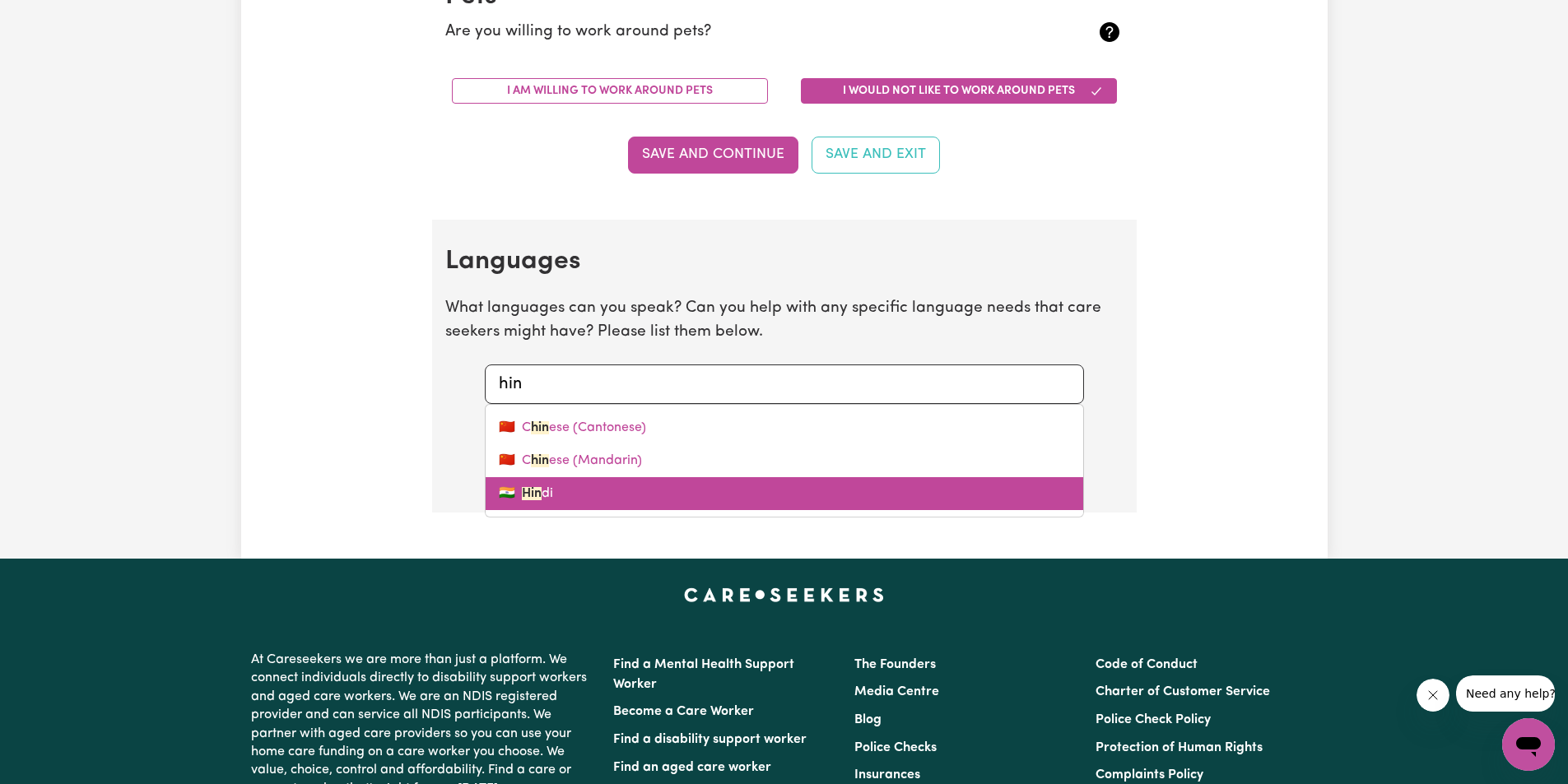
click at [588, 481] on link "🇮🇳 Hin di" at bounding box center [784, 493] width 598 height 33
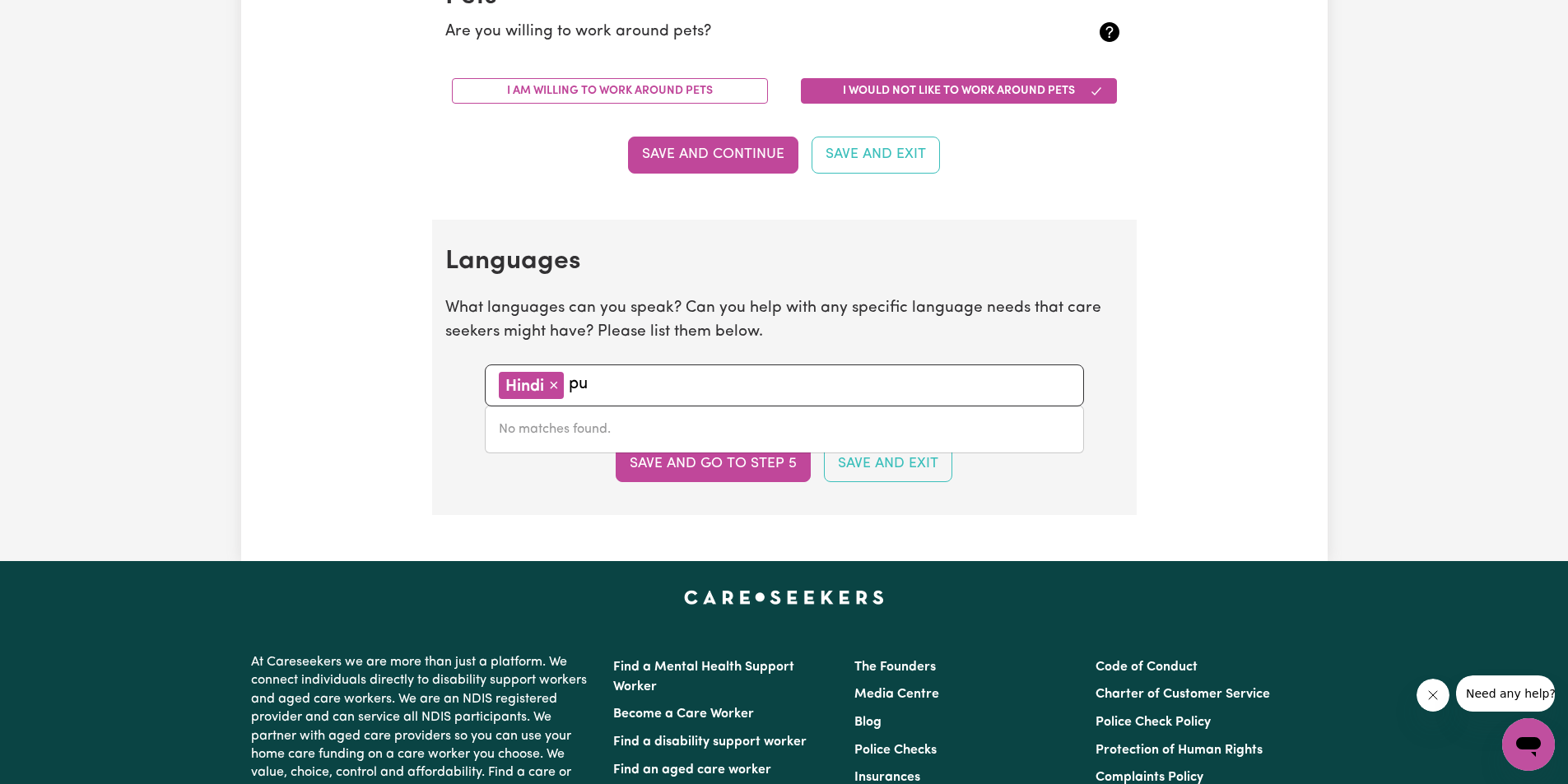
type input "p"
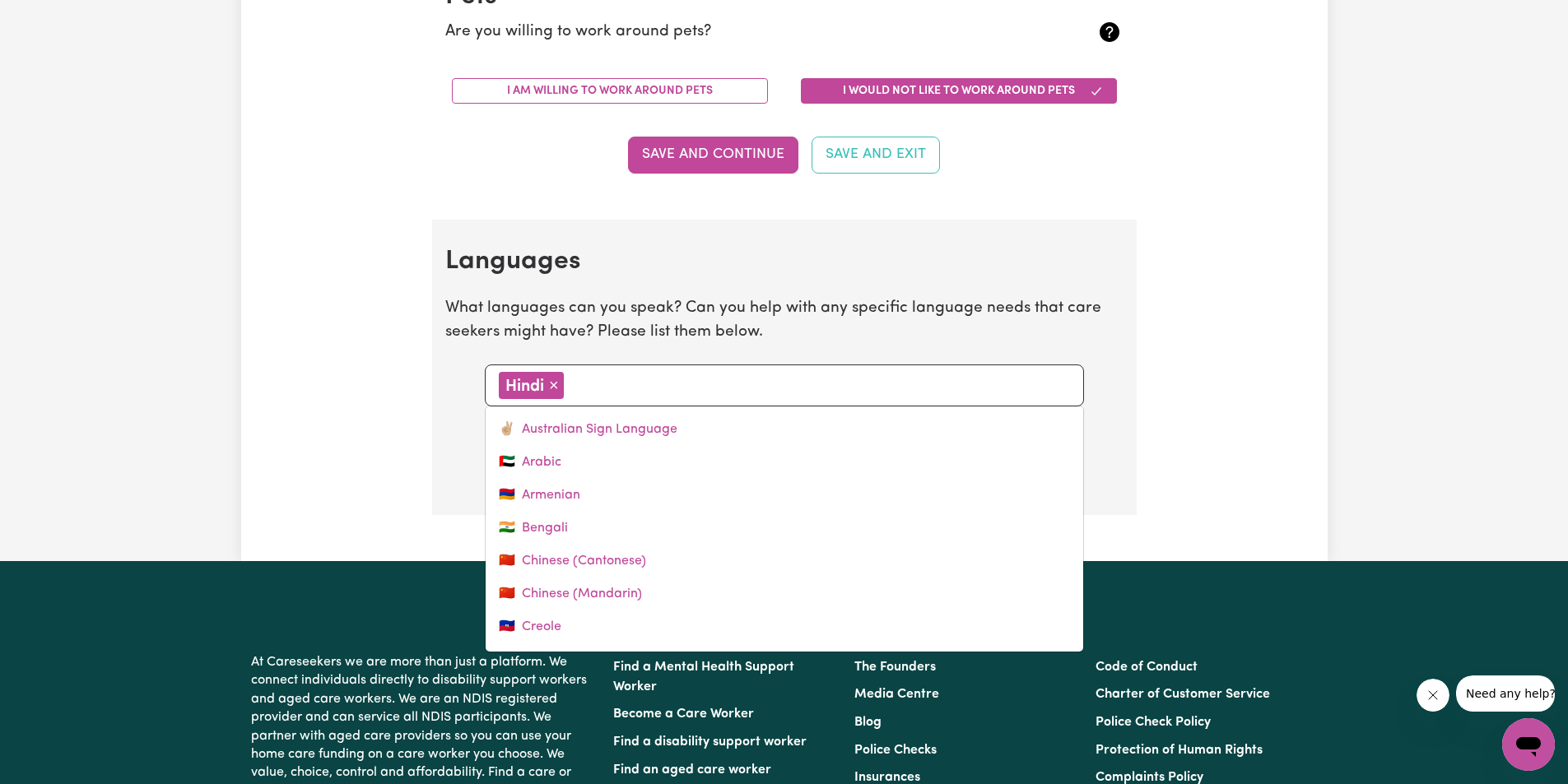
click at [714, 353] on section "Languages What languages can you speak? Can you help with any specific language…" at bounding box center [784, 367] width 705 height 295
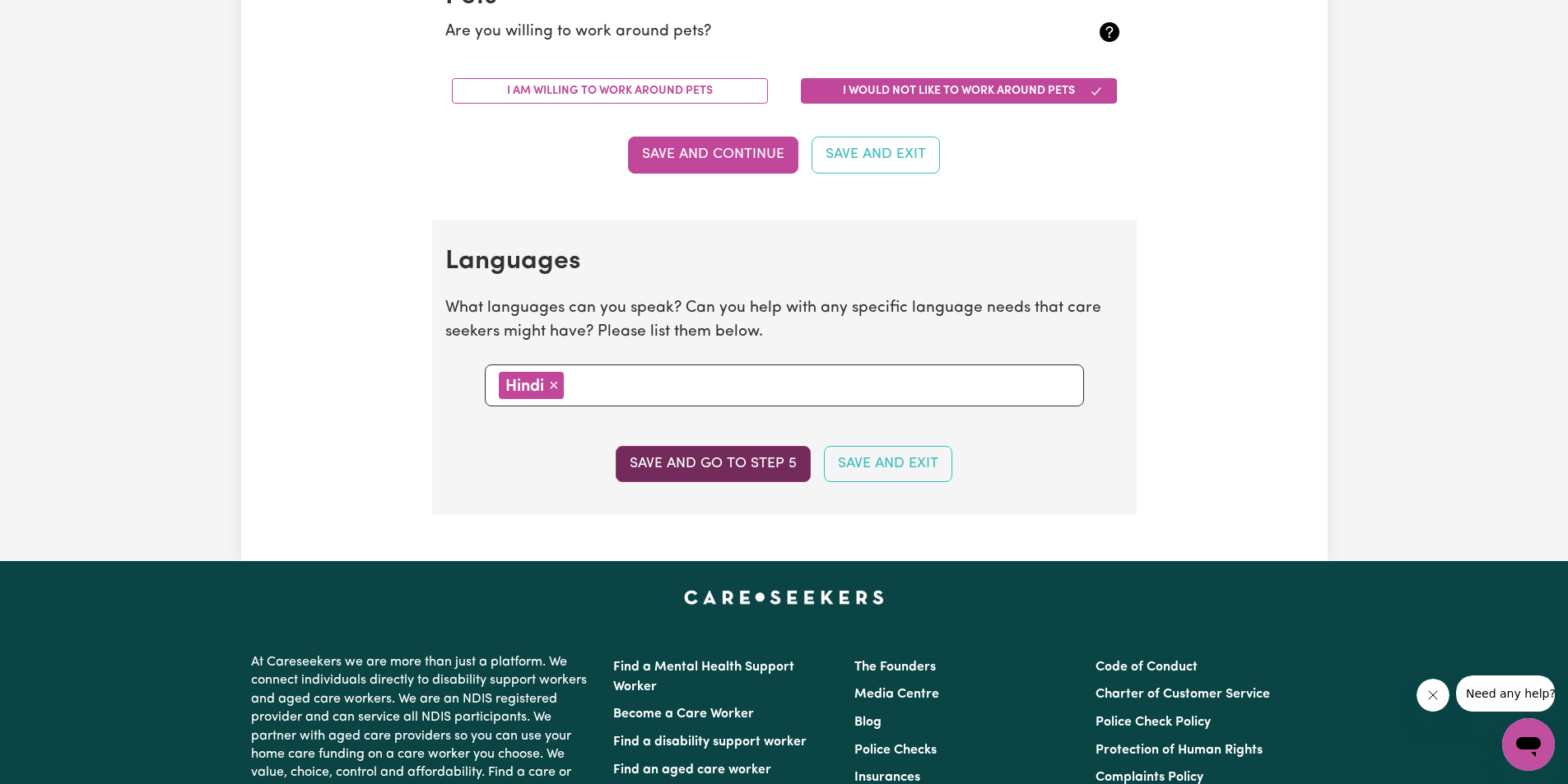
click at [696, 454] on button "Save and go to step 5" at bounding box center [713, 464] width 195 height 36
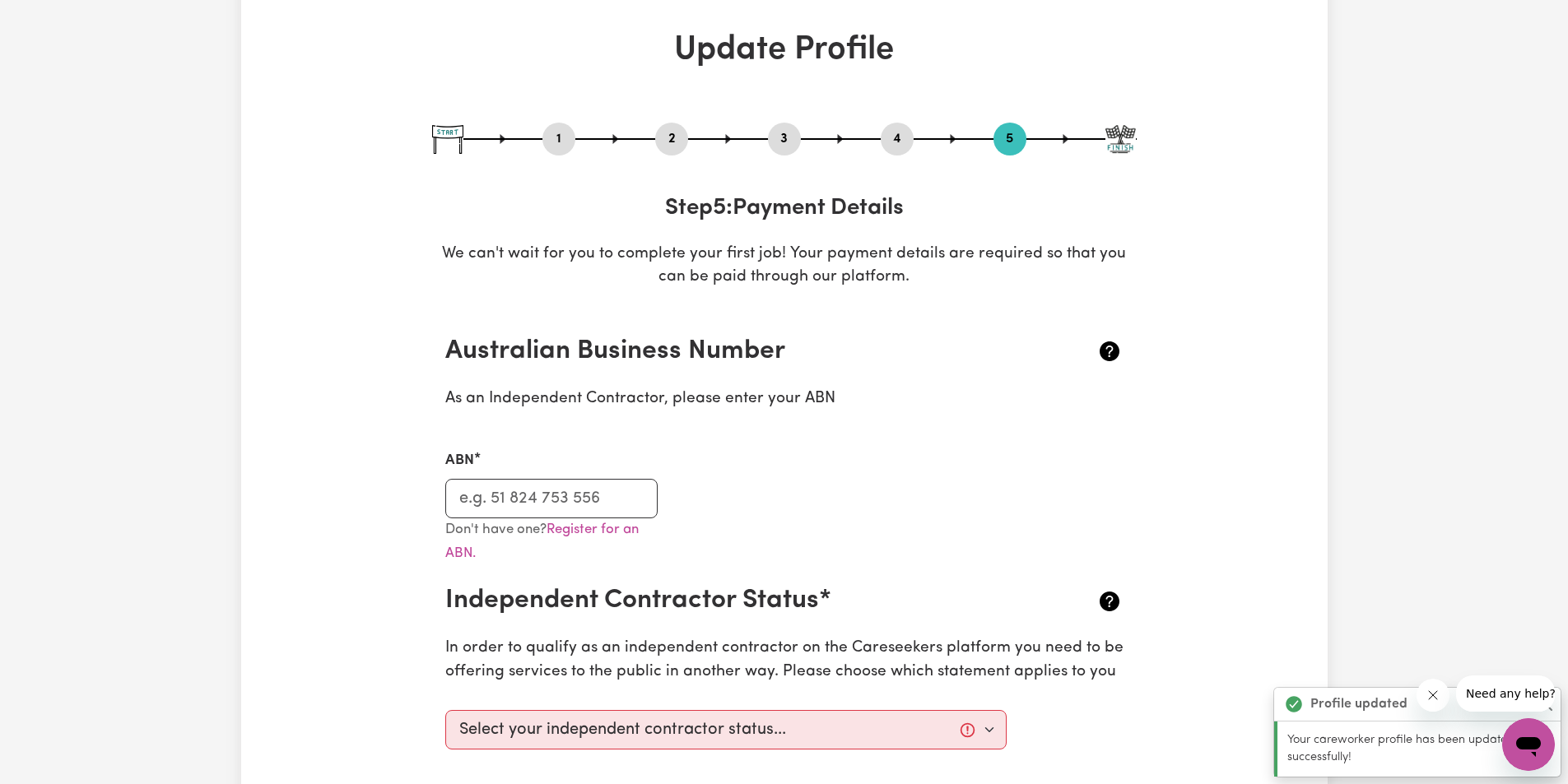
scroll to position [109, 0]
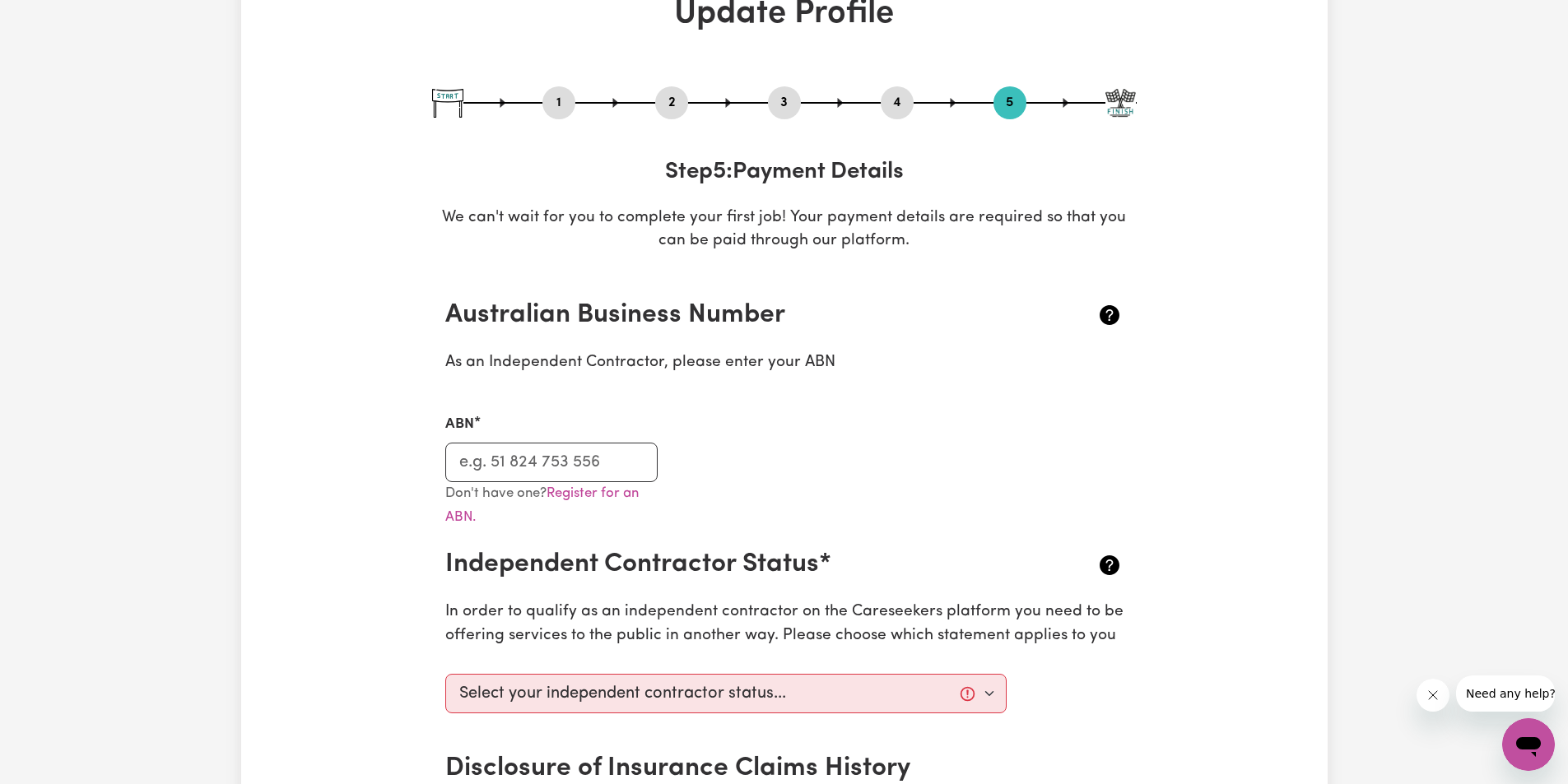
click at [551, 440] on div "ABN" at bounding box center [552, 447] width 214 height 67
click at [551, 454] on input "ABN" at bounding box center [552, 462] width 214 height 39
type input "20577209015"
click at [735, 531] on div "Don't have one? Register for an ABN." at bounding box center [784, 515] width 698 height 67
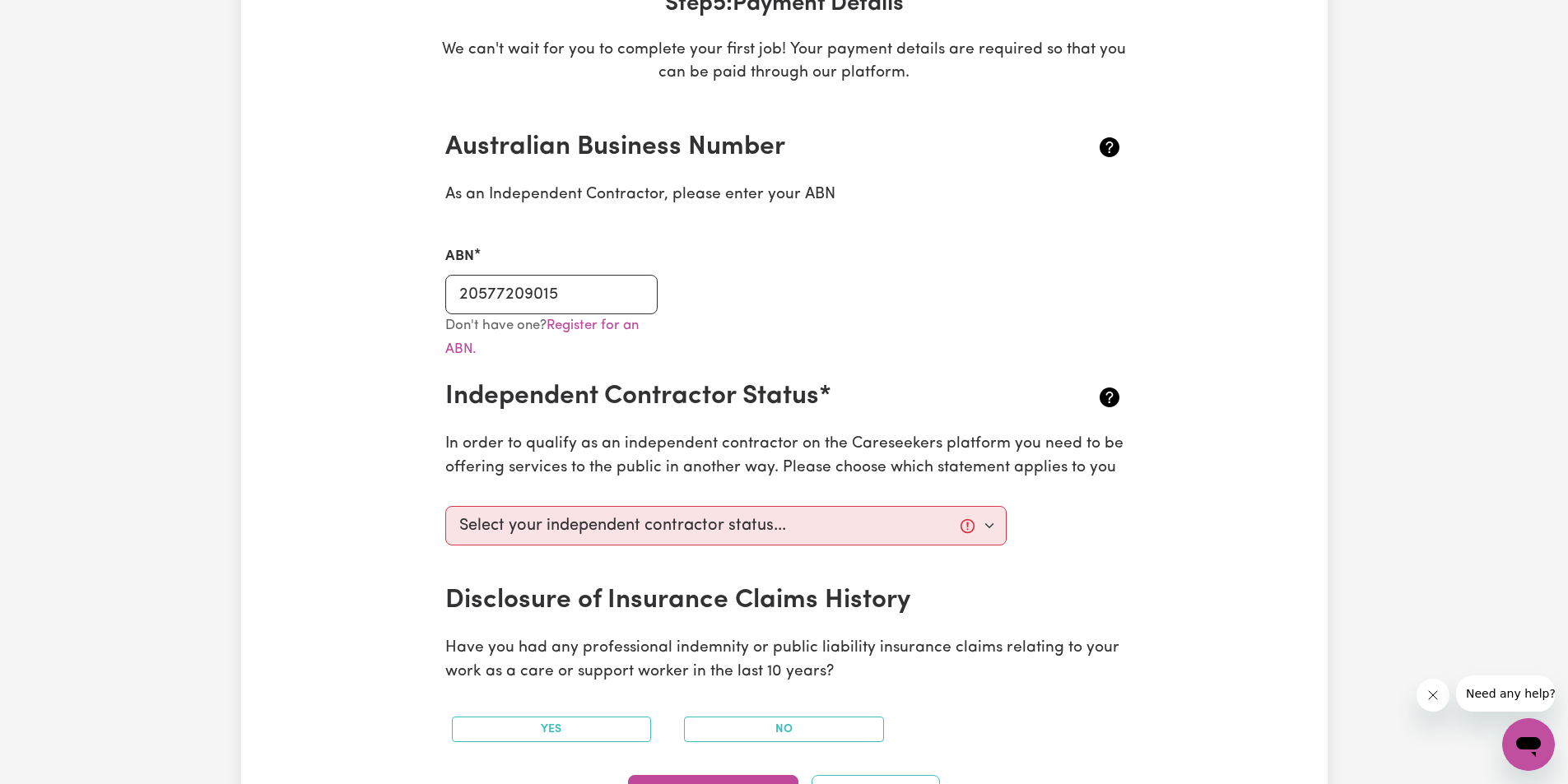
scroll to position [329, 0]
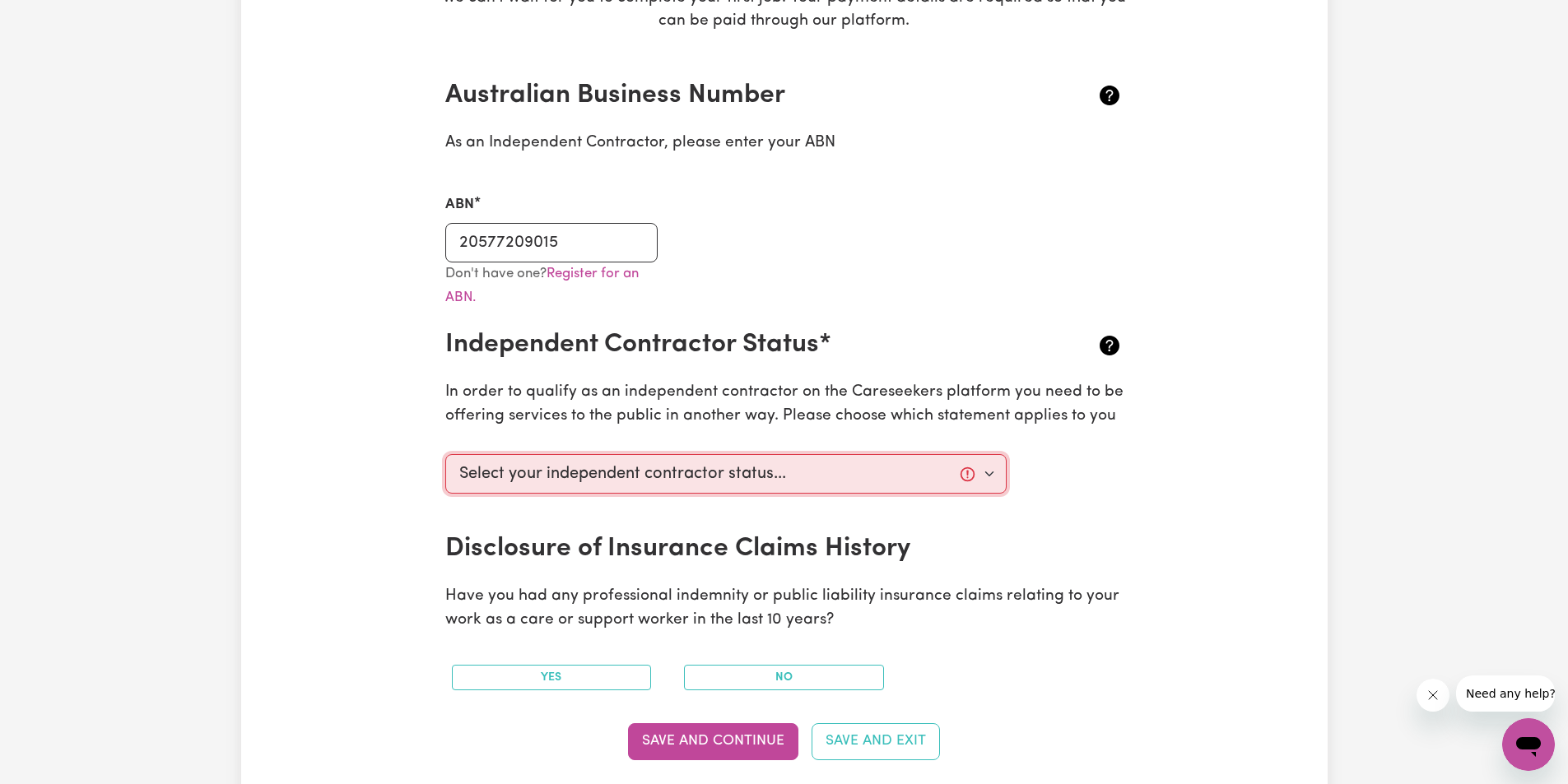
click at [623, 484] on select "Select your independent contractor status... I am providing services through an…" at bounding box center [726, 474] width 562 height 39
select select "I am providing services privately on my own"
click at [445, 454] on select "Select your independent contractor status... I am providing services through an…" at bounding box center [726, 474] width 562 height 39
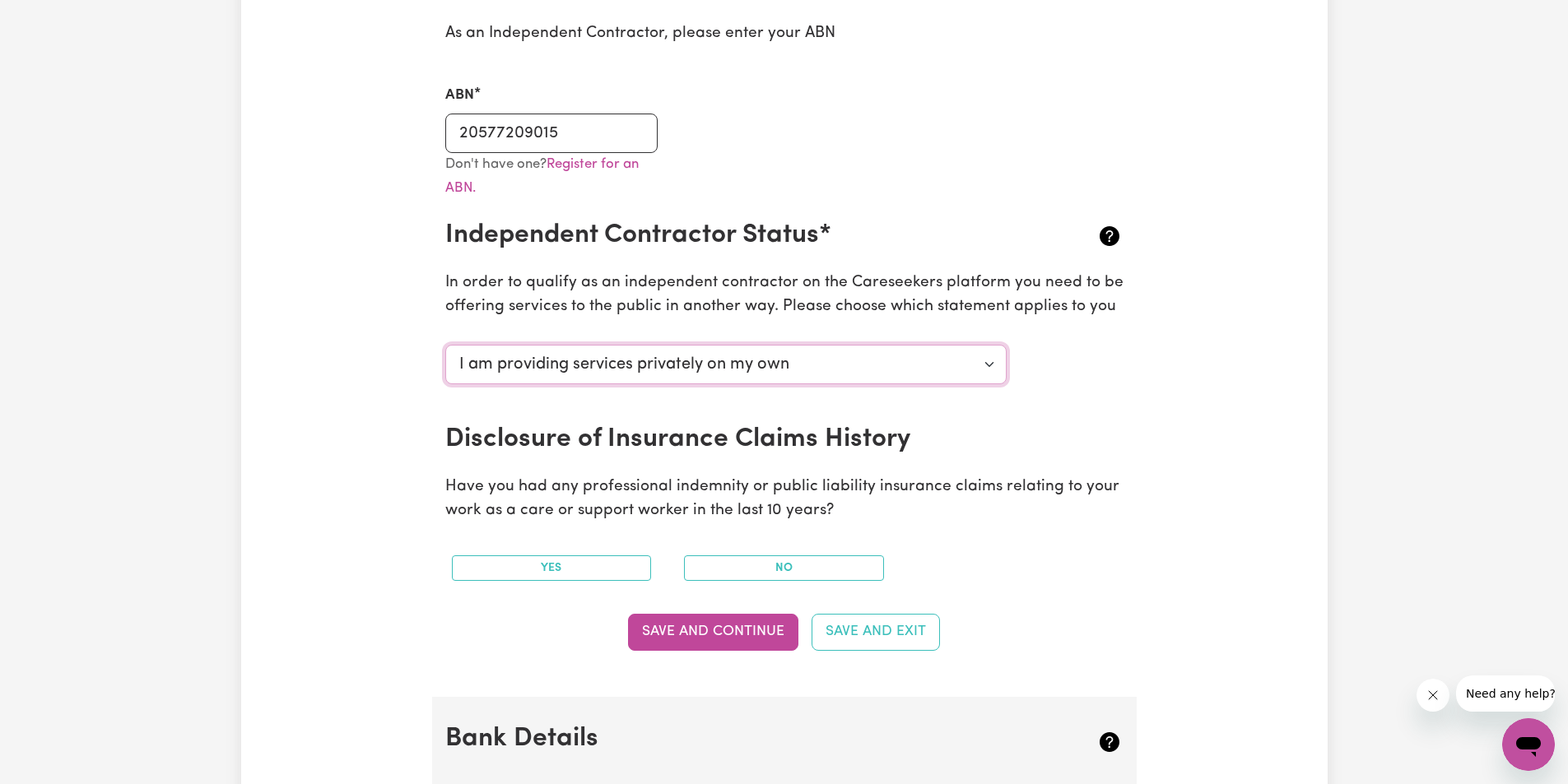
scroll to position [549, 0]
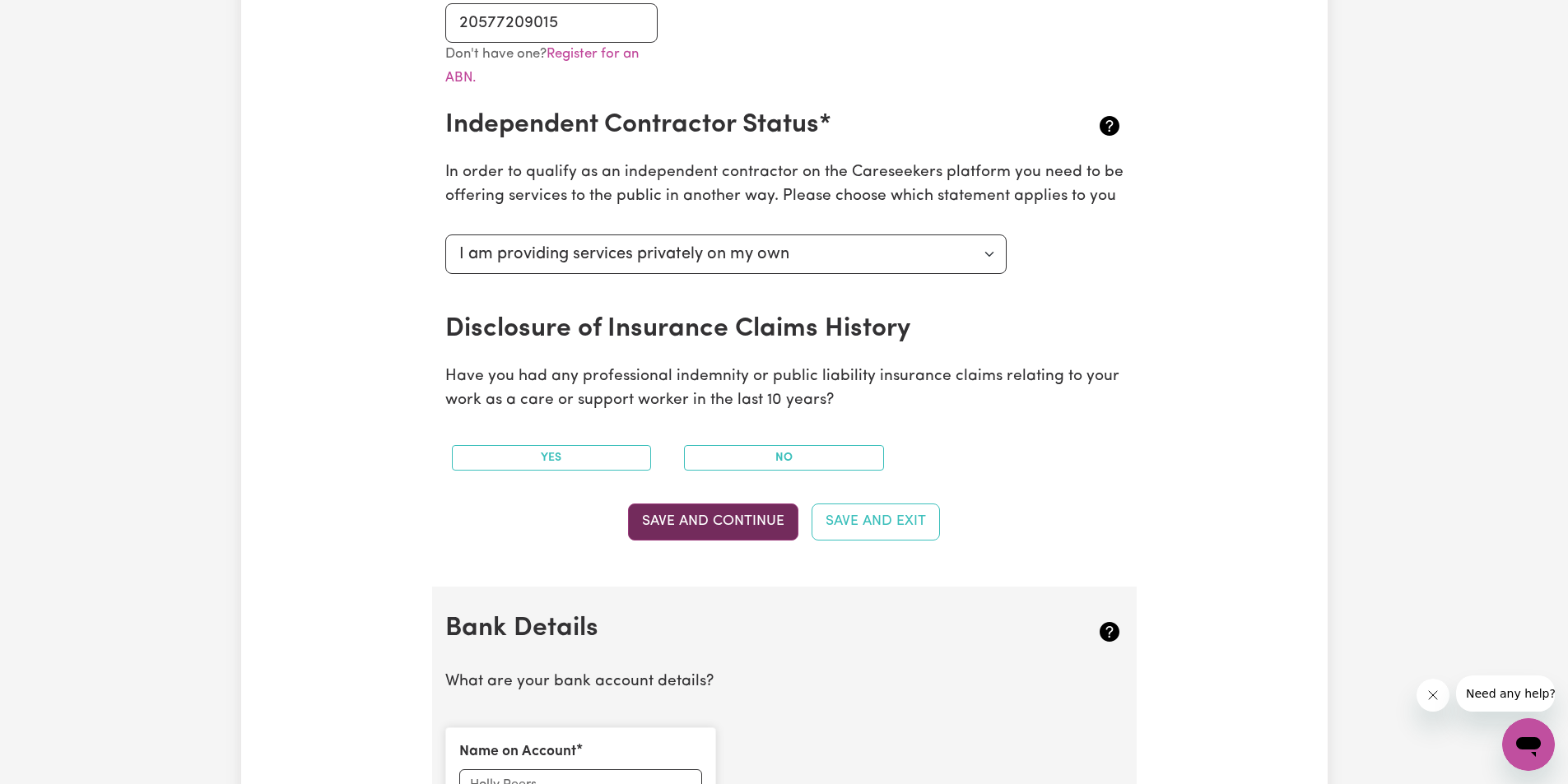
click at [728, 525] on button "Save and Continue" at bounding box center [714, 521] width 171 height 36
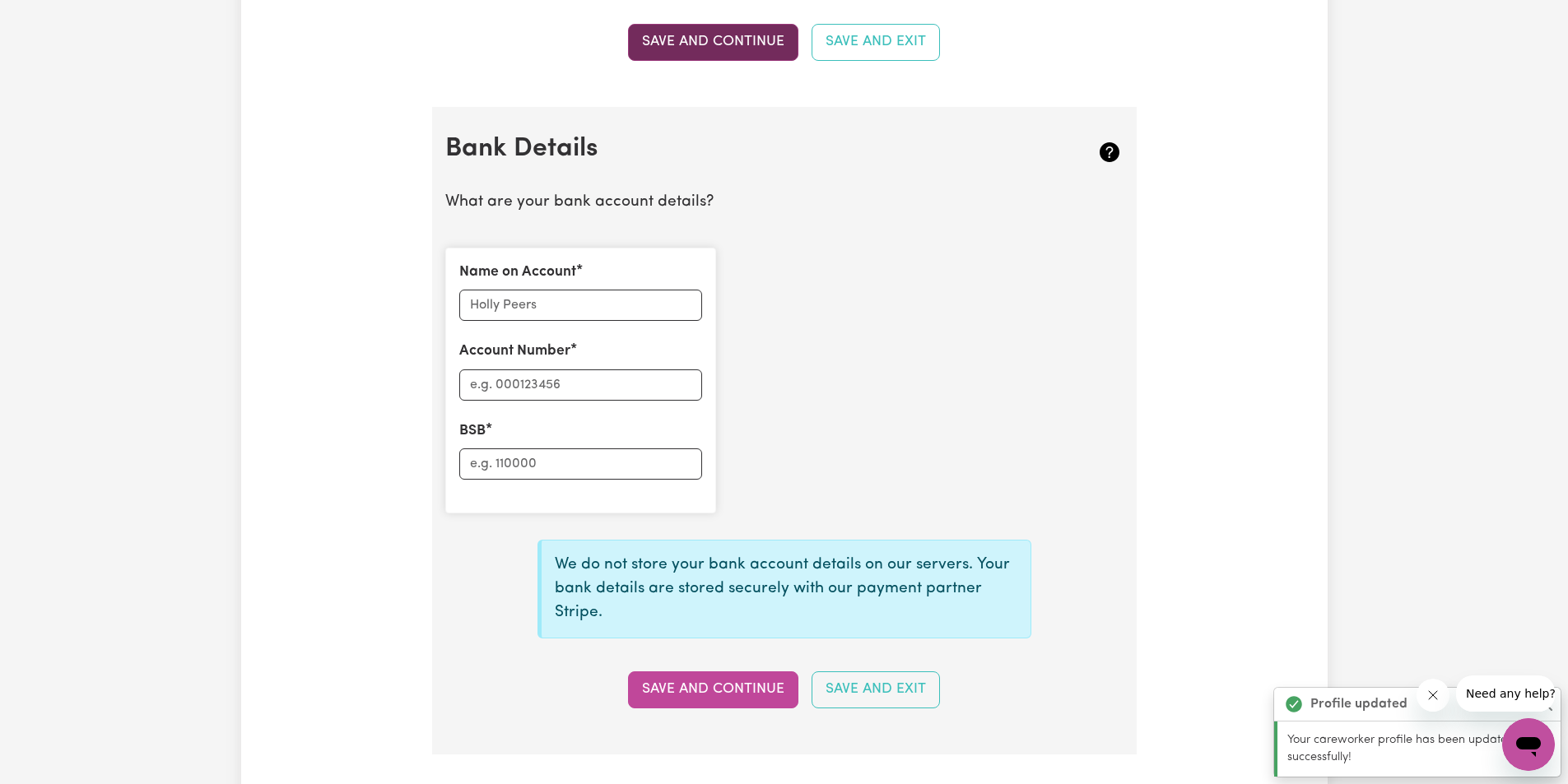
scroll to position [1136, 0]
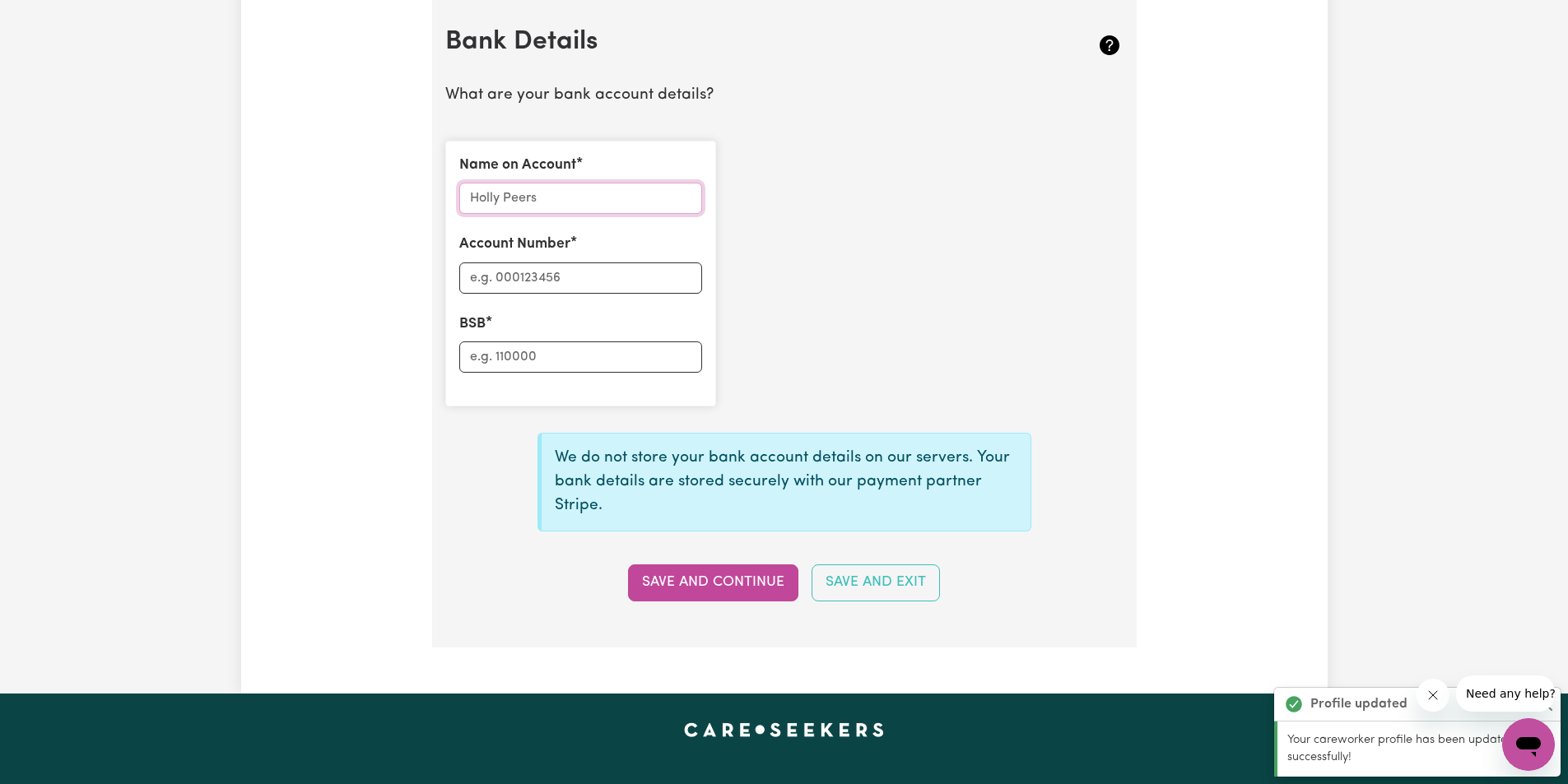
click at [545, 187] on input "Name on Account" at bounding box center [581, 198] width 243 height 31
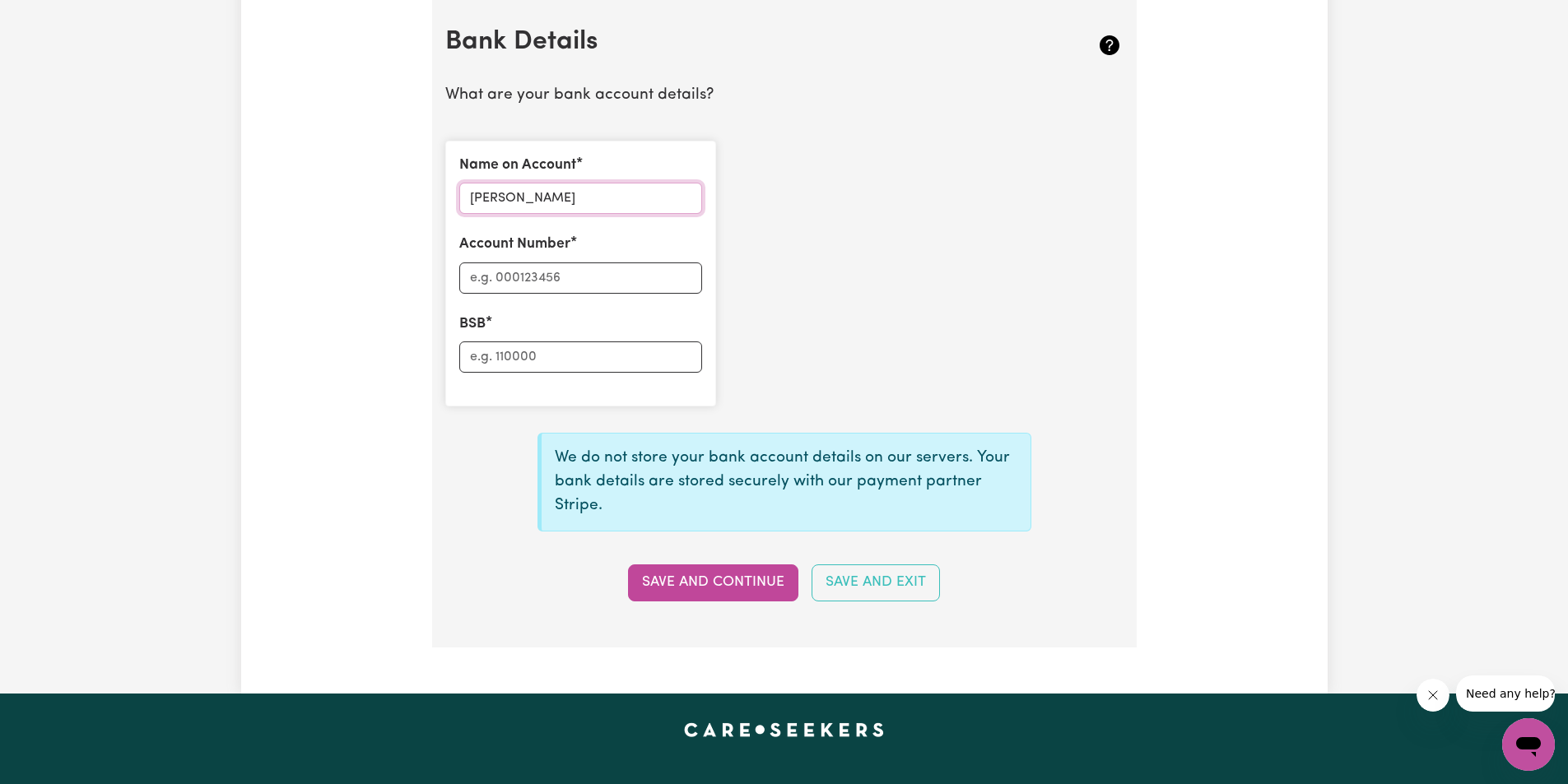
type input "[PERSON_NAME]"
type input "310089792"
click at [565, 356] on input "BSB" at bounding box center [581, 357] width 243 height 31
type input "013593"
click at [824, 373] on div "Name on Account [PERSON_NAME] Account Number 310089792 BSB 013593" at bounding box center [784, 274] width 698 height 292
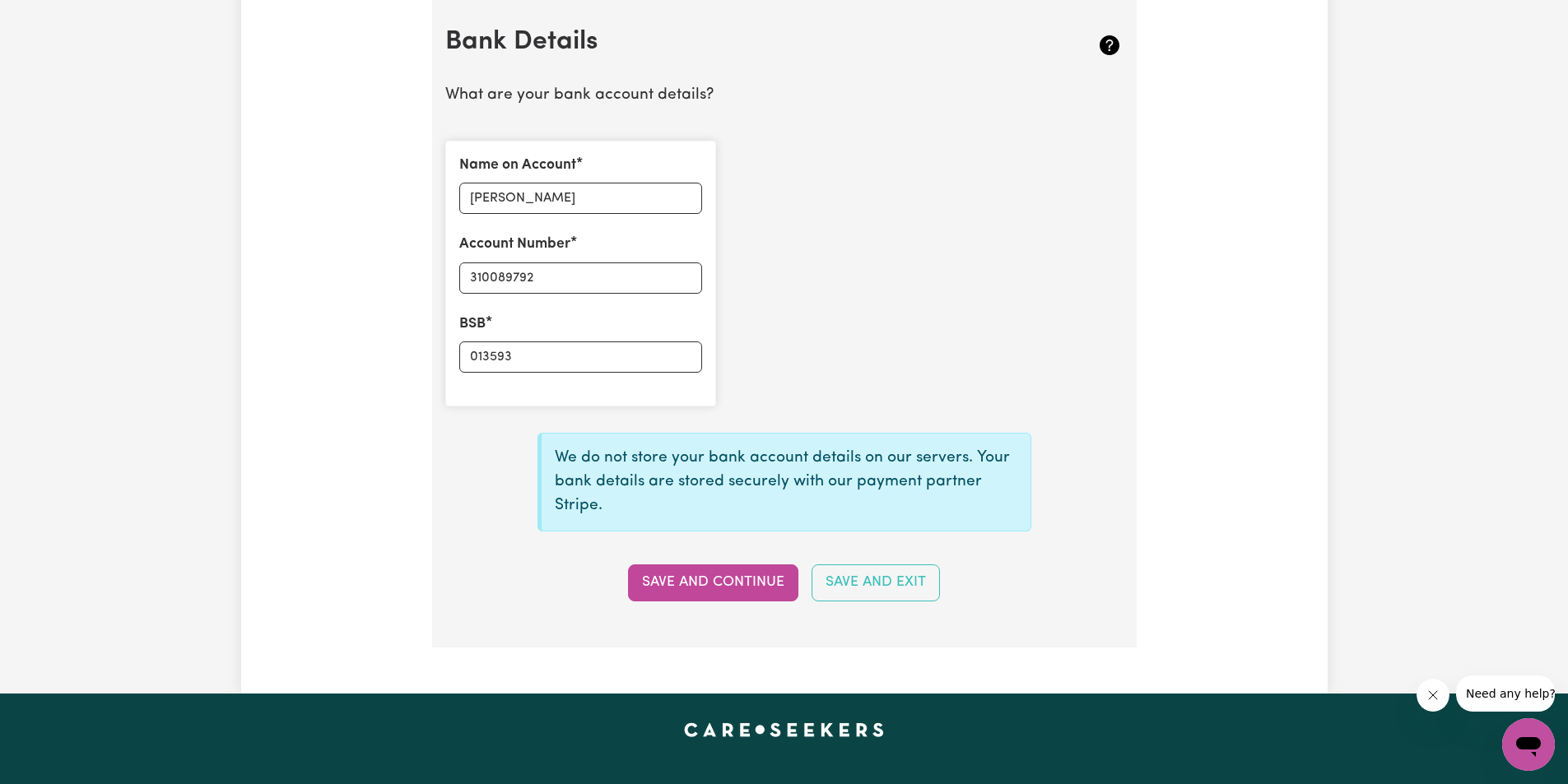
scroll to position [1245, 0]
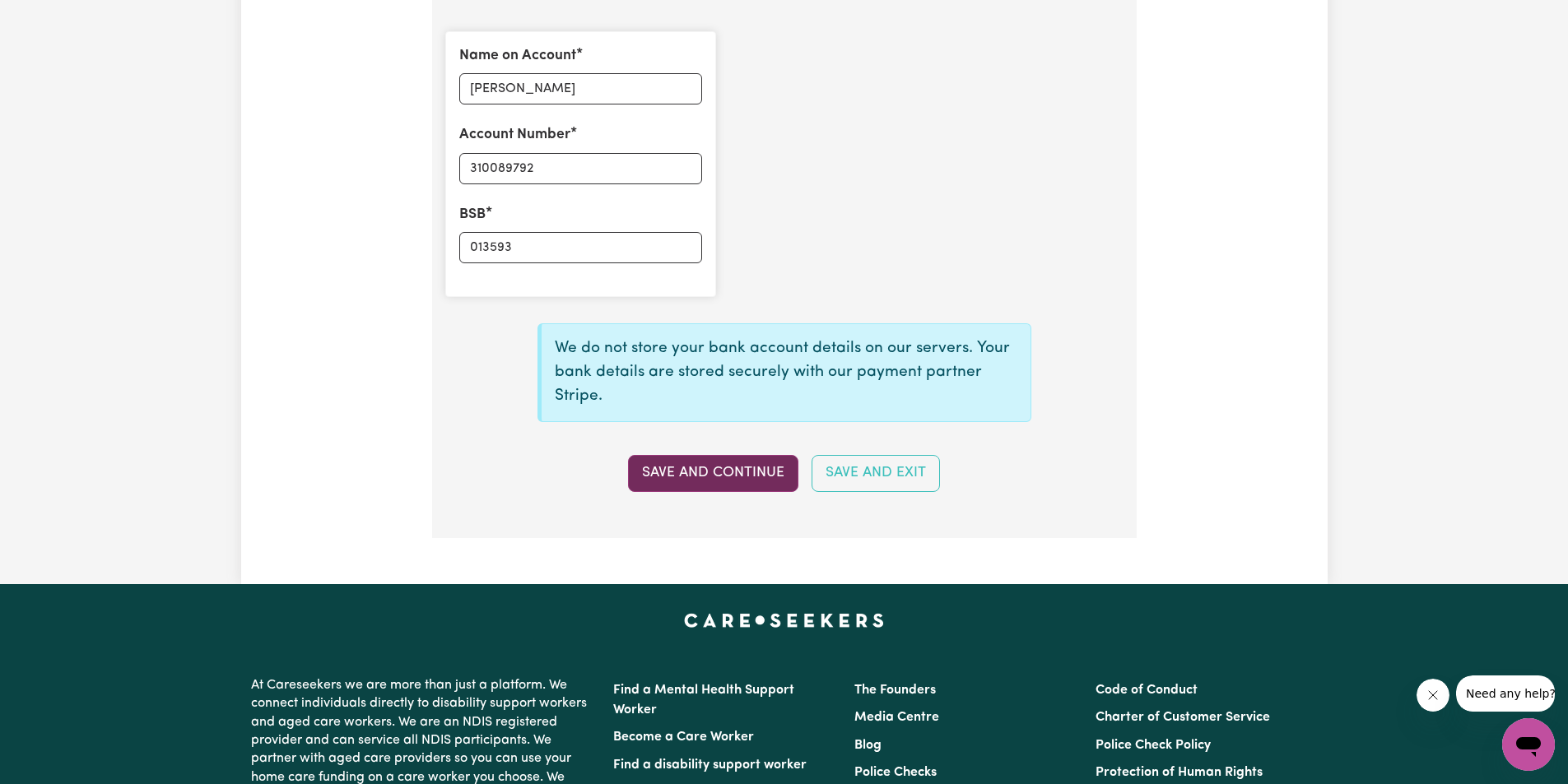
click at [732, 482] on button "Save and Continue" at bounding box center [714, 473] width 171 height 36
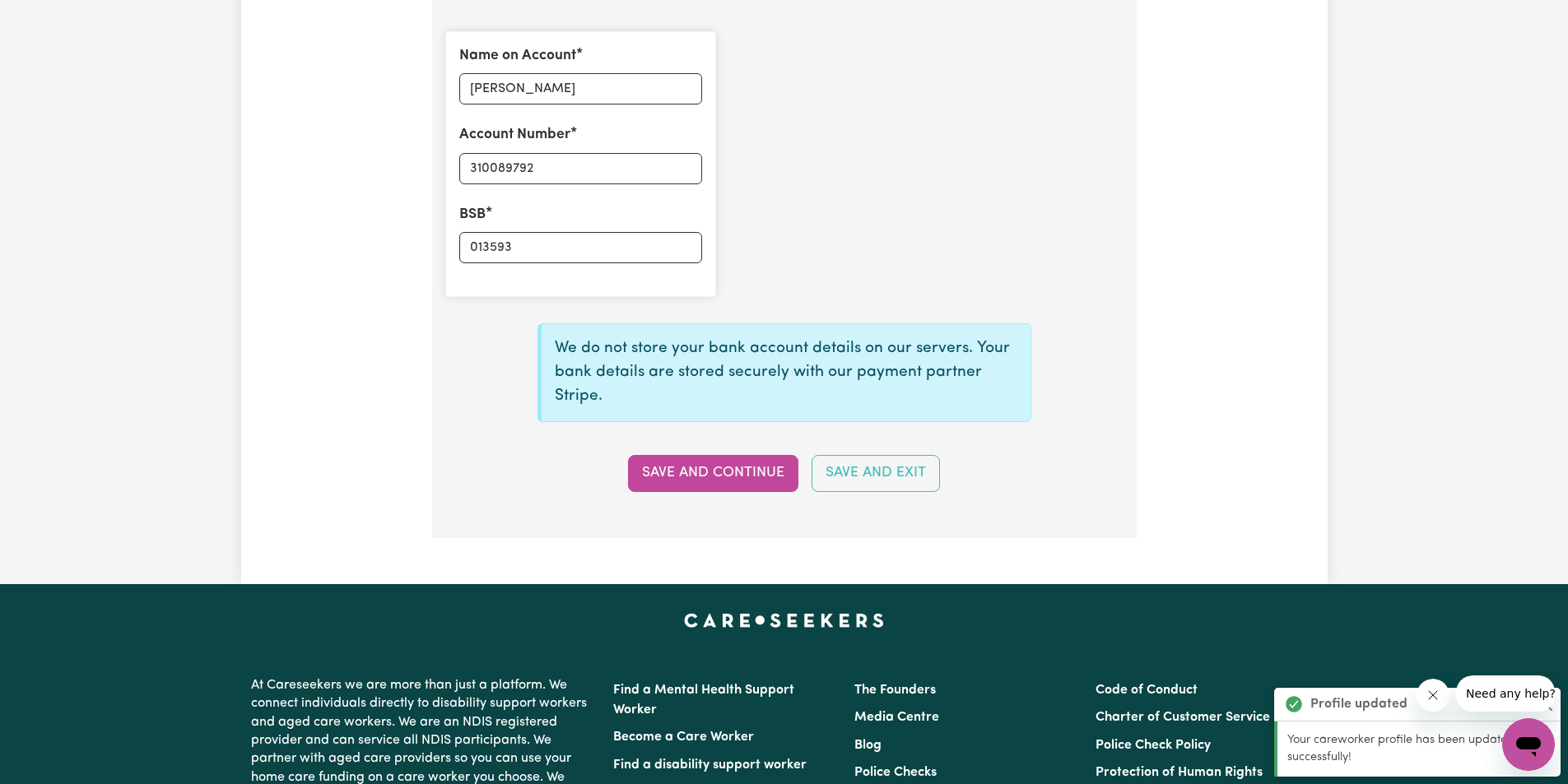
type input "****9792"
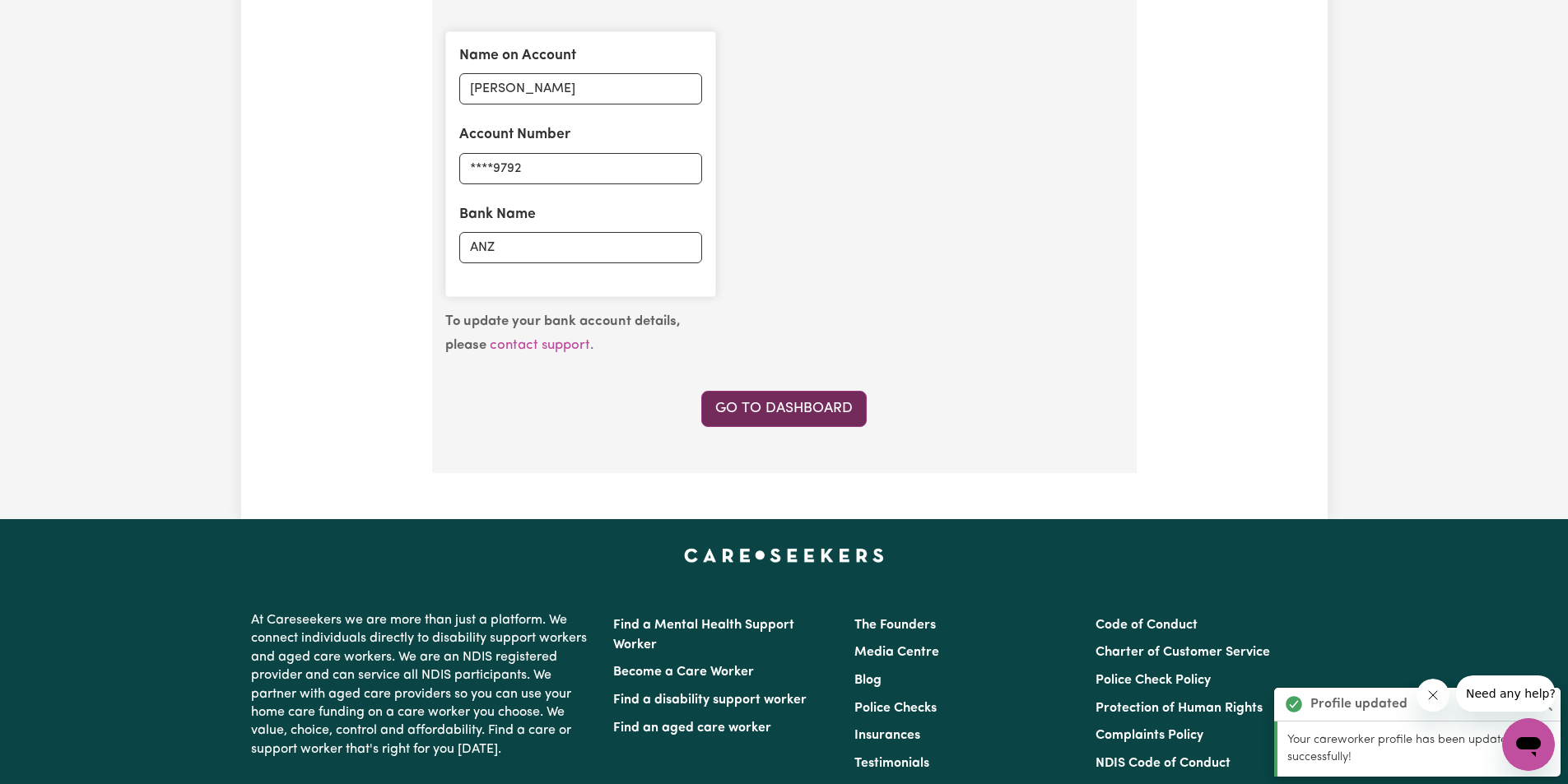
click at [775, 406] on link "Go to Dashboard" at bounding box center [784, 409] width 165 height 36
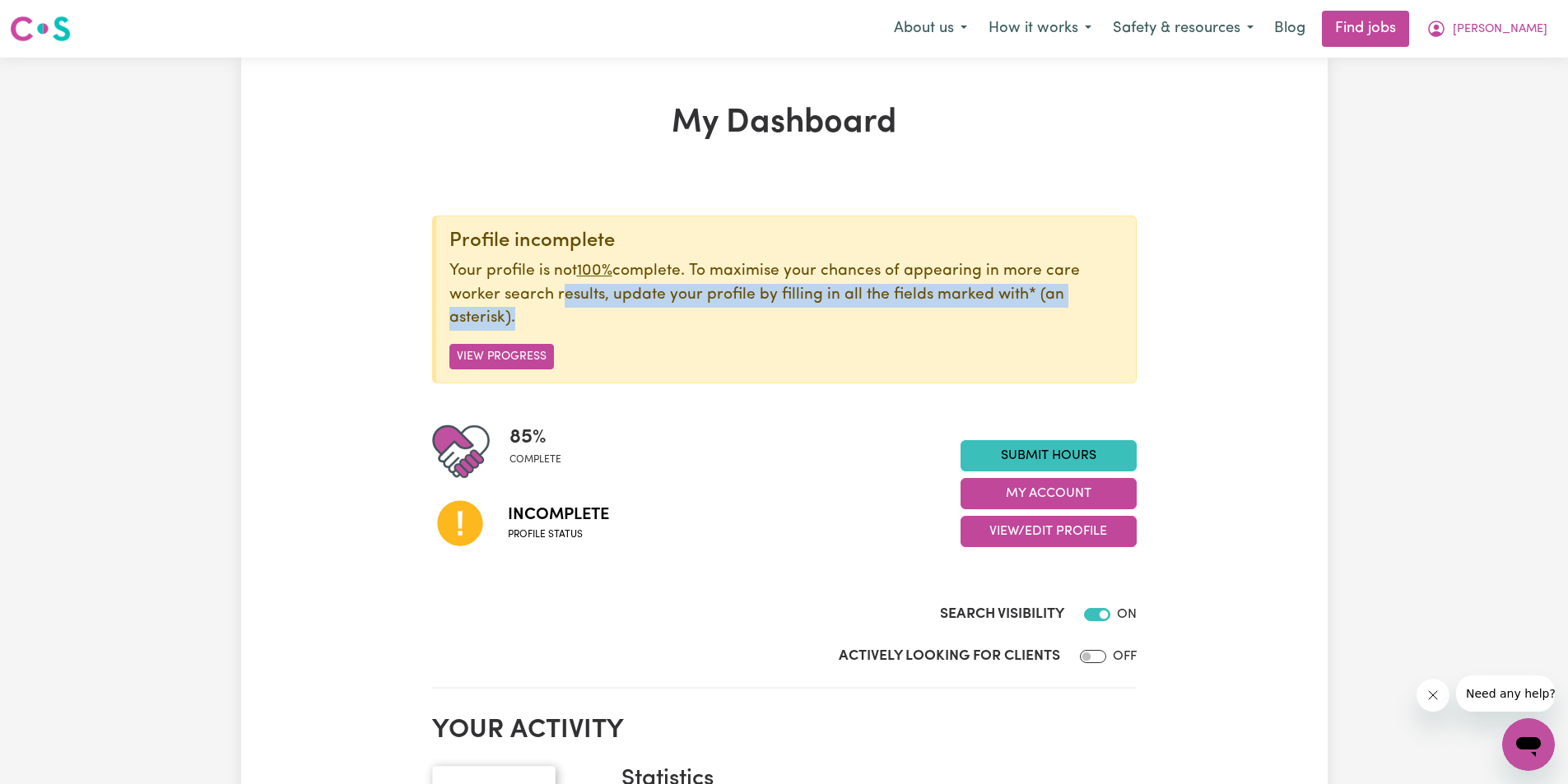
drag, startPoint x: 557, startPoint y: 294, endPoint x: 615, endPoint y: 356, distance: 84.9
click at [565, 333] on div "Profile incomplete Your profile is not 100% complete. To maximise your chances …" at bounding box center [784, 299] width 705 height 168
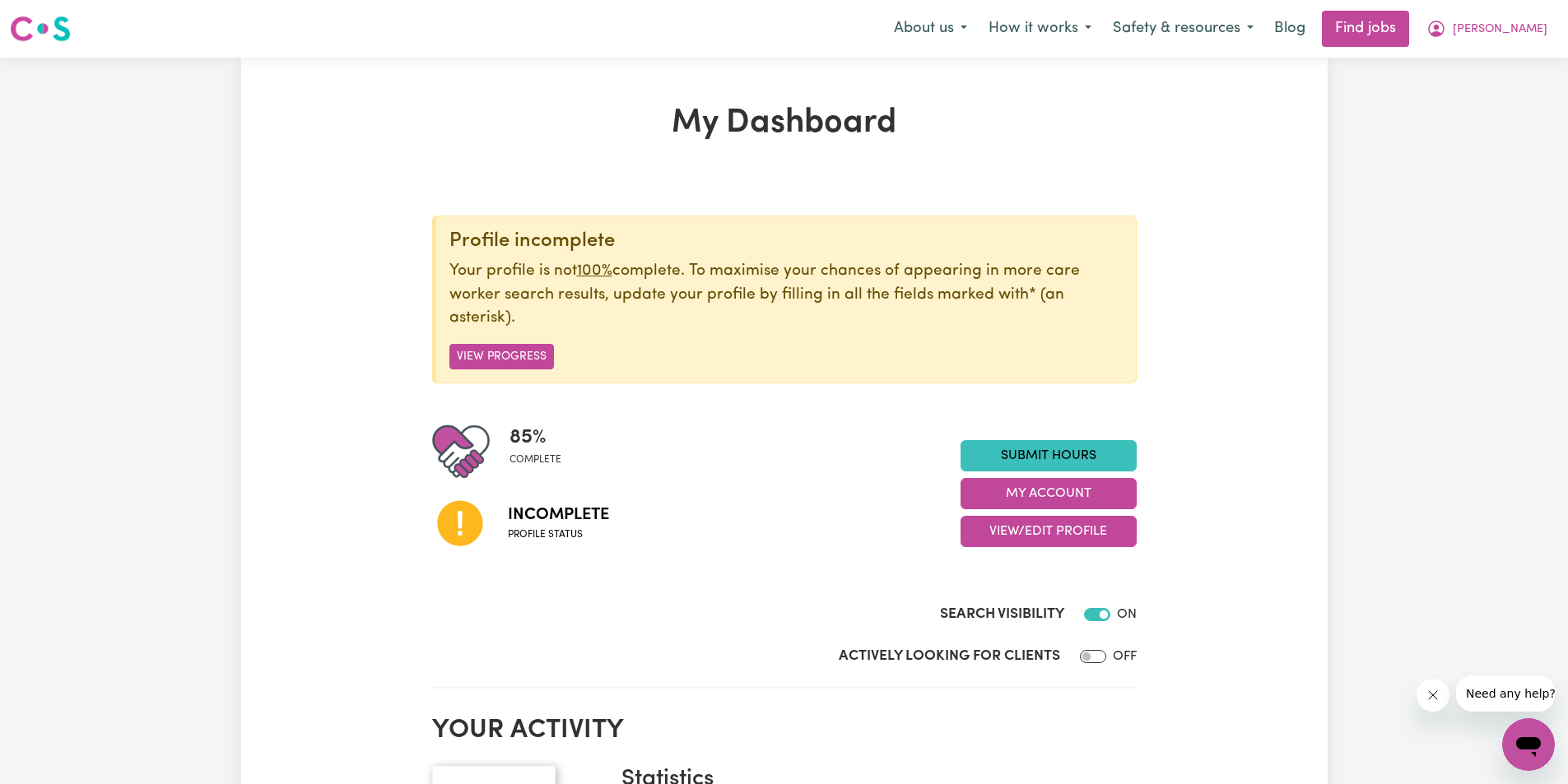
click at [687, 392] on div "Profile incomplete Your profile is not 100% complete. To maximise your chances …" at bounding box center [784, 389] width 705 height 349
click at [1023, 462] on link "Submit Hours" at bounding box center [1048, 456] width 176 height 31
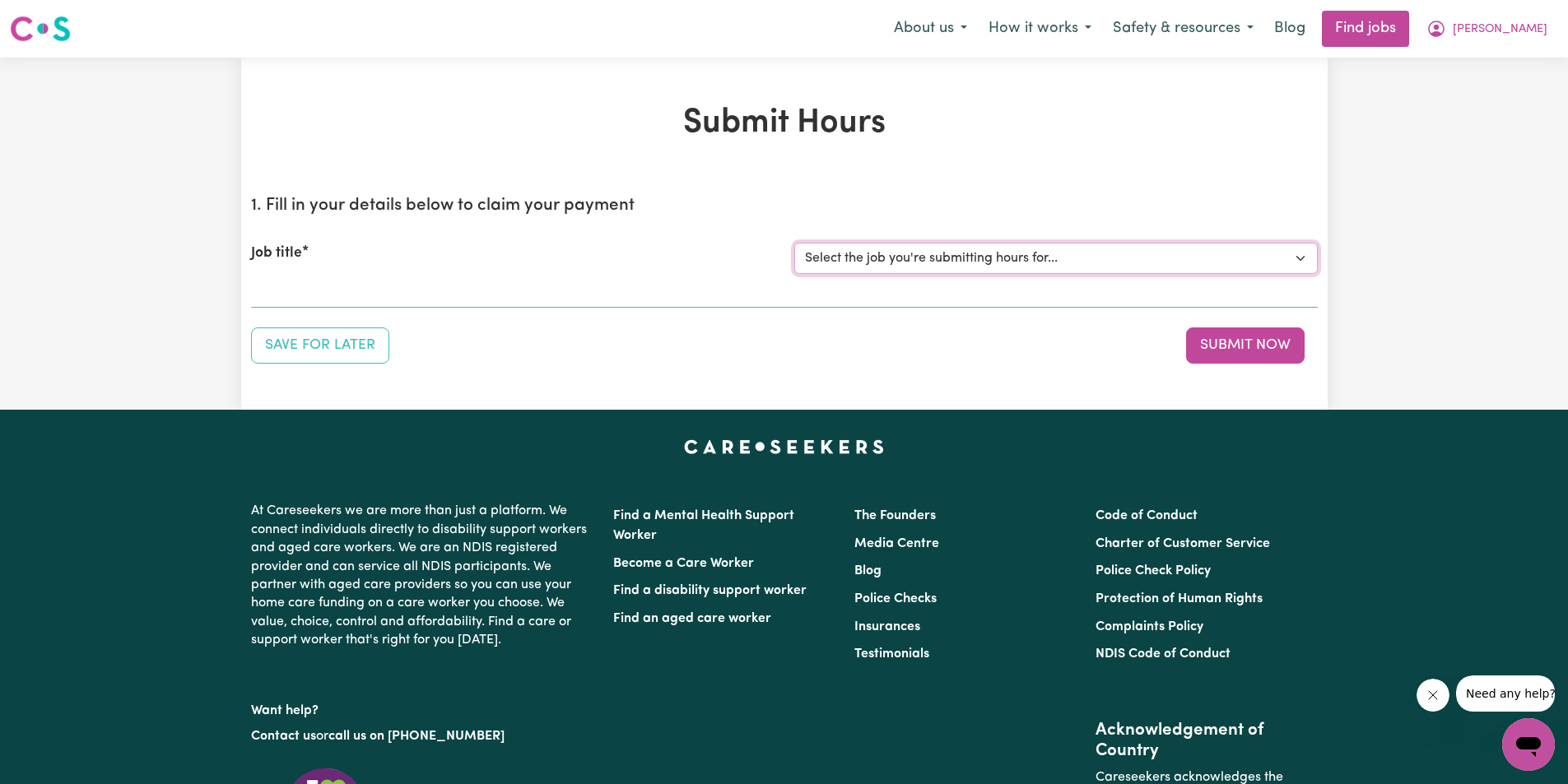
click at [930, 257] on select "Select the job you're submitting hours for..." at bounding box center [1056, 258] width 523 height 31
click at [1233, 35] on button "Safety & resources" at bounding box center [1183, 29] width 162 height 35
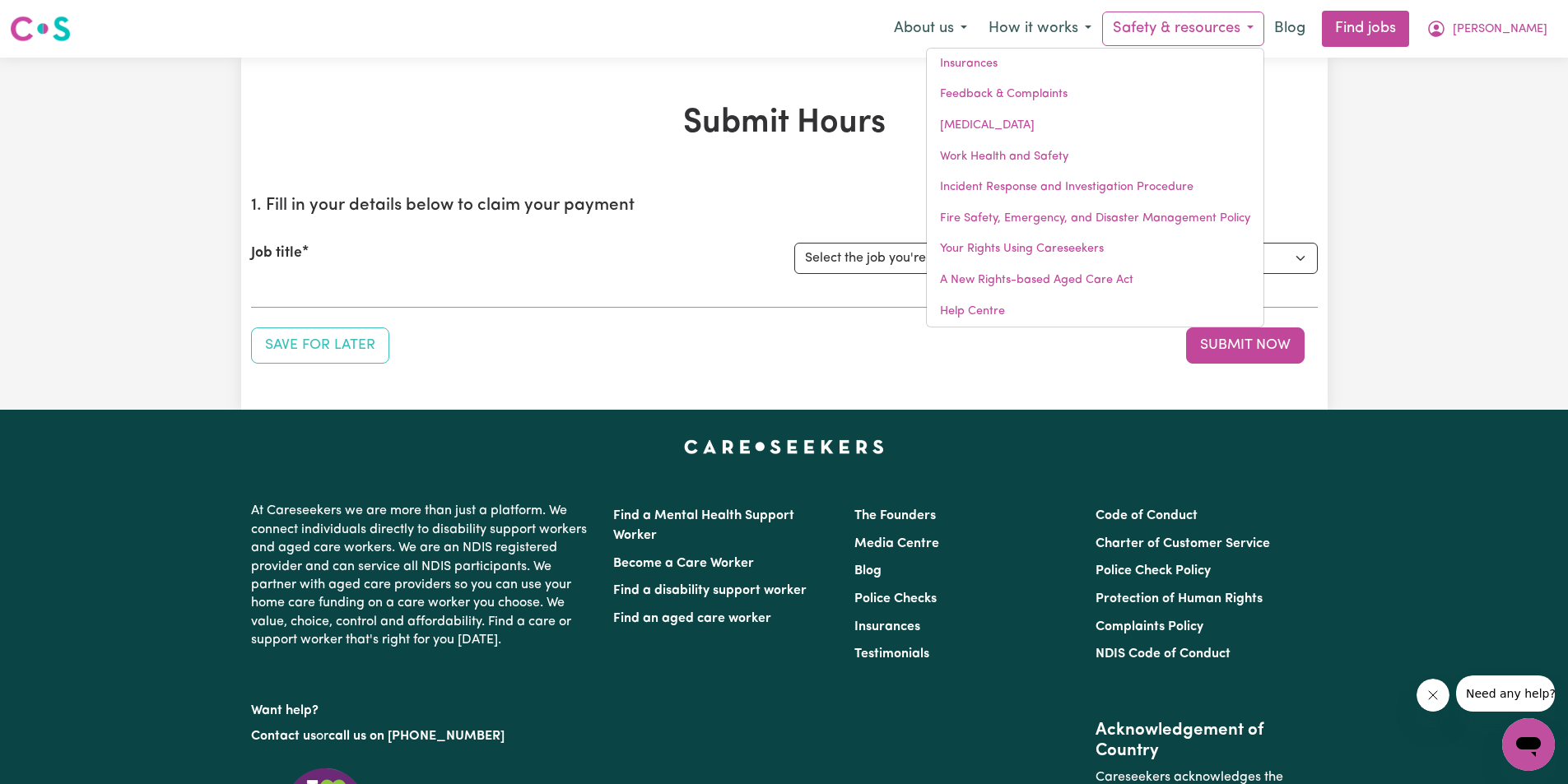
click at [1345, 132] on div "Submit Hours 1. Fill in your details below to claim your payment Job title Sele…" at bounding box center [784, 233] width 1568 height 353
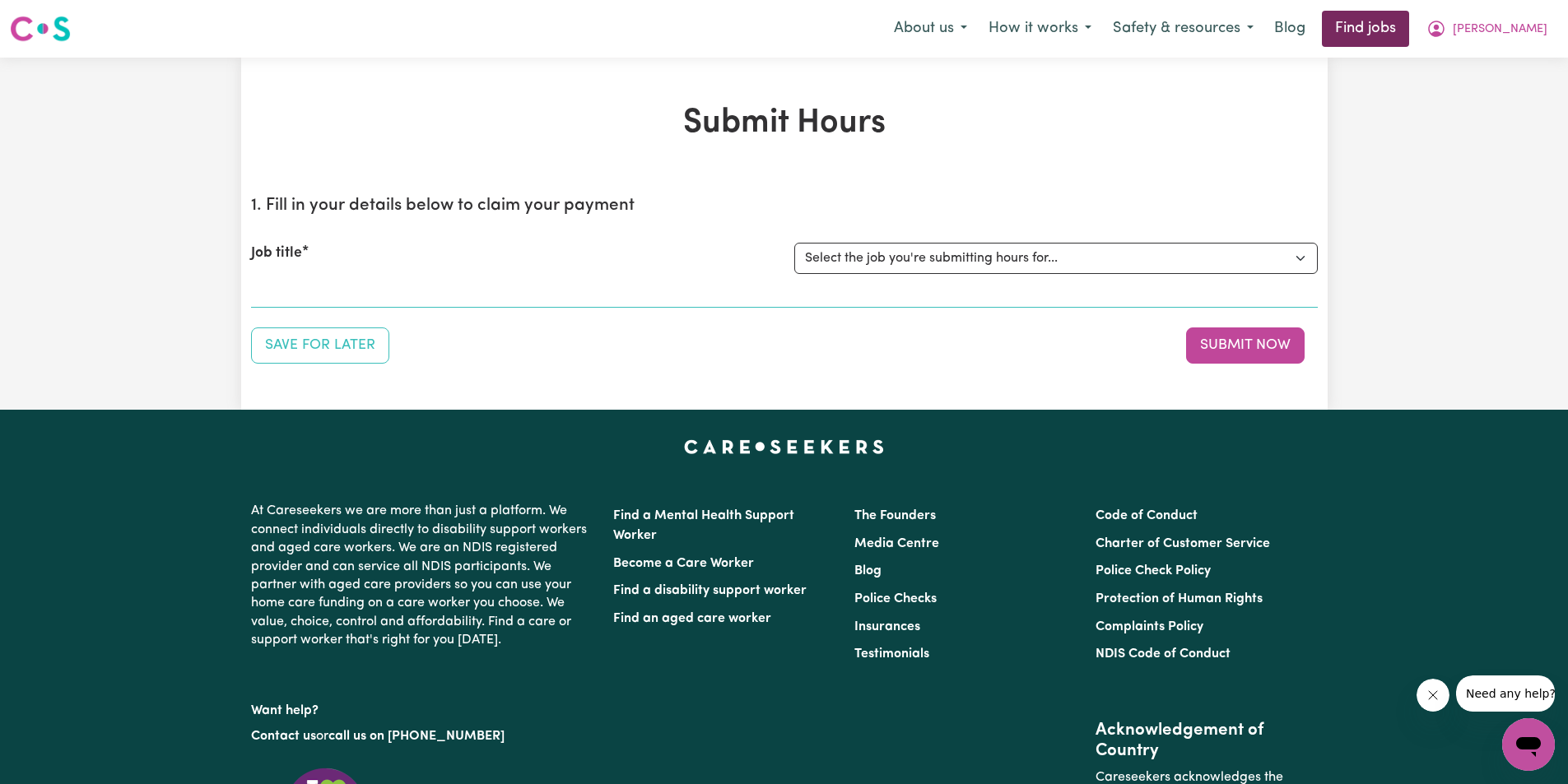
click at [1393, 30] on link "Find jobs" at bounding box center [1365, 29] width 87 height 36
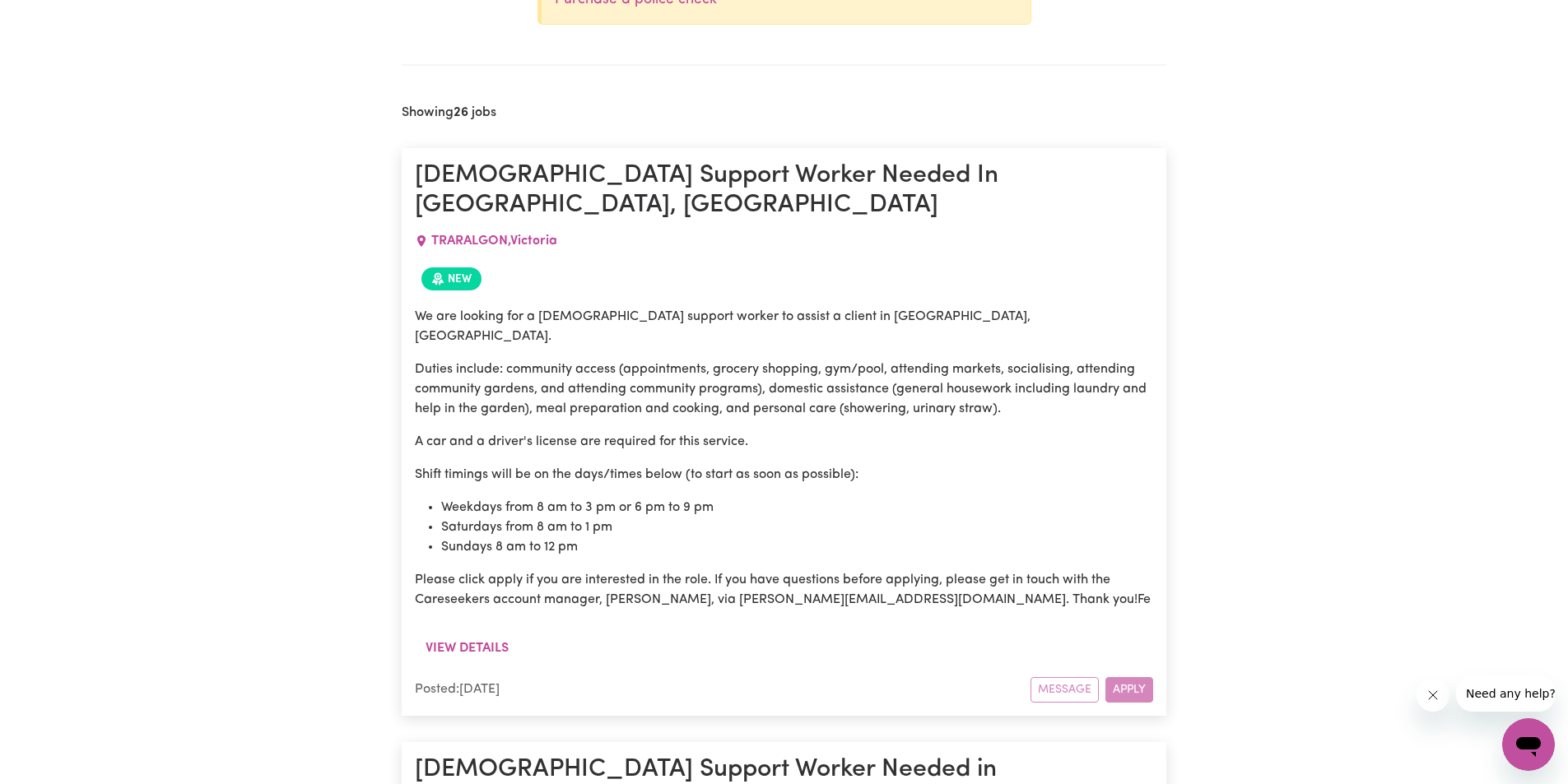
scroll to position [1057, 0]
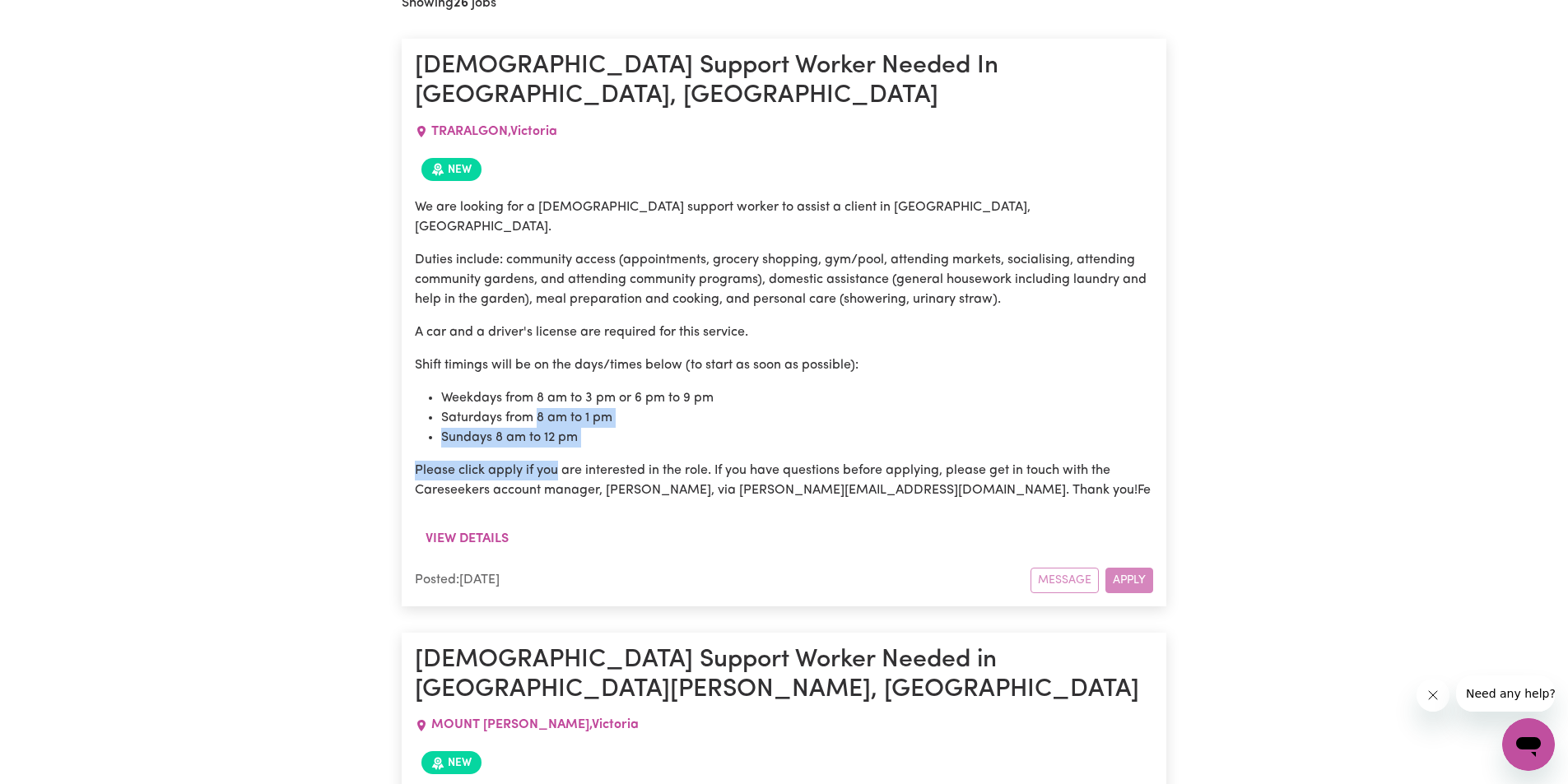
drag, startPoint x: 542, startPoint y: 372, endPoint x: 555, endPoint y: 398, distance: 29.1
click at [555, 398] on div "We are looking for a [DEMOGRAPHIC_DATA] support worker to assist a client in [G…" at bounding box center [784, 349] width 739 height 303
click at [684, 408] on li "Saturdays from 8 am to 1 pm" at bounding box center [797, 418] width 712 height 20
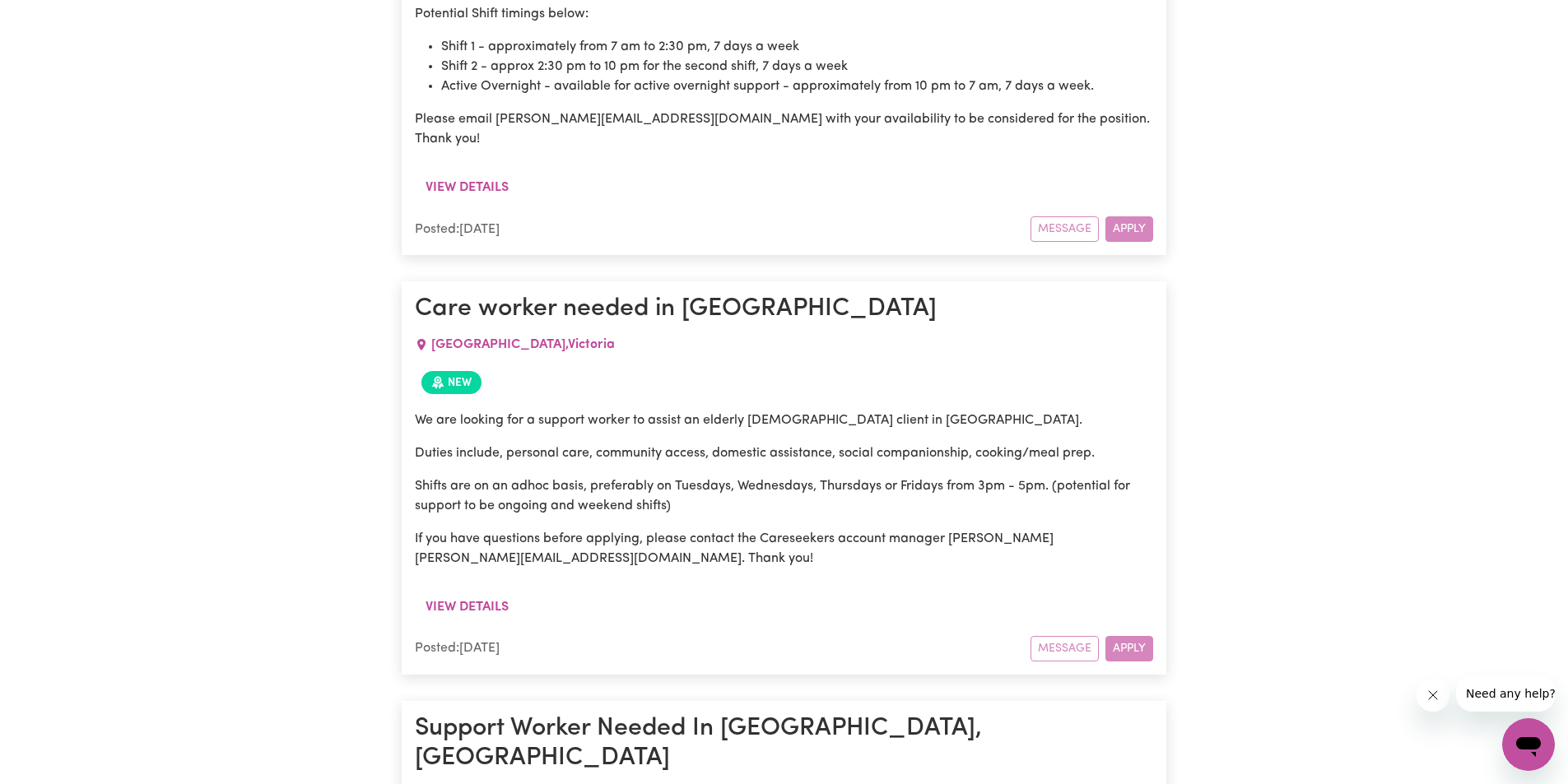
scroll to position [2592, 0]
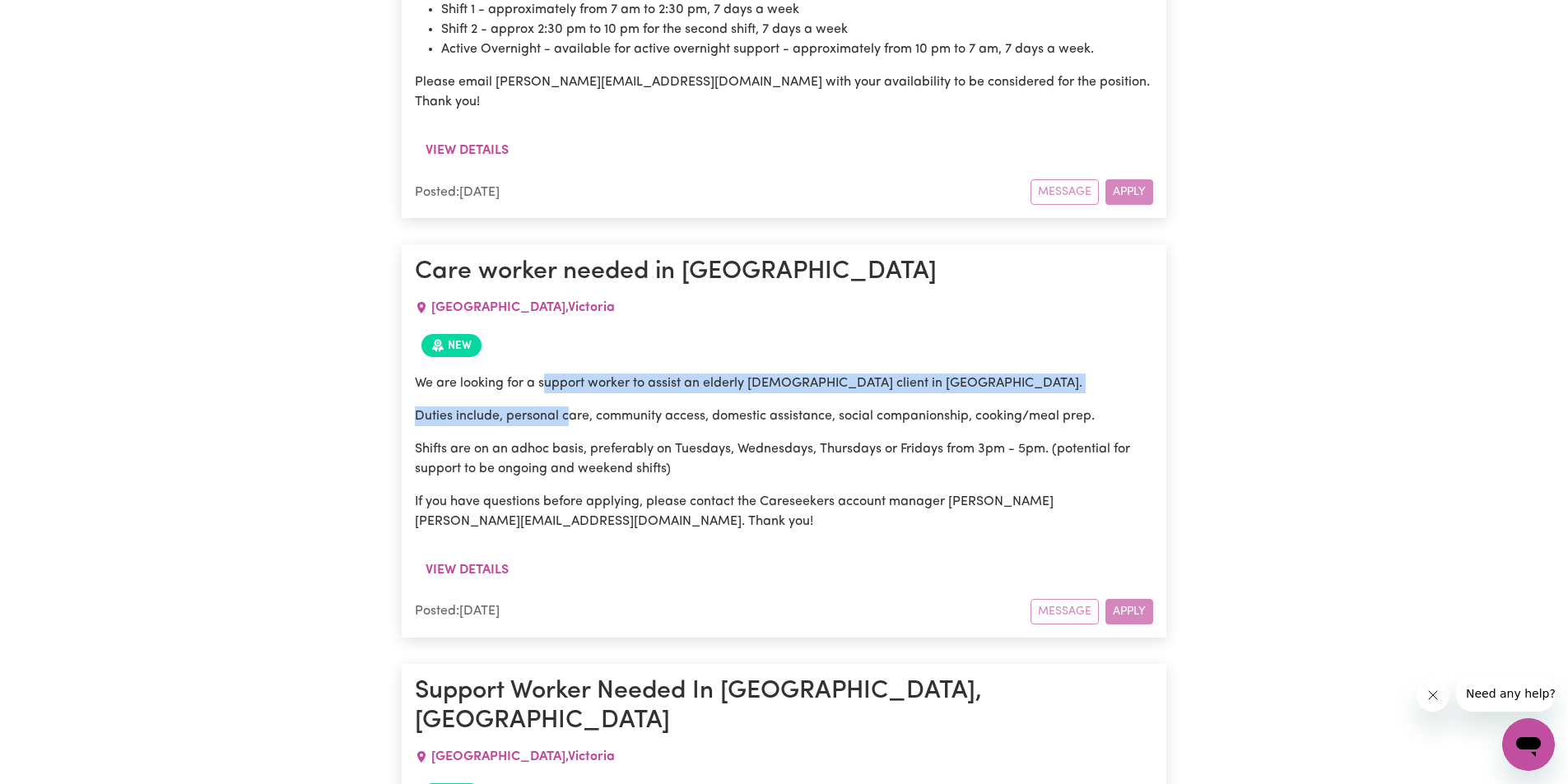
drag, startPoint x: 547, startPoint y: 241, endPoint x: 571, endPoint y: 274, distance: 40.8
click at [571, 373] on div "We are looking for a support worker to assist an elderly [DEMOGRAPHIC_DATA] cli…" at bounding box center [784, 452] width 739 height 158
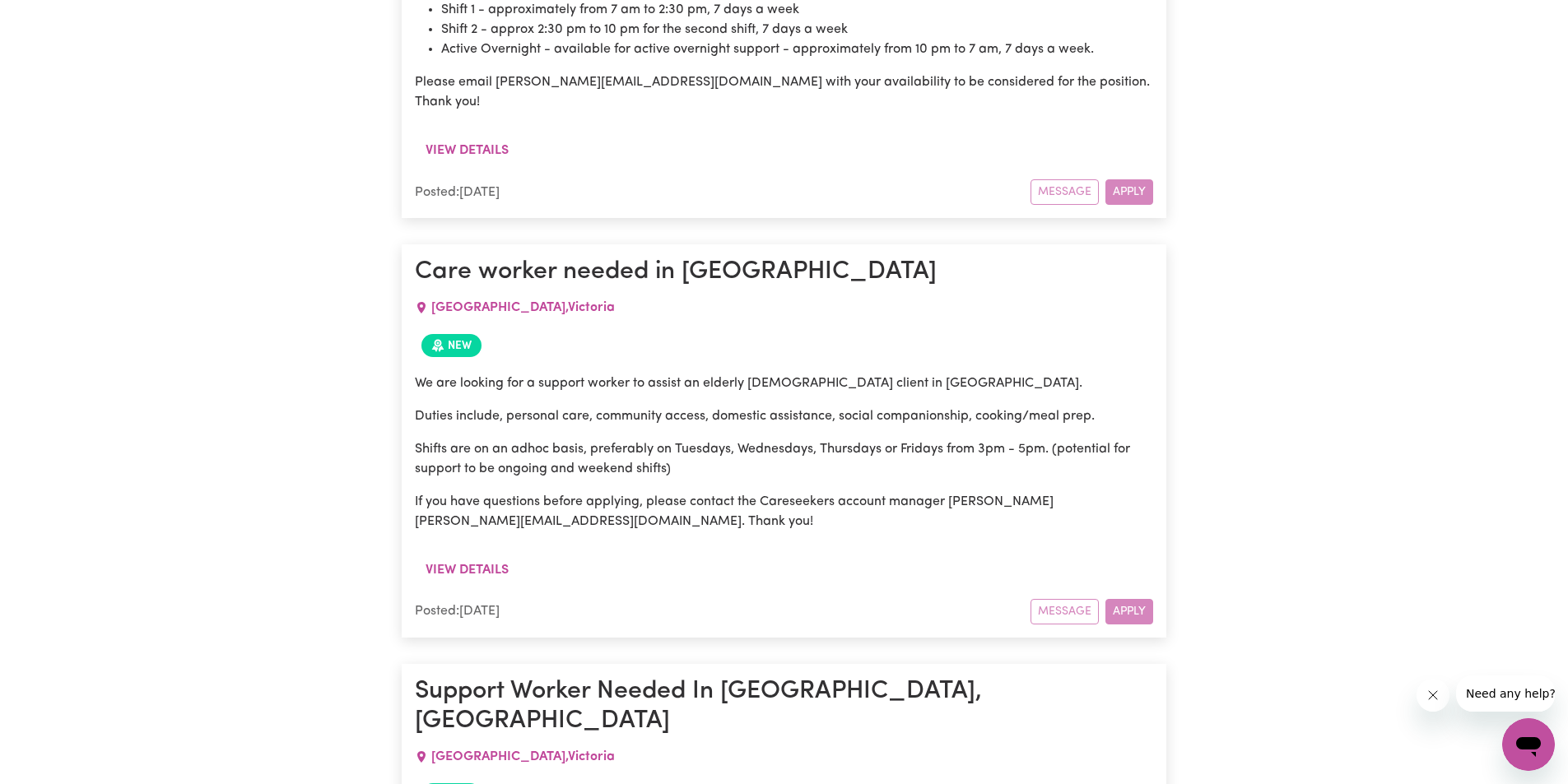
click at [744, 440] on p "Shifts are on an adhoc basis, preferably on Tuesdays, Wednesdays, Thursdays or …" at bounding box center [784, 459] width 739 height 39
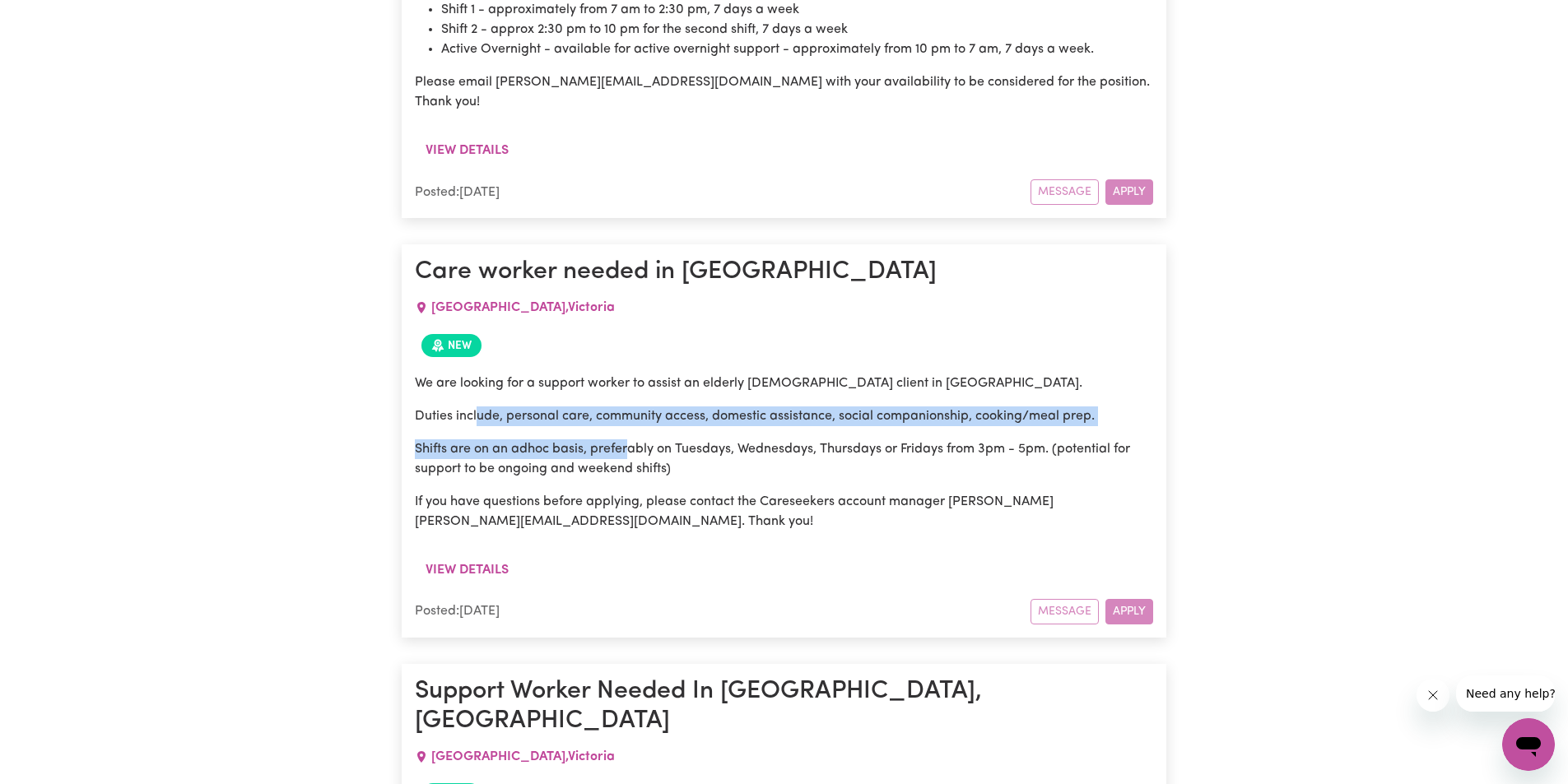
drag, startPoint x: 479, startPoint y: 264, endPoint x: 631, endPoint y: 302, distance: 156.7
click at [631, 373] on div "We are looking for a support worker to assist an elderly [DEMOGRAPHIC_DATA] cli…" at bounding box center [784, 452] width 739 height 158
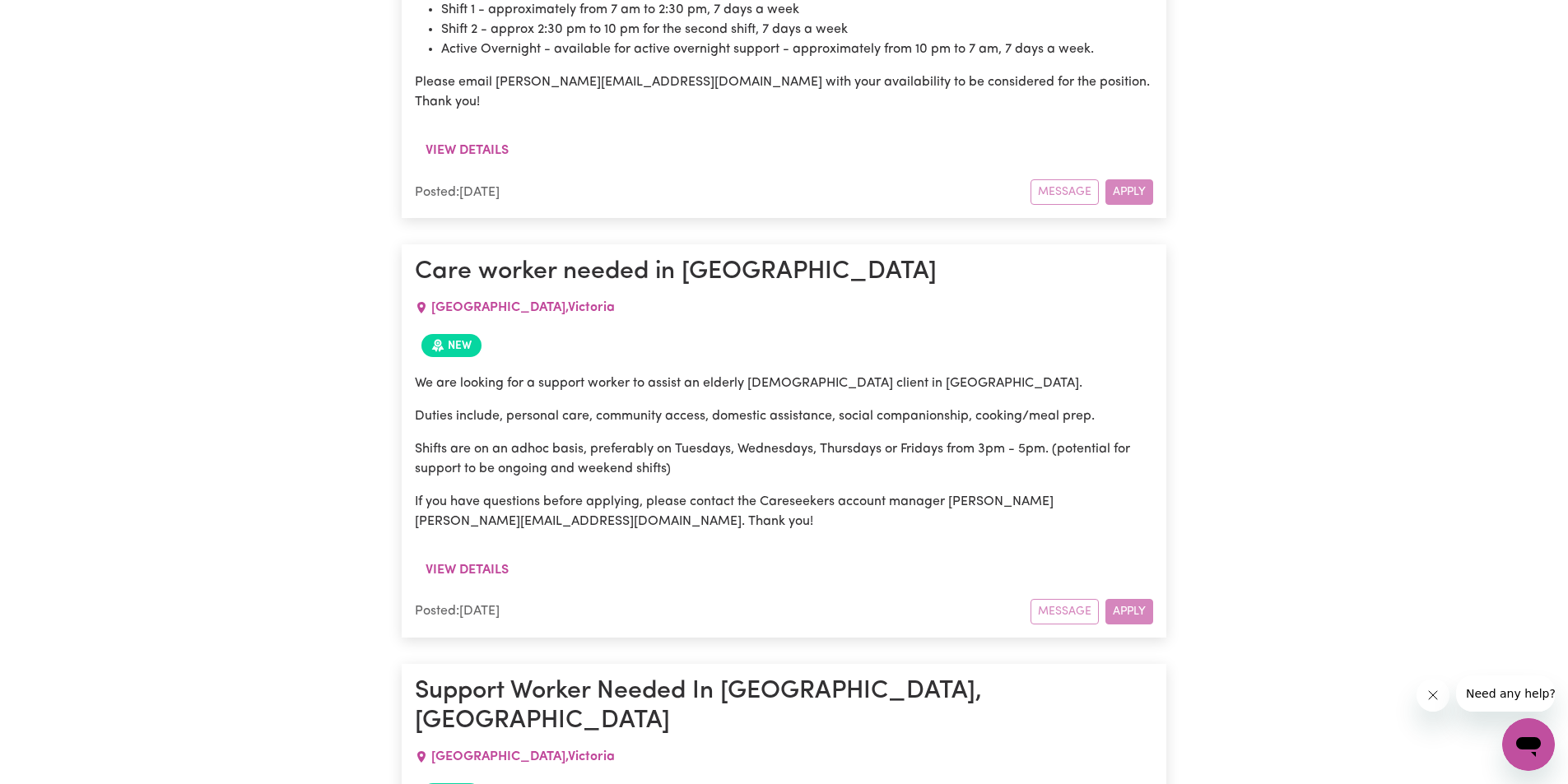
click at [650, 440] on p "Shifts are on an adhoc basis, preferably on Tuesdays, Wednesdays, Thursdays or …" at bounding box center [784, 459] width 739 height 39
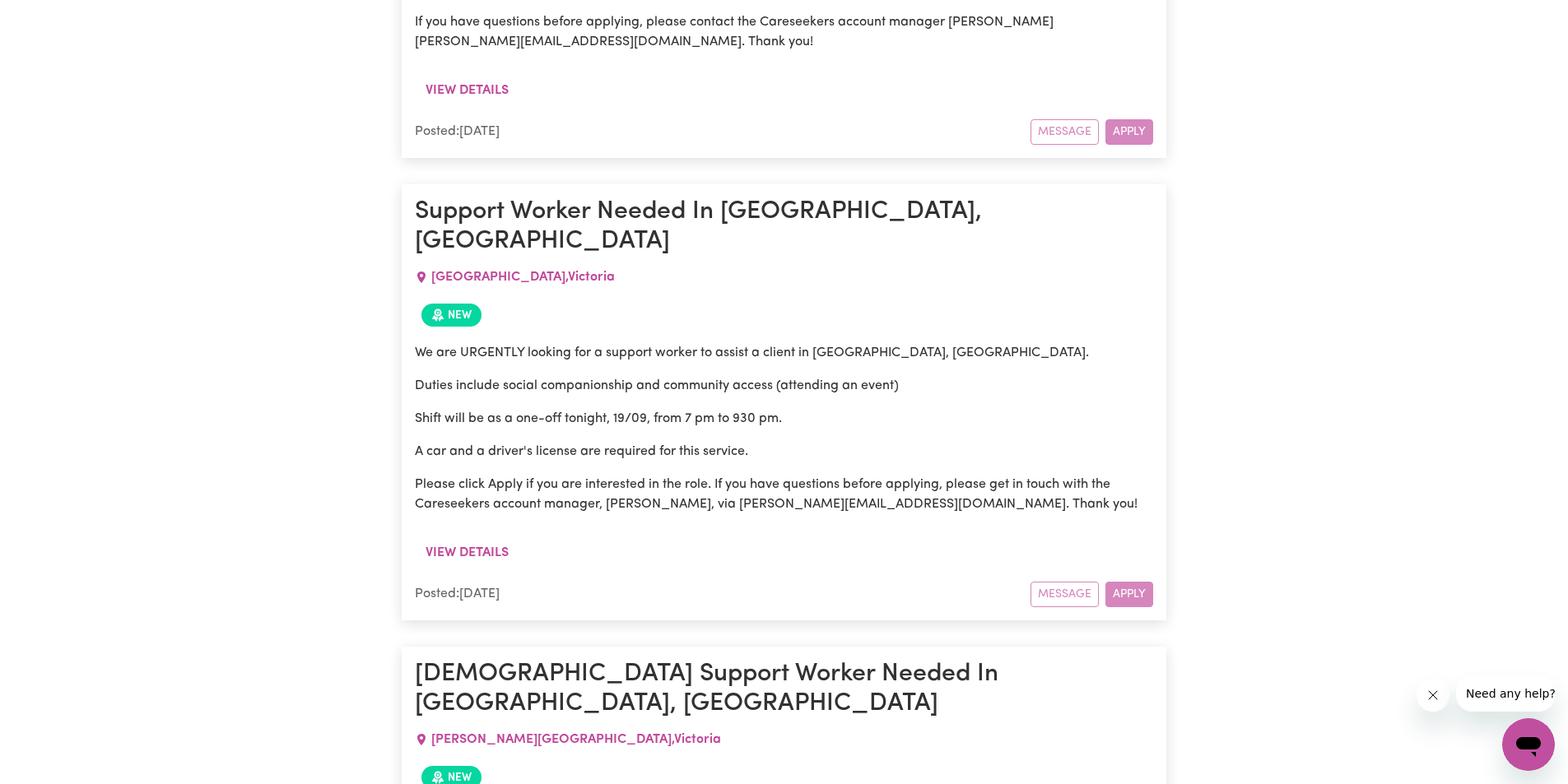
scroll to position [3140, 0]
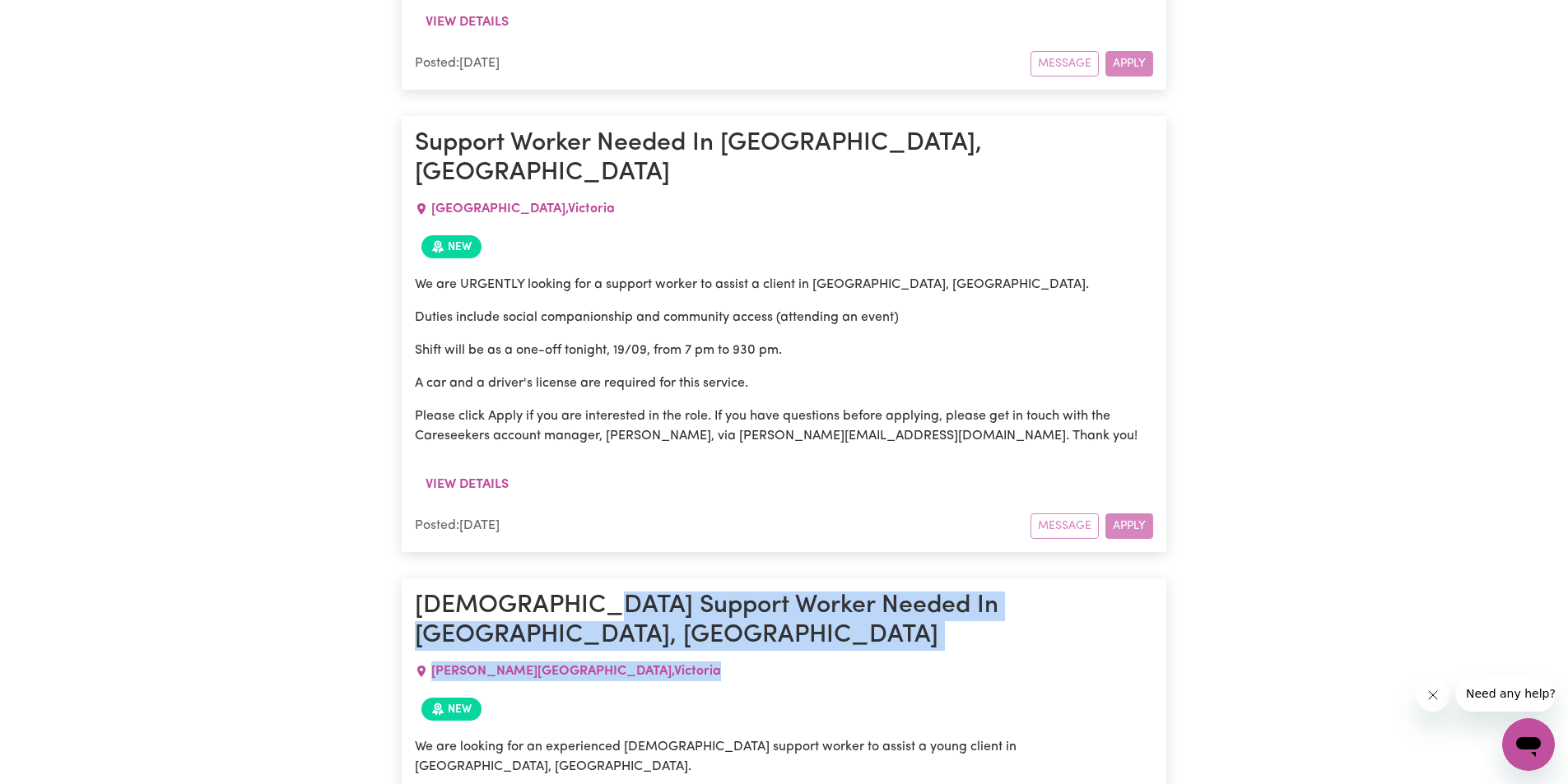
drag, startPoint x: 586, startPoint y: 428, endPoint x: 591, endPoint y: 460, distance: 32.4
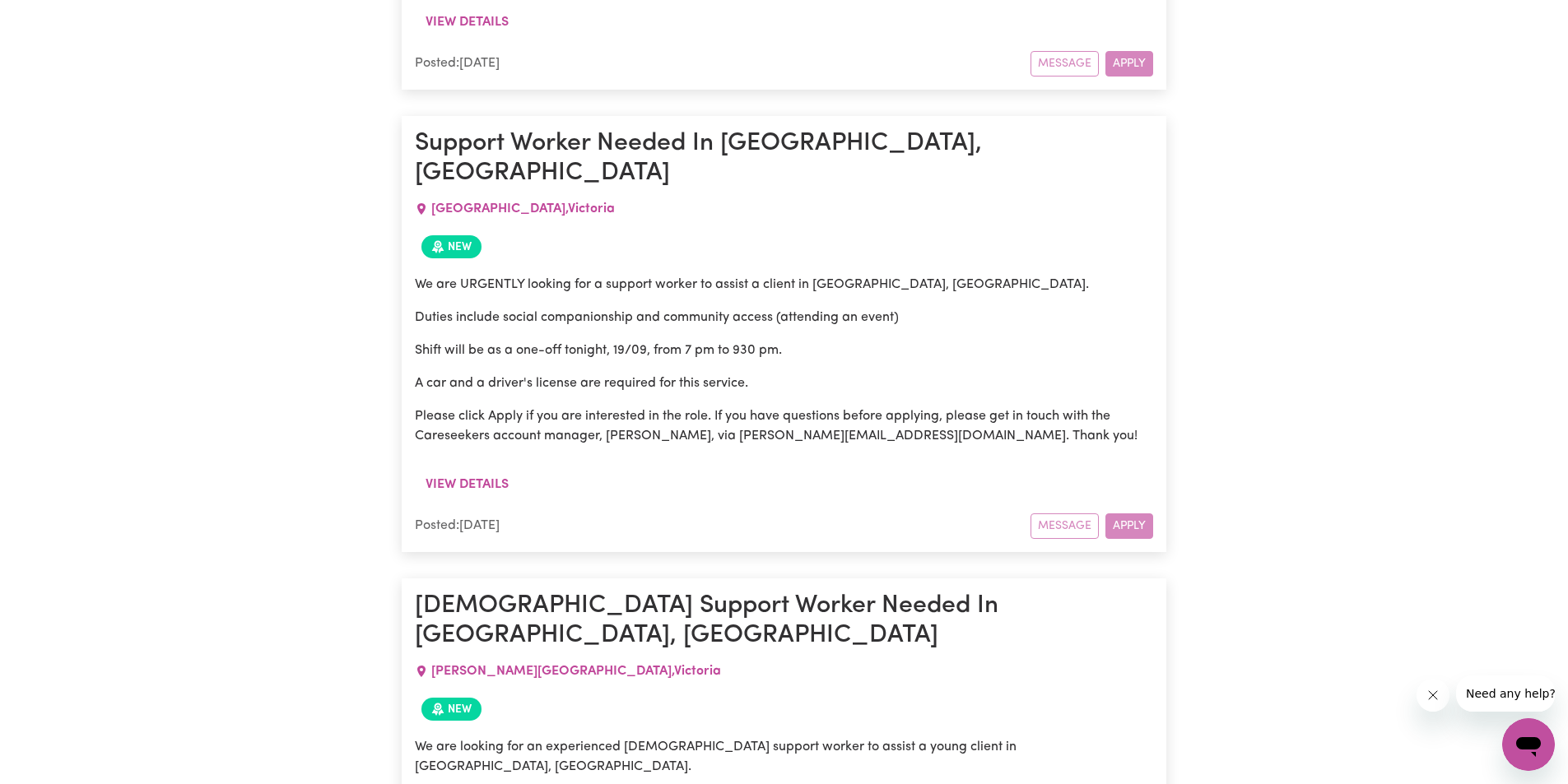
click at [719, 691] on div "New" at bounding box center [784, 709] width 739 height 36
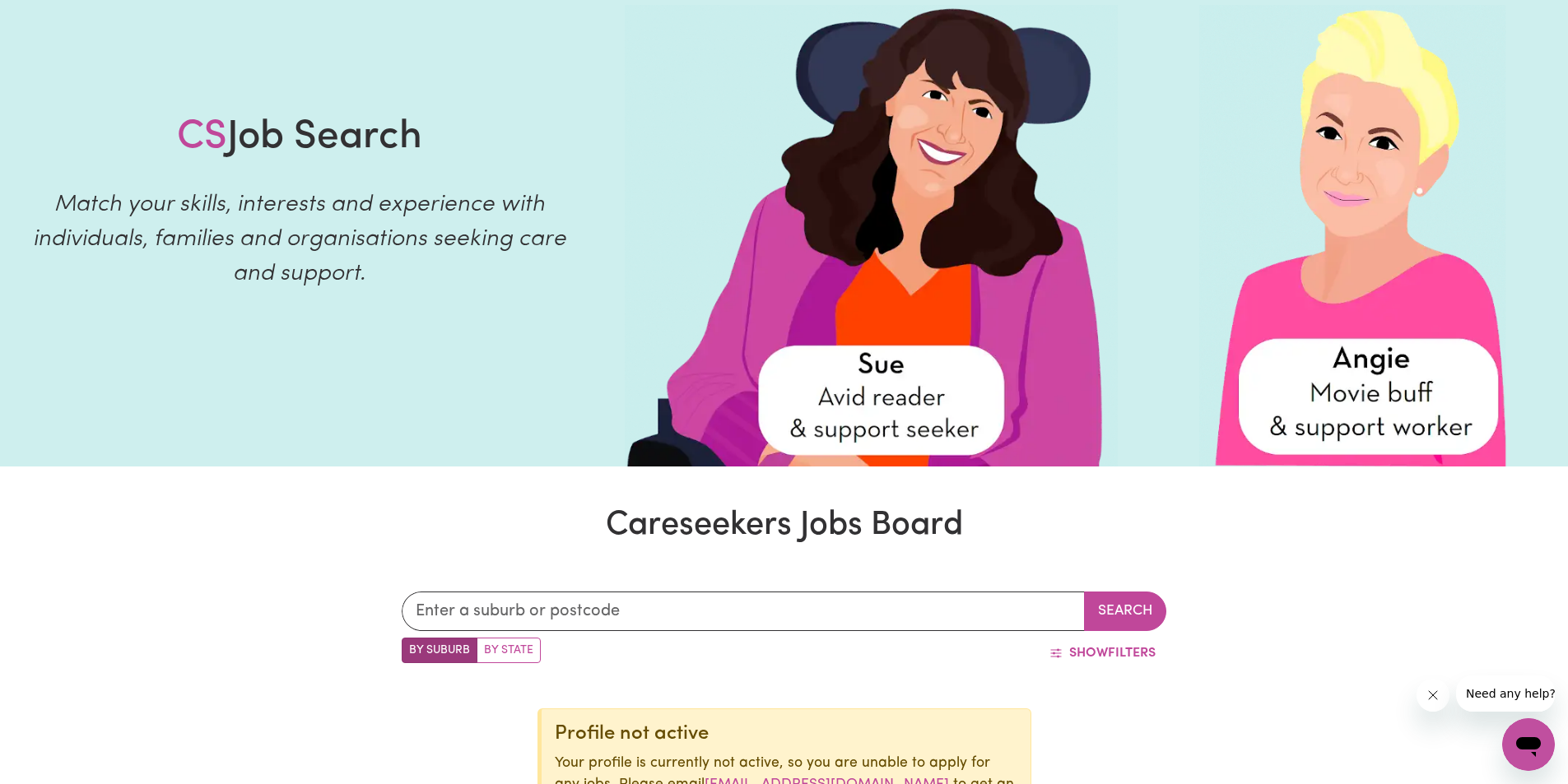
scroll to position [0, 0]
